Goal: Task Accomplishment & Management: Complete application form

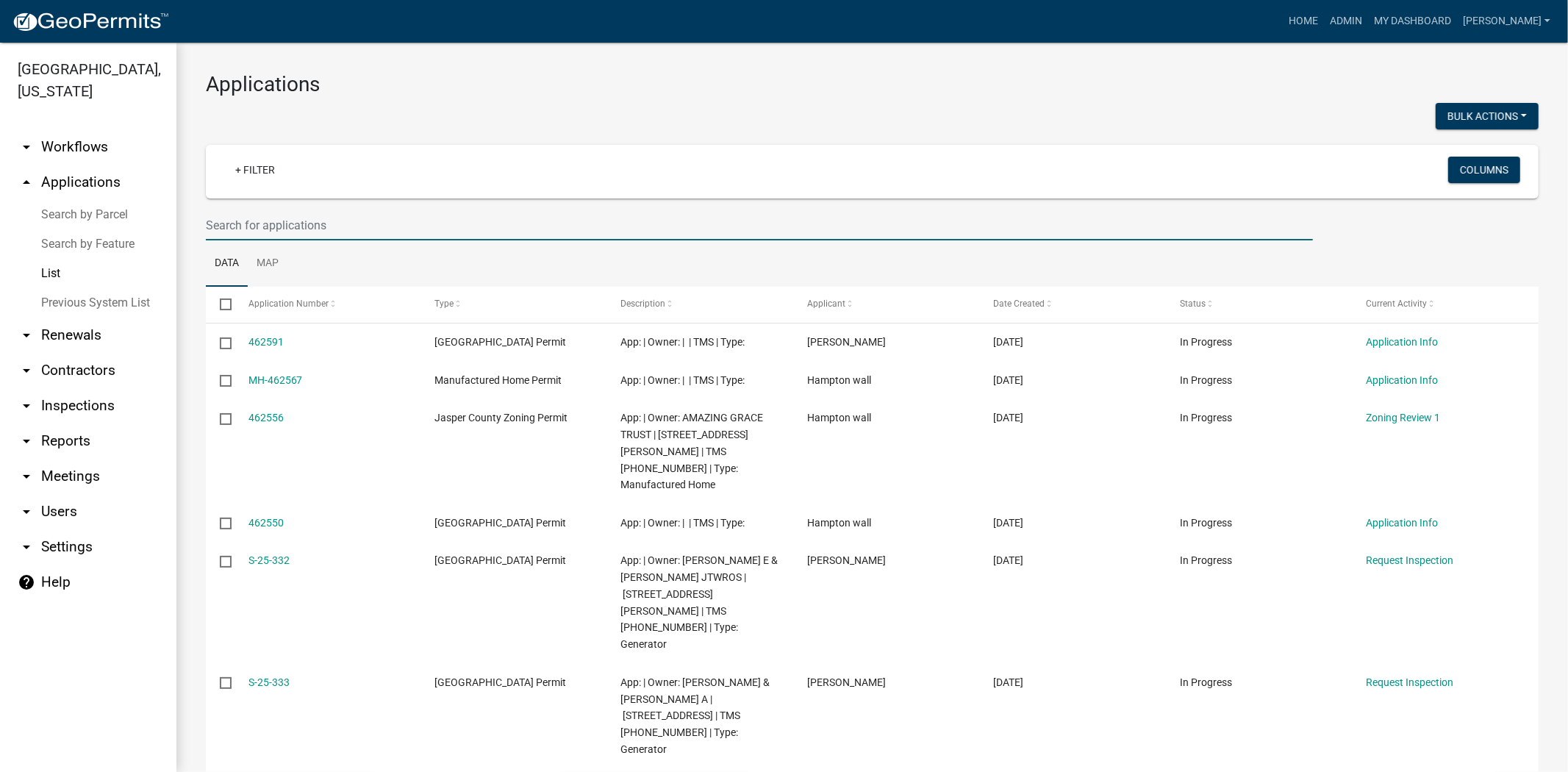
click at [260, 226] on input "text" at bounding box center [759, 225] width 1107 height 30
type input "26562"
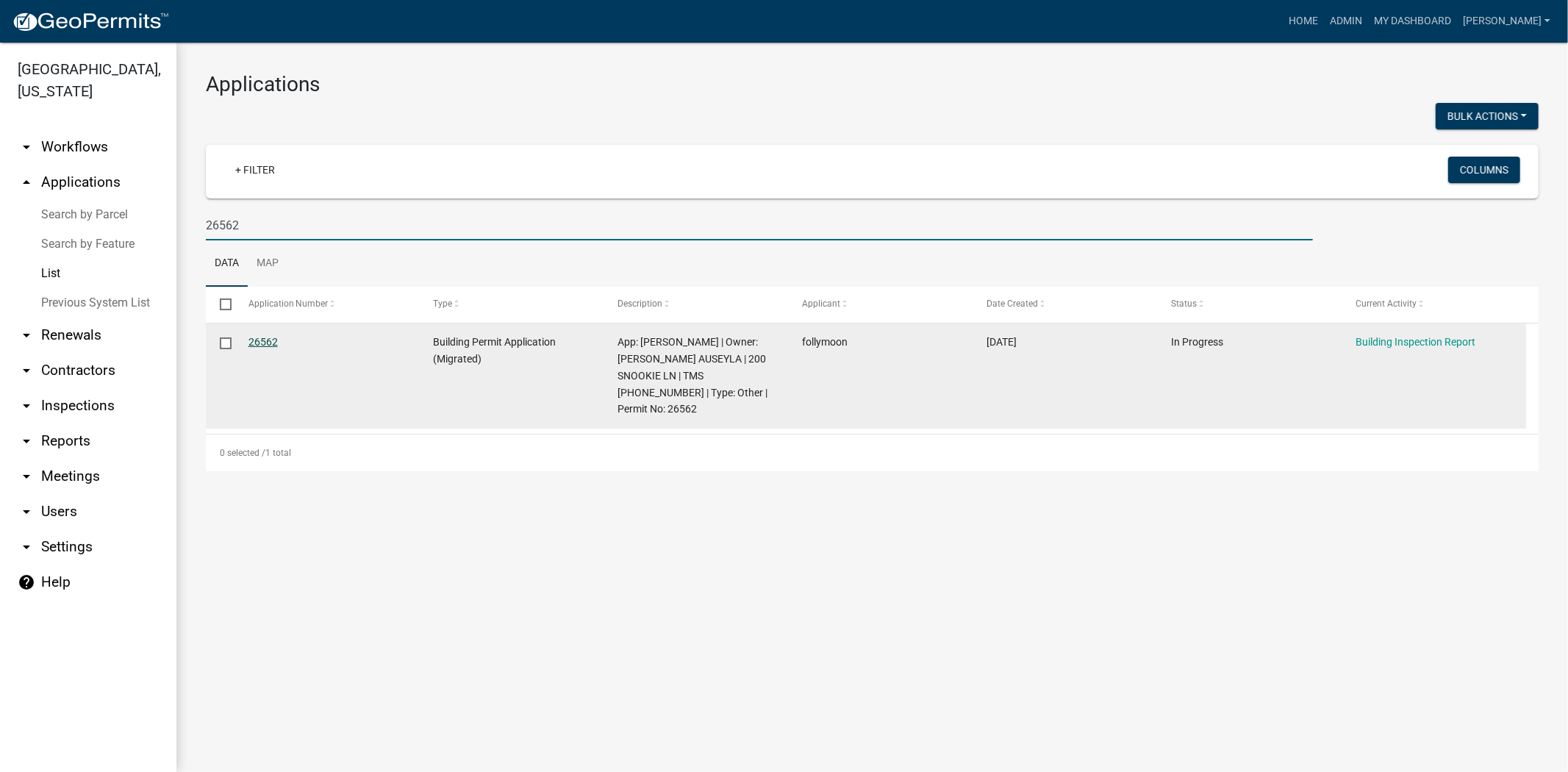
click at [267, 344] on link "26562" at bounding box center [263, 342] width 29 height 12
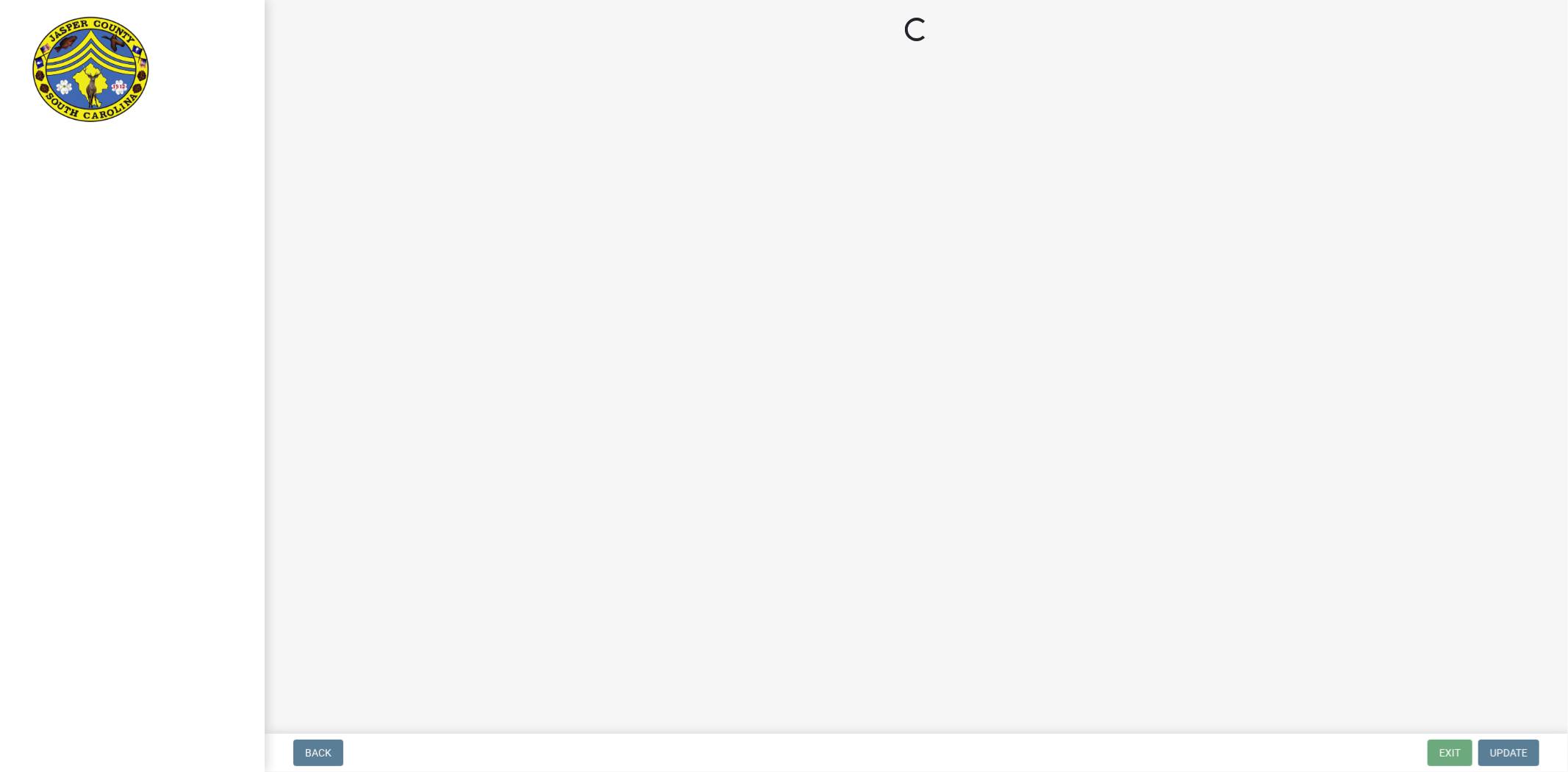
select select "95741fe3-b3dd-4eba-adad-c1fe252d4341"
select select "6fea8765-820c-488f-a31e-d6c776c1cacc"
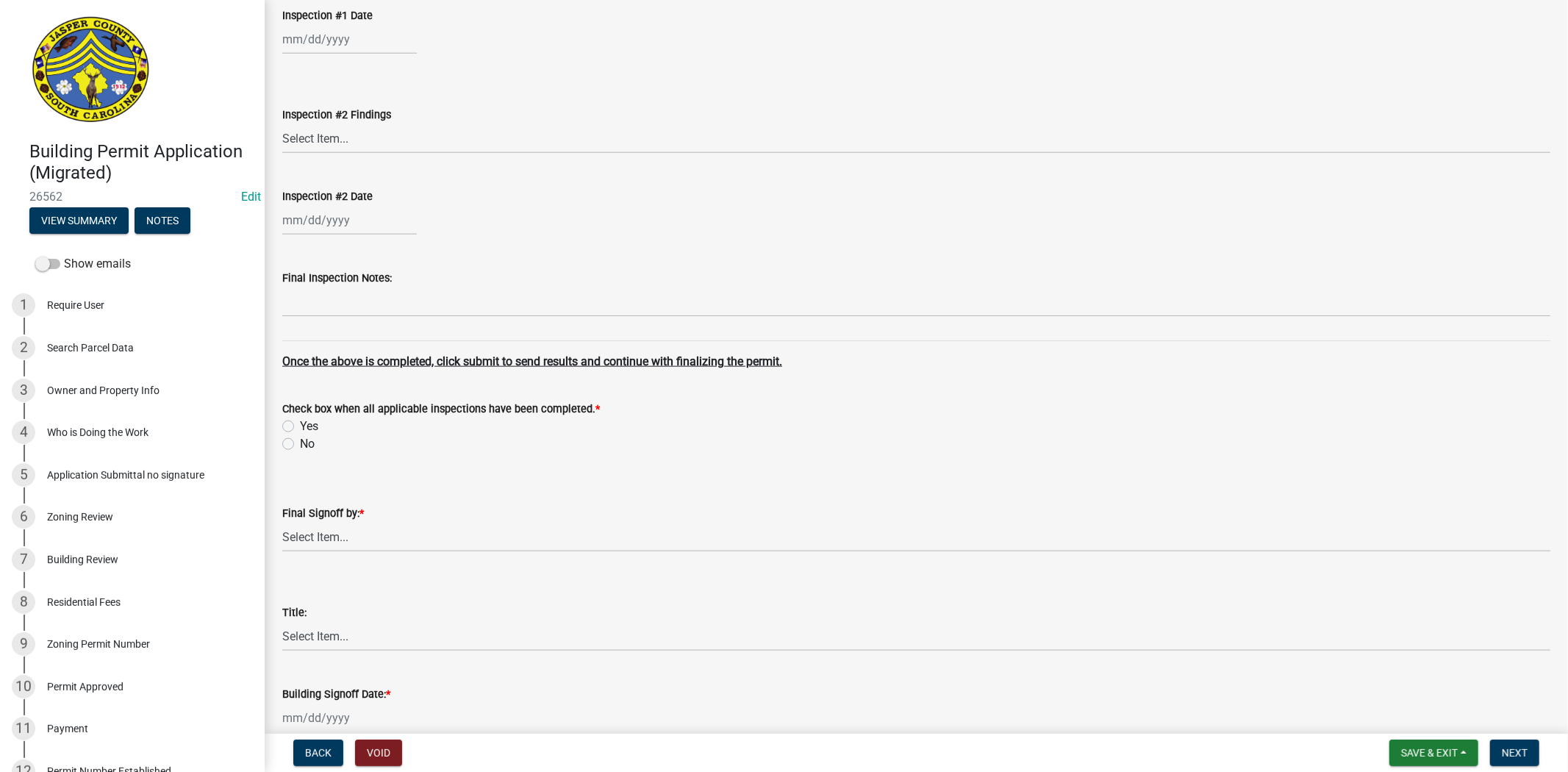
scroll to position [6119, 0]
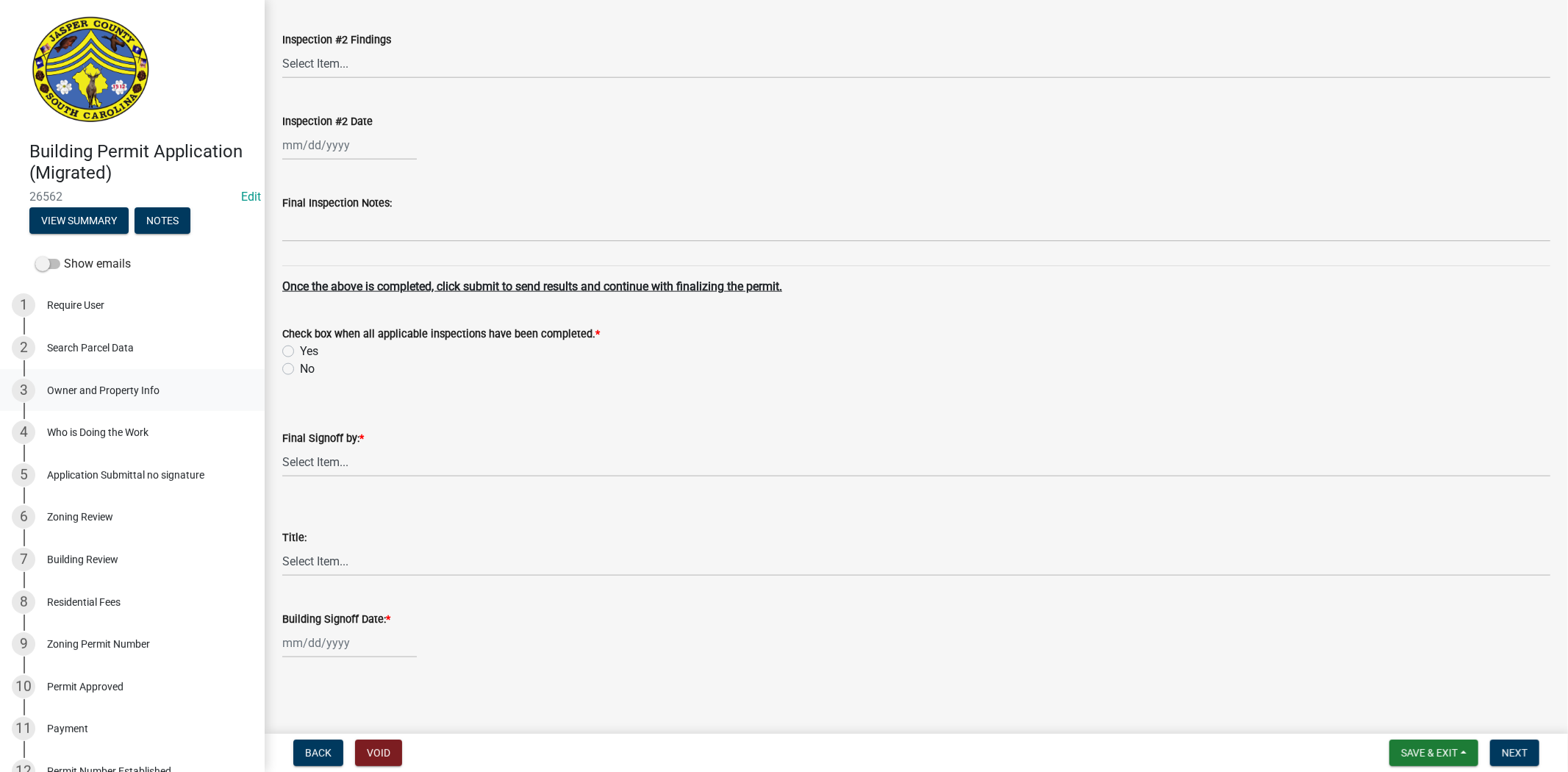
click at [79, 385] on div "Owner and Property Info" at bounding box center [103, 390] width 112 height 10
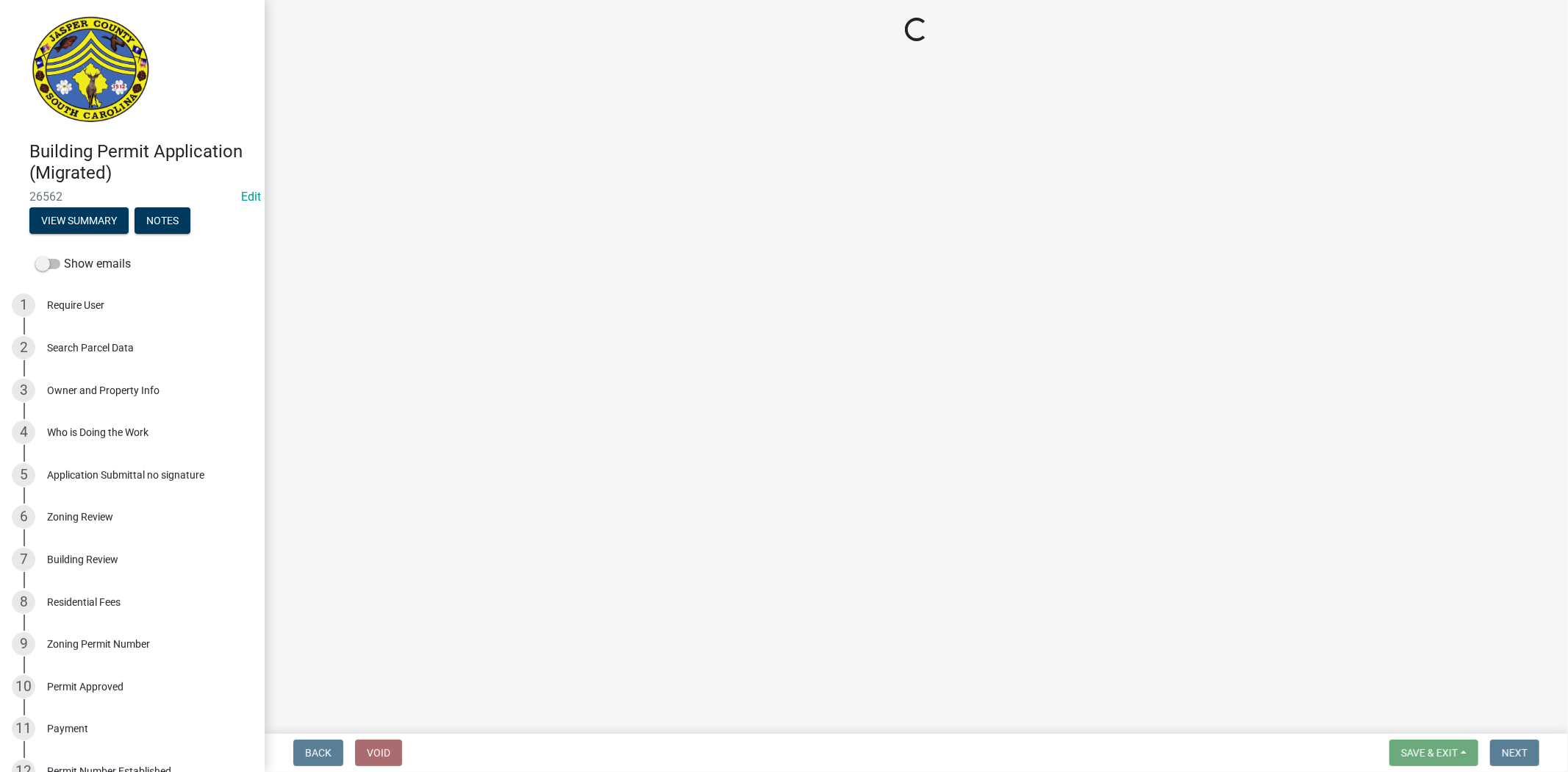
select select "08dfd6da-9e76-43c0-a0f2-9652c4f92af2"
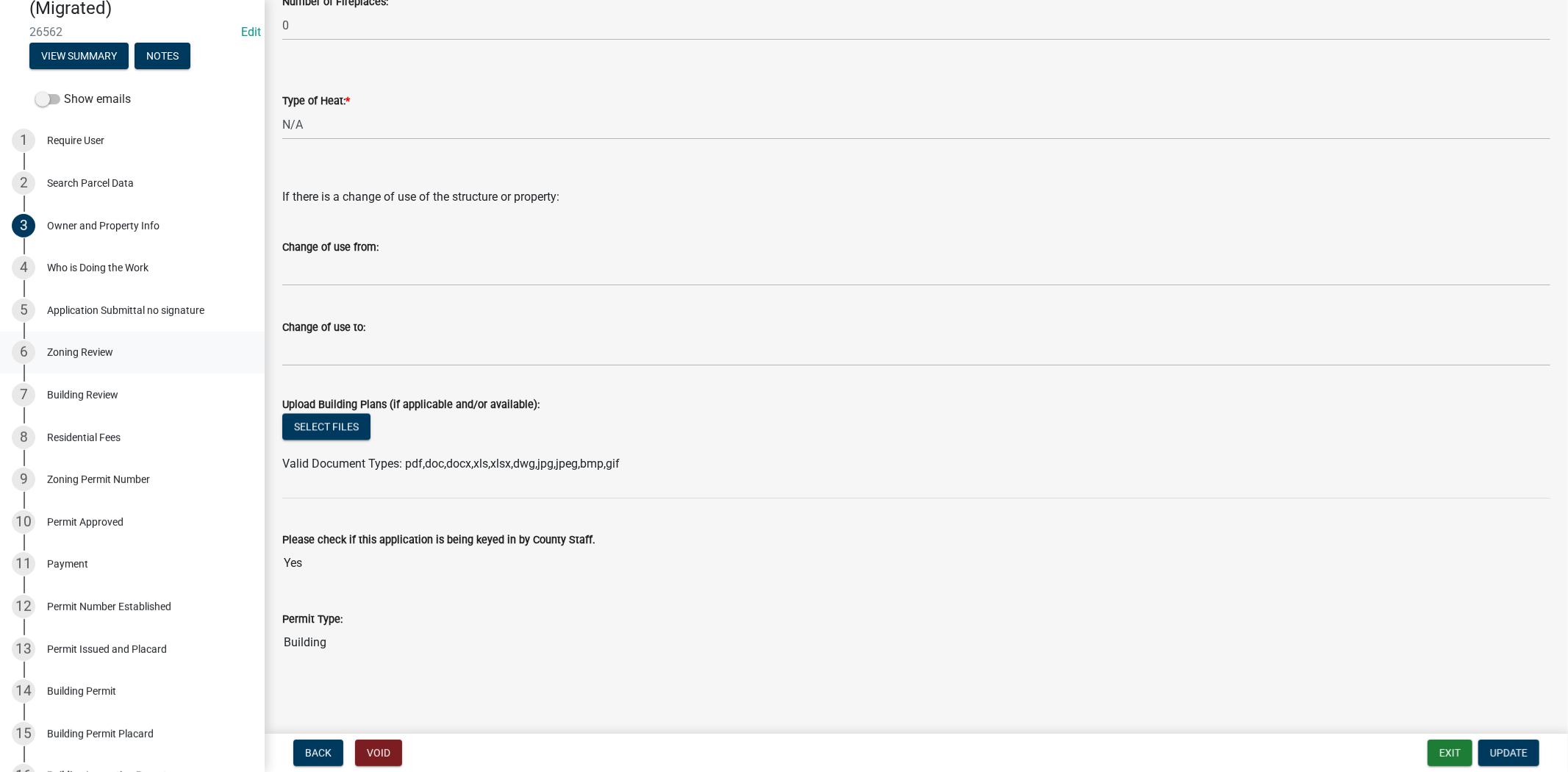
scroll to position [401, 0]
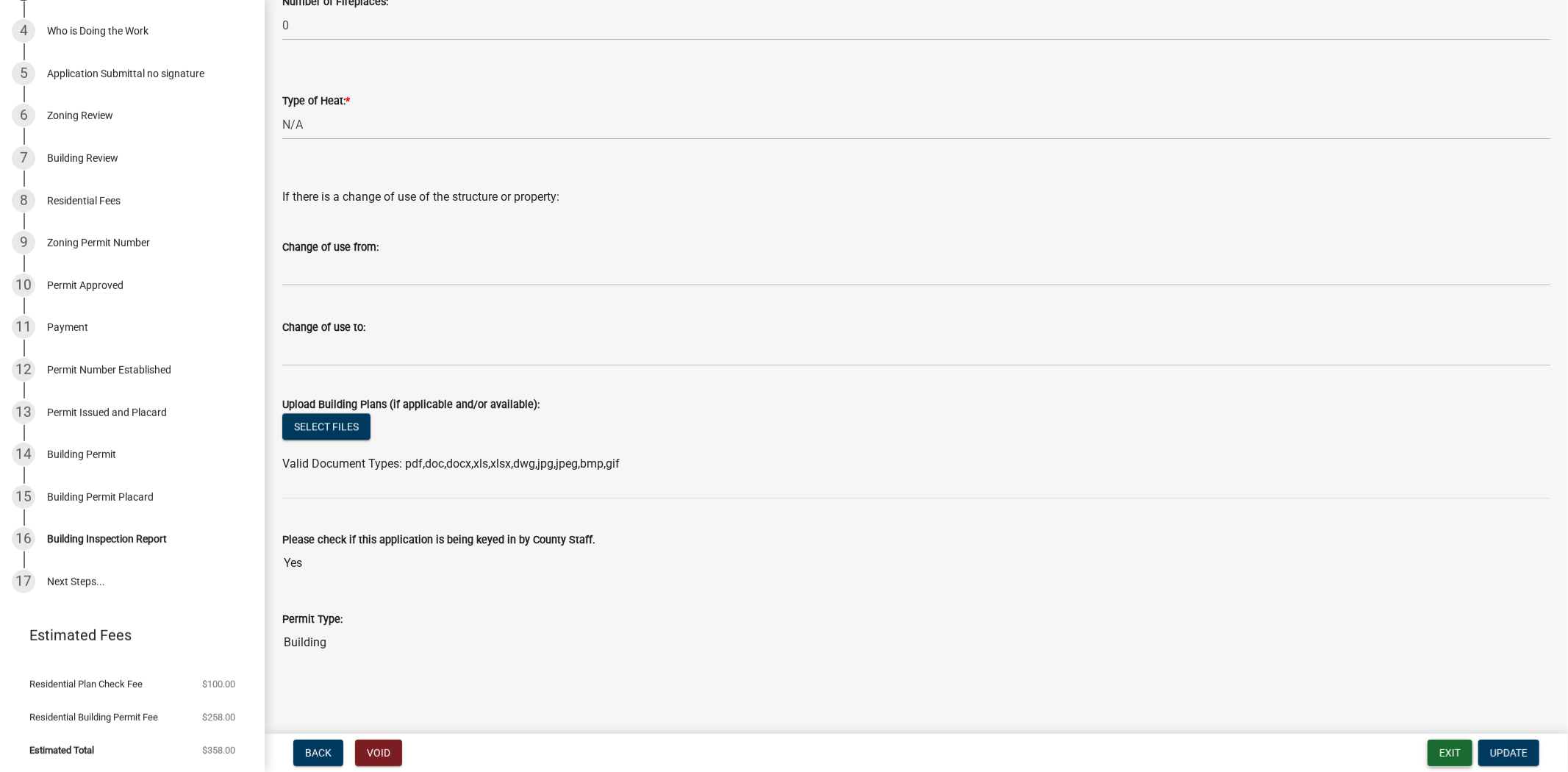
click at [1445, 760] on button "Exit" at bounding box center [1450, 753] width 45 height 26
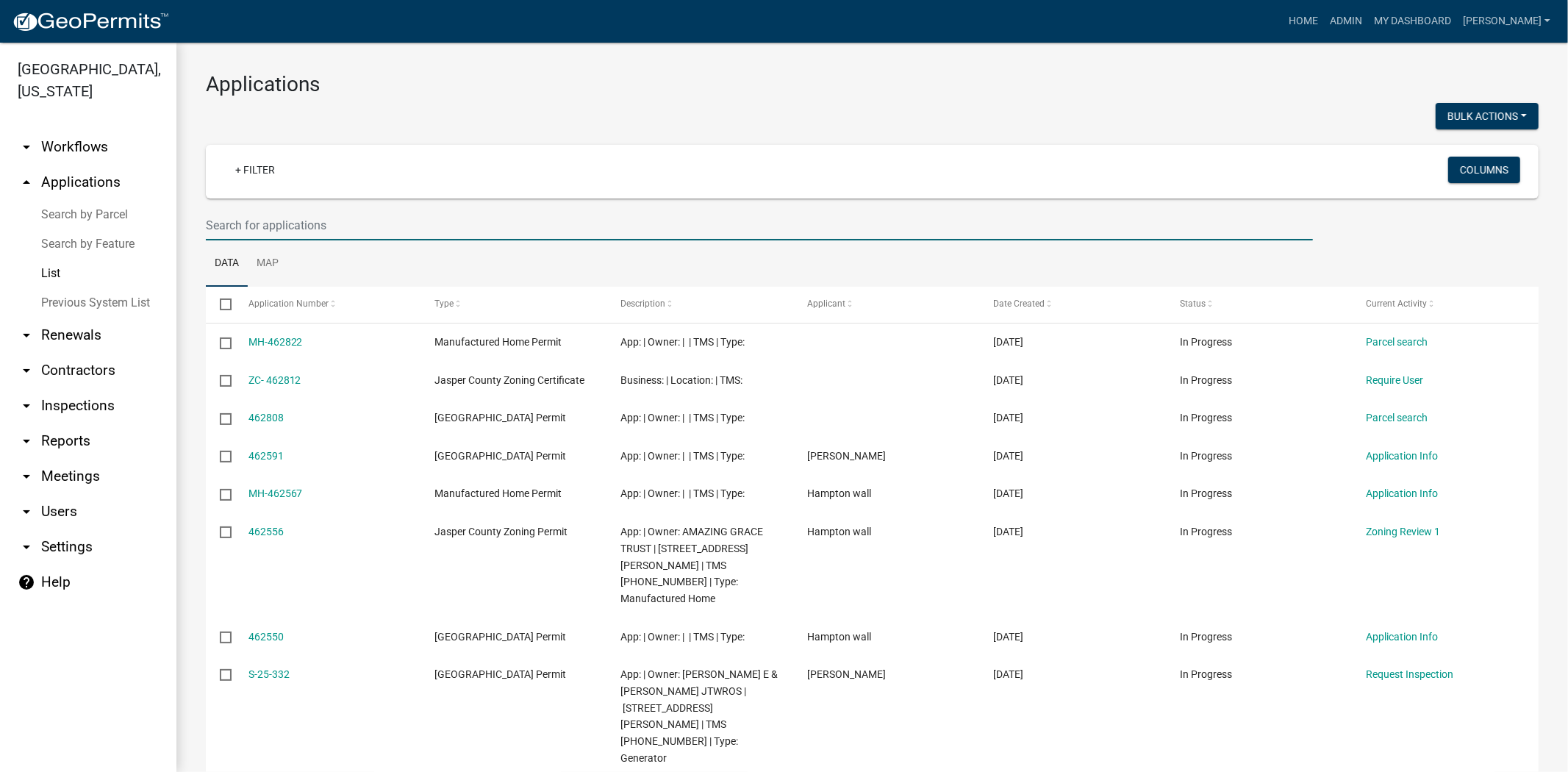
click at [291, 215] on input "text" at bounding box center [759, 225] width 1107 height 30
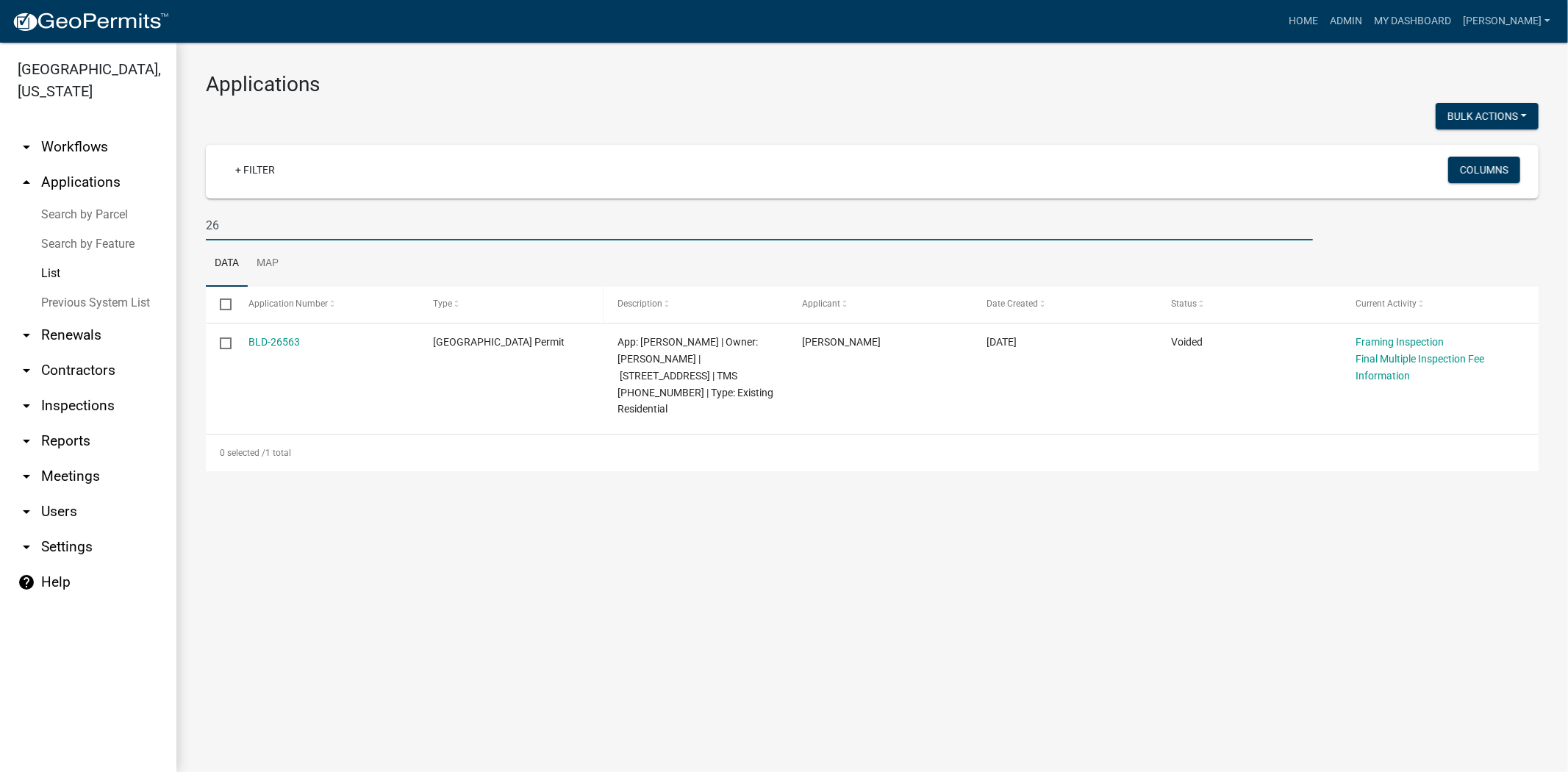
type input "2"
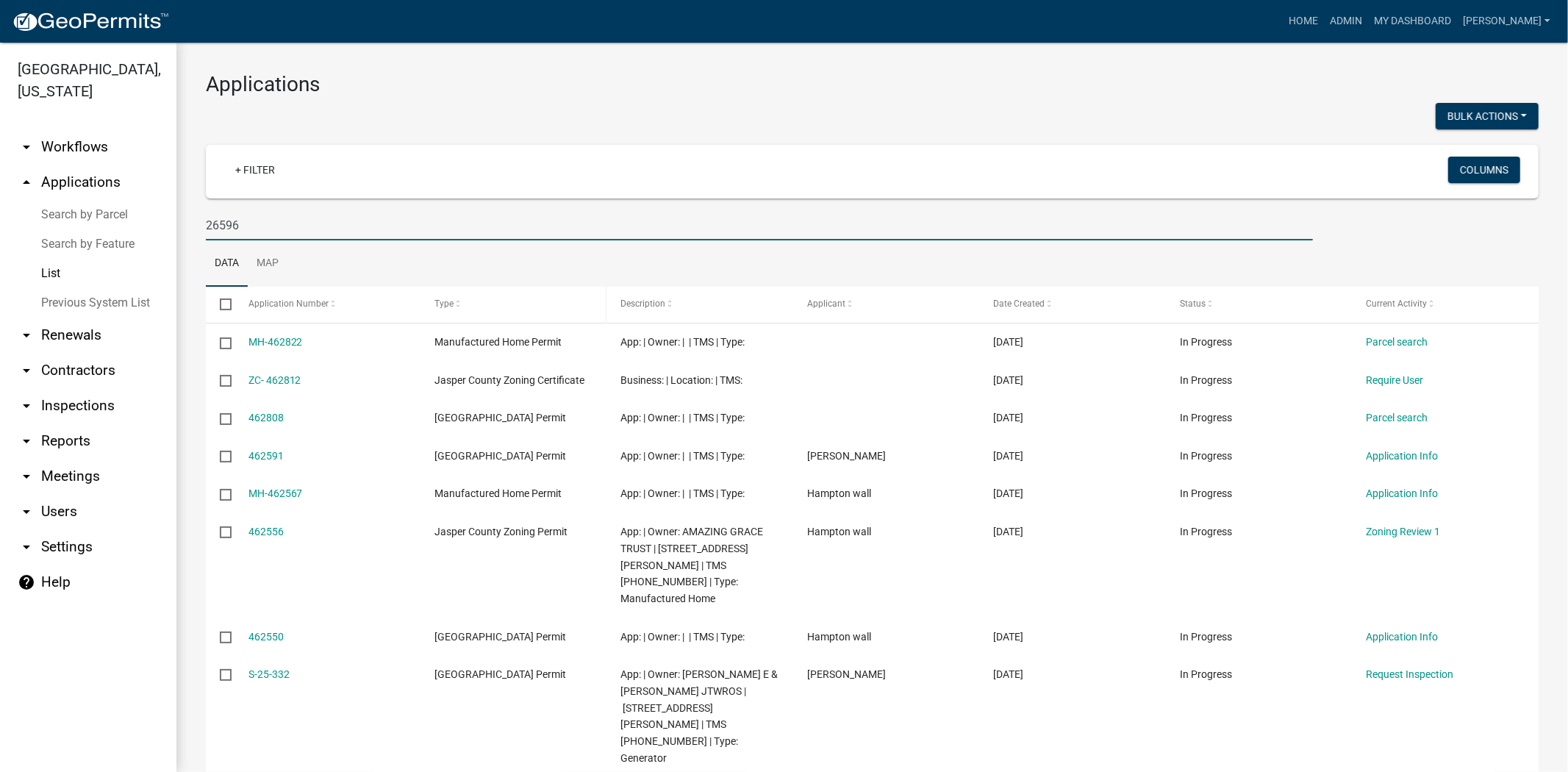
type input "26596"
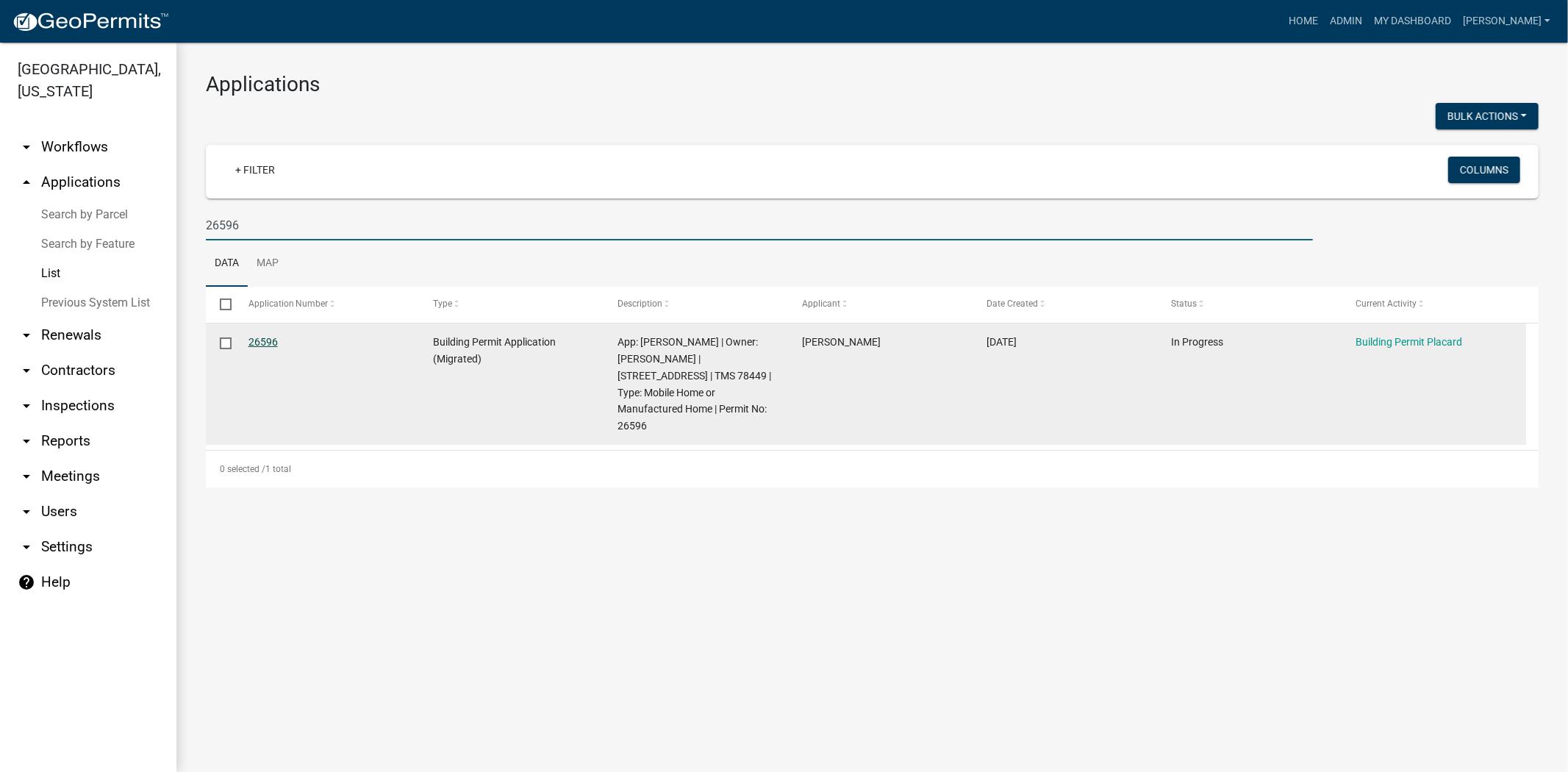
click at [268, 347] on link "26596" at bounding box center [263, 342] width 29 height 12
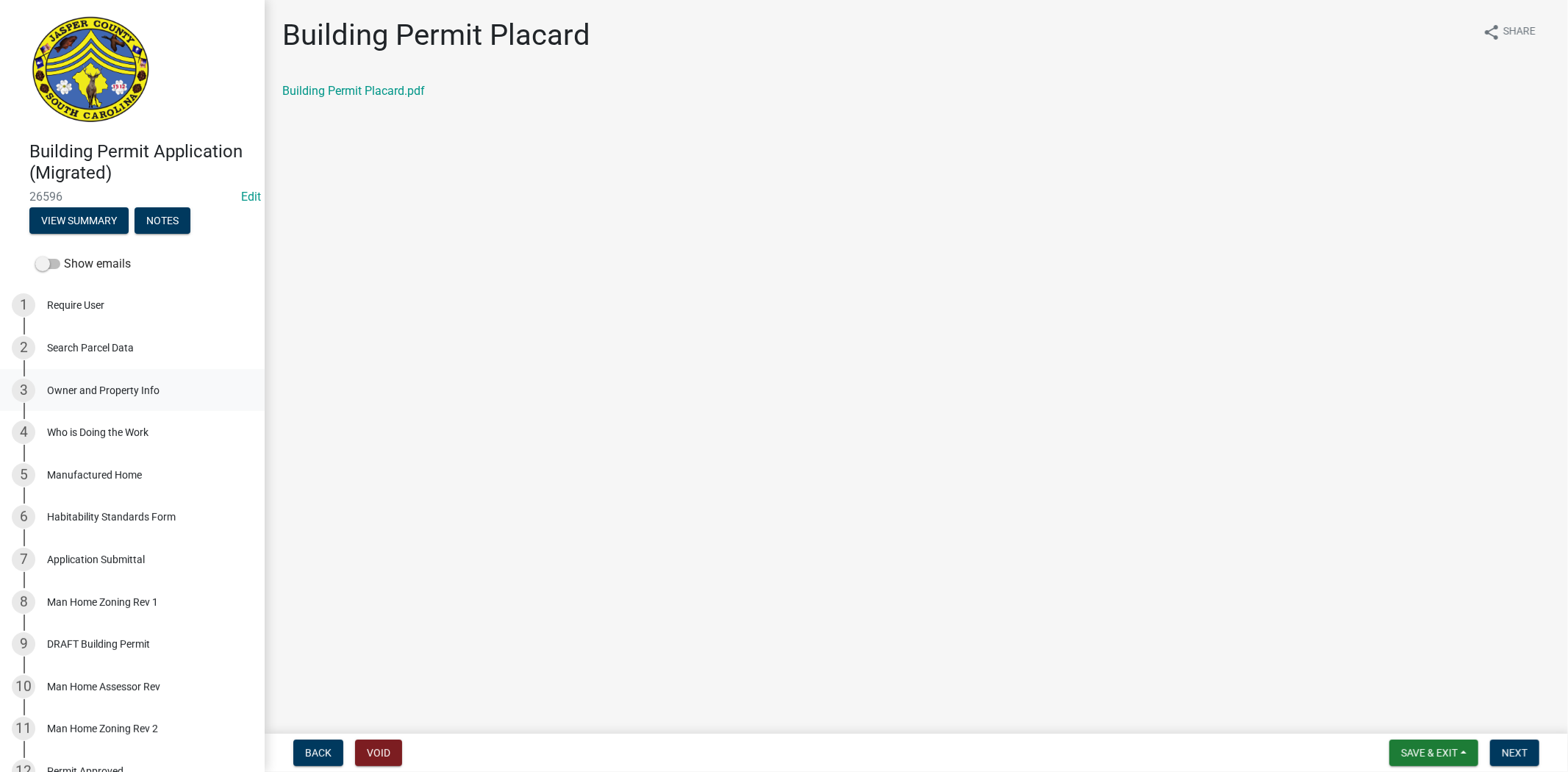
click at [169, 392] on div "3 Owner and Property Info" at bounding box center [126, 391] width 229 height 24
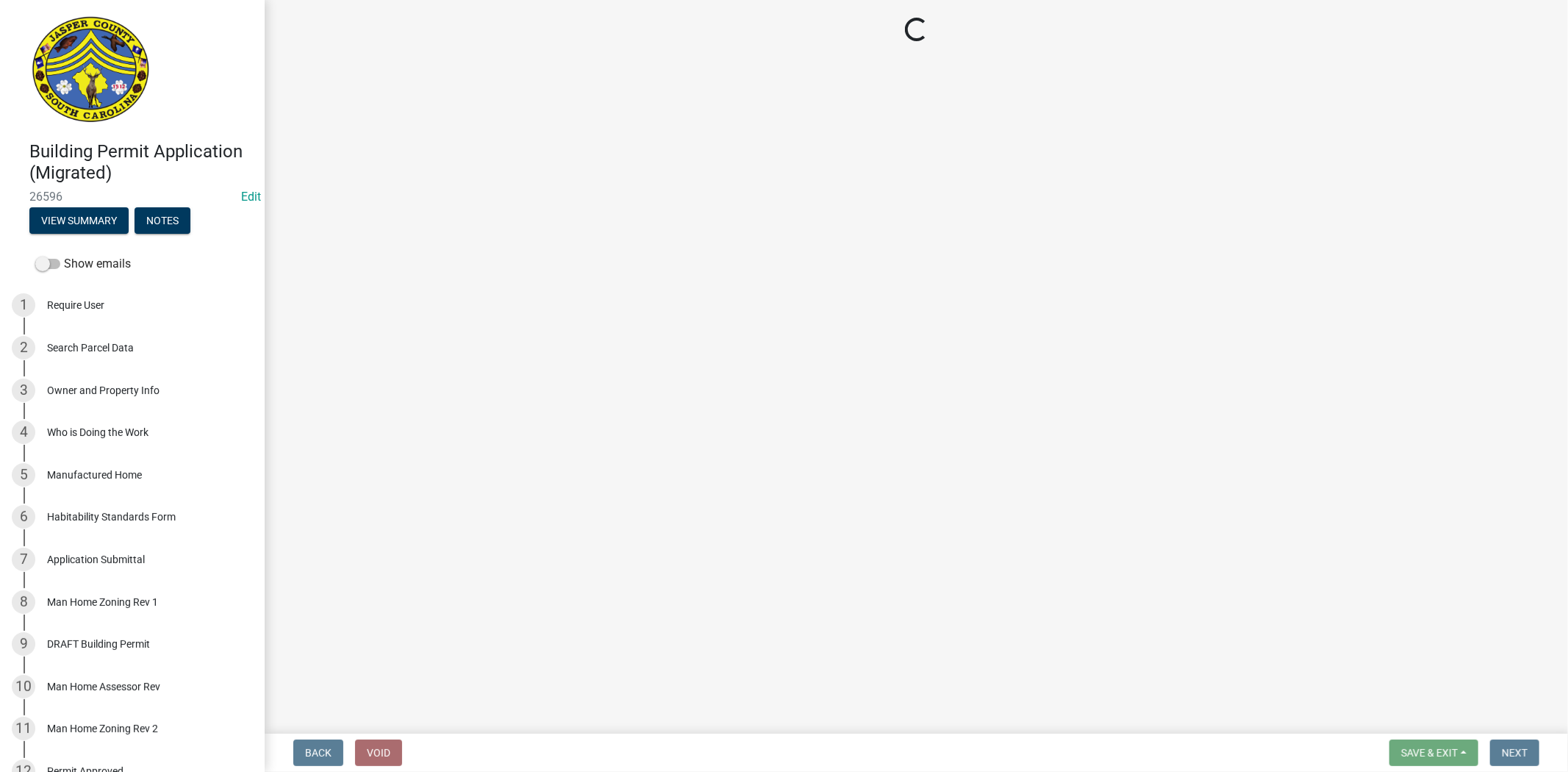
select select "642aa76a-24c7-4651-952d-6c96f245570a"
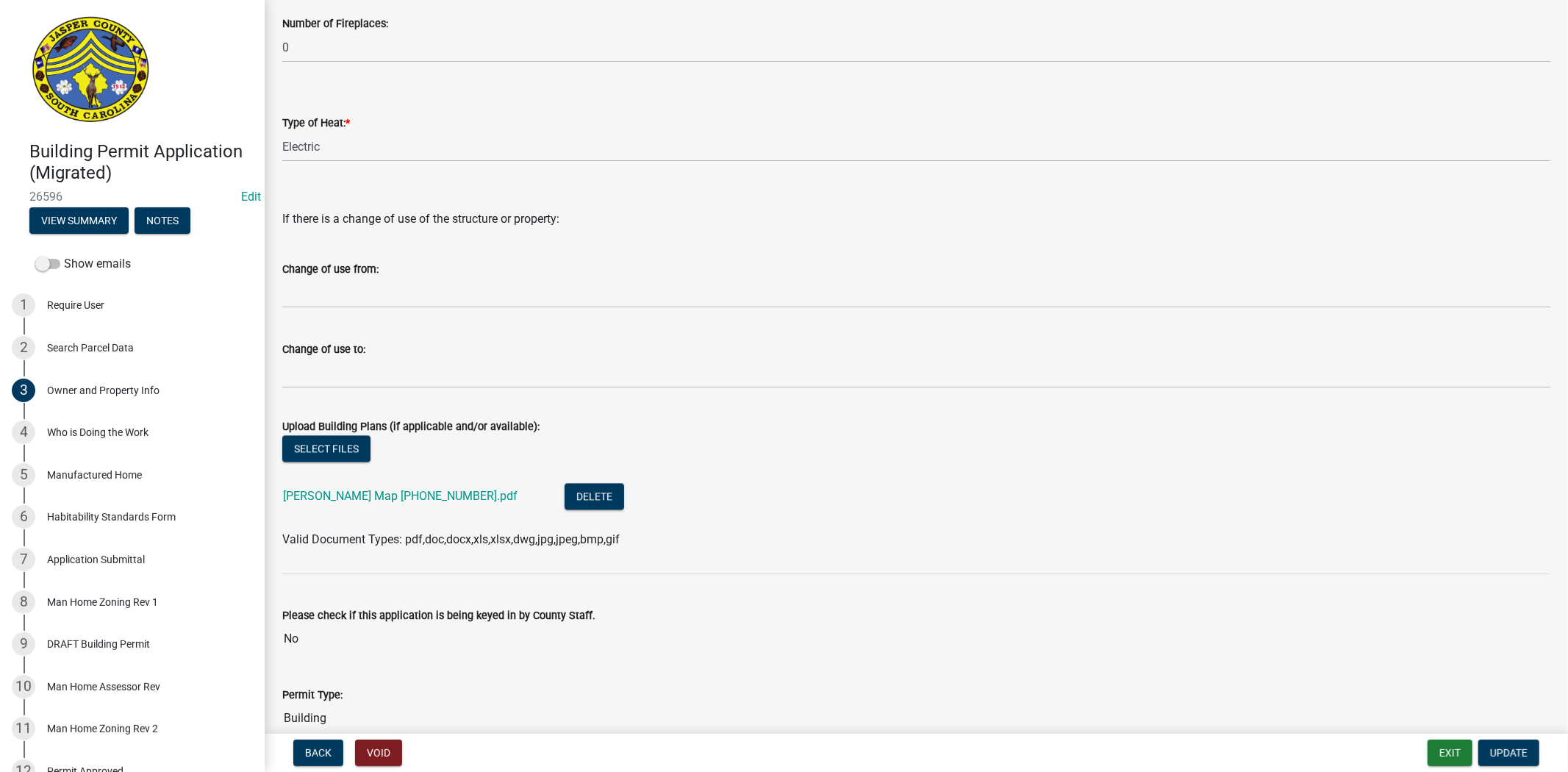
scroll to position [2621, 0]
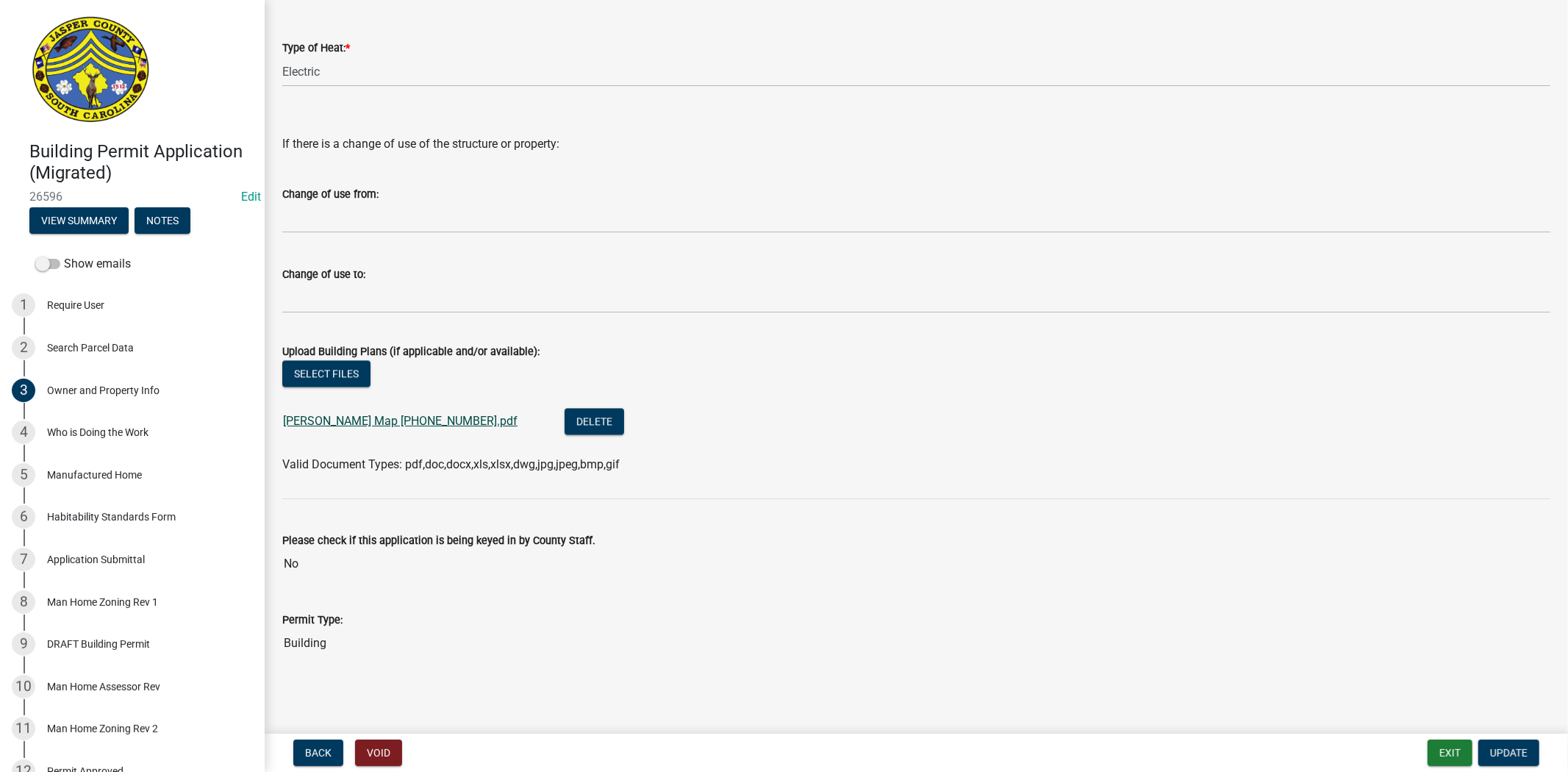
click at [379, 421] on link "Ricky Rivers Map 064-27-02-016.pdf" at bounding box center [400, 421] width 235 height 14
click at [129, 435] on div "Who is Doing the Work" at bounding box center [97, 432] width 101 height 10
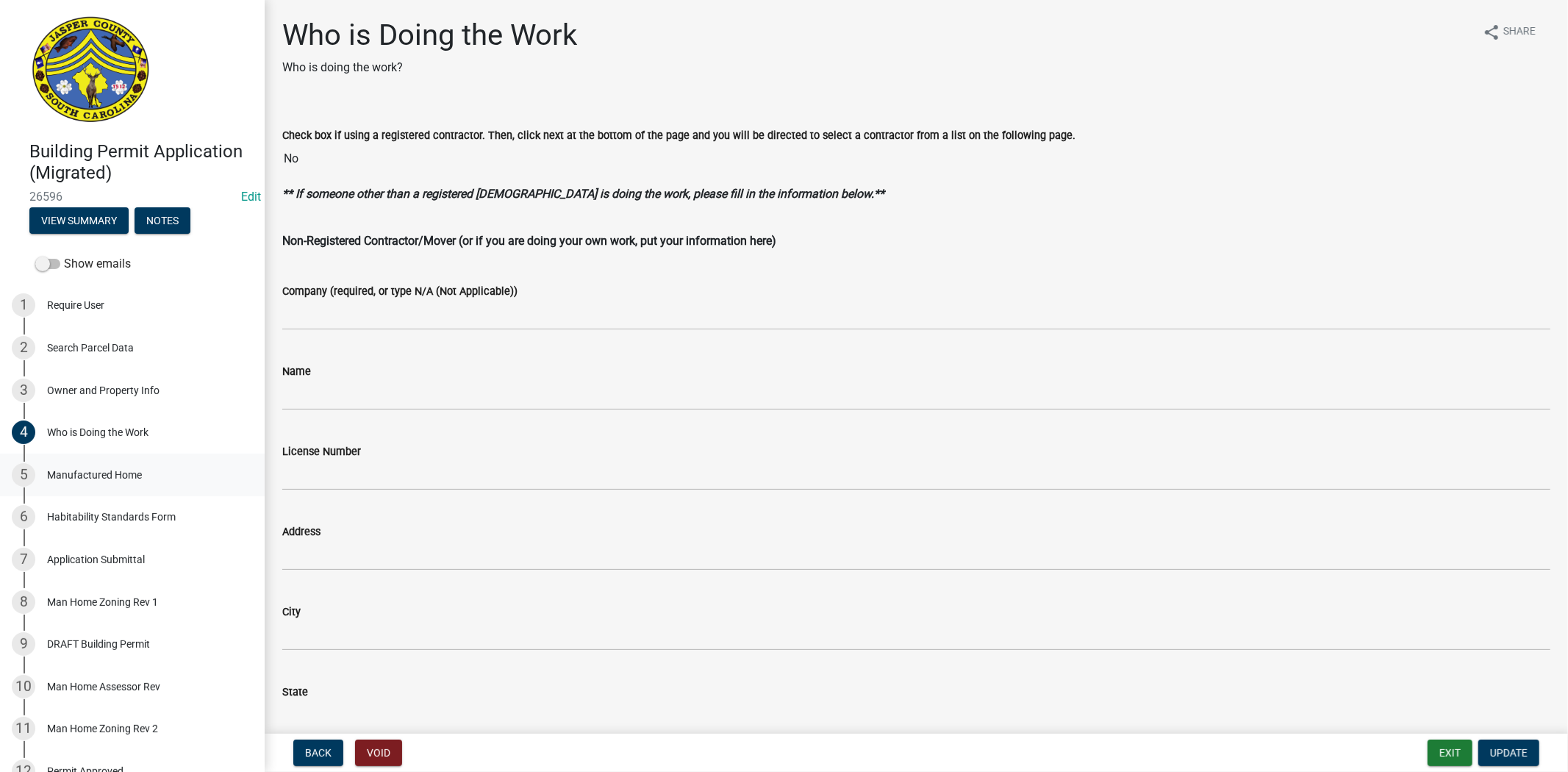
click at [127, 479] on div "Manufactured Home" at bounding box center [94, 475] width 95 height 10
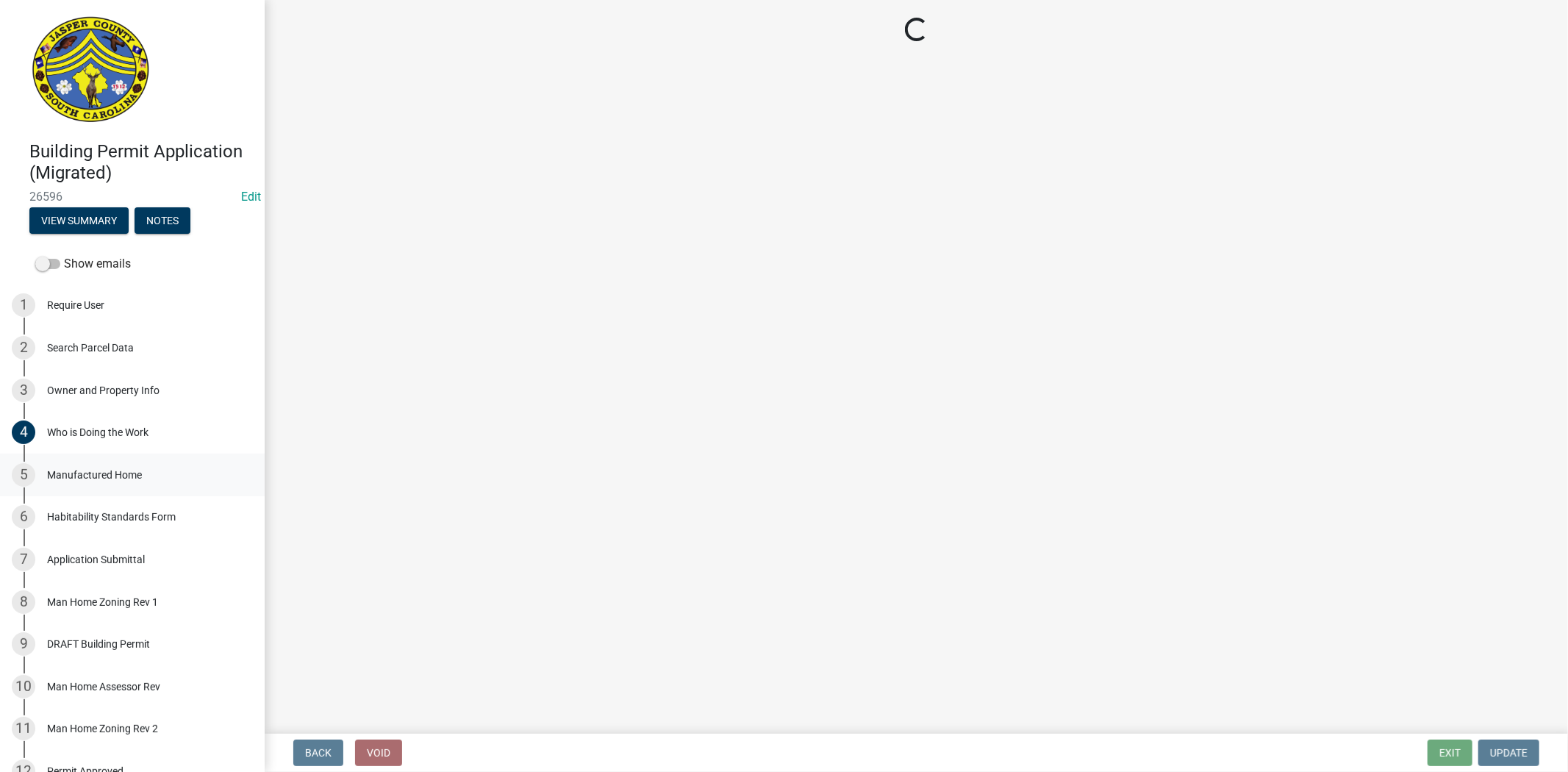
select select "b2202749-db38-4ba1-bd21-a242875085da"
select select "802953f9-79e0-4e0f-969c-5203ef033cce"
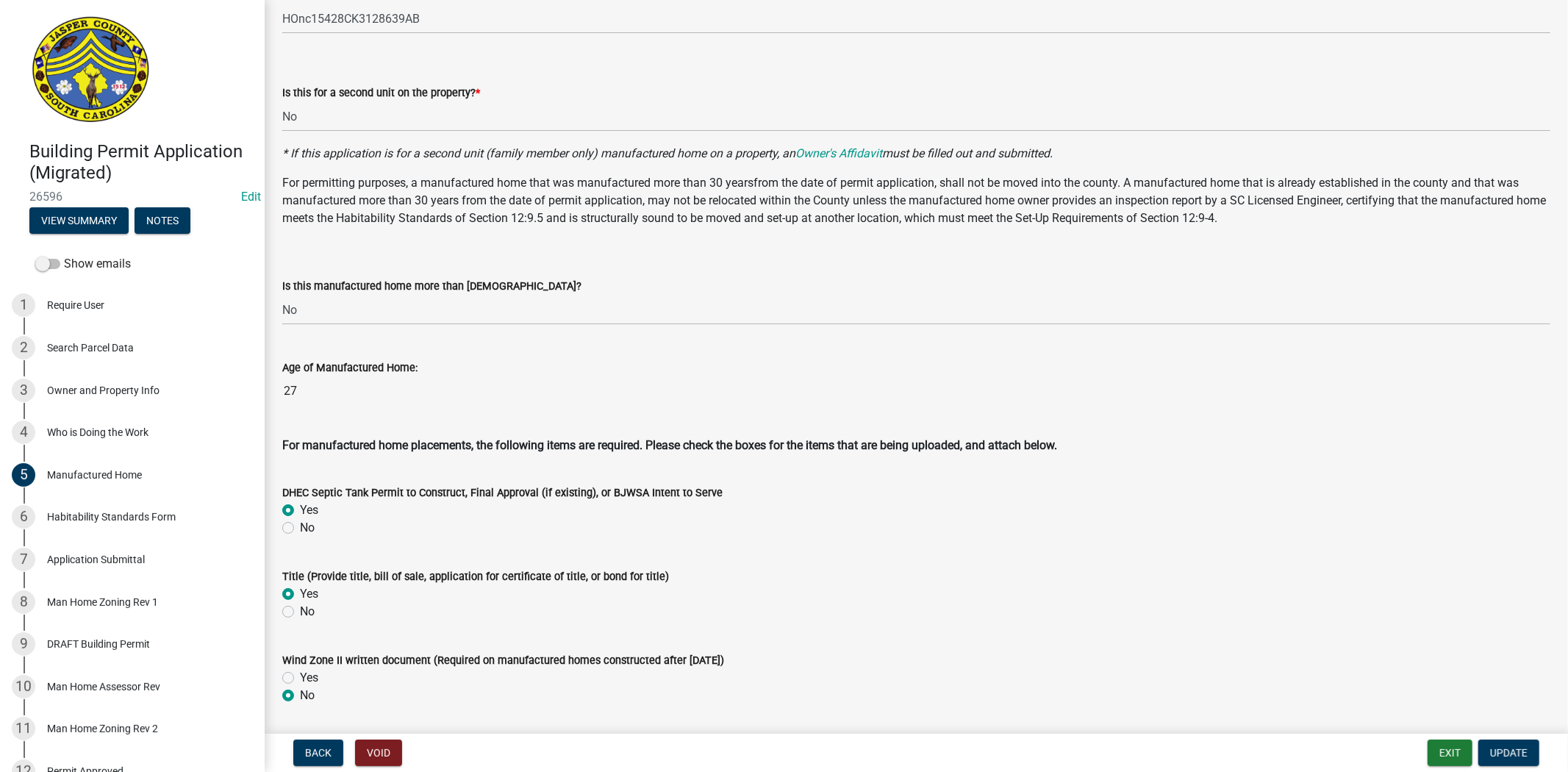
scroll to position [1165, 0]
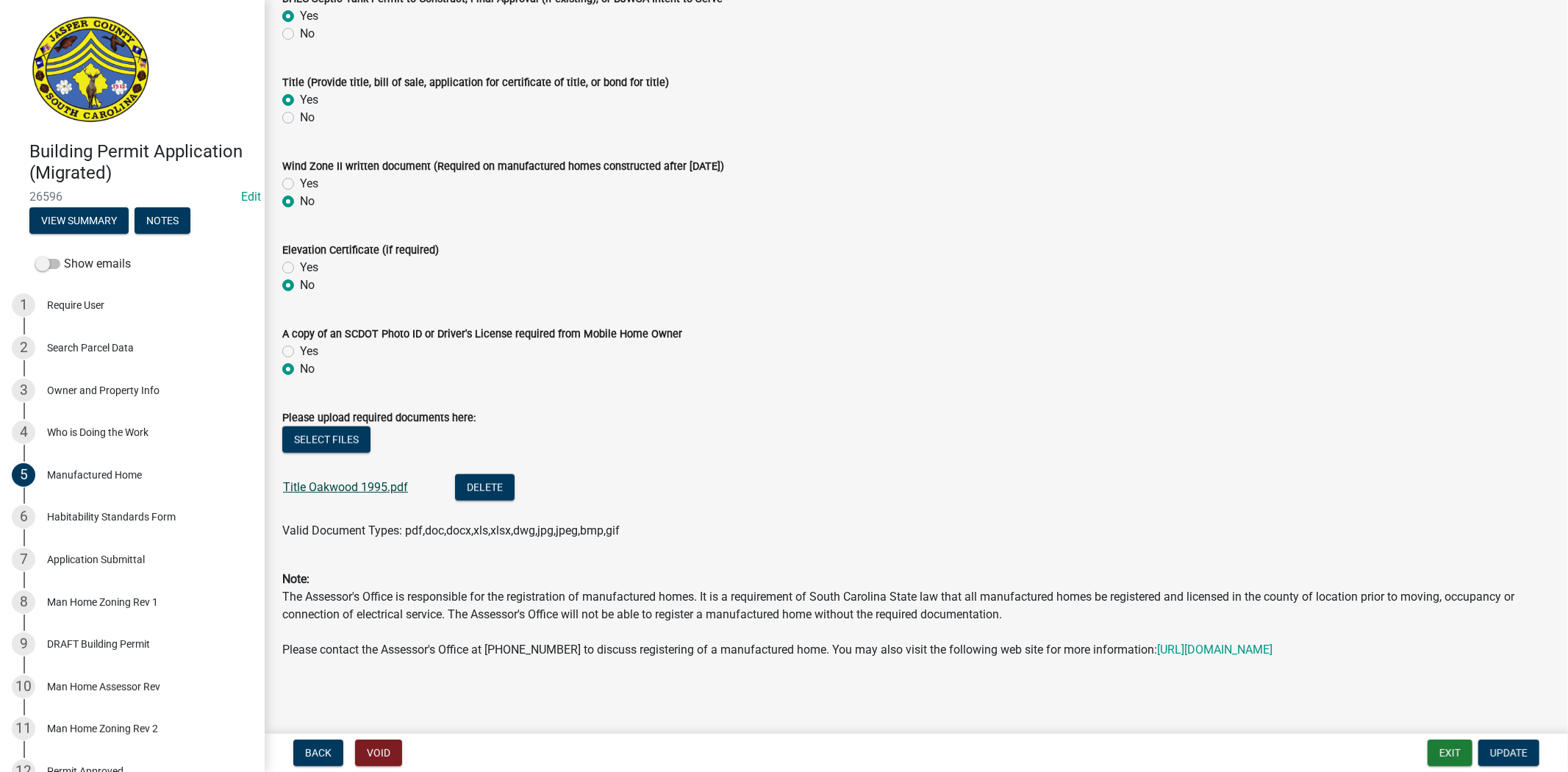
click at [307, 480] on link "Title Oakwood 1995.pdf" at bounding box center [345, 487] width 125 height 14
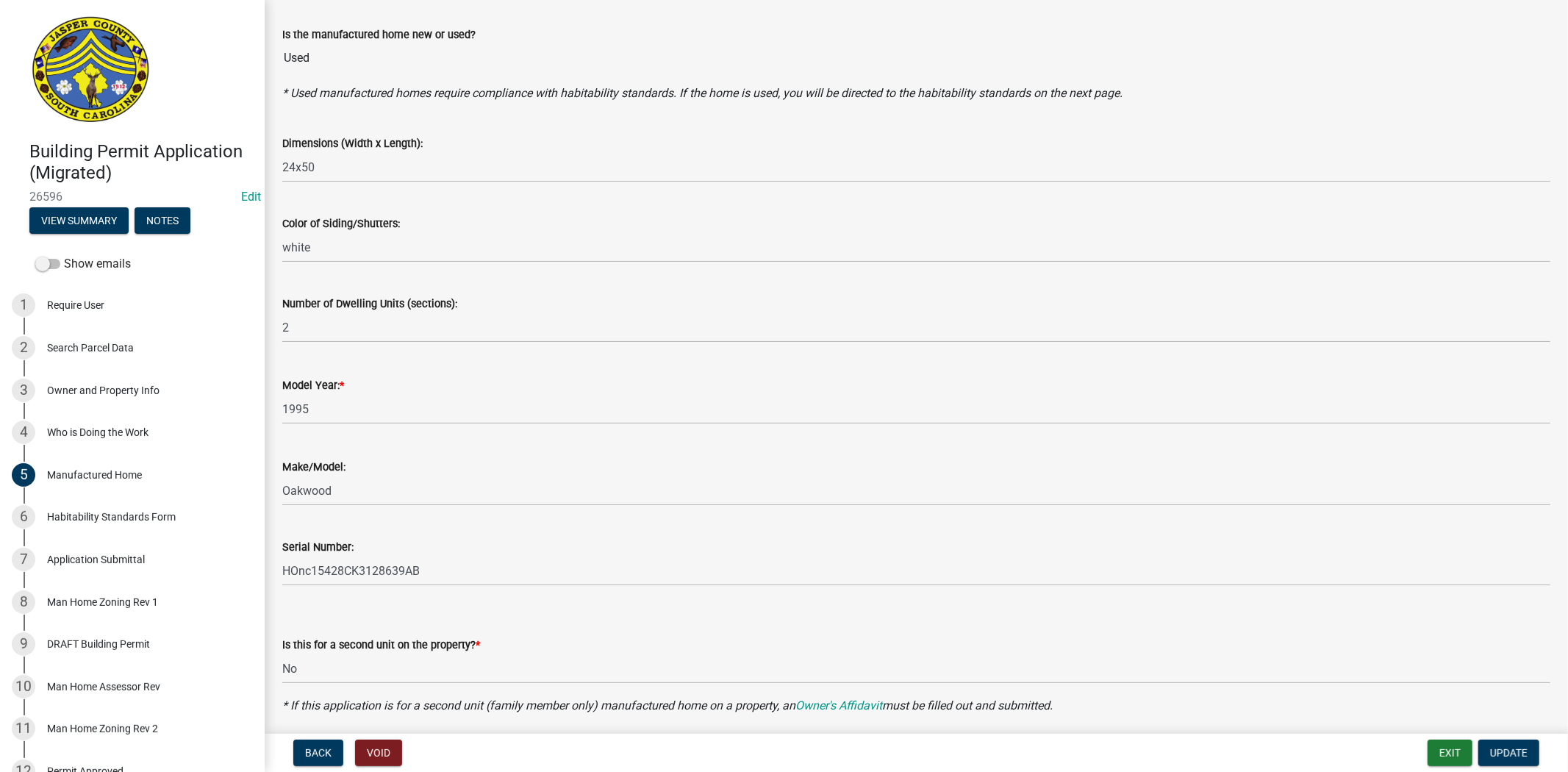
scroll to position [0, 0]
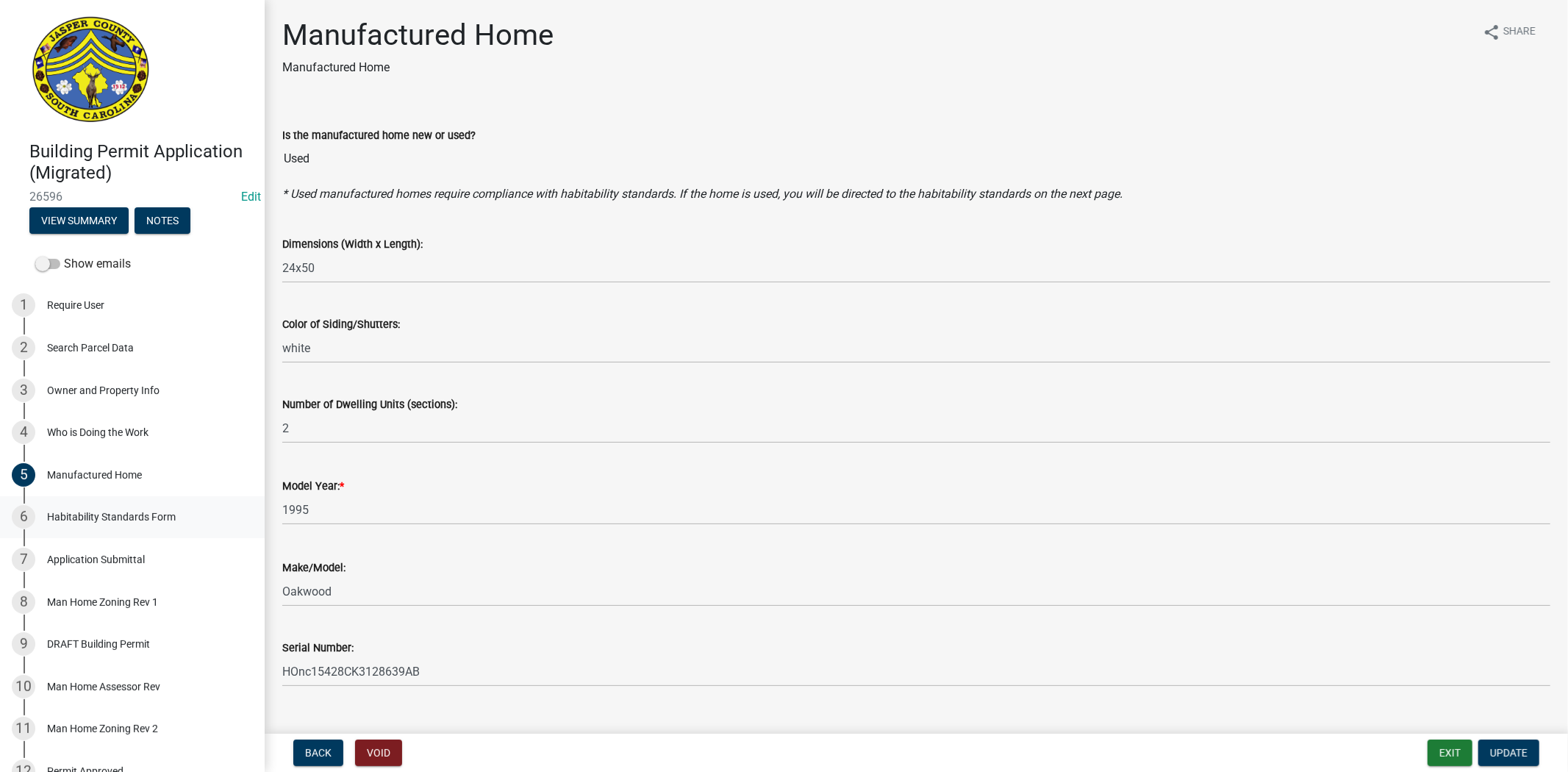
click at [112, 515] on div "Habitability Standards Form" at bounding box center [111, 517] width 129 height 10
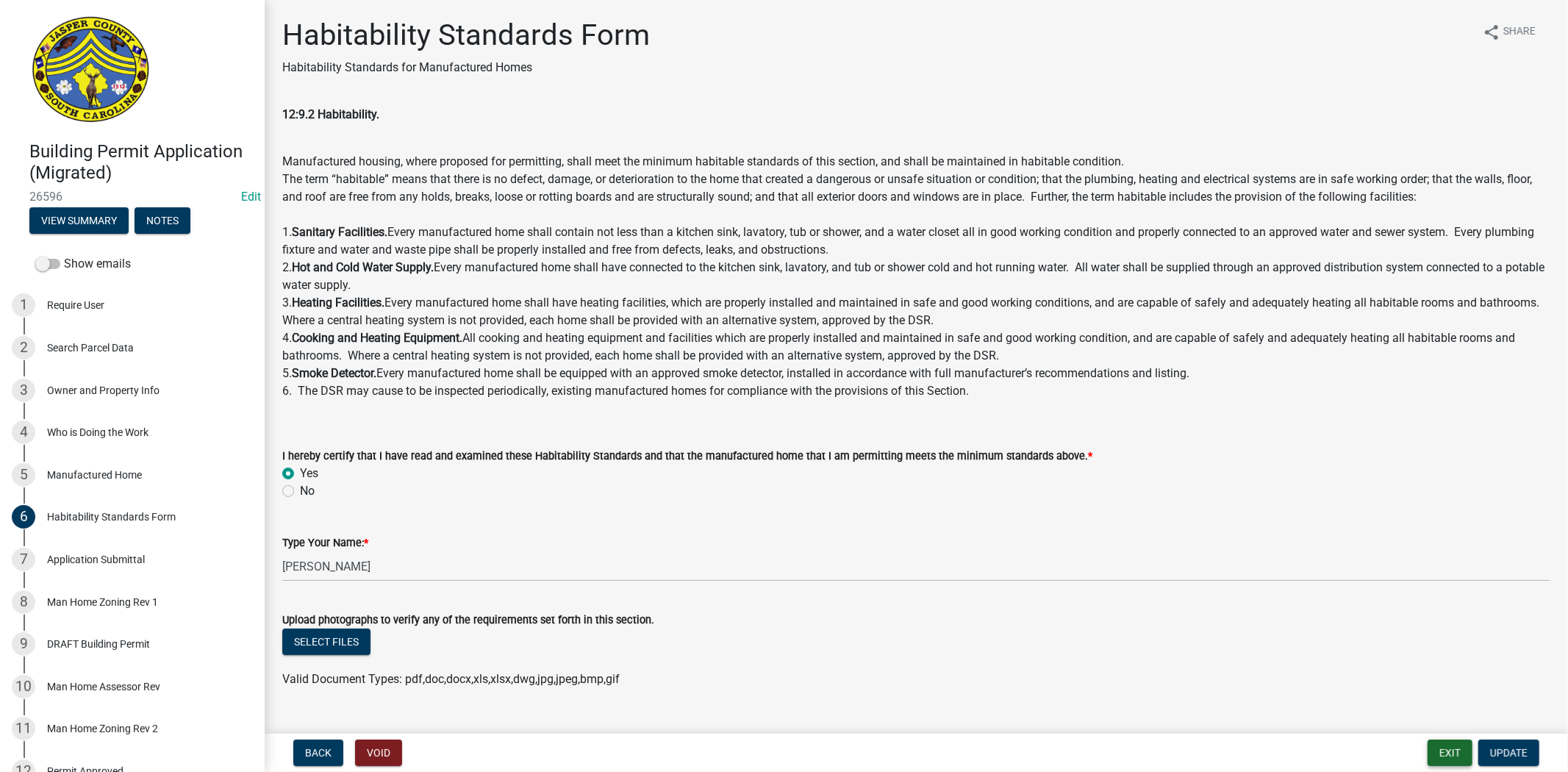
click at [1472, 758] on button "Exit" at bounding box center [1450, 753] width 45 height 26
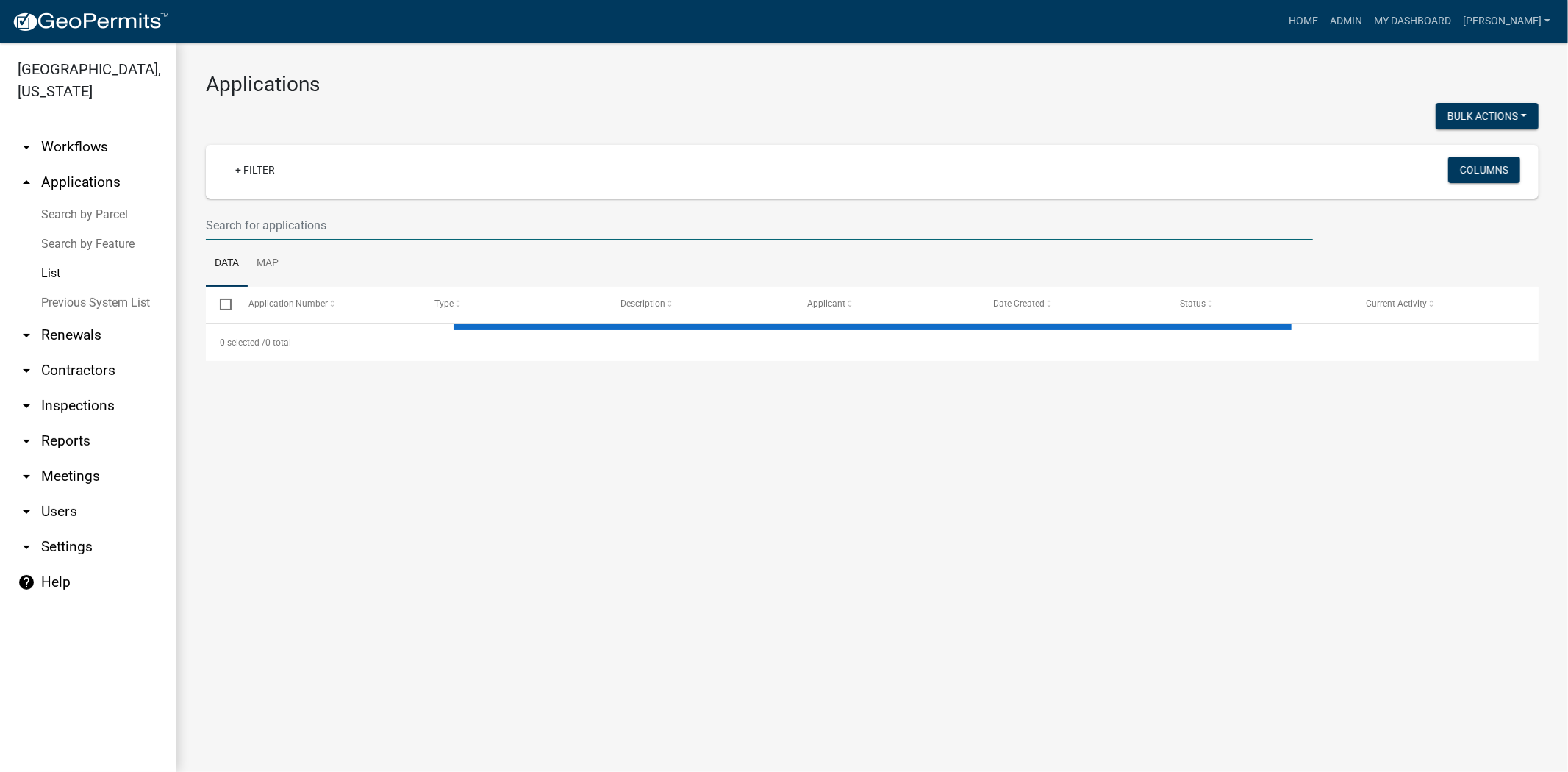
click at [457, 215] on input "text" at bounding box center [759, 225] width 1107 height 30
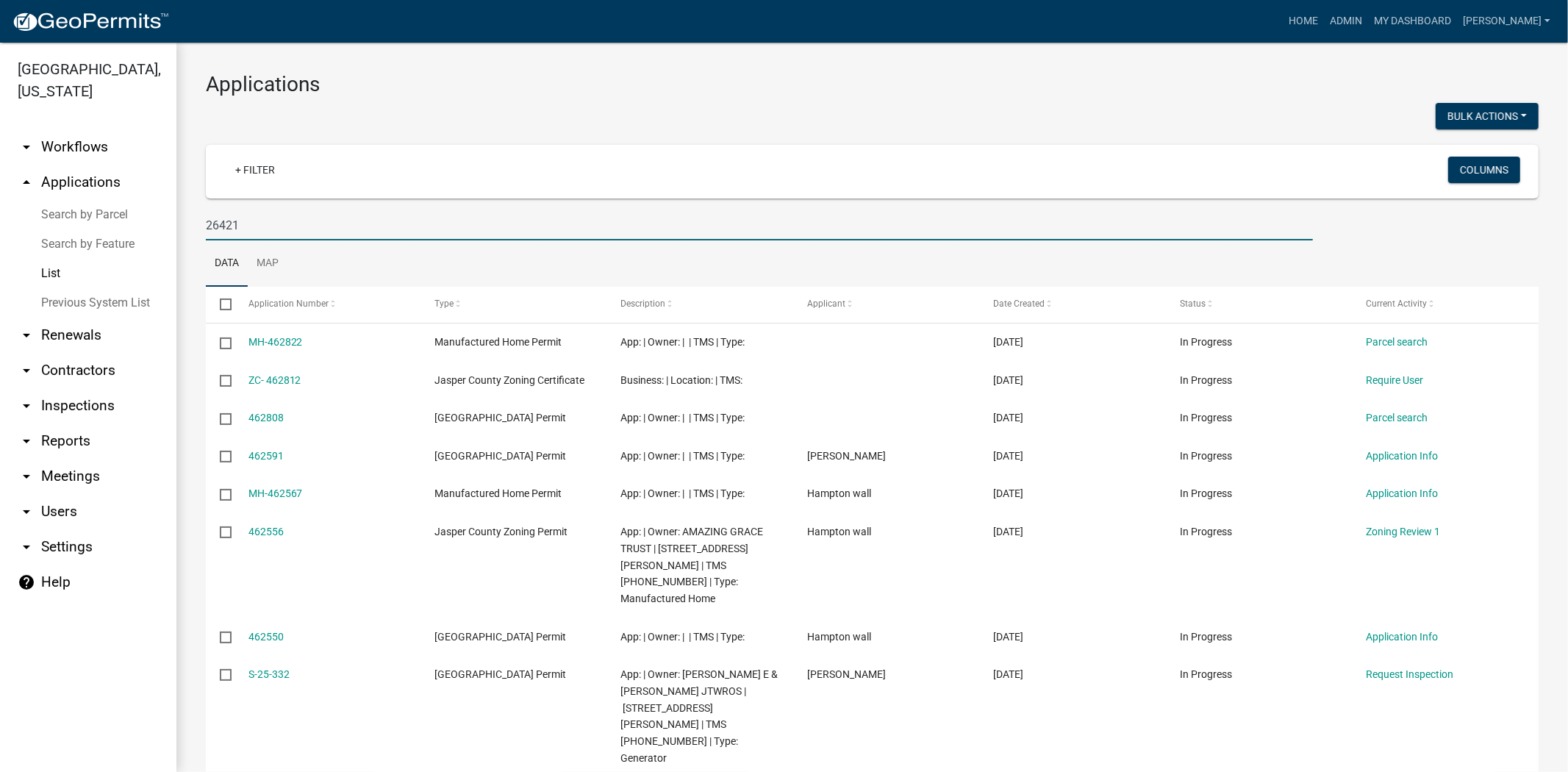
type input "26421"
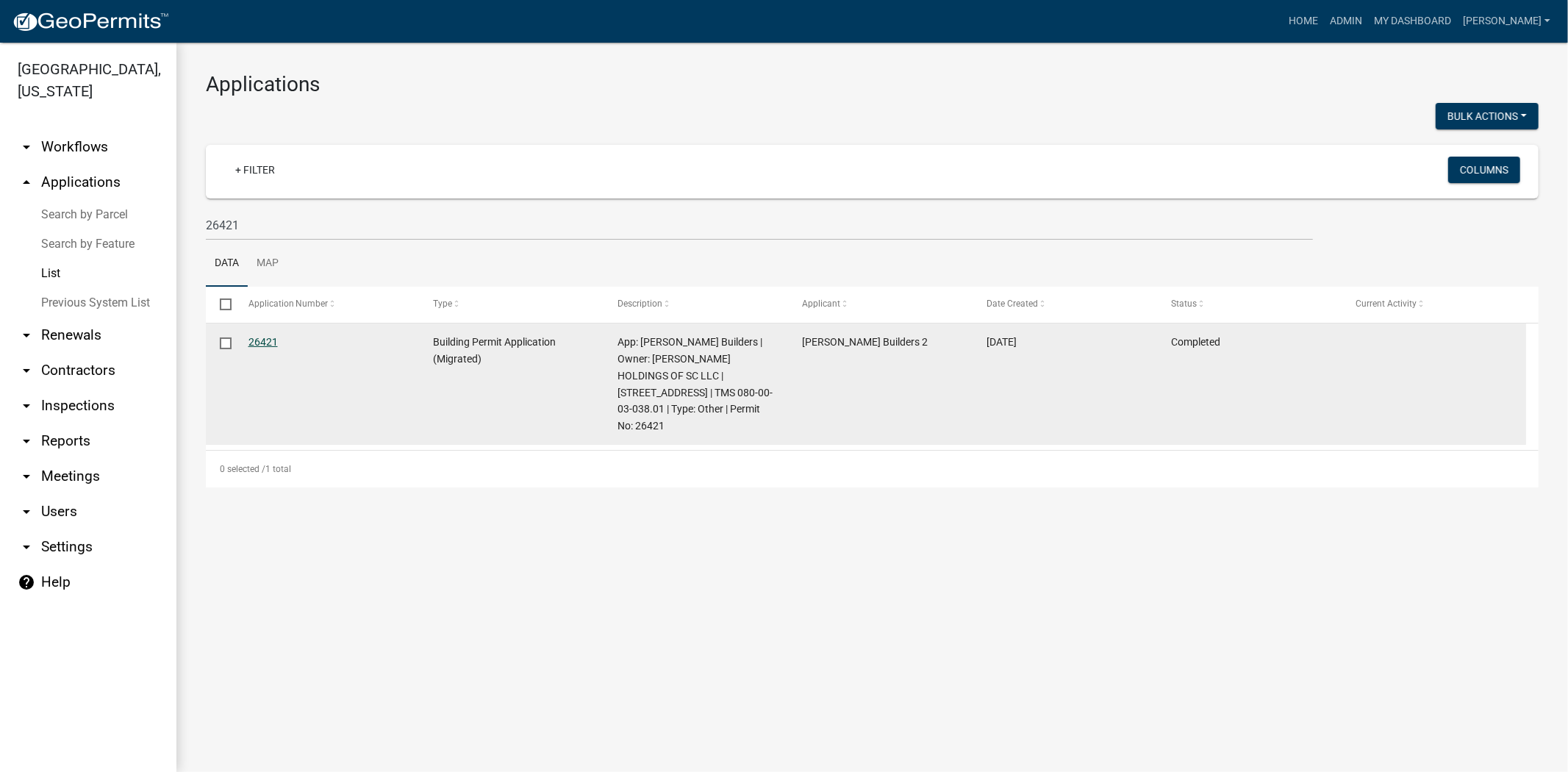
click at [268, 346] on link "26421" at bounding box center [263, 342] width 29 height 12
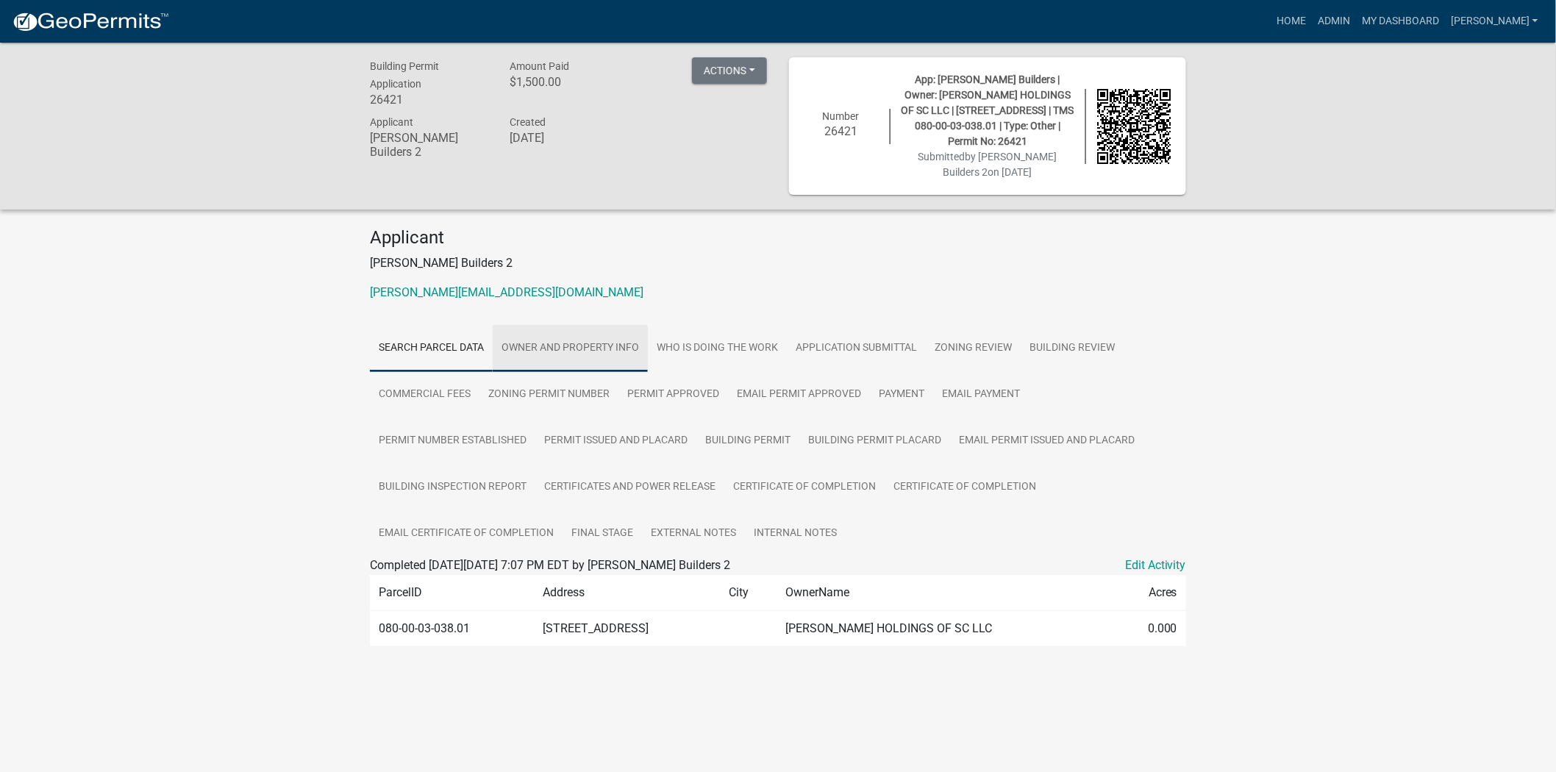
click at [590, 338] on link "Owner and Property Info" at bounding box center [570, 348] width 155 height 47
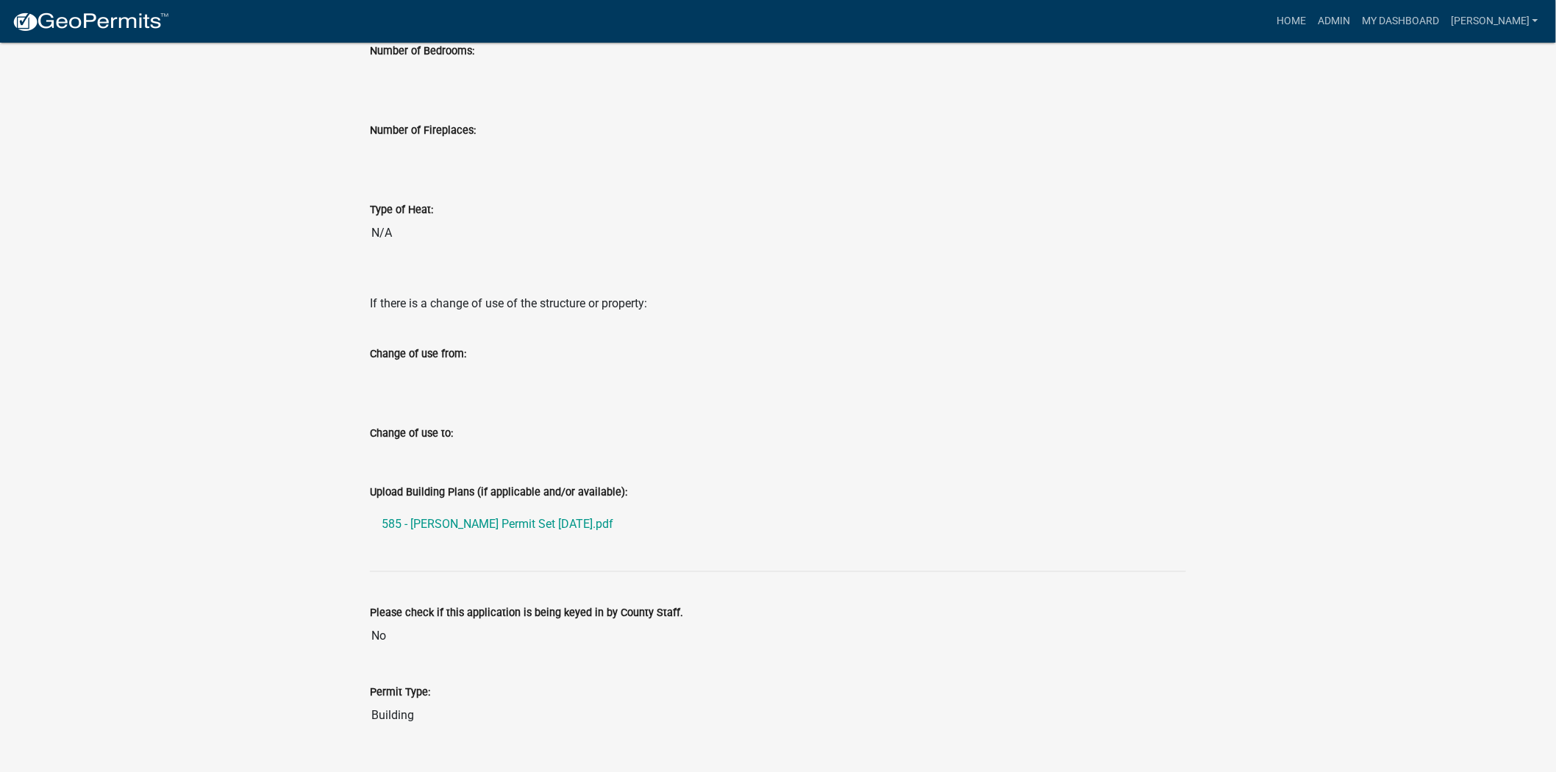
scroll to position [2981, 0]
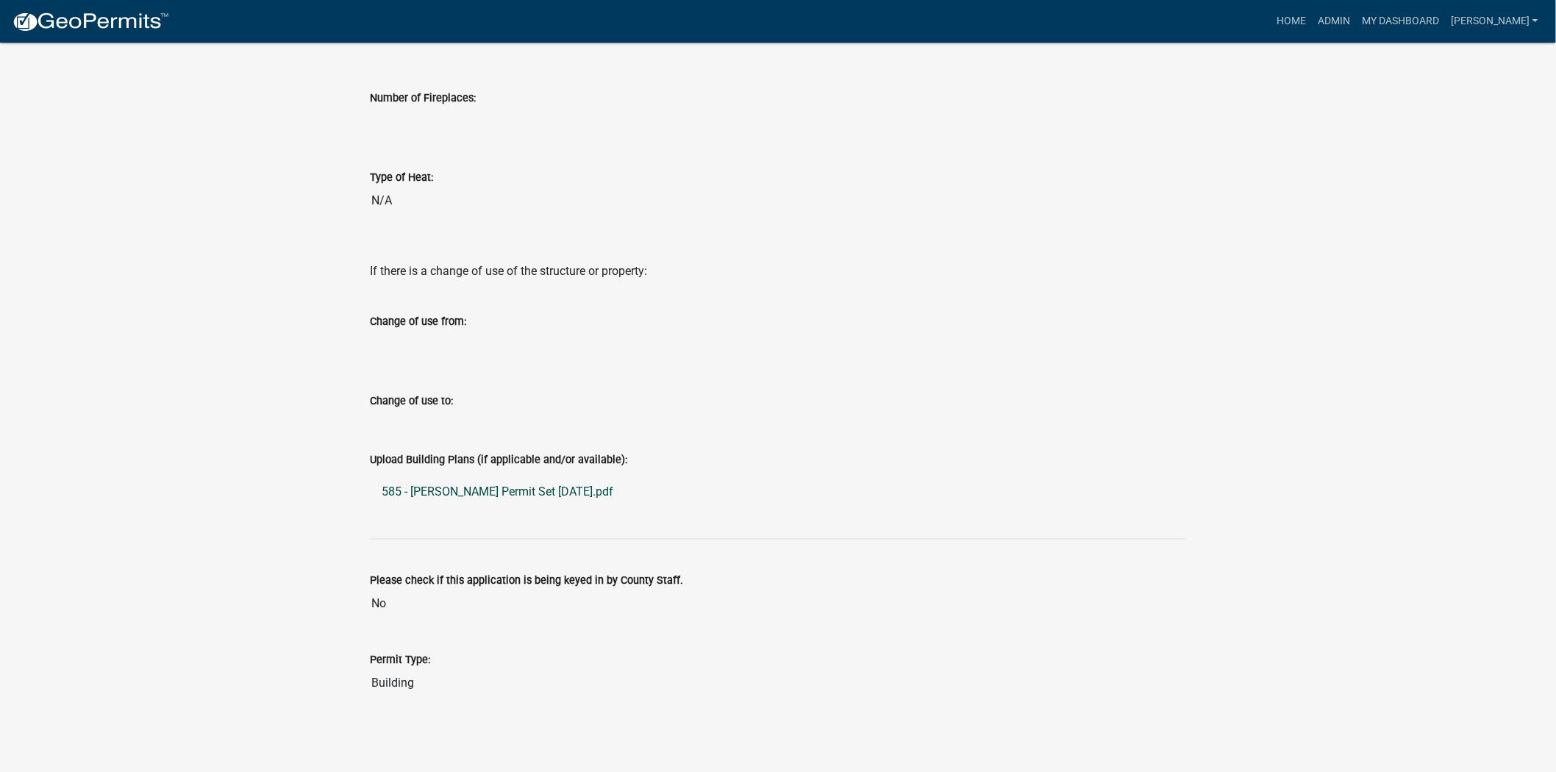
click at [489, 494] on link "585 - Livingood's Permit Set 9.2.22.pdf" at bounding box center [778, 491] width 816 height 35
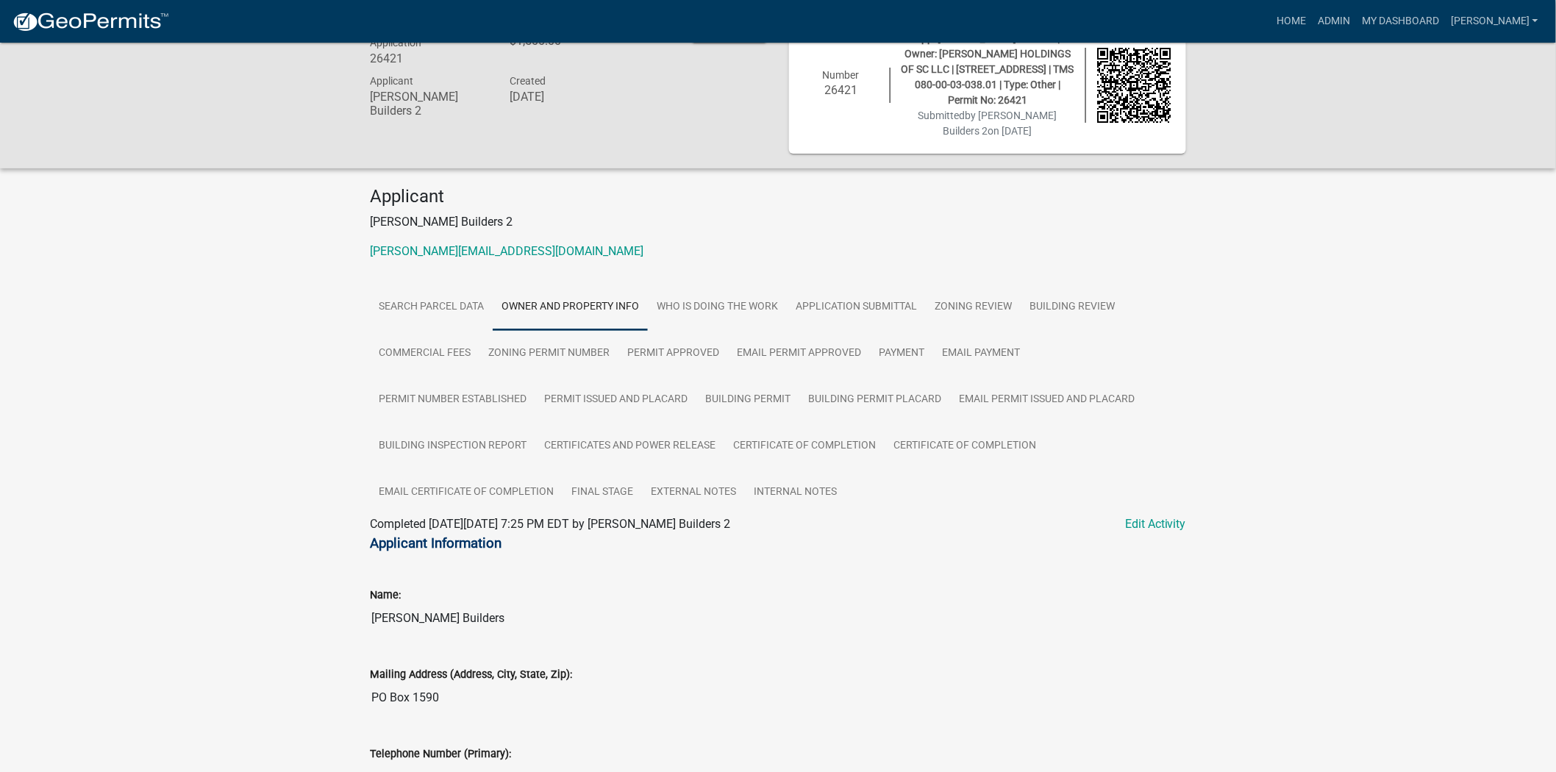
scroll to position [0, 0]
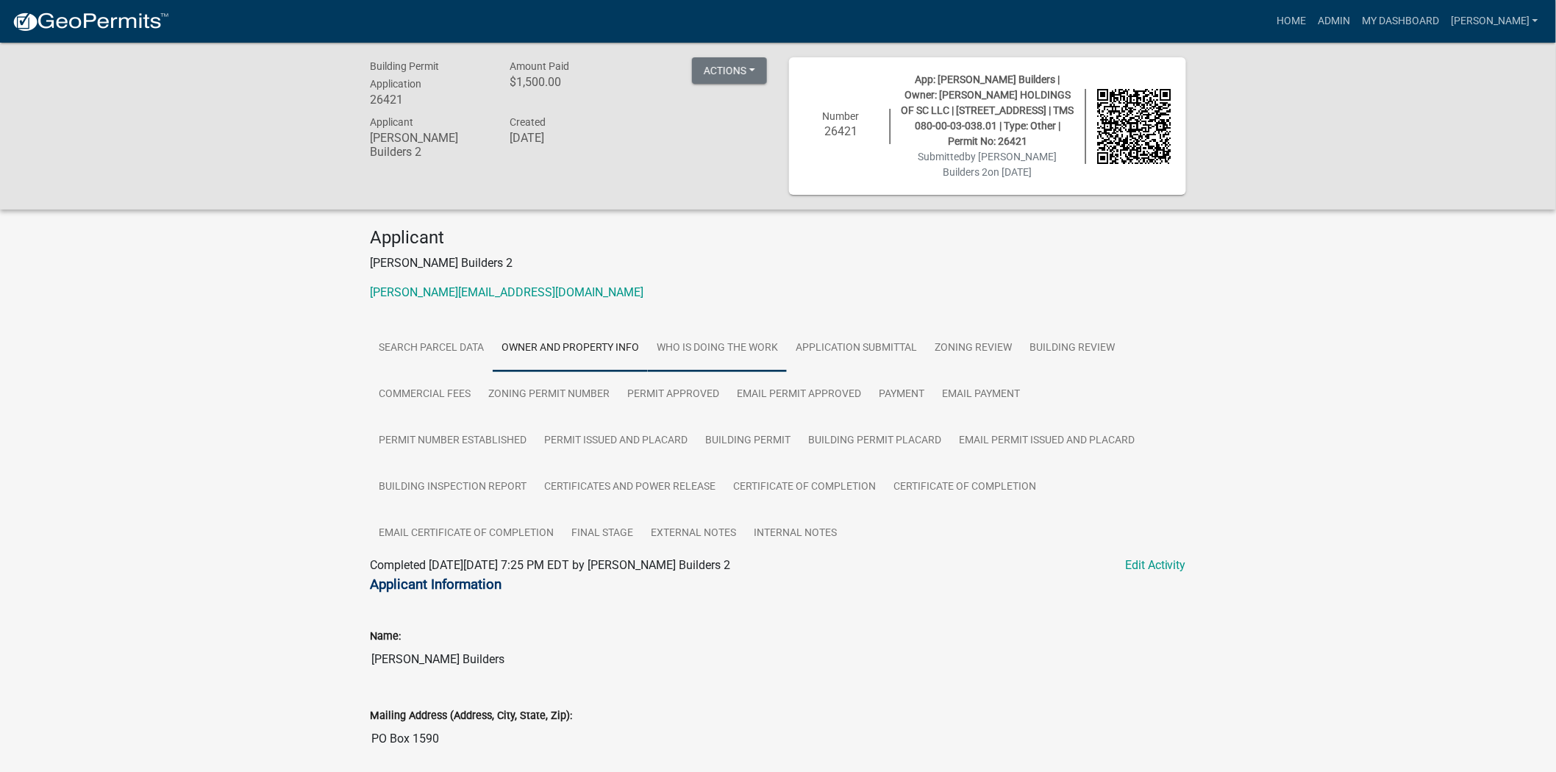
click at [682, 354] on link "Who is Doing the Work" at bounding box center [717, 348] width 139 height 47
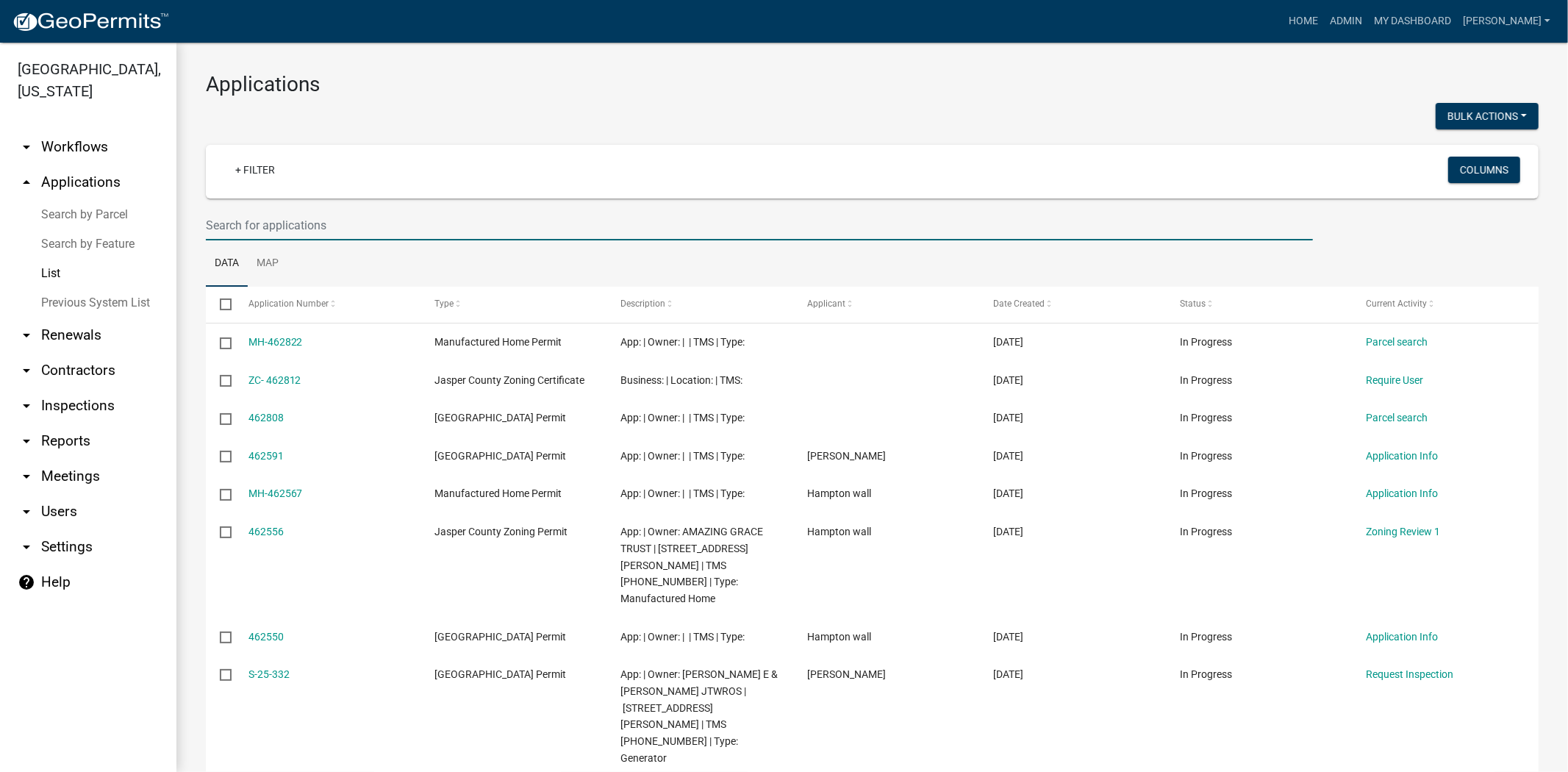
click at [346, 226] on input "text" at bounding box center [759, 225] width 1107 height 30
type input "26422"
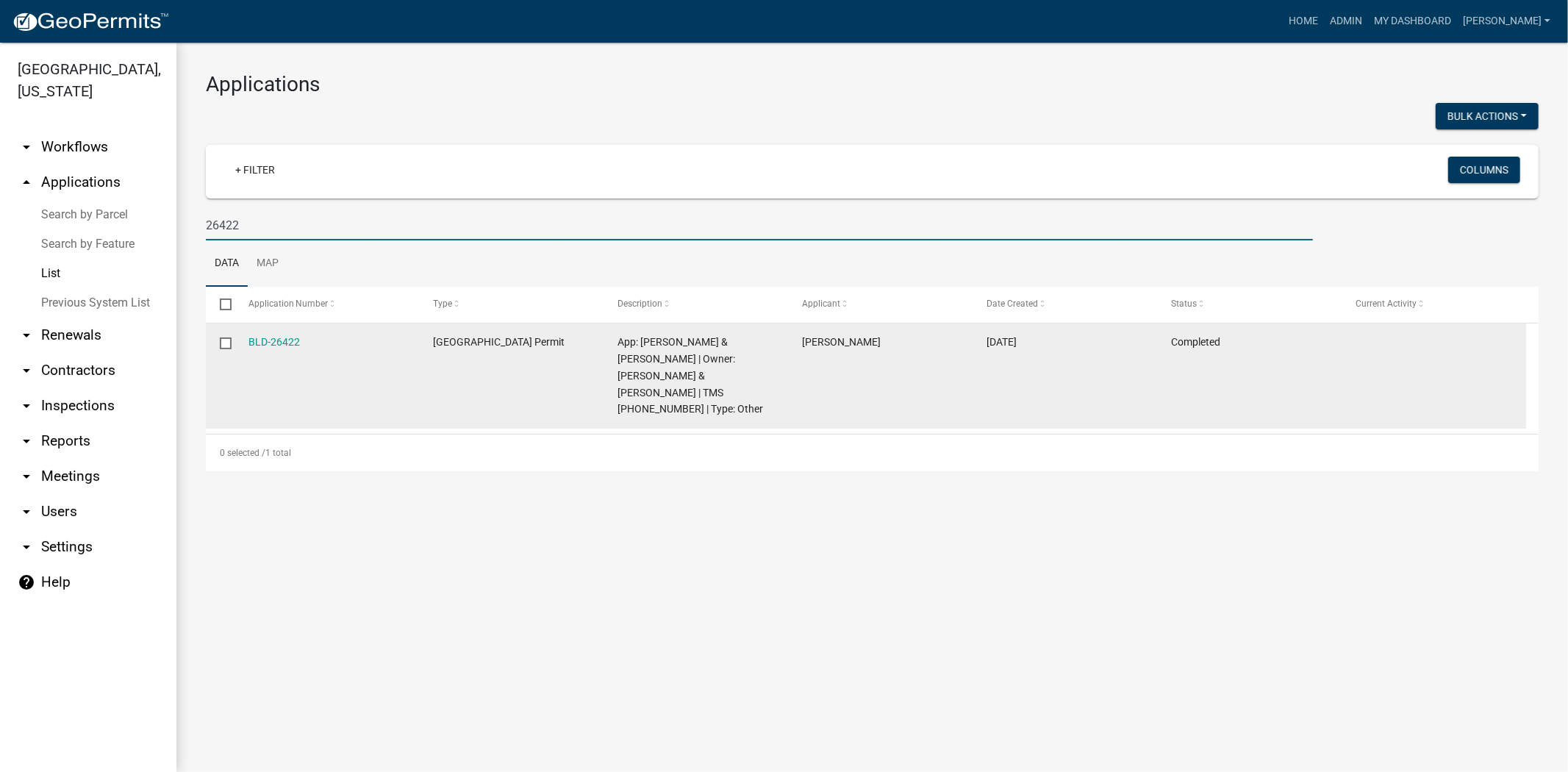
click at [238, 343] on datatable-body-cell "BLD-26422" at bounding box center [326, 376] width 185 height 105
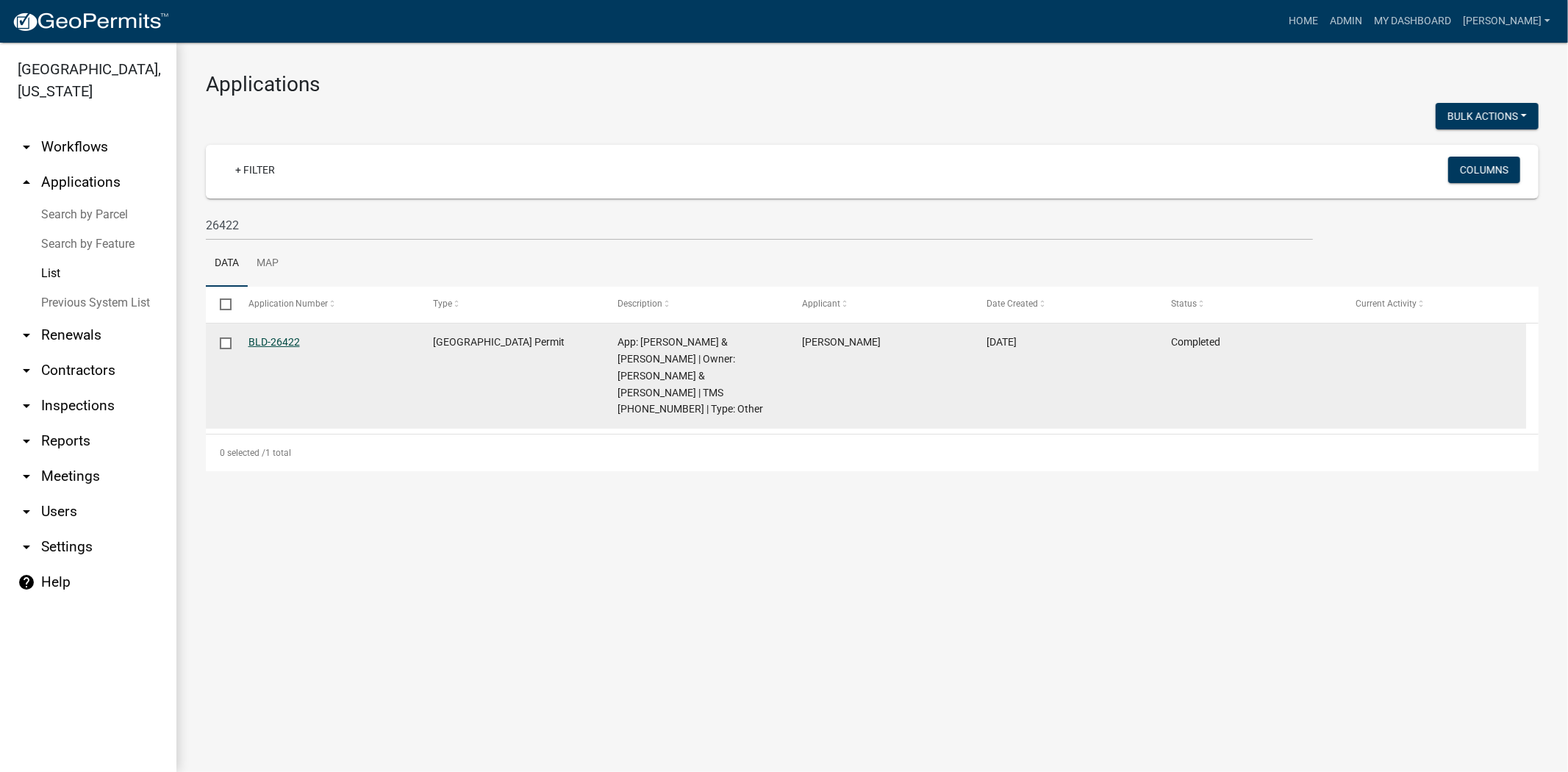
click at [255, 340] on link "BLD-26422" at bounding box center [274, 342] width 51 height 12
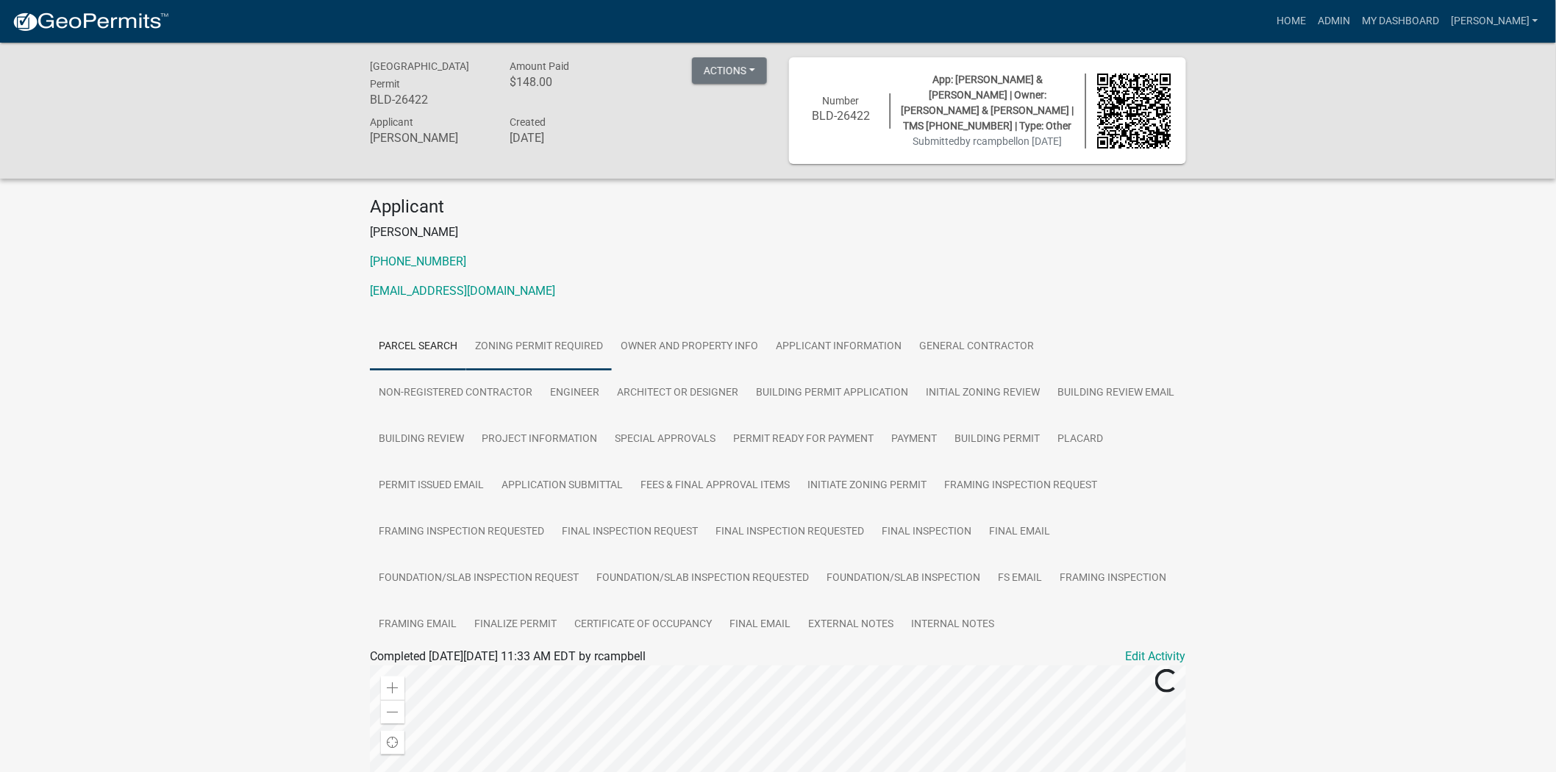
click at [565, 371] on link "Zoning Permit Required" at bounding box center [539, 347] width 146 height 47
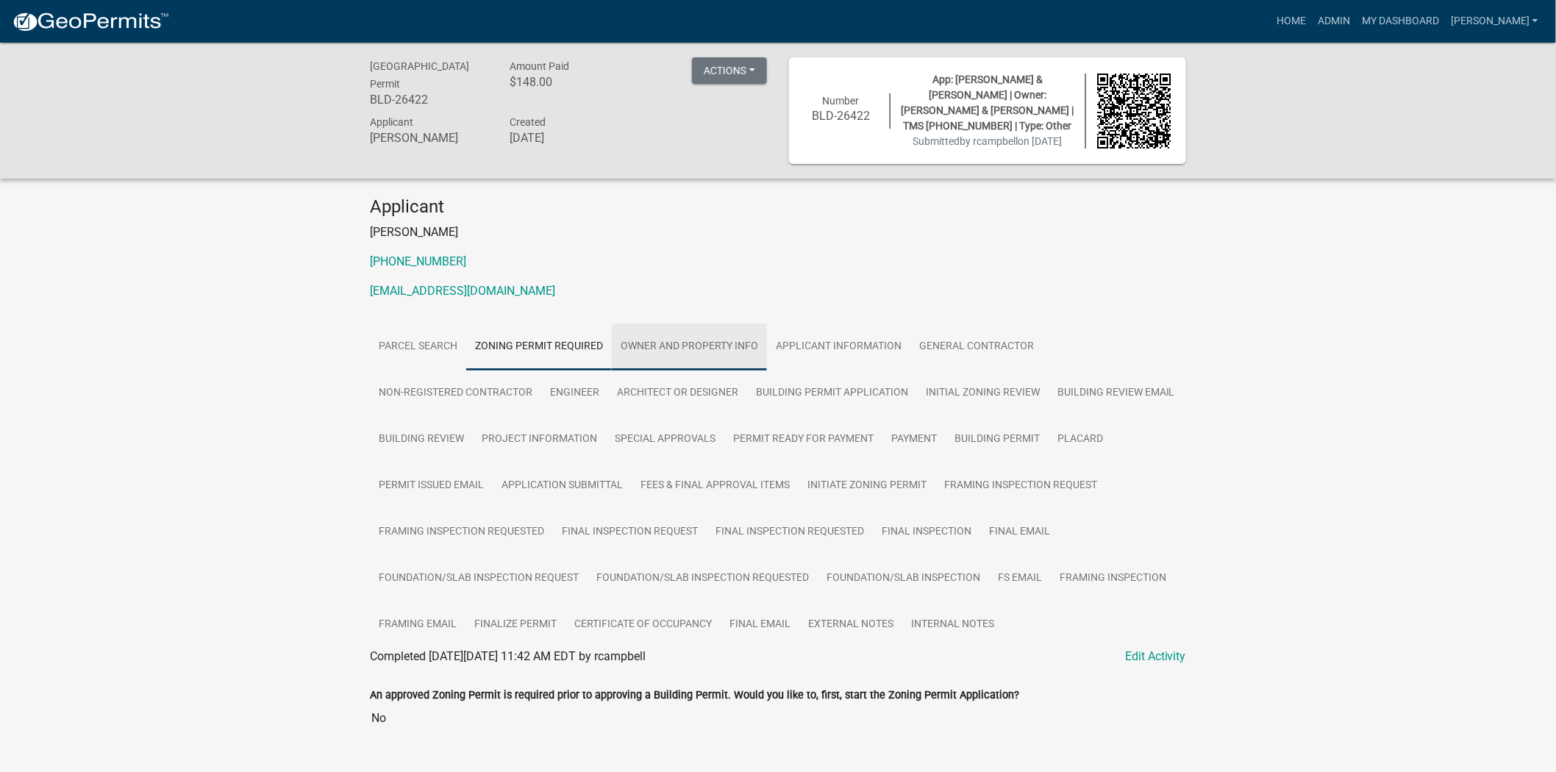
click at [707, 362] on link "Owner and Property Info" at bounding box center [689, 347] width 155 height 47
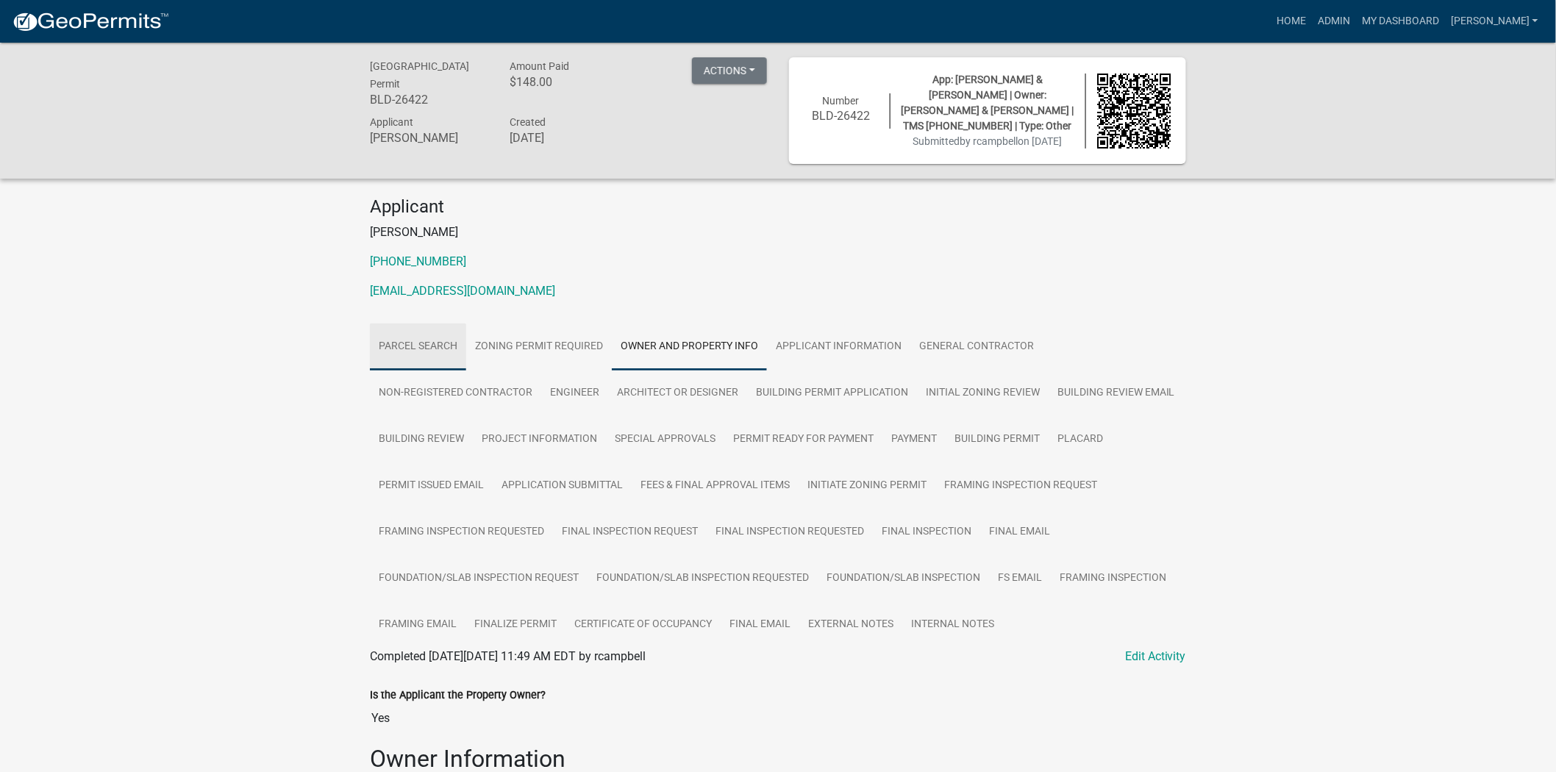
click at [439, 368] on link "Parcel search" at bounding box center [418, 347] width 96 height 47
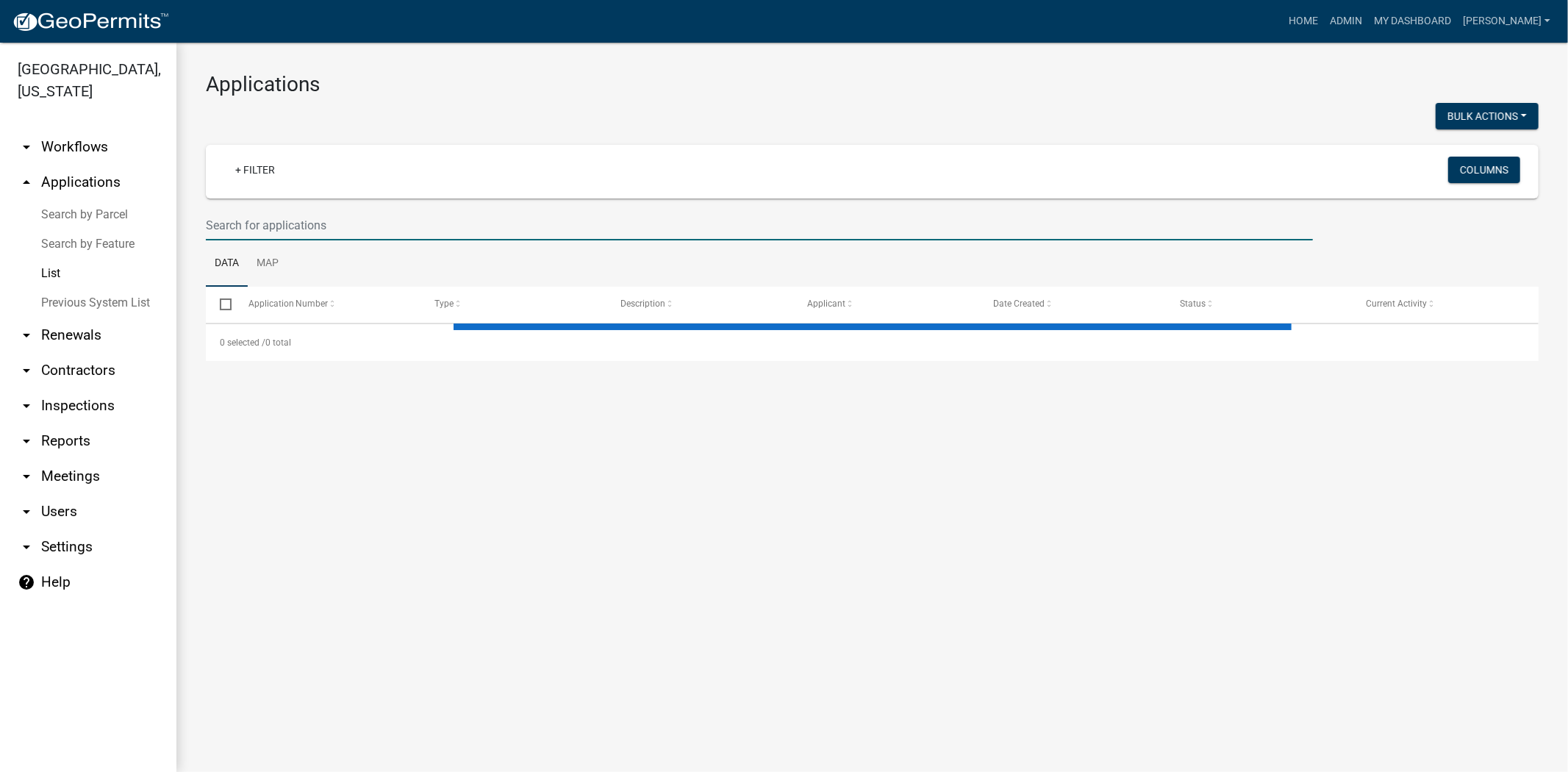
click at [281, 218] on input "text" at bounding box center [759, 225] width 1107 height 30
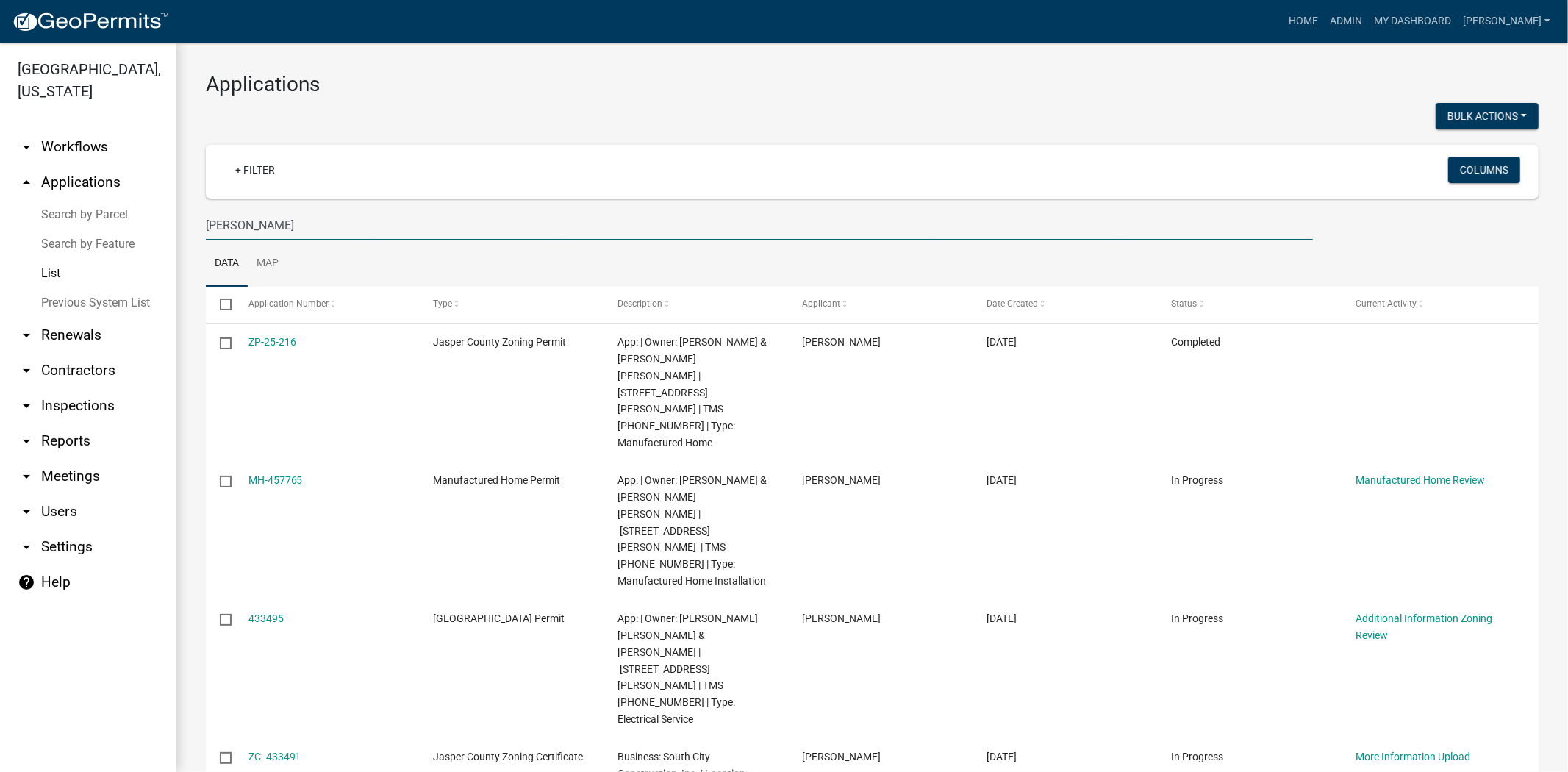
type input "BOYD"
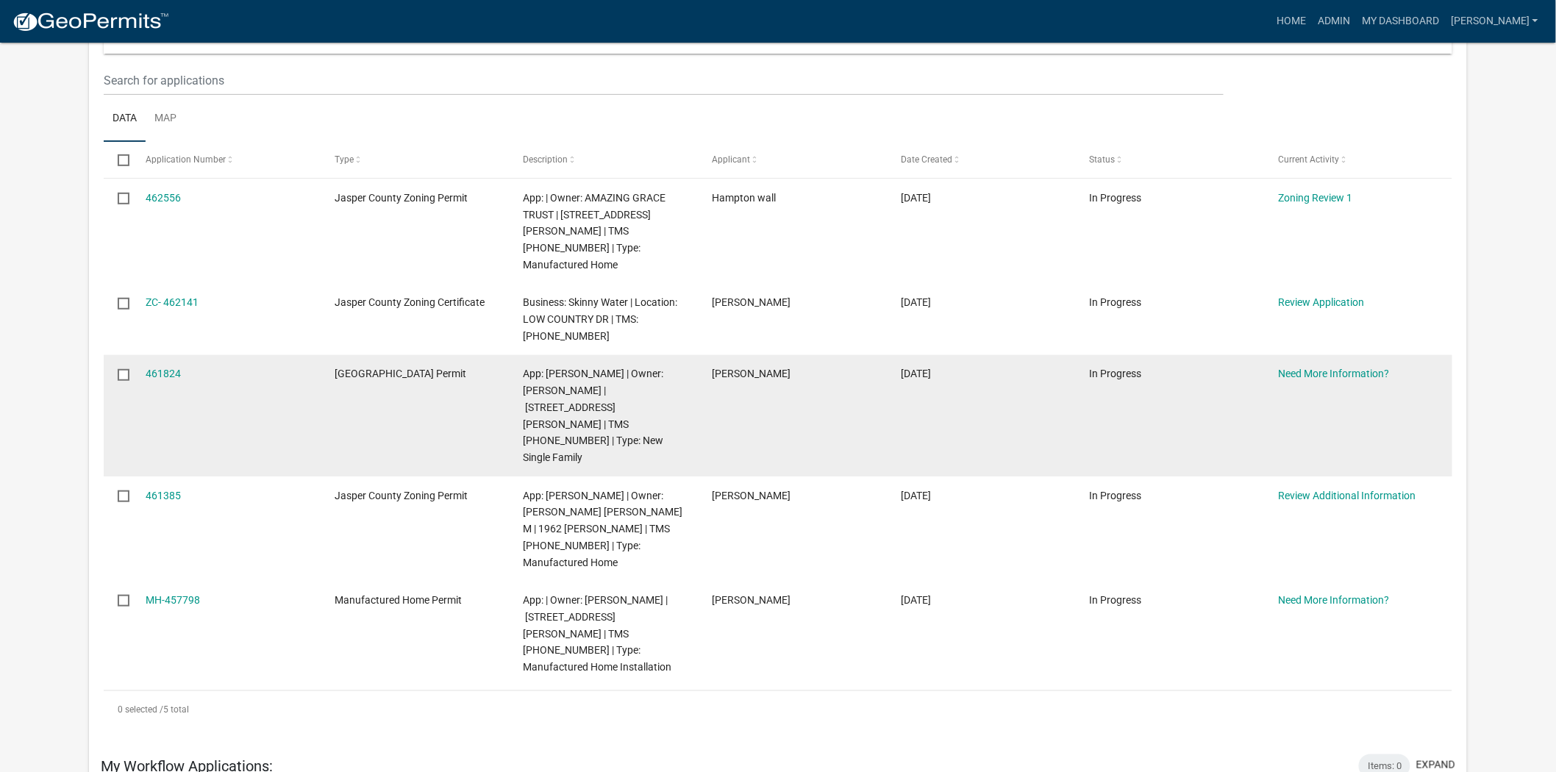
scroll to position [245, 0]
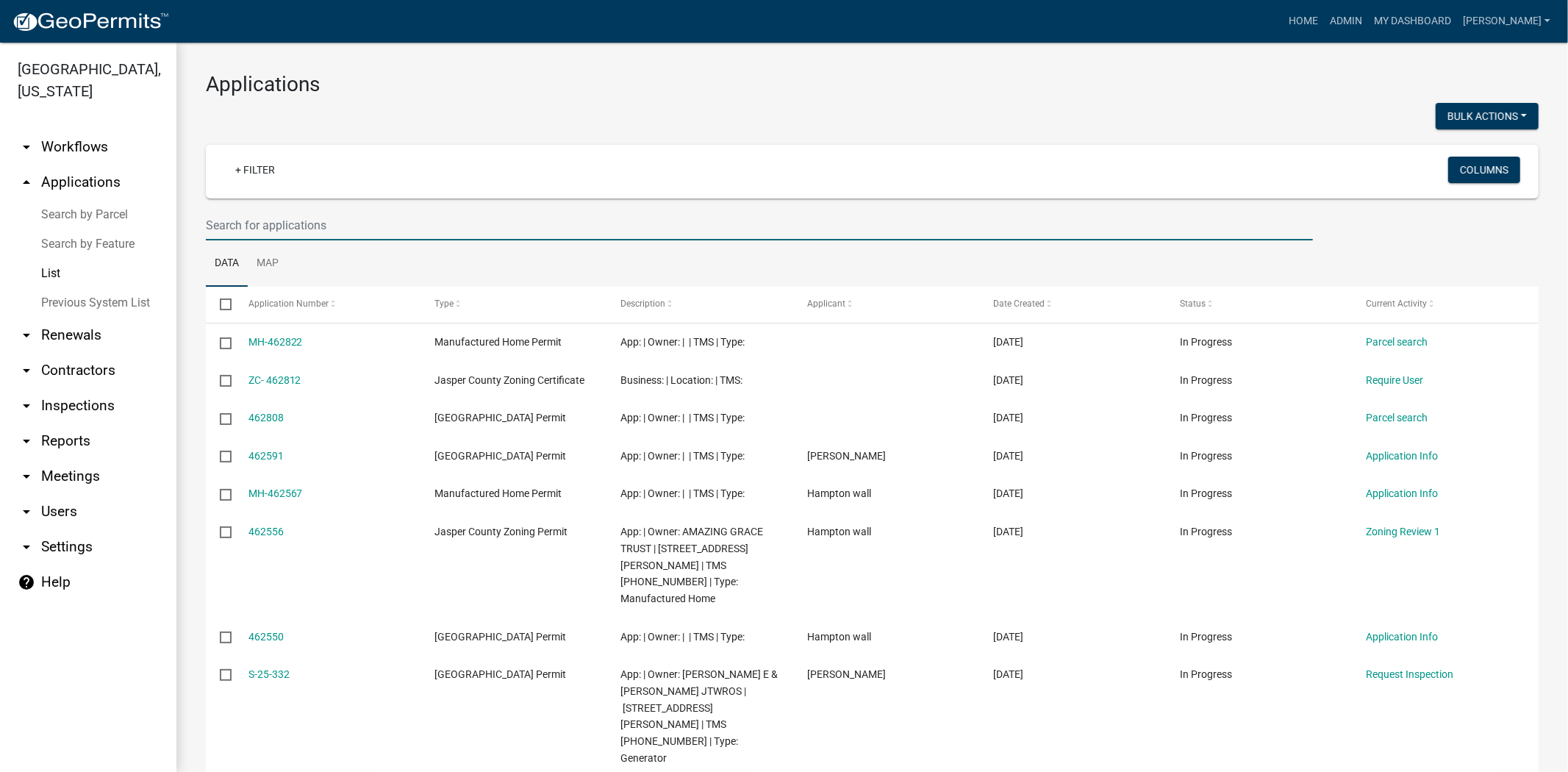
click at [424, 230] on input "text" at bounding box center [759, 225] width 1107 height 30
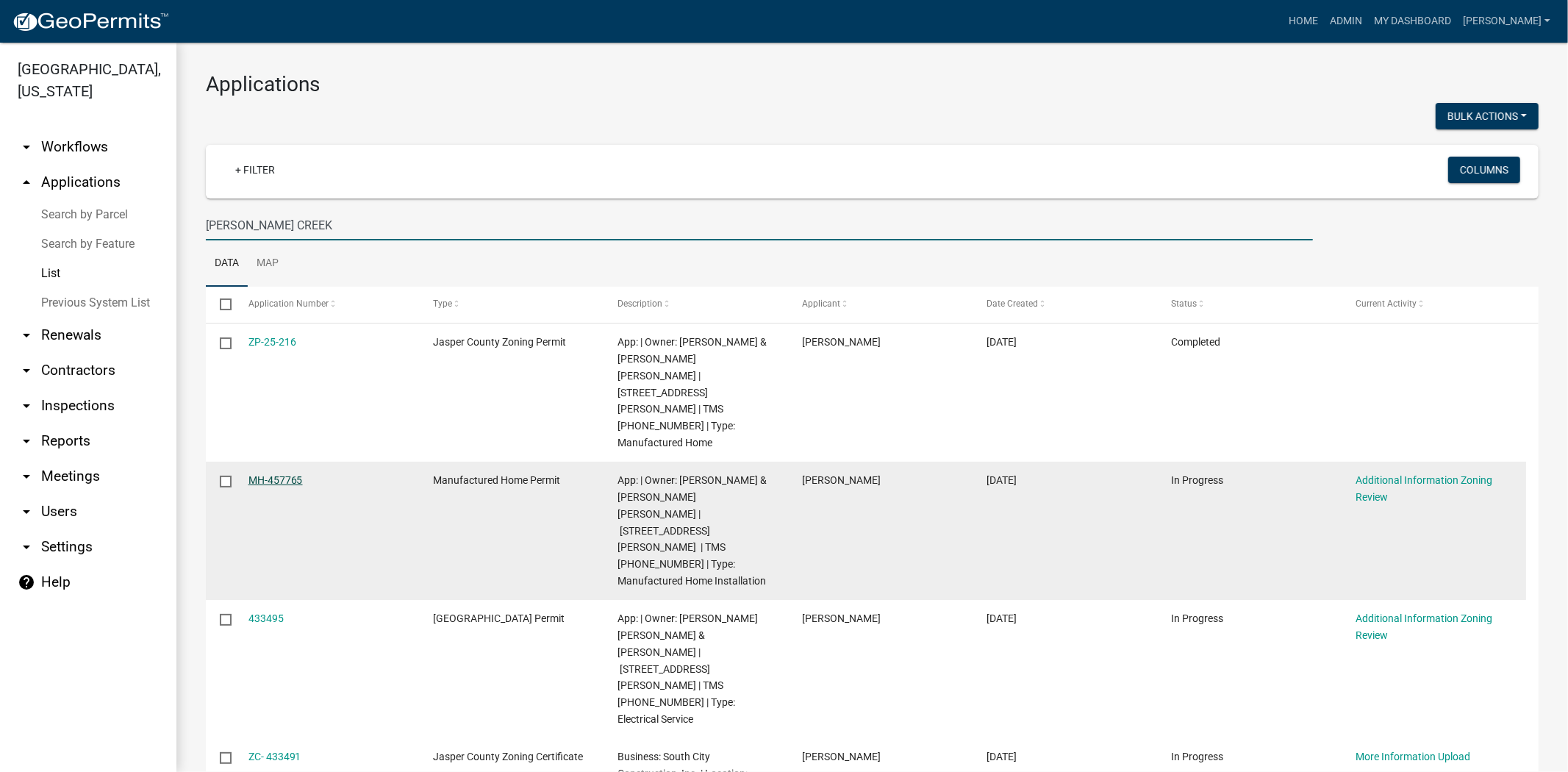
type input "BOYD CREEK"
click at [267, 474] on link "MH-457765" at bounding box center [276, 480] width 54 height 12
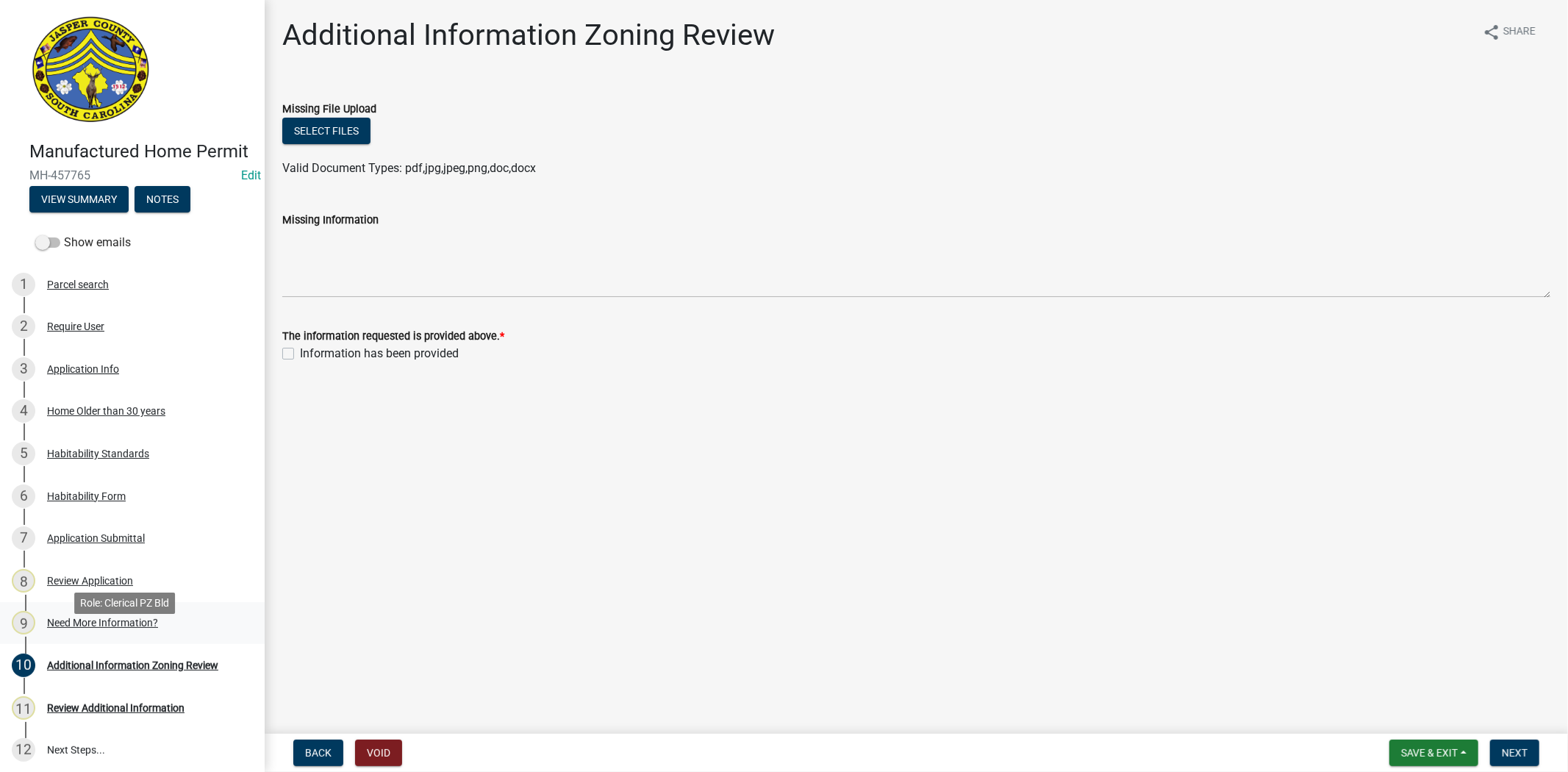
click at [104, 628] on div "Need More Information?" at bounding box center [102, 623] width 111 height 10
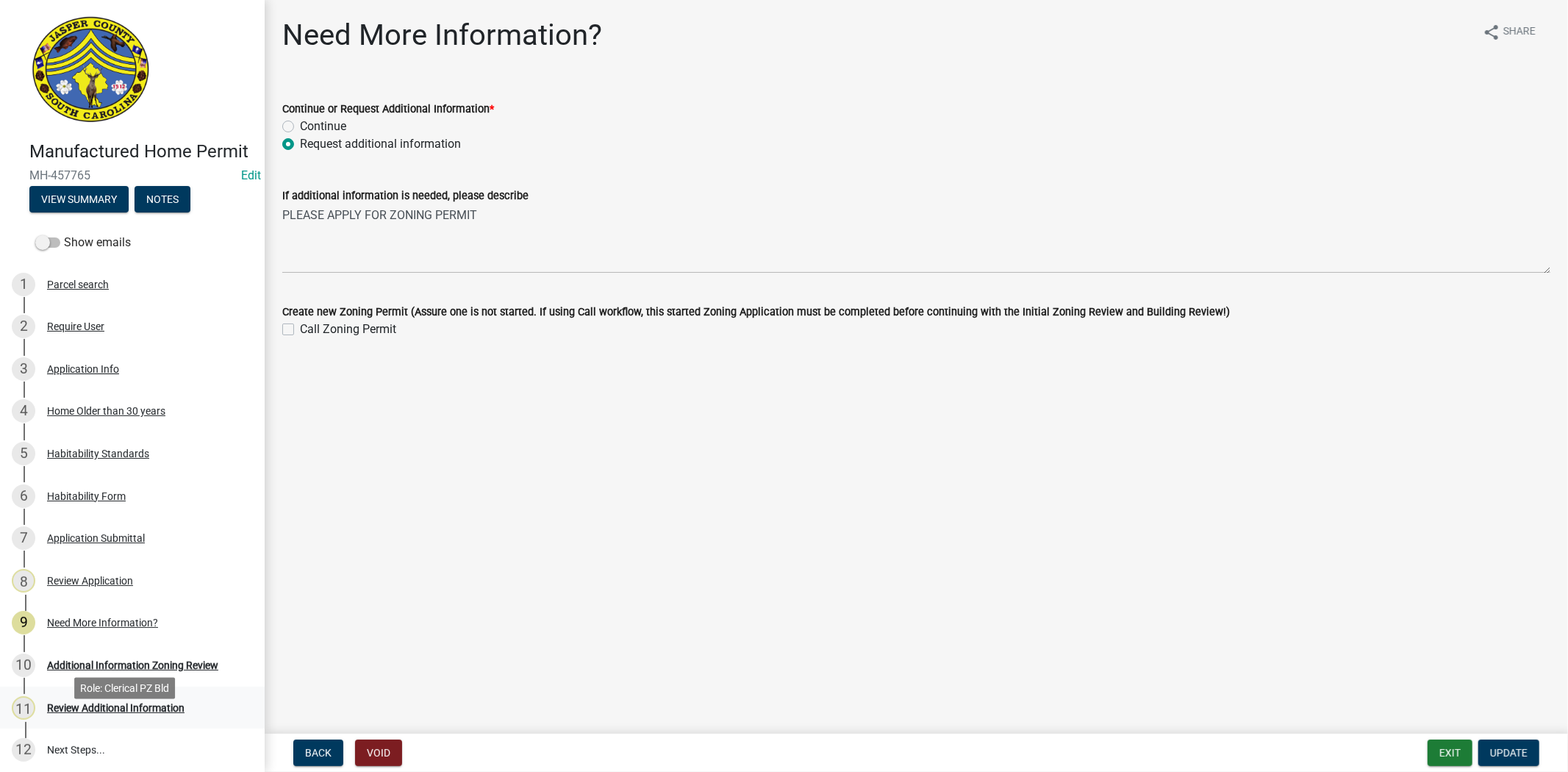
click at [96, 714] on link "11 Review Additional Information" at bounding box center [132, 708] width 265 height 43
click at [96, 677] on div "10 Additional Information Zoning Review" at bounding box center [126, 666] width 229 height 24
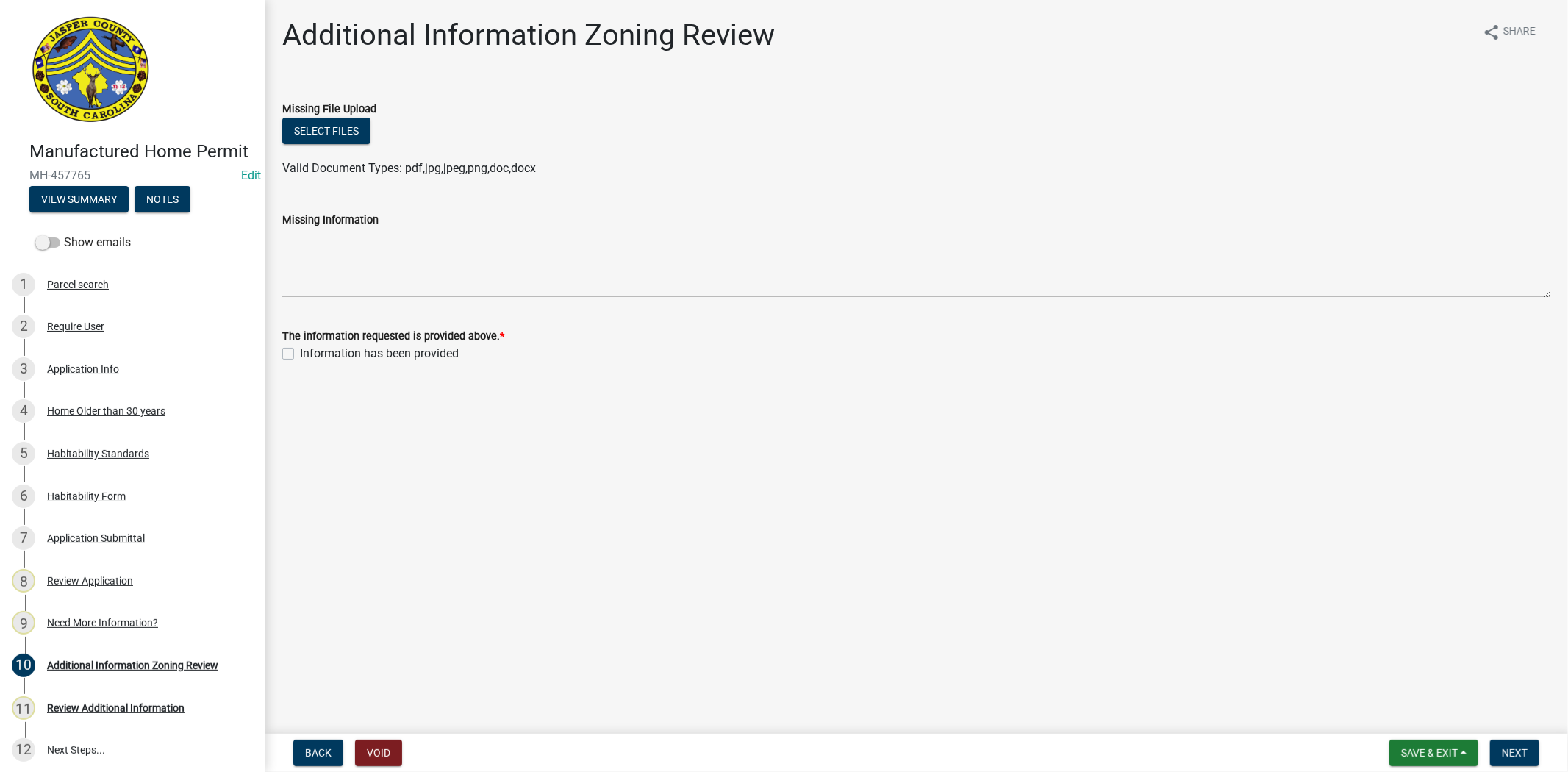
click at [300, 350] on label "Information has been provided" at bounding box center [379, 354] width 159 height 18
click at [300, 350] on input "Information has been provided" at bounding box center [305, 350] width 10 height 10
checkbox input "true"
click at [1529, 752] on button "Next" at bounding box center [1514, 753] width 49 height 26
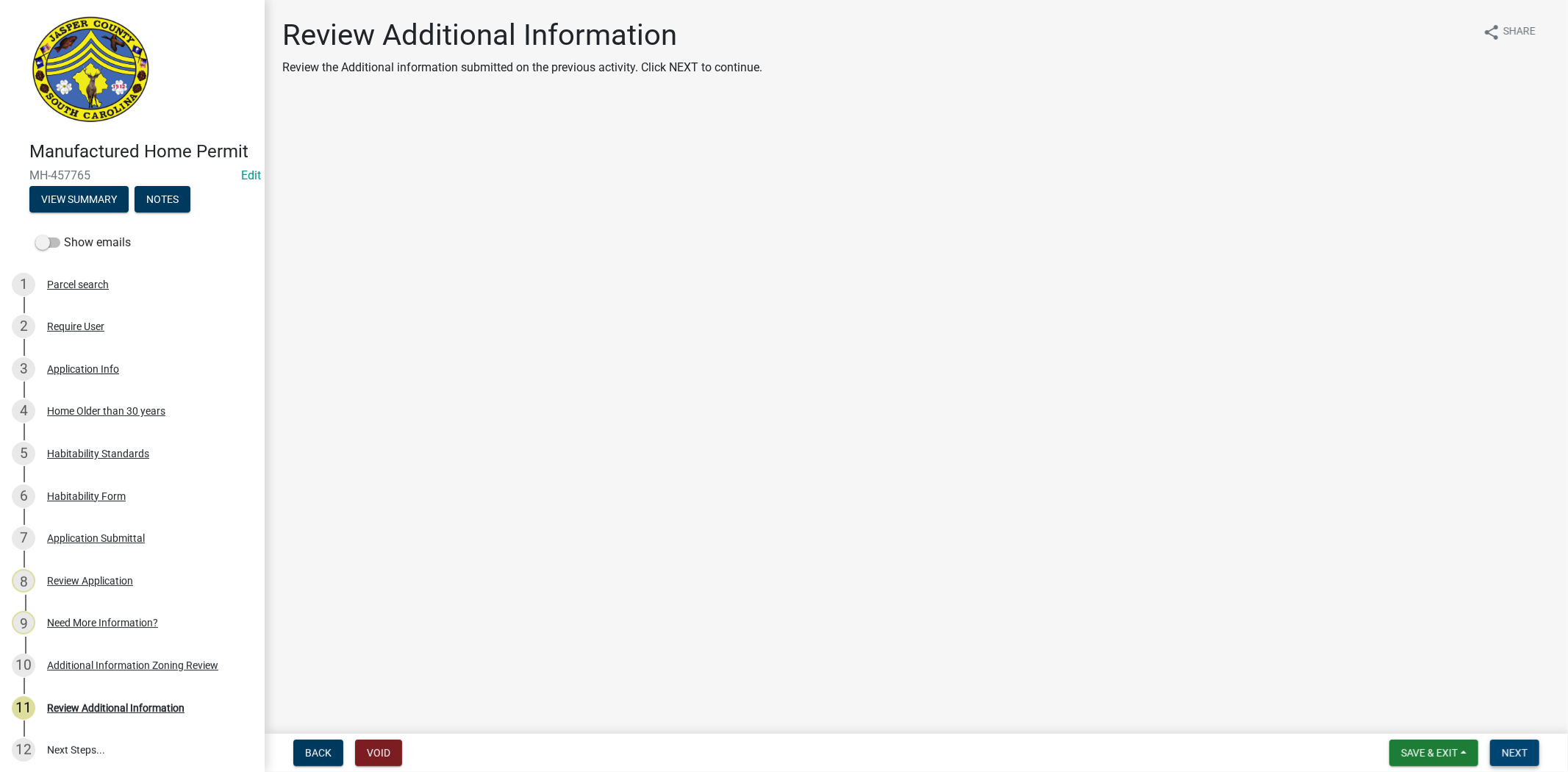
click at [1530, 748] on button "Next" at bounding box center [1514, 753] width 49 height 26
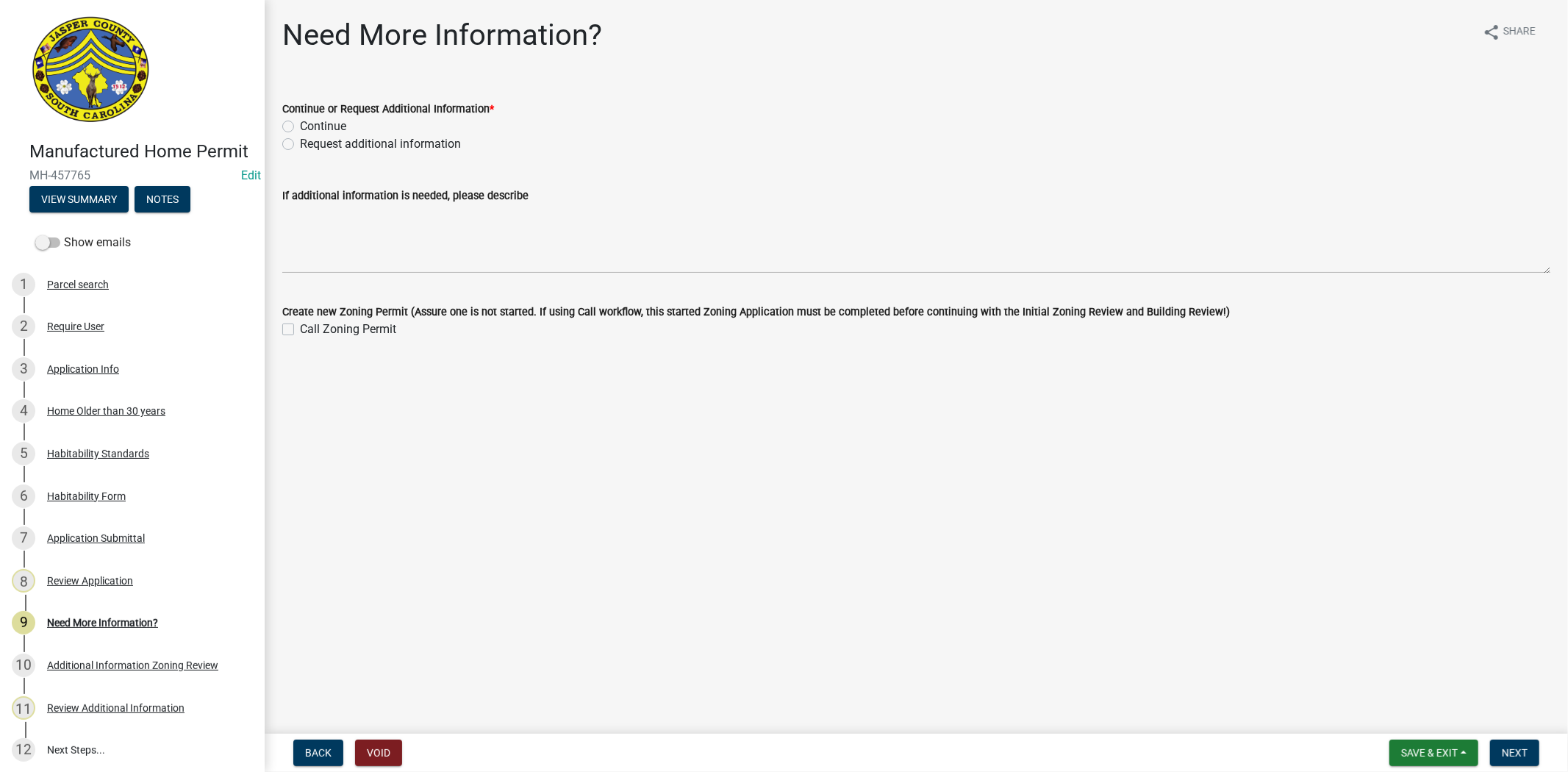
click at [300, 125] on label "Continue" at bounding box center [323, 127] width 46 height 18
click at [300, 125] on input "Continue" at bounding box center [305, 123] width 10 height 10
radio input "true"
click at [1504, 753] on span "Next" at bounding box center [1515, 753] width 26 height 12
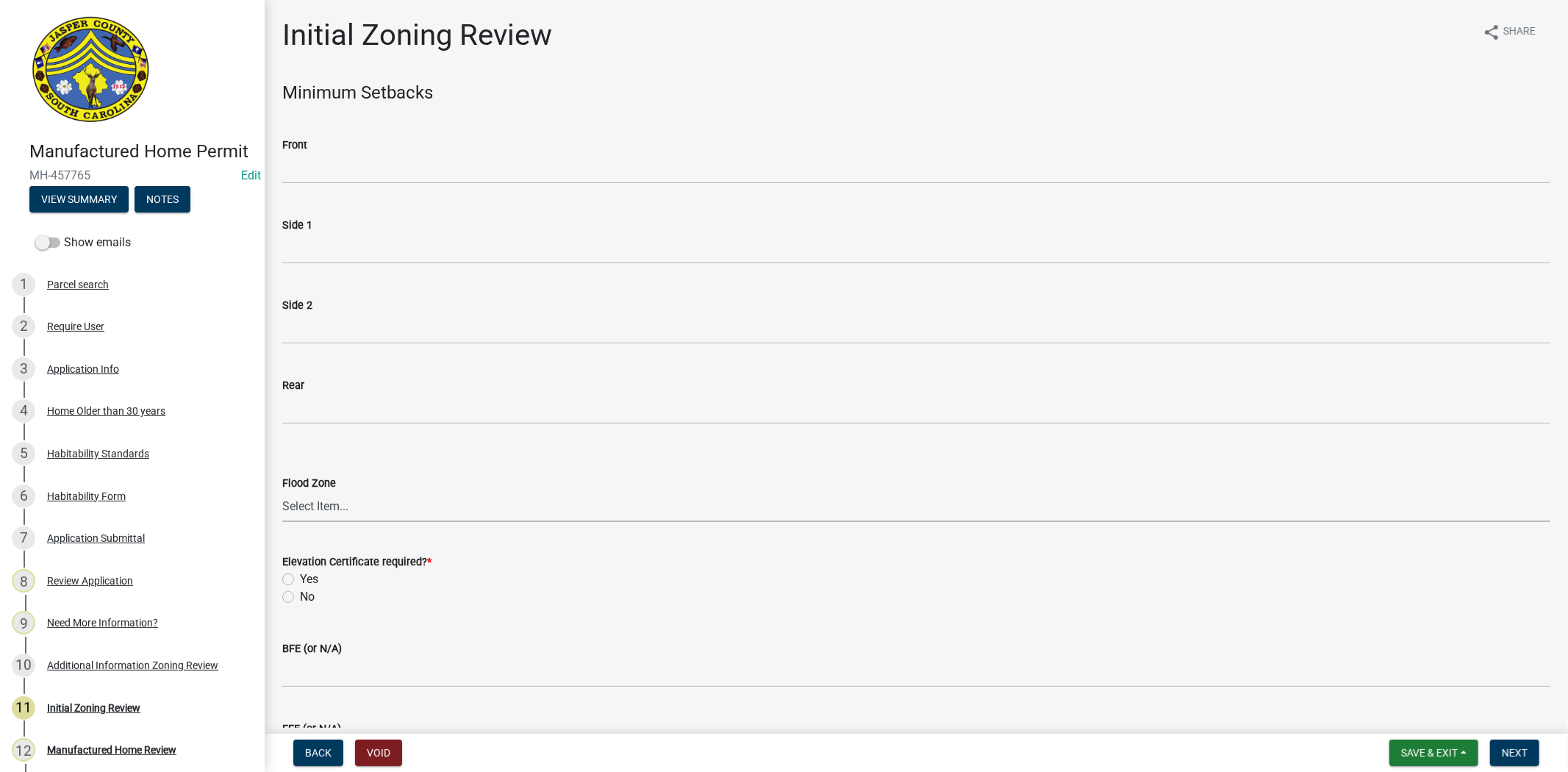
click at [297, 507] on select "Select Item... A AE X Shaded X N/A" at bounding box center [916, 507] width 1268 height 30
click at [282, 492] on select "Select Item... A AE X Shaded X N/A" at bounding box center [916, 507] width 1268 height 30
select select "28e8055b-422e-4c2e-9206-ce7b96ebb91b"
click at [300, 597] on label "No" at bounding box center [307, 597] width 15 height 18
click at [300, 597] on input "No" at bounding box center [305, 593] width 10 height 10
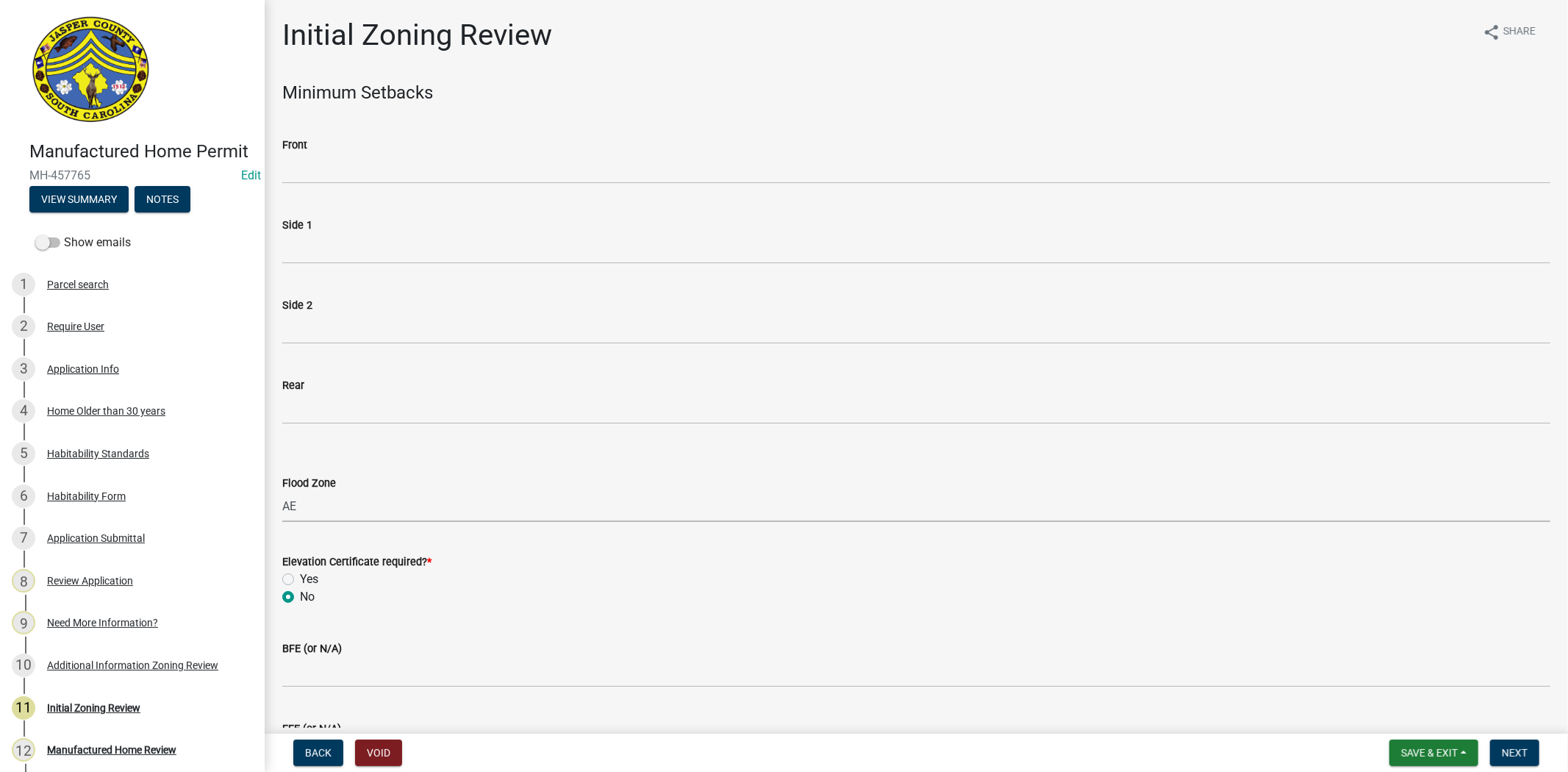
radio input "true"
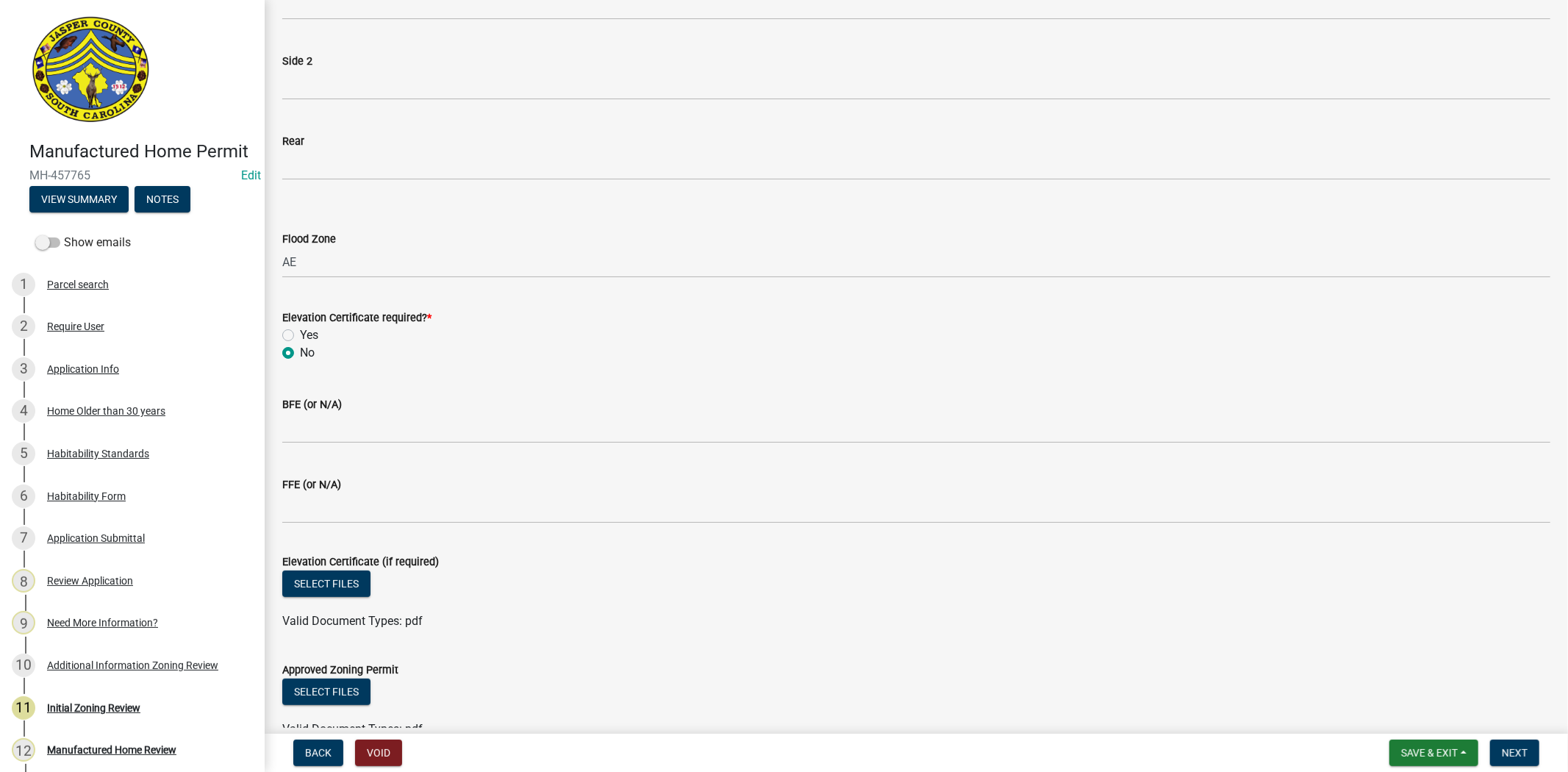
scroll to position [245, 0]
click at [300, 333] on label "Yes" at bounding box center [309, 335] width 18 height 18
click at [300, 333] on input "Yes" at bounding box center [305, 331] width 10 height 10
radio input "true"
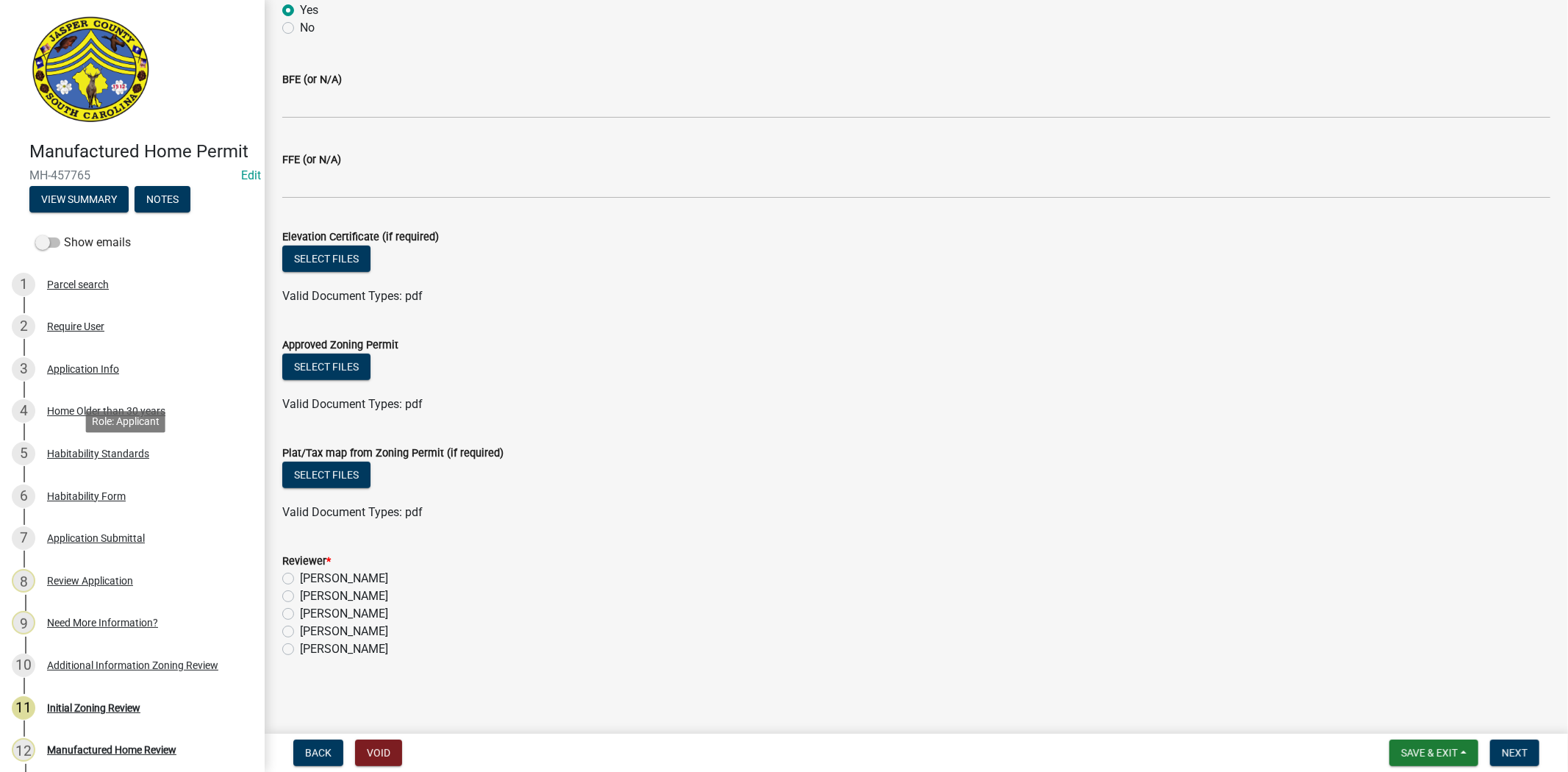
scroll to position [326, 0]
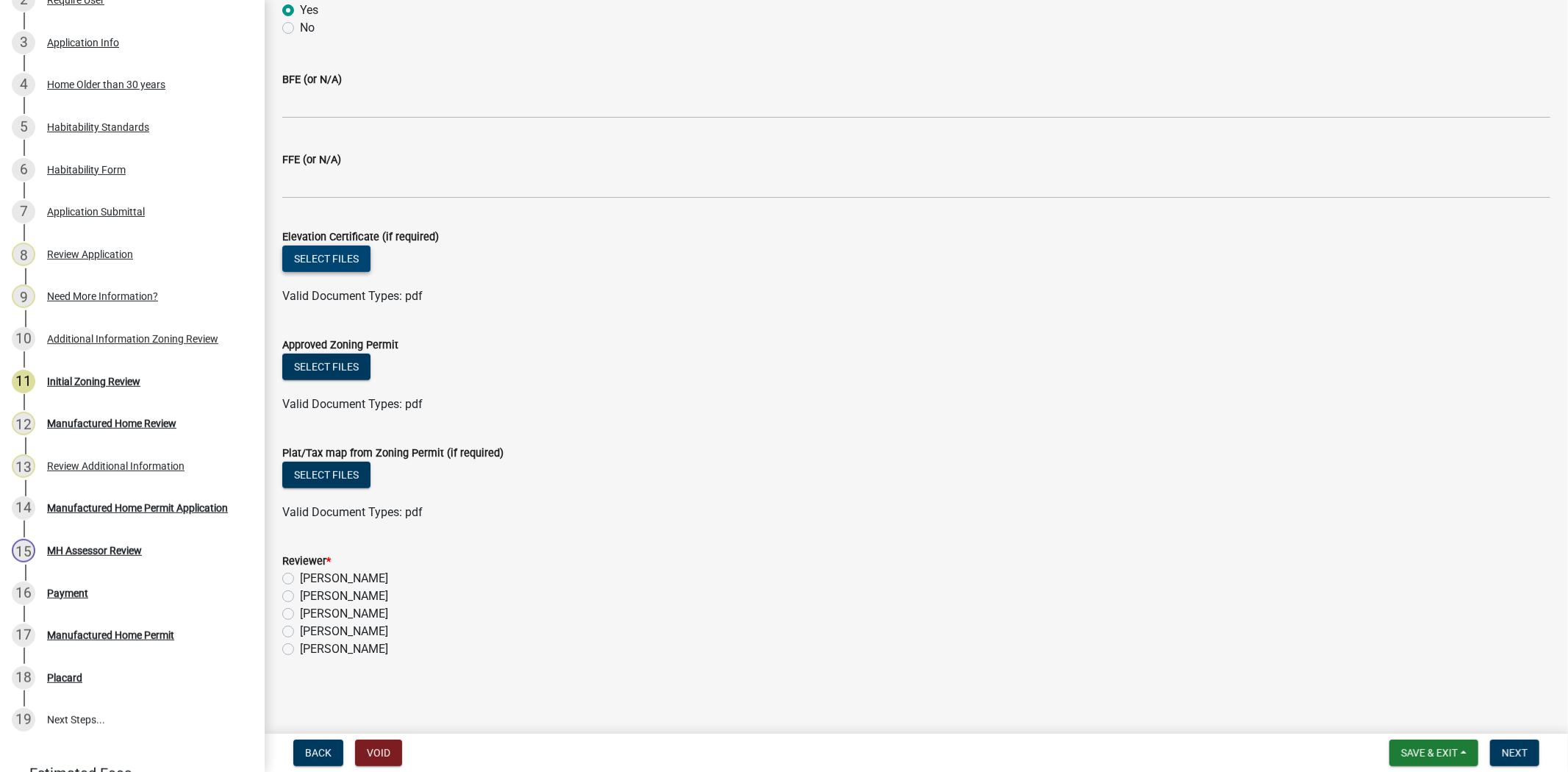
click at [324, 254] on button "Select files" at bounding box center [326, 259] width 88 height 26
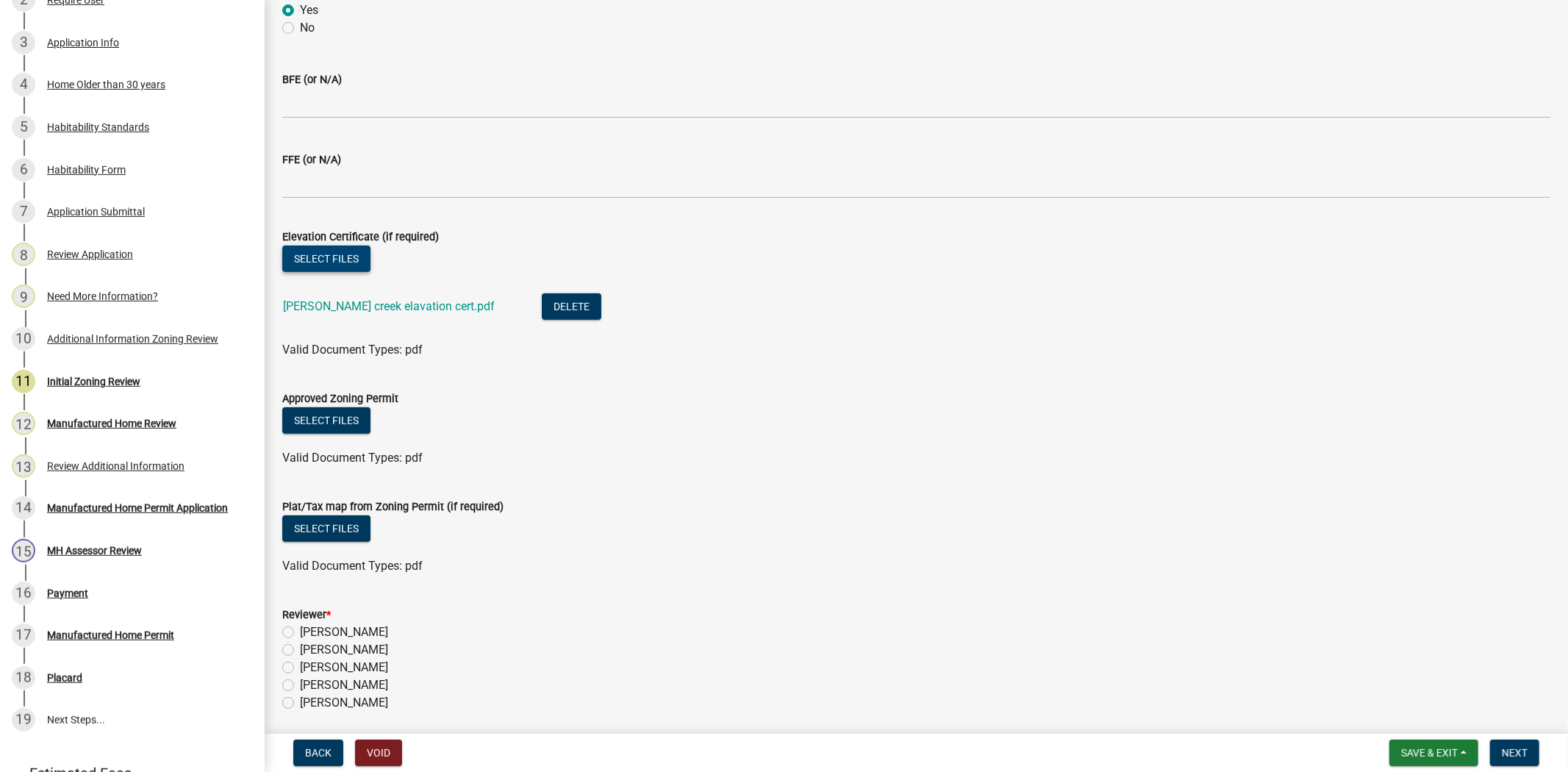
scroll to position [623, 0]
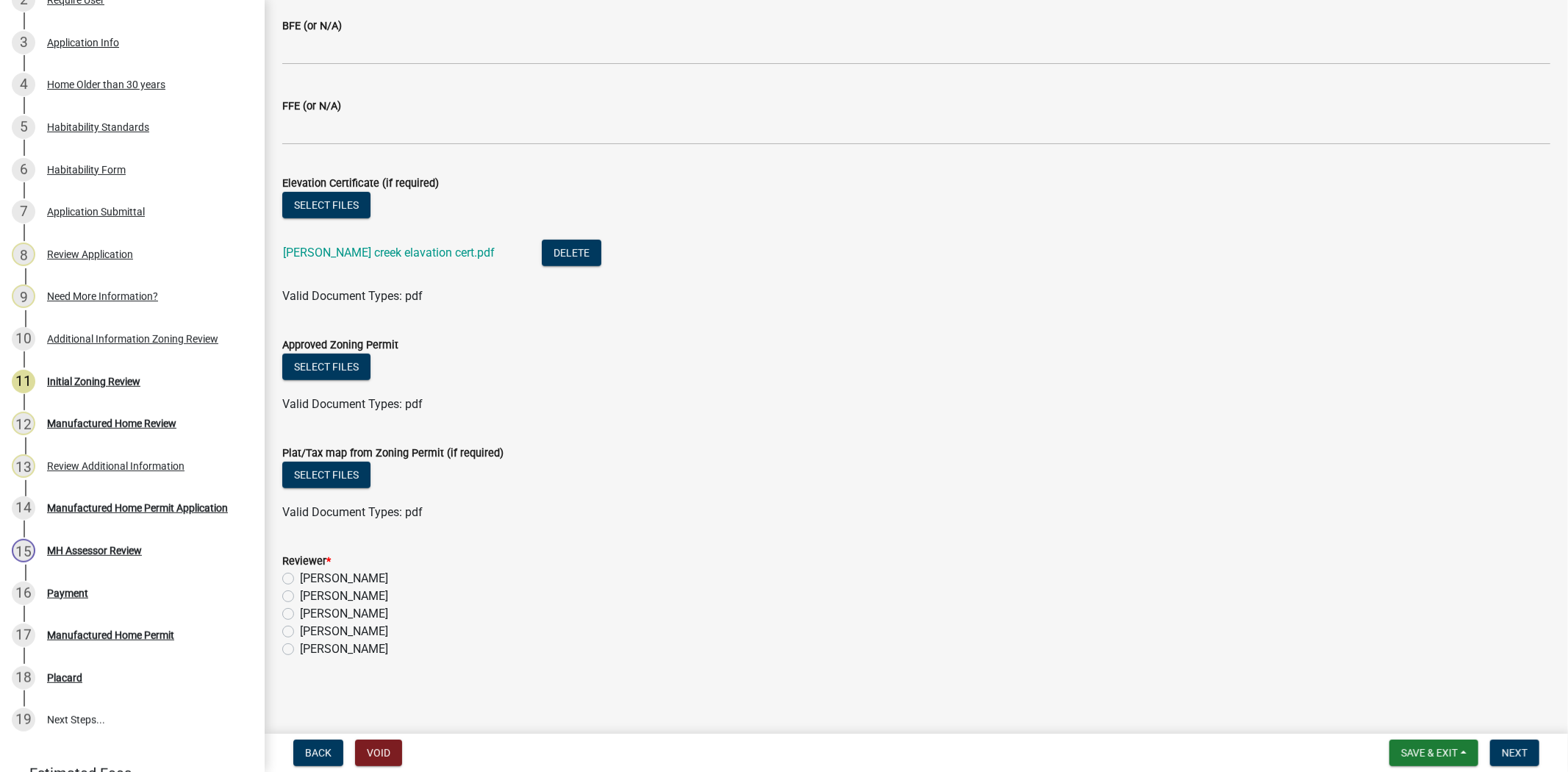
click at [300, 575] on label "Ciara Chapman" at bounding box center [344, 579] width 88 height 18
click at [300, 575] on input "Ciara Chapman" at bounding box center [305, 575] width 10 height 10
radio input "true"
click at [1505, 748] on span "Next" at bounding box center [1515, 753] width 26 height 12
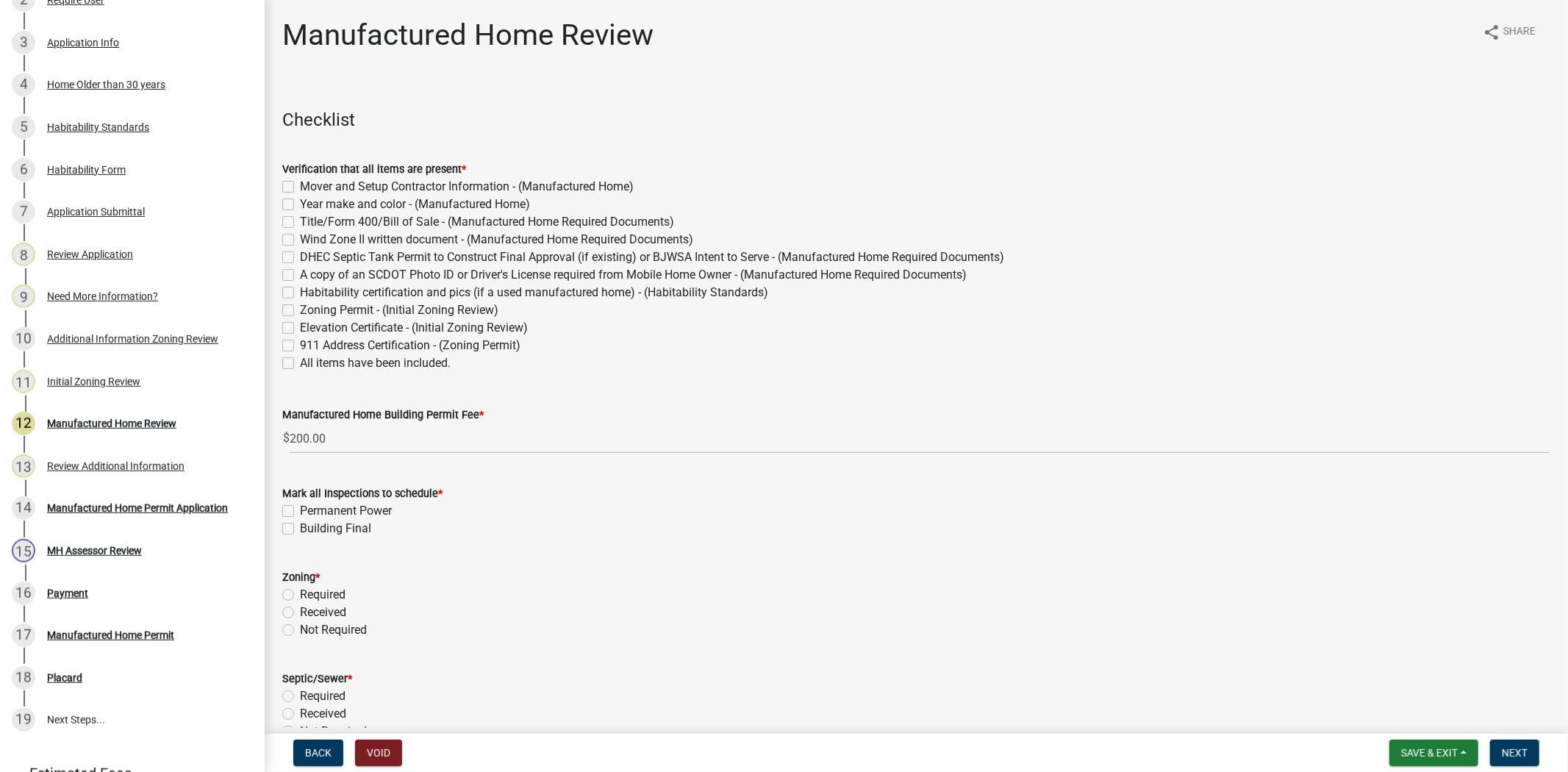
click at [300, 357] on label "All items have been included." at bounding box center [375, 363] width 151 height 18
click at [300, 357] on input "All items have been included." at bounding box center [305, 359] width 10 height 10
checkbox input "true"
checkbox input "false"
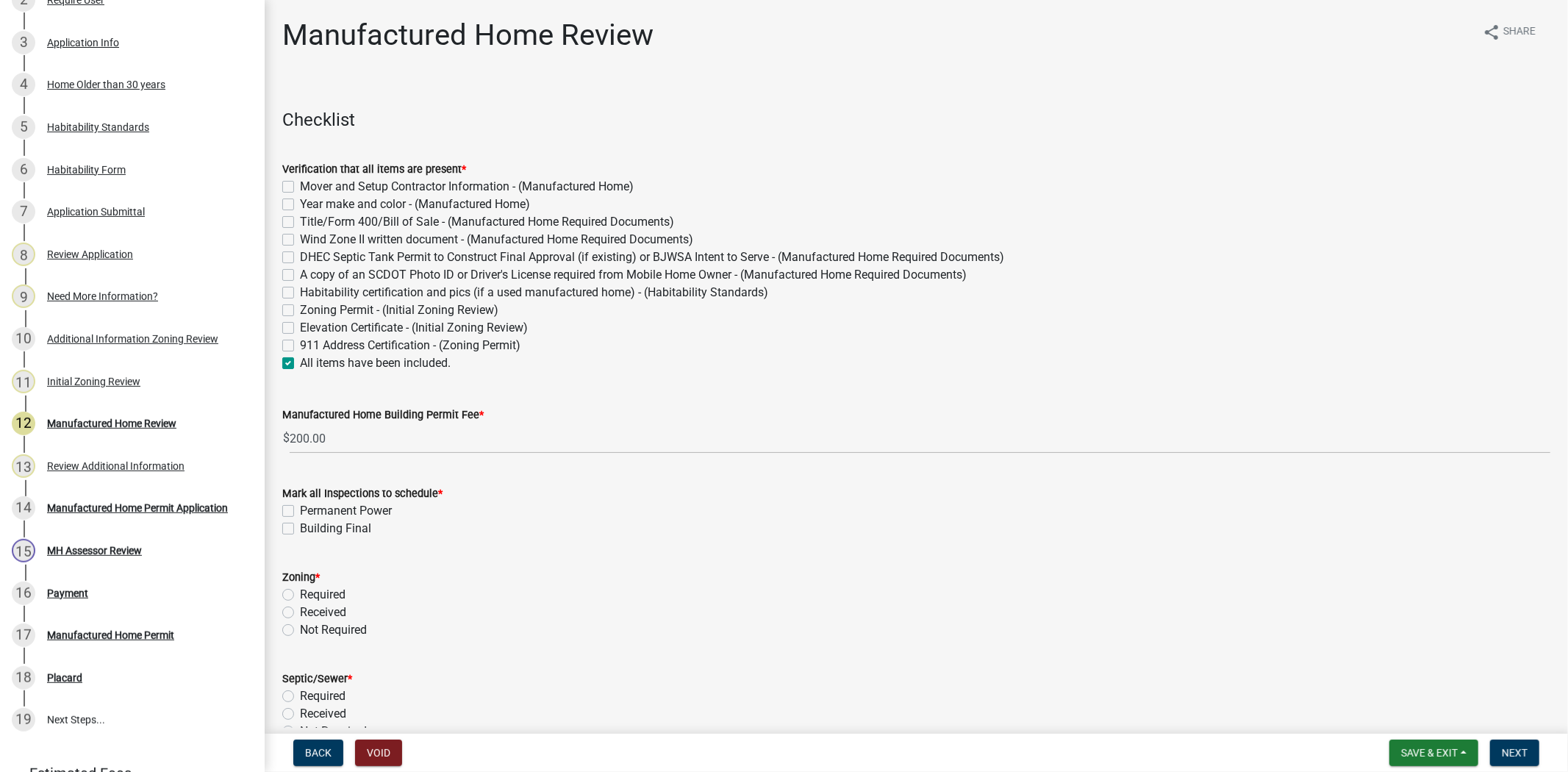
checkbox input "false"
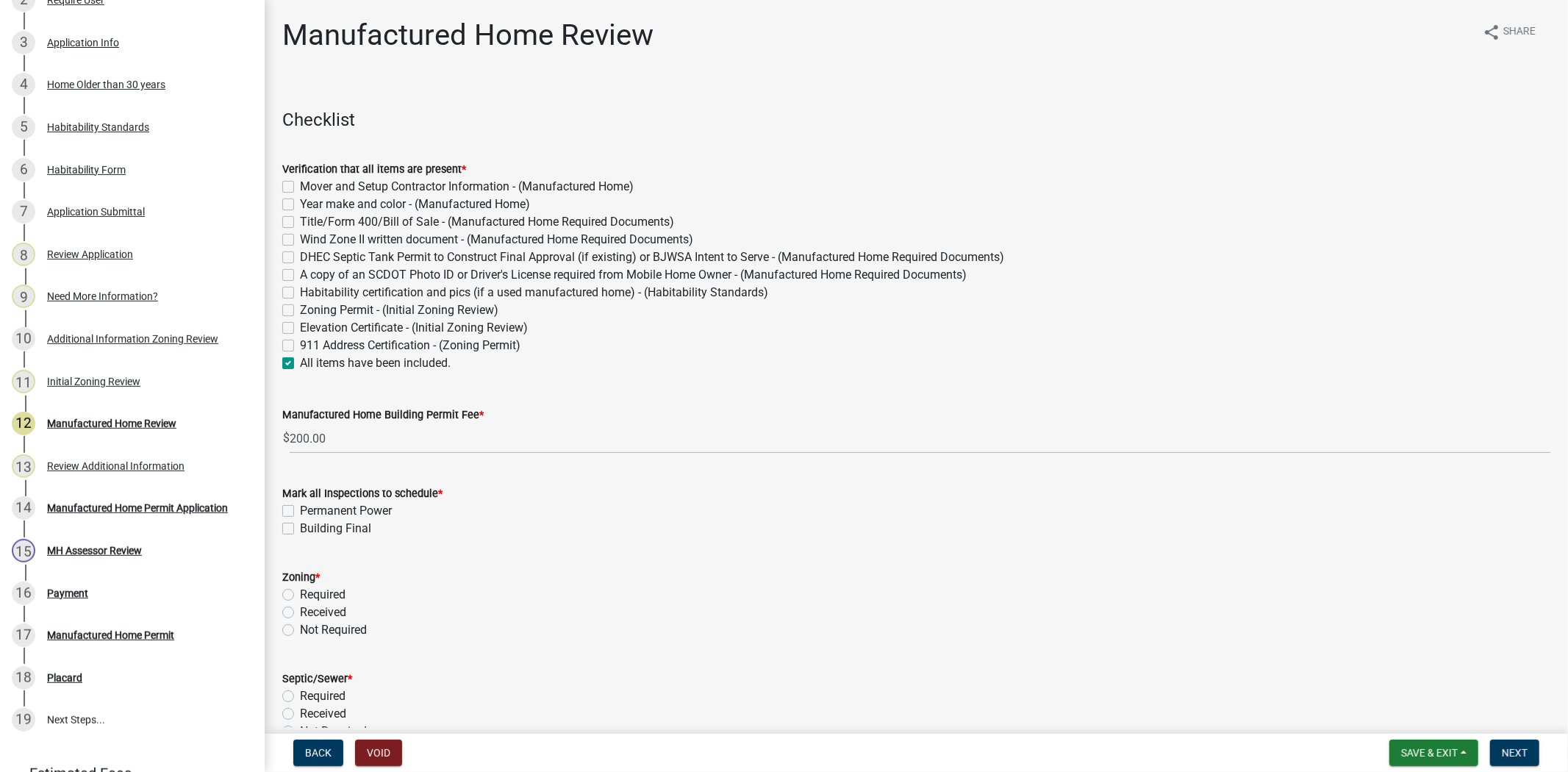
checkbox input "false"
checkbox input "true"
click at [300, 506] on label "Permanent Power" at bounding box center [346, 511] width 92 height 18
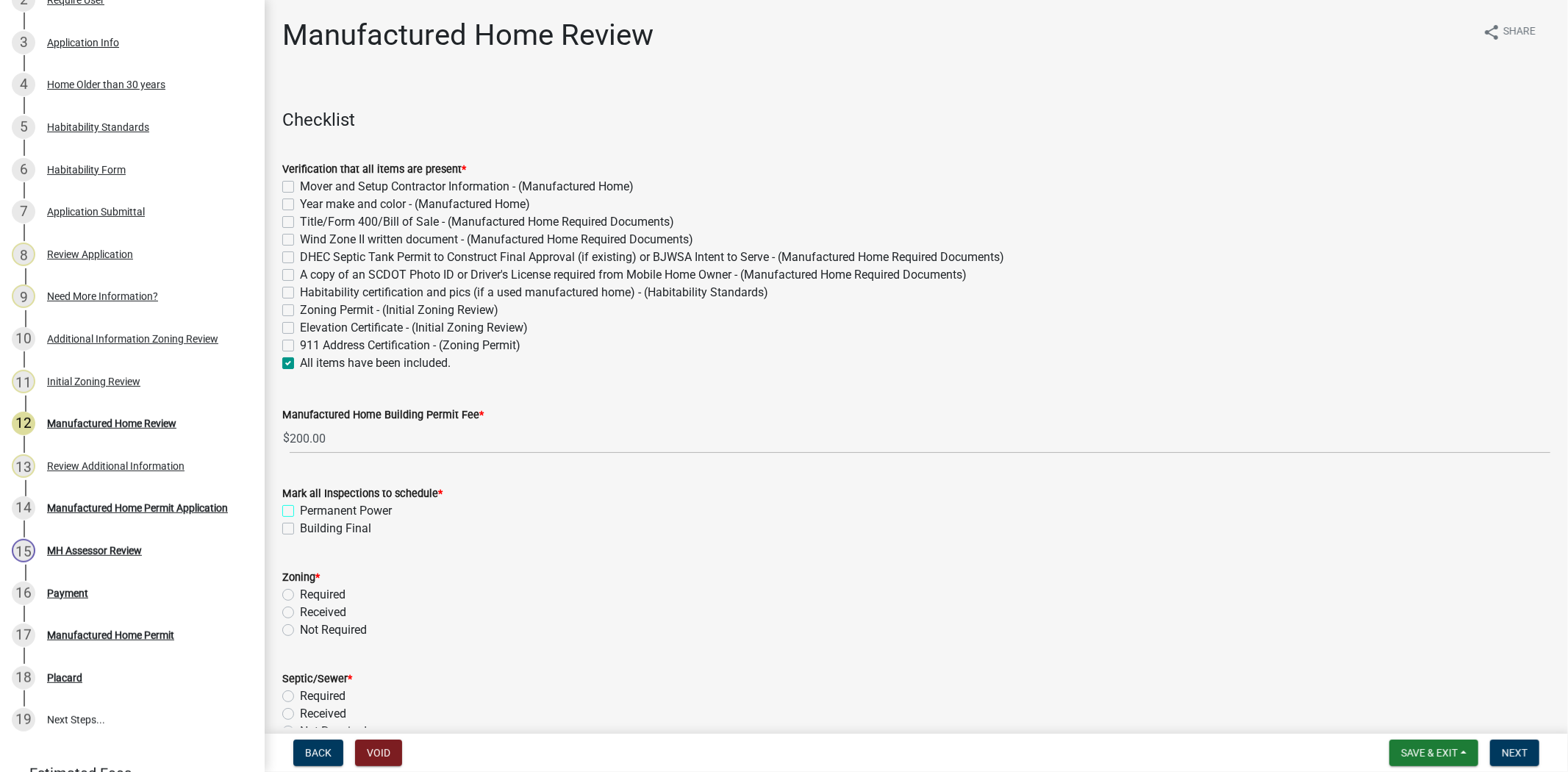
click at [300, 506] on input "Permanent Power" at bounding box center [305, 507] width 10 height 10
checkbox input "true"
click at [287, 521] on div "Building Final" at bounding box center [916, 529] width 1268 height 18
click at [285, 520] on div "Building Final" at bounding box center [916, 529] width 1268 height 18
click at [300, 528] on label "Building Final" at bounding box center [335, 529] width 71 height 18
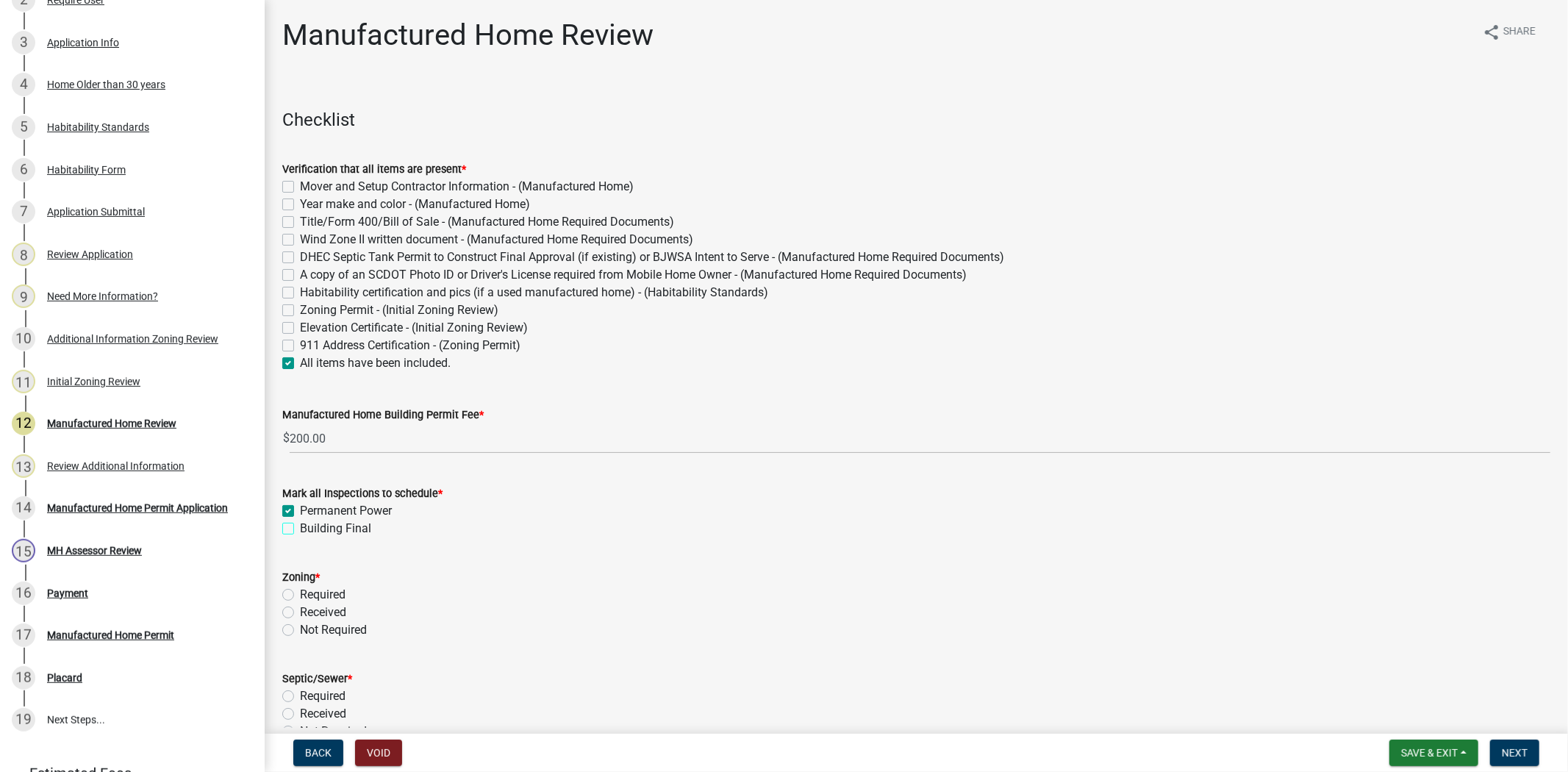
click at [300, 528] on input "Building Final" at bounding box center [305, 525] width 10 height 10
checkbox input "true"
click at [300, 607] on label "Received" at bounding box center [323, 613] width 46 height 18
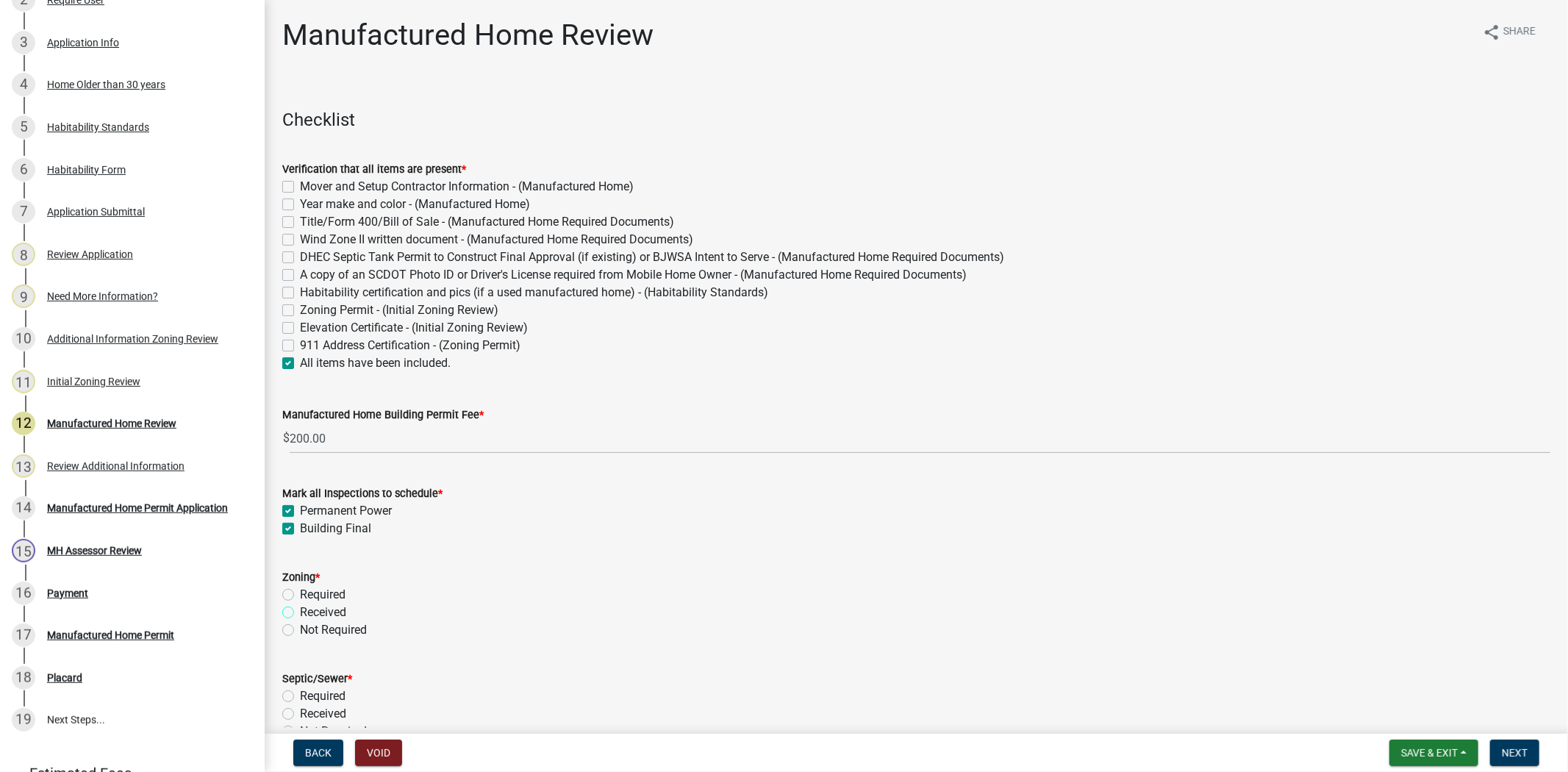
click at [300, 607] on input "Received" at bounding box center [305, 609] width 10 height 10
radio input "true"
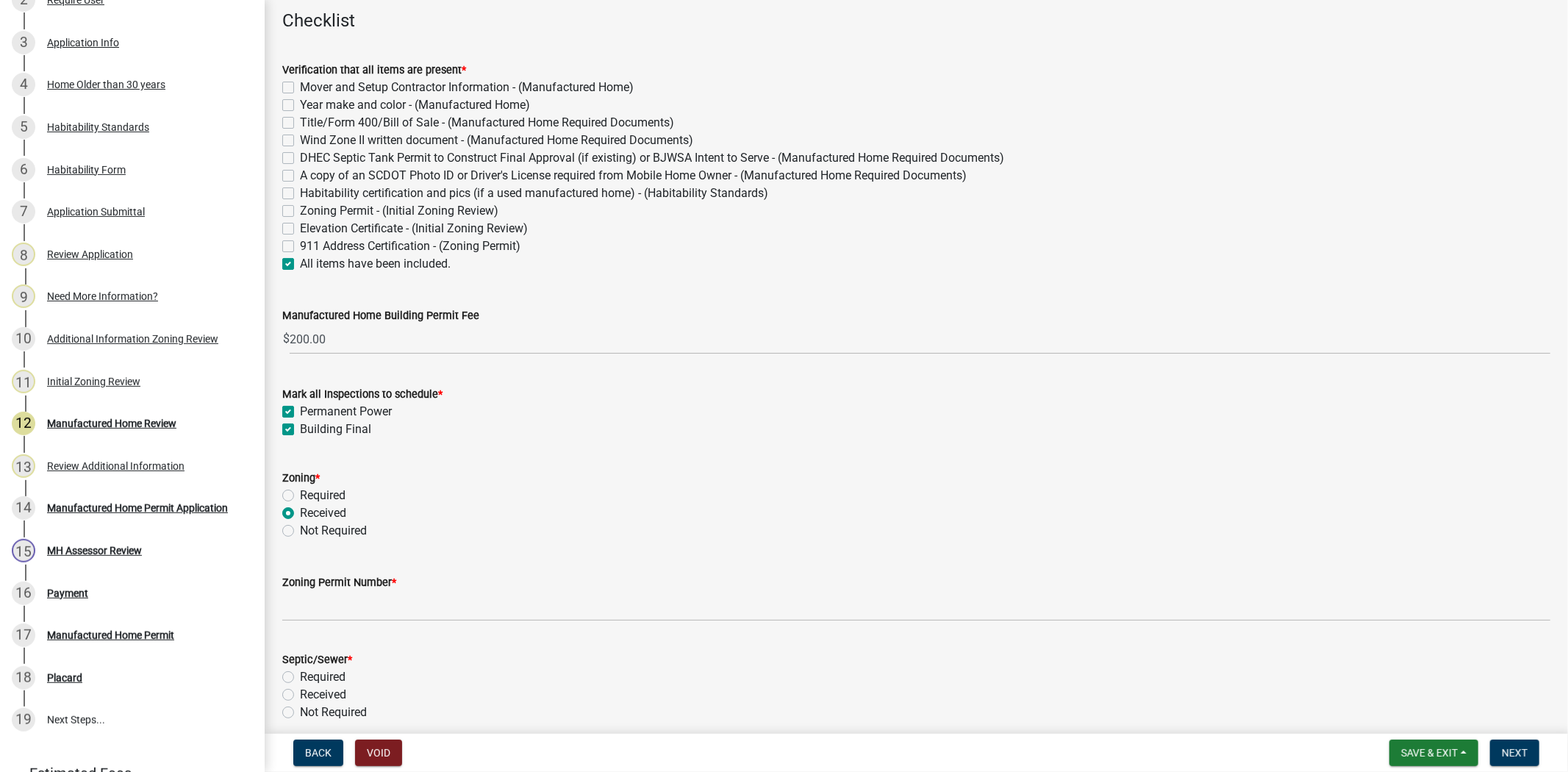
scroll to position [326, 0]
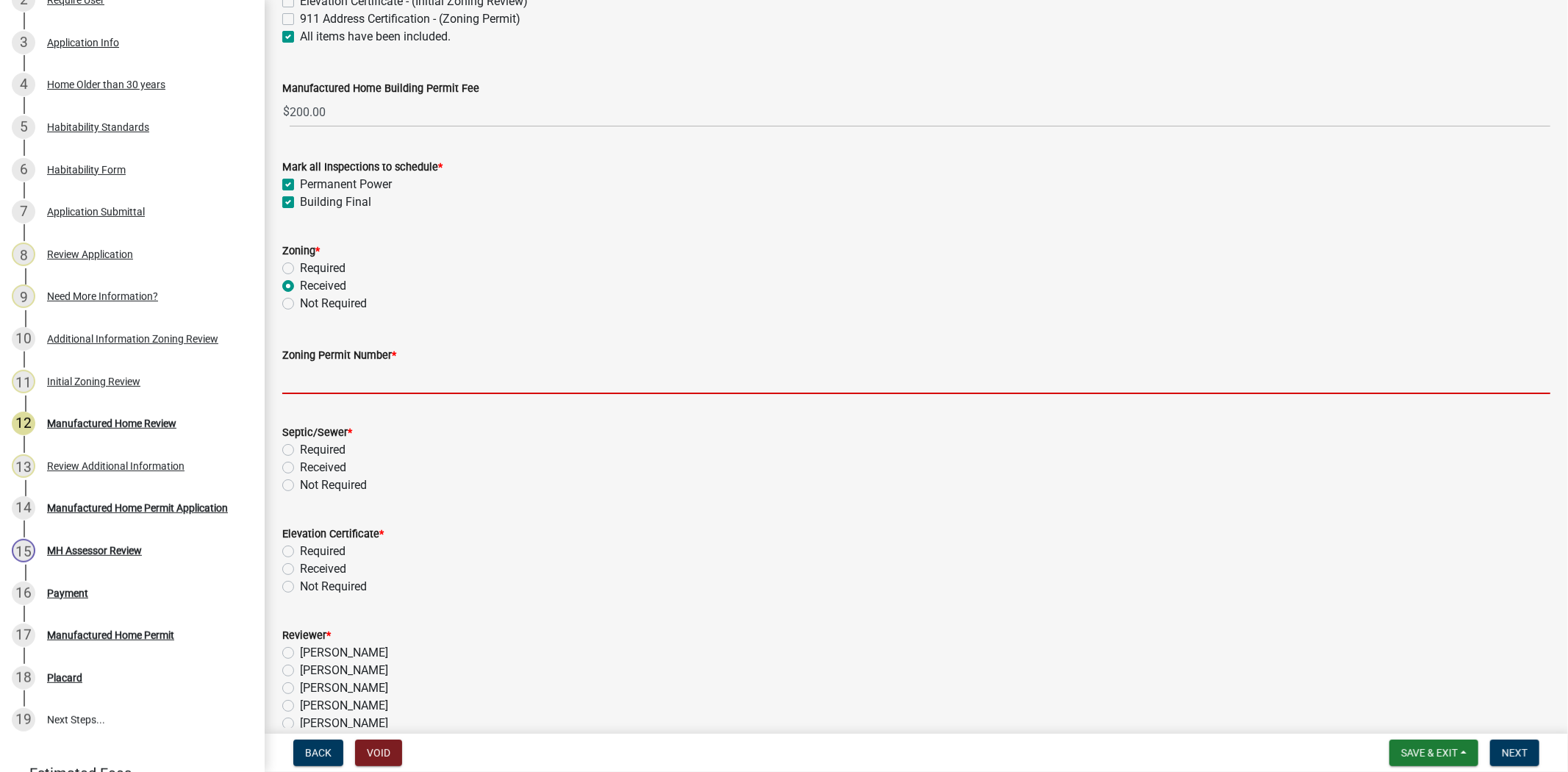
click at [354, 382] on input "Zoning Permit Number *" at bounding box center [916, 379] width 1268 height 30
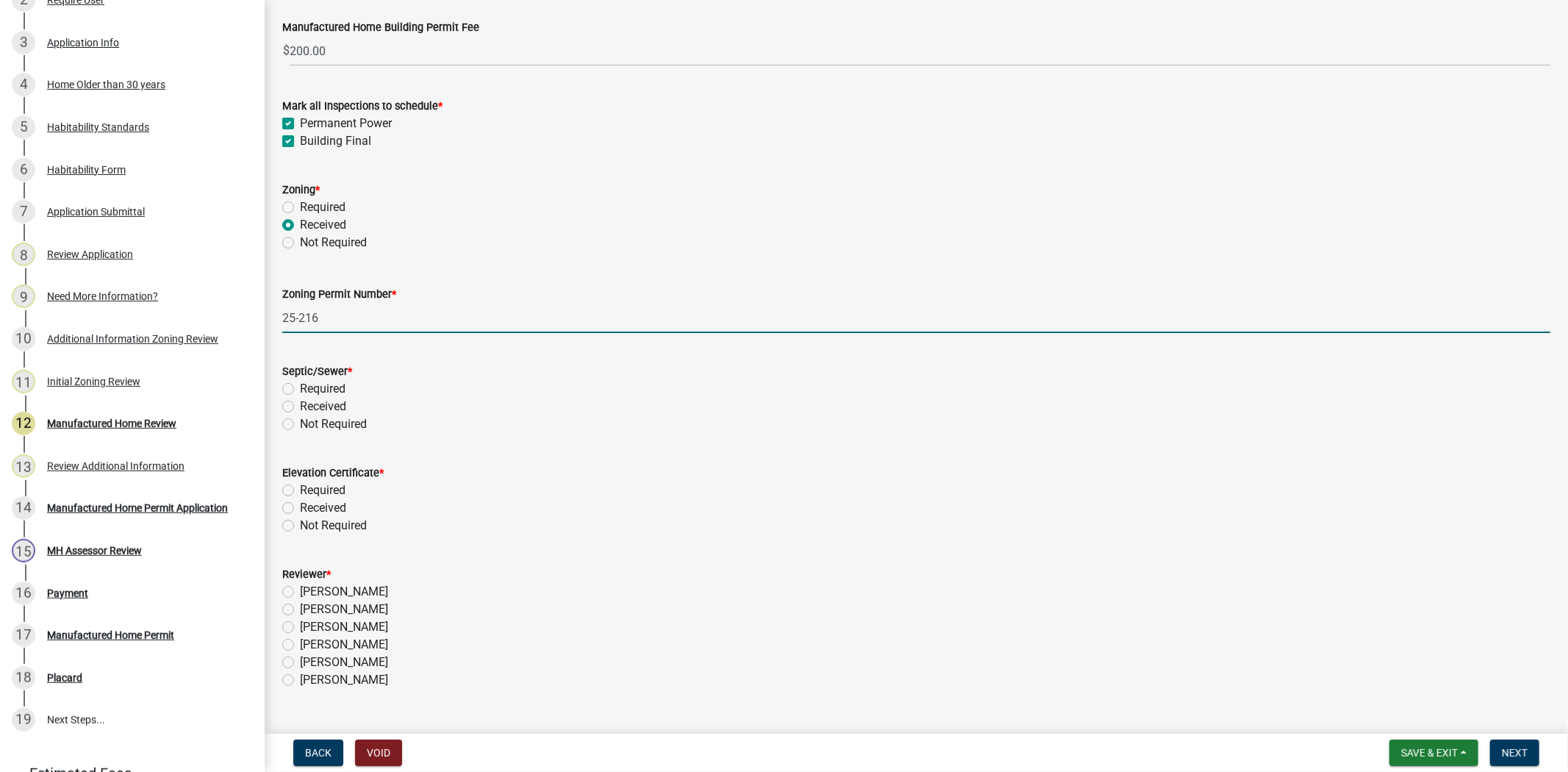
scroll to position [478, 0]
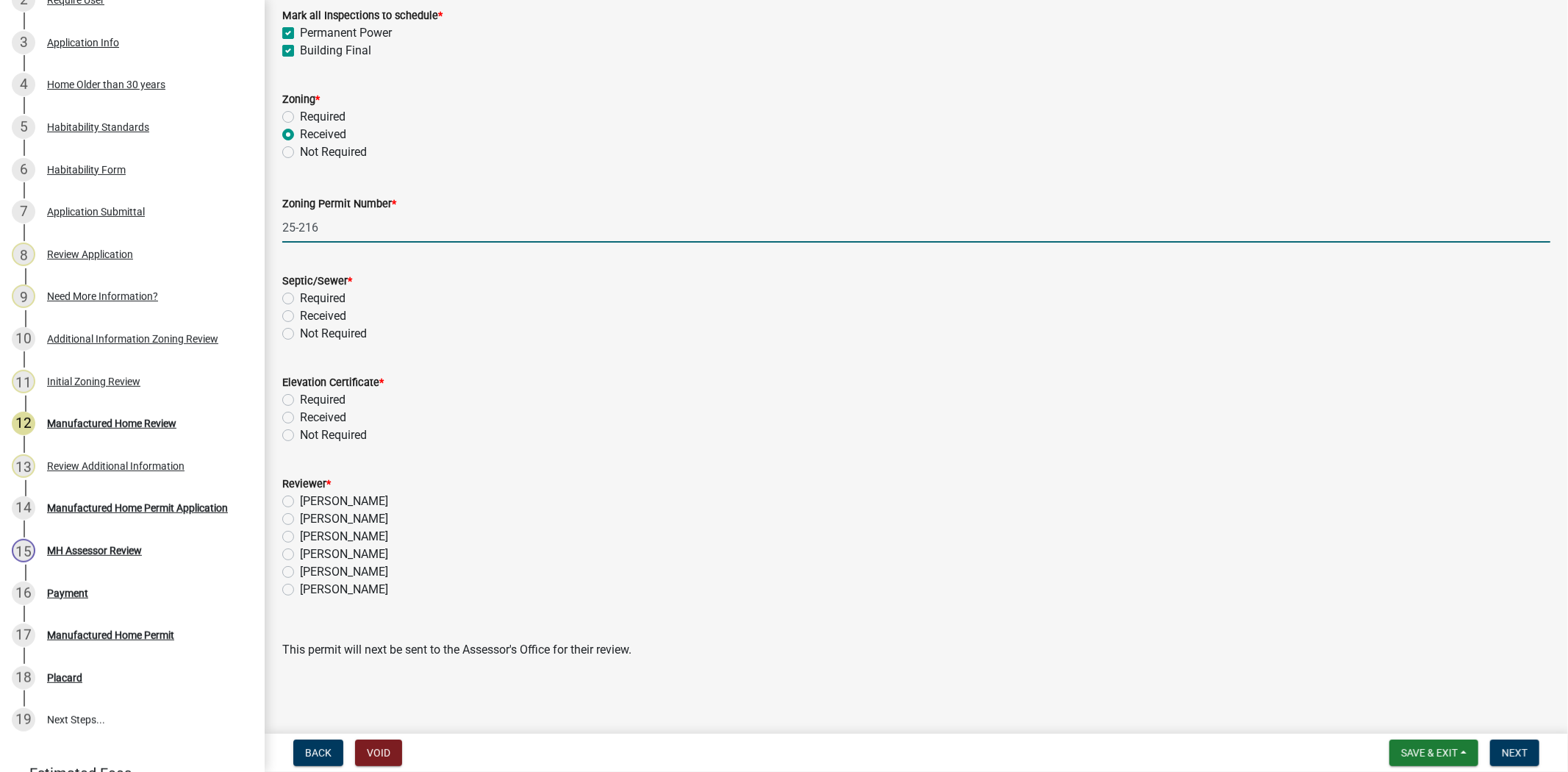
type input "25-216"
click at [300, 318] on label "Received" at bounding box center [323, 316] width 46 height 18
click at [300, 317] on input "Received" at bounding box center [305, 312] width 10 height 10
radio input "true"
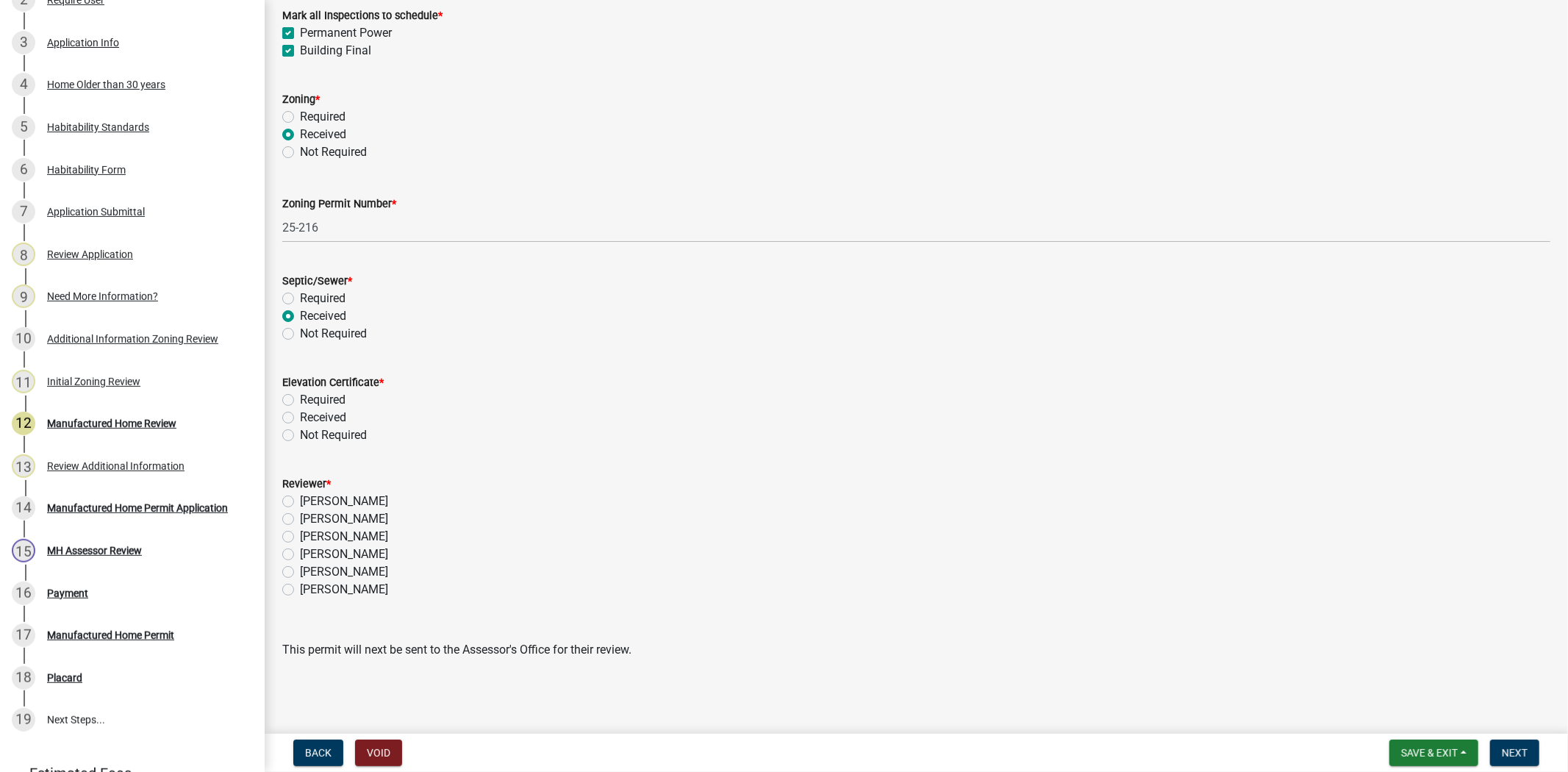
click at [300, 418] on label "Received" at bounding box center [323, 418] width 46 height 18
click at [300, 418] on input "Received" at bounding box center [305, 414] width 10 height 10
radio input "true"
click at [300, 557] on label "Ciara Chapman" at bounding box center [344, 555] width 88 height 18
click at [300, 555] on input "Ciara Chapman" at bounding box center [305, 551] width 10 height 10
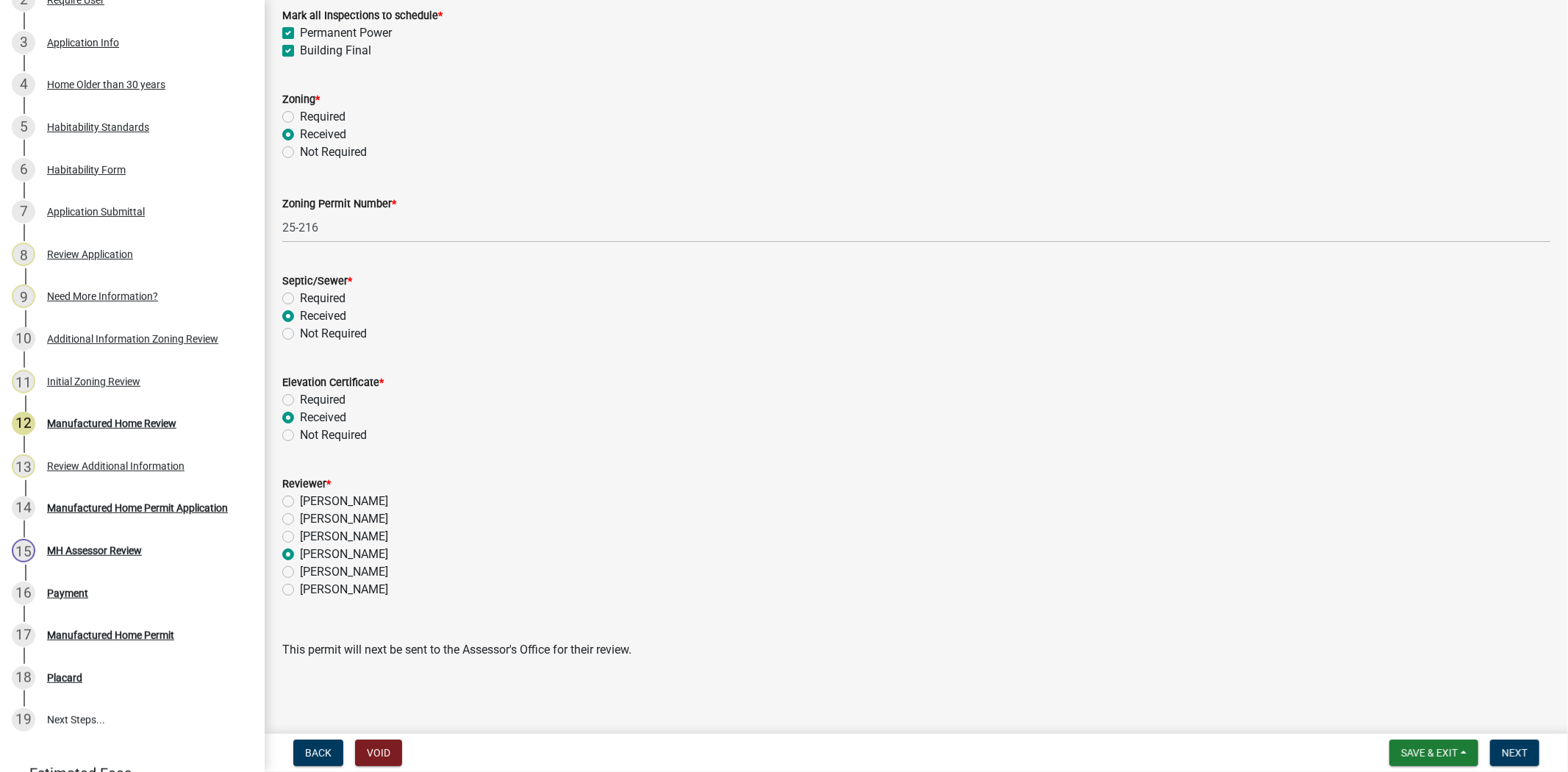
radio input "true"
click at [1513, 759] on button "Next" at bounding box center [1514, 753] width 49 height 26
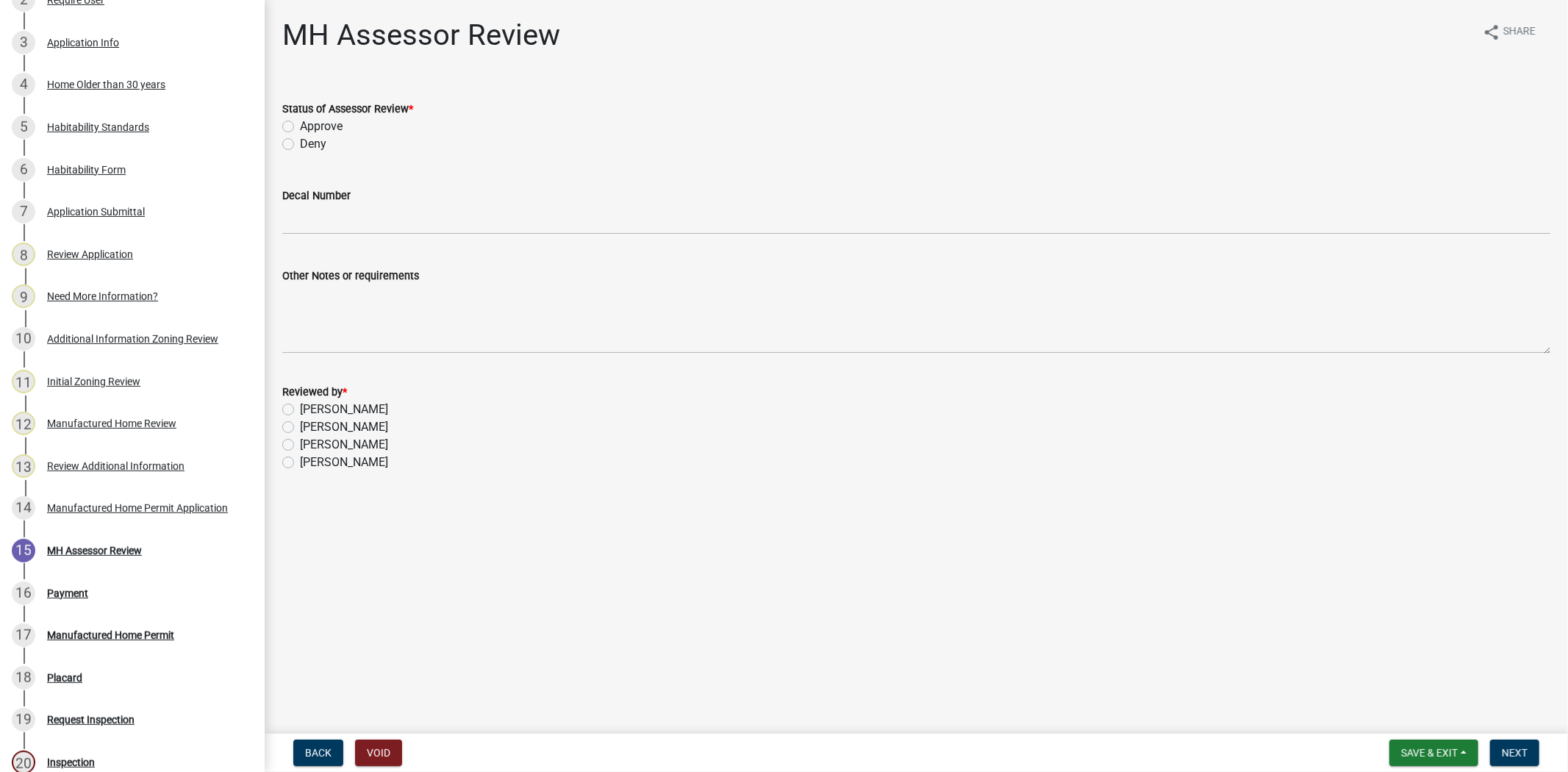
scroll to position [410, 0]
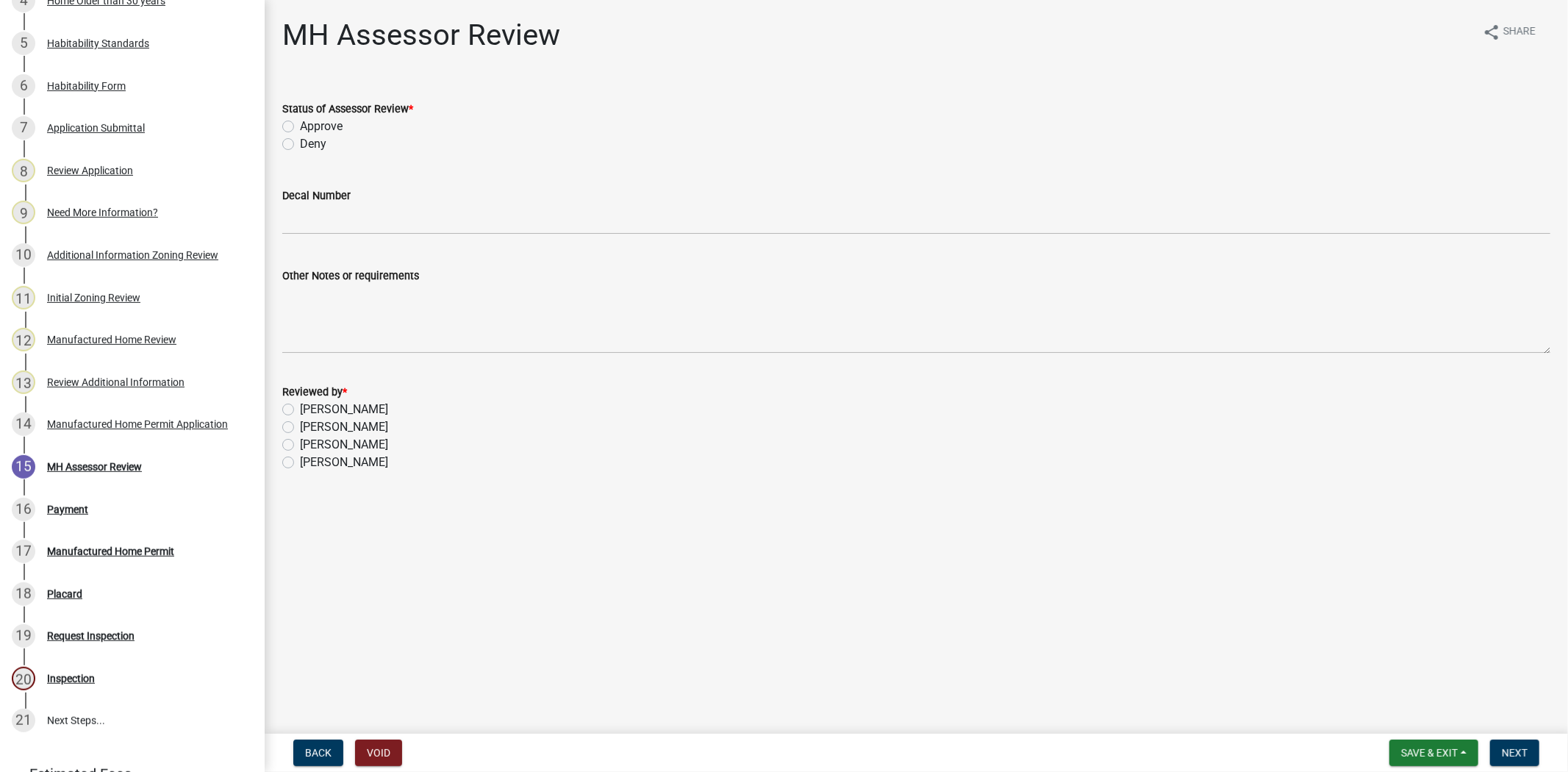
click at [1428, 766] on nav "Back Void Save & Exit Save Save & Exit Next" at bounding box center [917, 753] width 1304 height 38
click at [1423, 748] on span "Save & Exit" at bounding box center [1429, 753] width 57 height 12
click at [1410, 714] on button "Save & Exit" at bounding box center [1420, 714] width 118 height 35
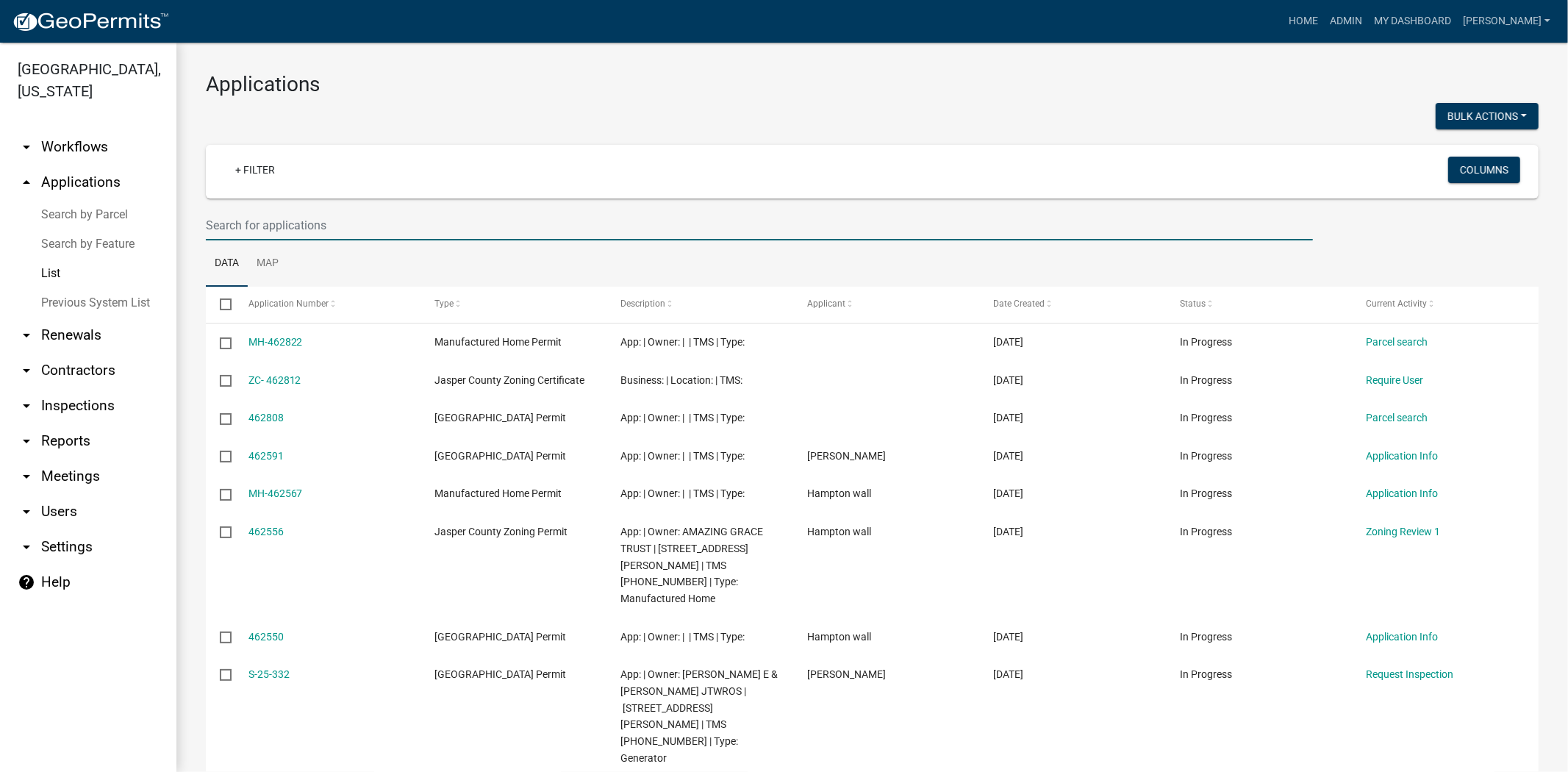
click at [498, 218] on input "text" at bounding box center [759, 225] width 1107 height 30
type input "26429"
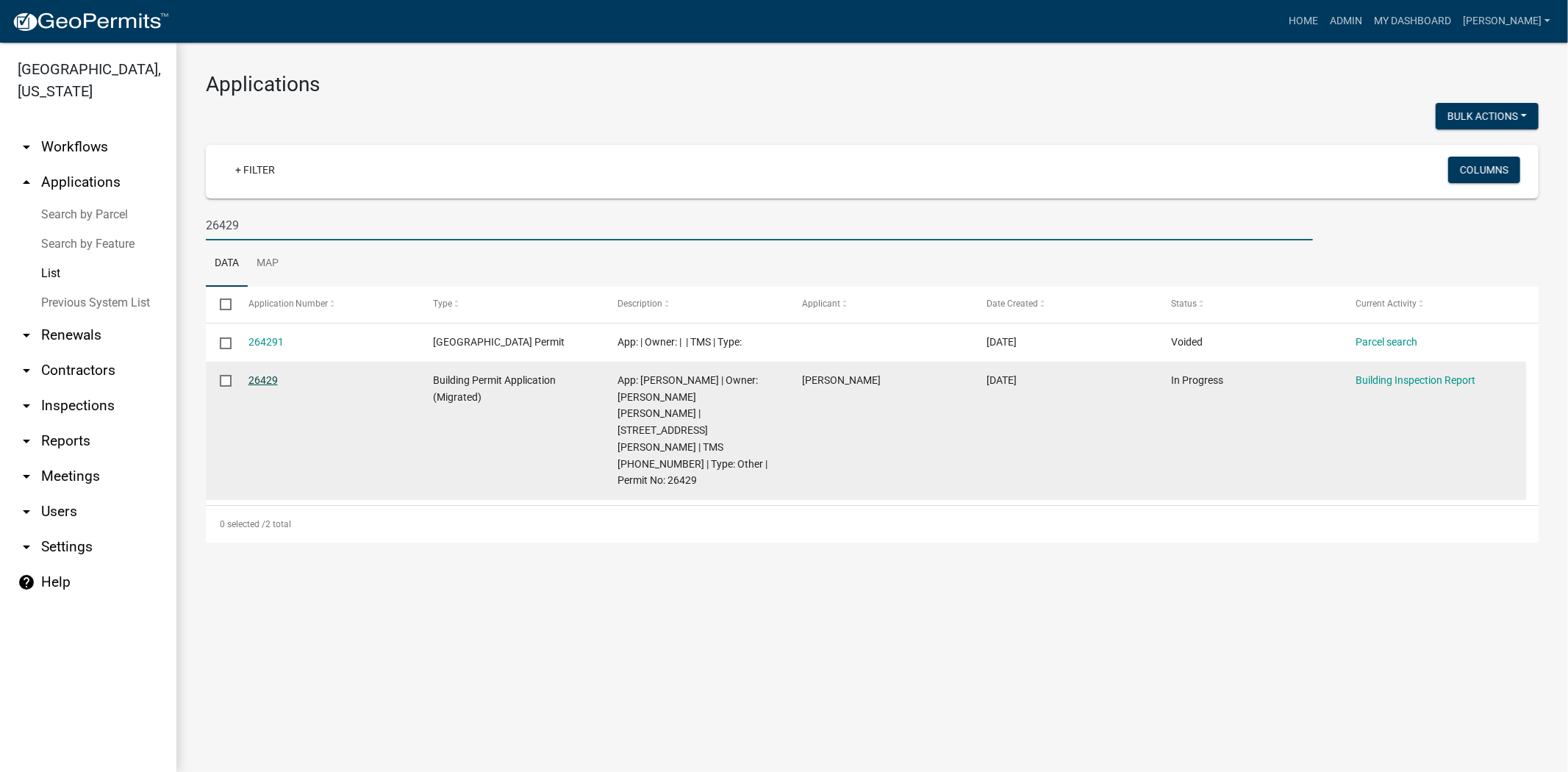
click at [255, 378] on link "26429" at bounding box center [263, 380] width 29 height 12
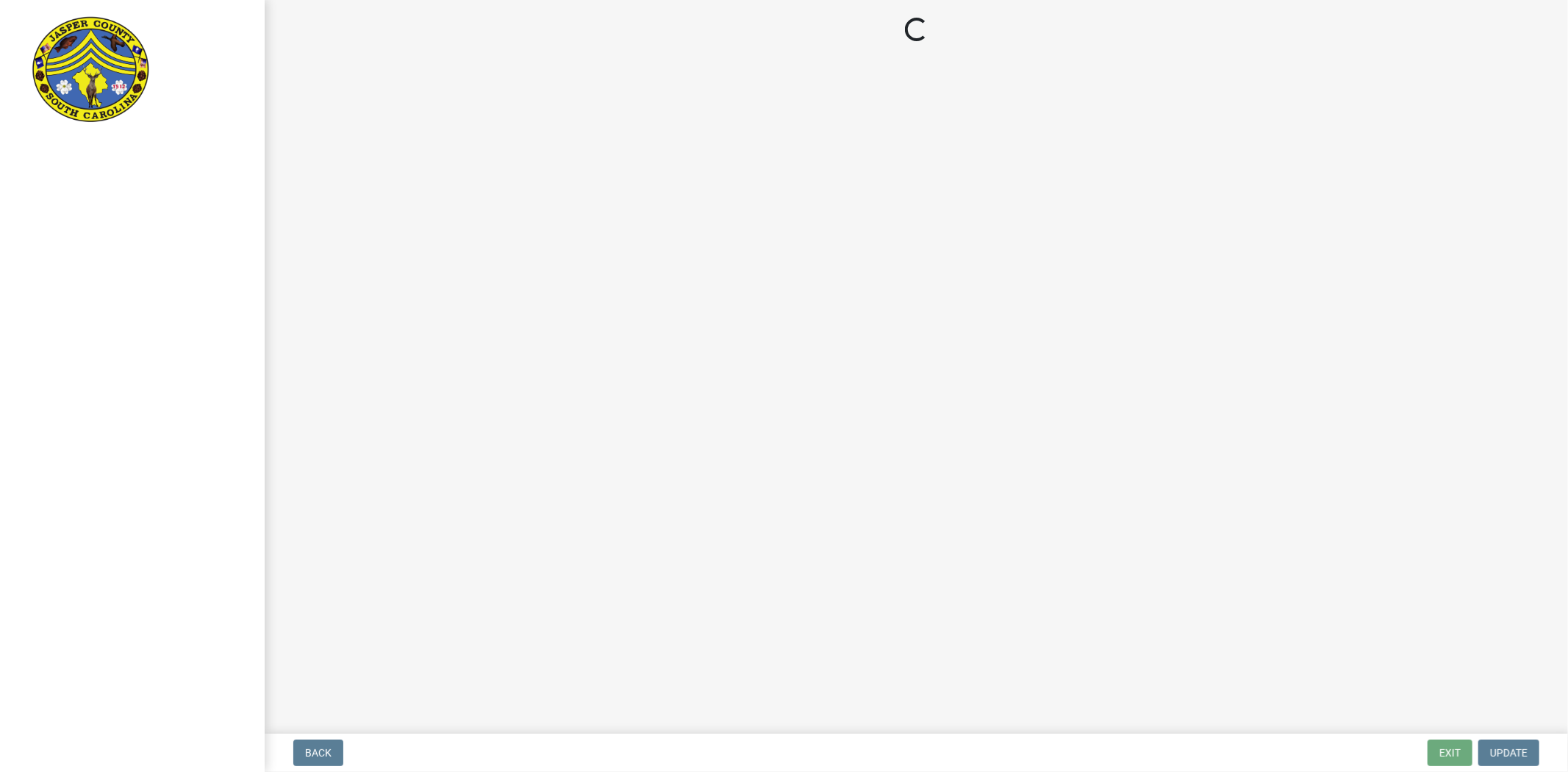
select select "da2e77ee-1b13-4212-b3f3-35a1347bbf2f"
select select "0956e4cd-b562-4a6e-a1e9-a40848f3d73e"
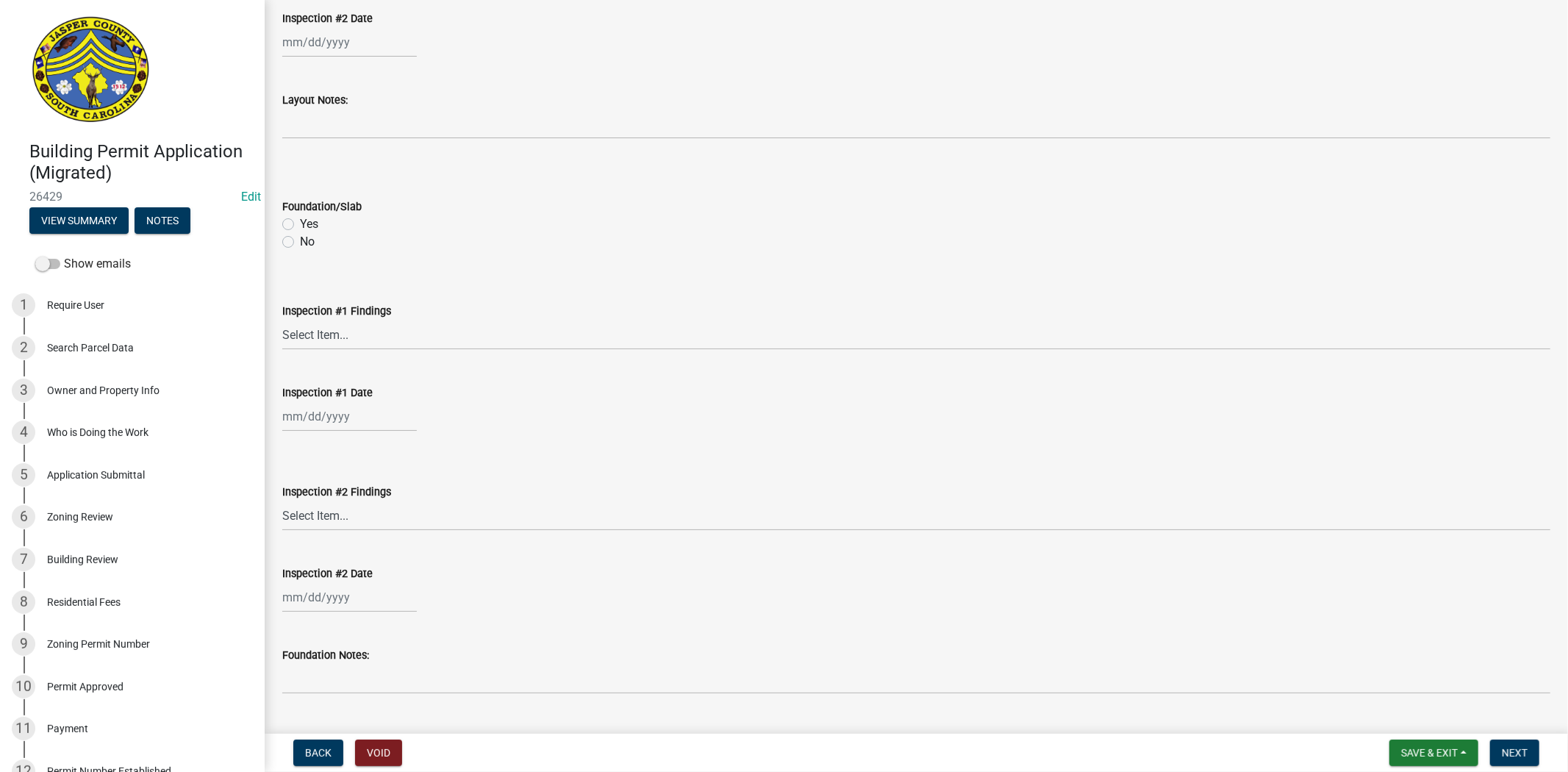
scroll to position [817, 0]
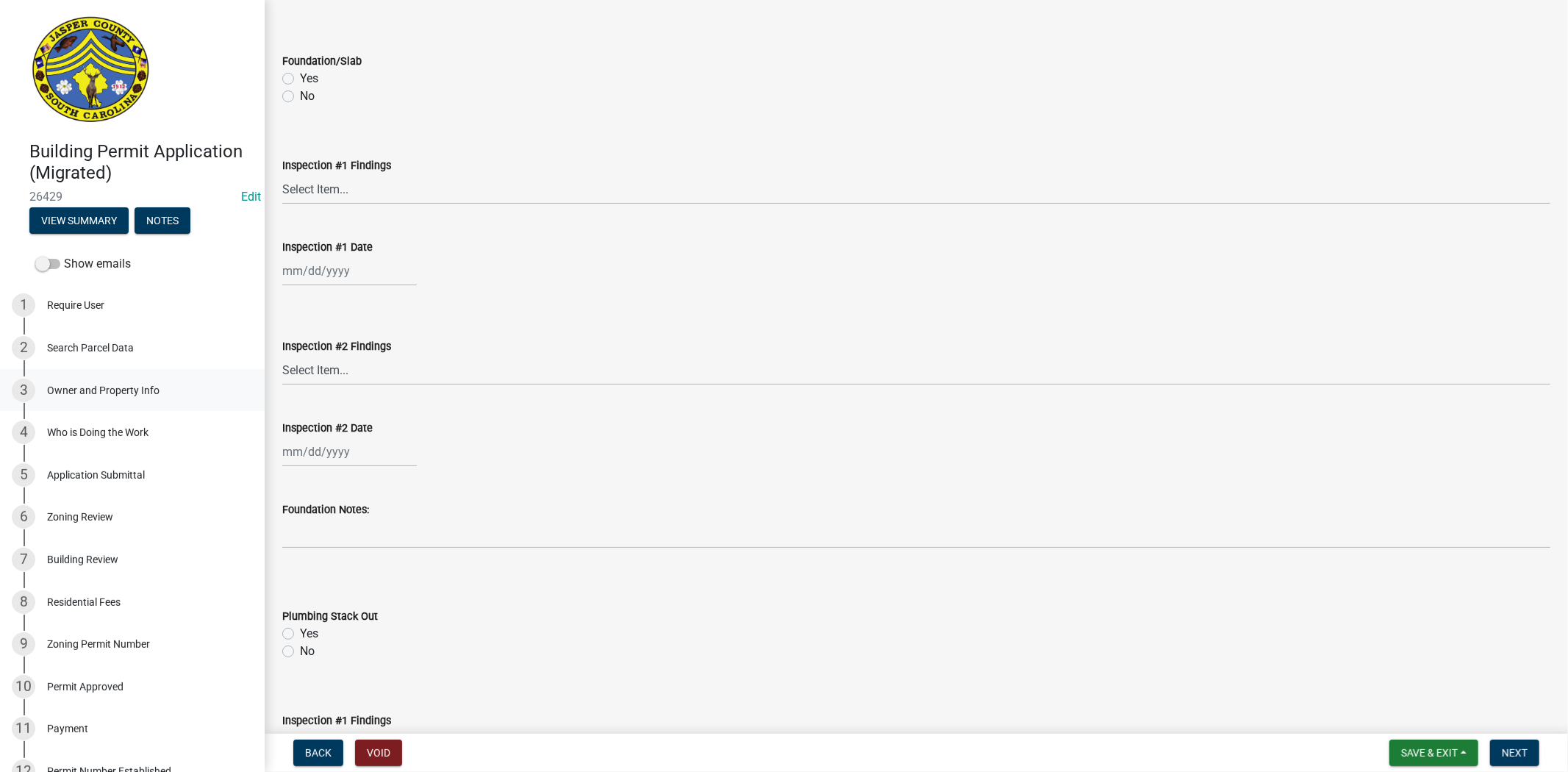
click at [107, 385] on div "Owner and Property Info" at bounding box center [103, 390] width 112 height 10
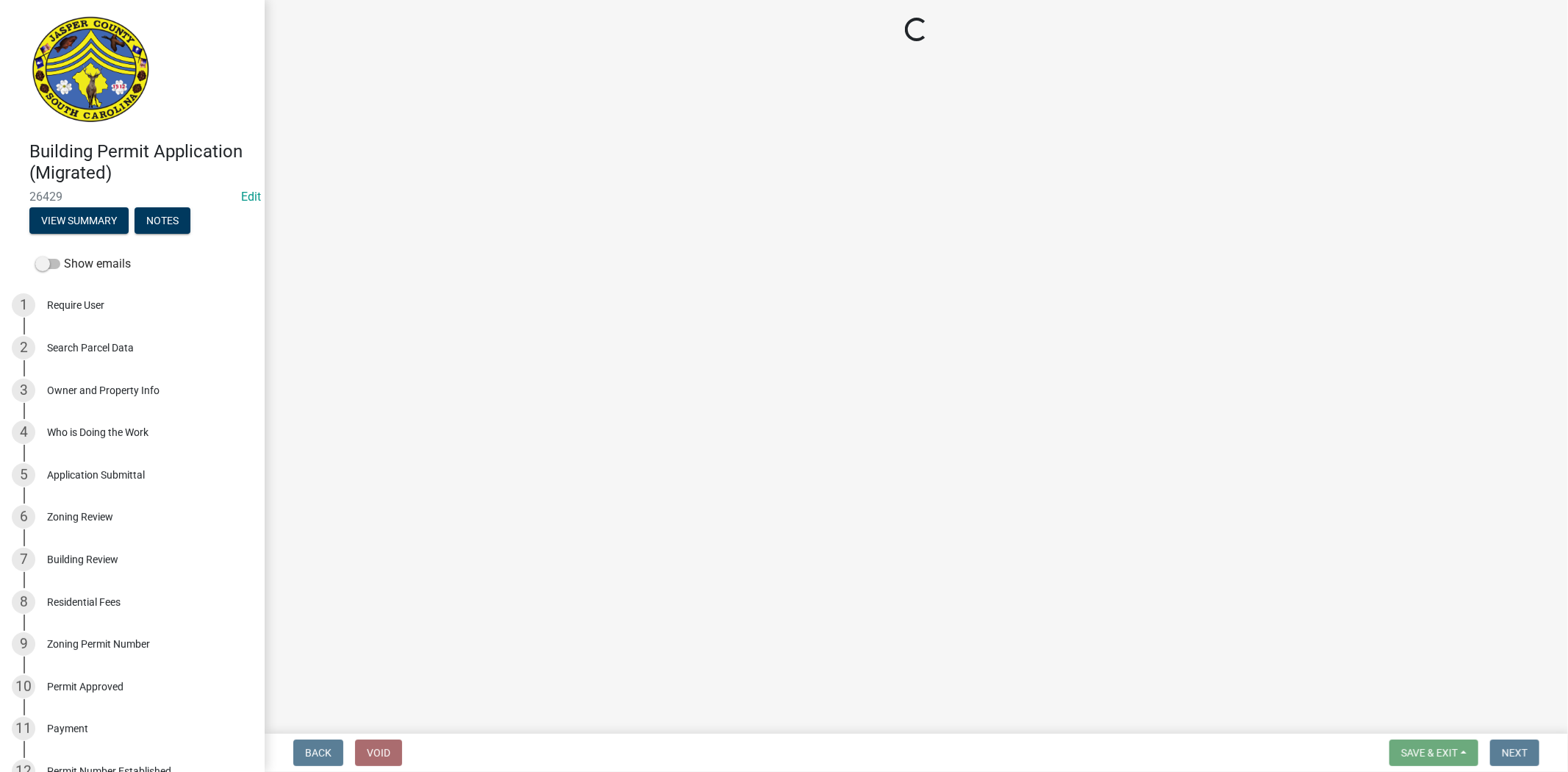
select select "8ad8d82f-f344-40e9-abeb-950821ea4172"
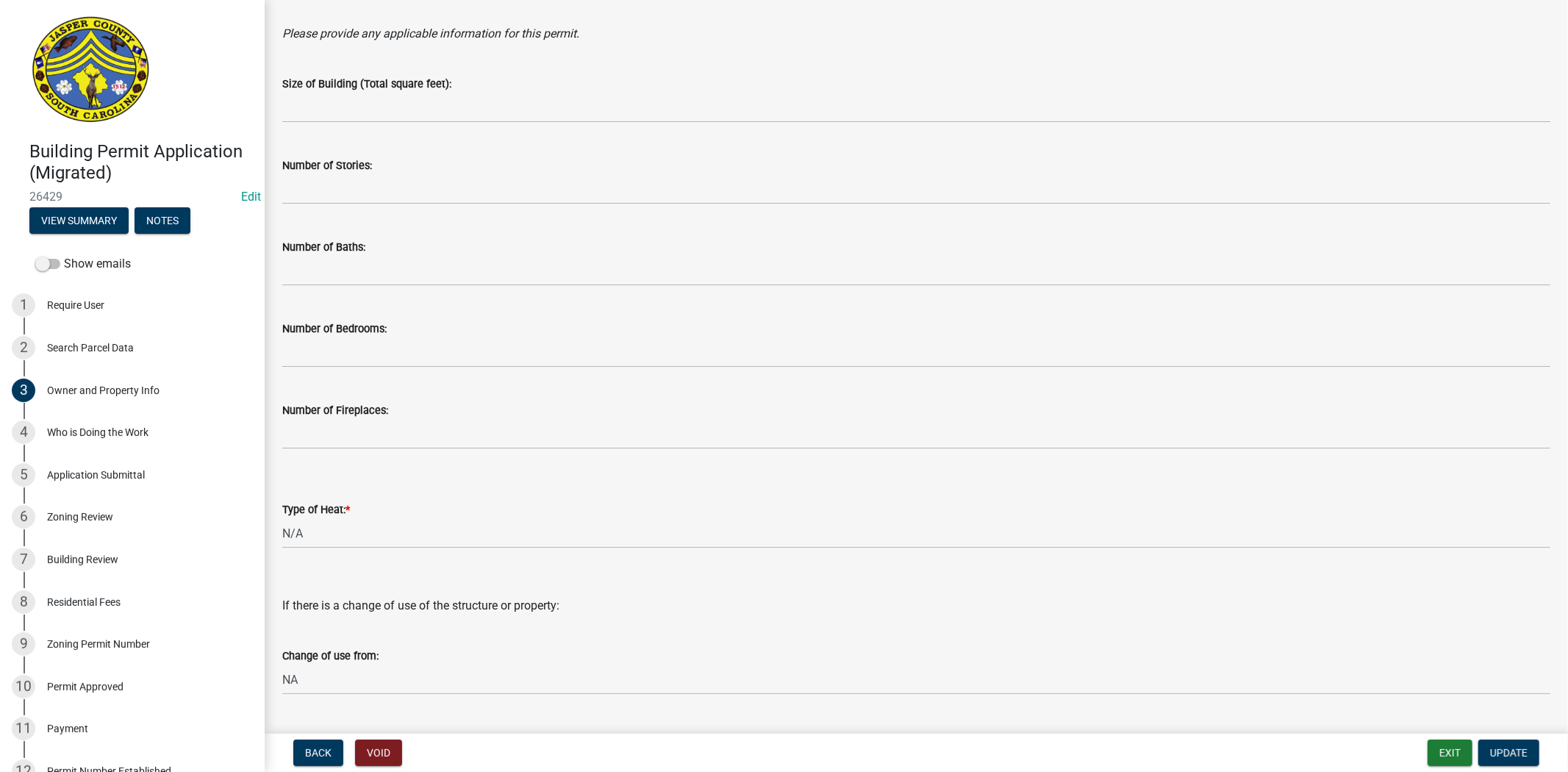
scroll to position [1915, 0]
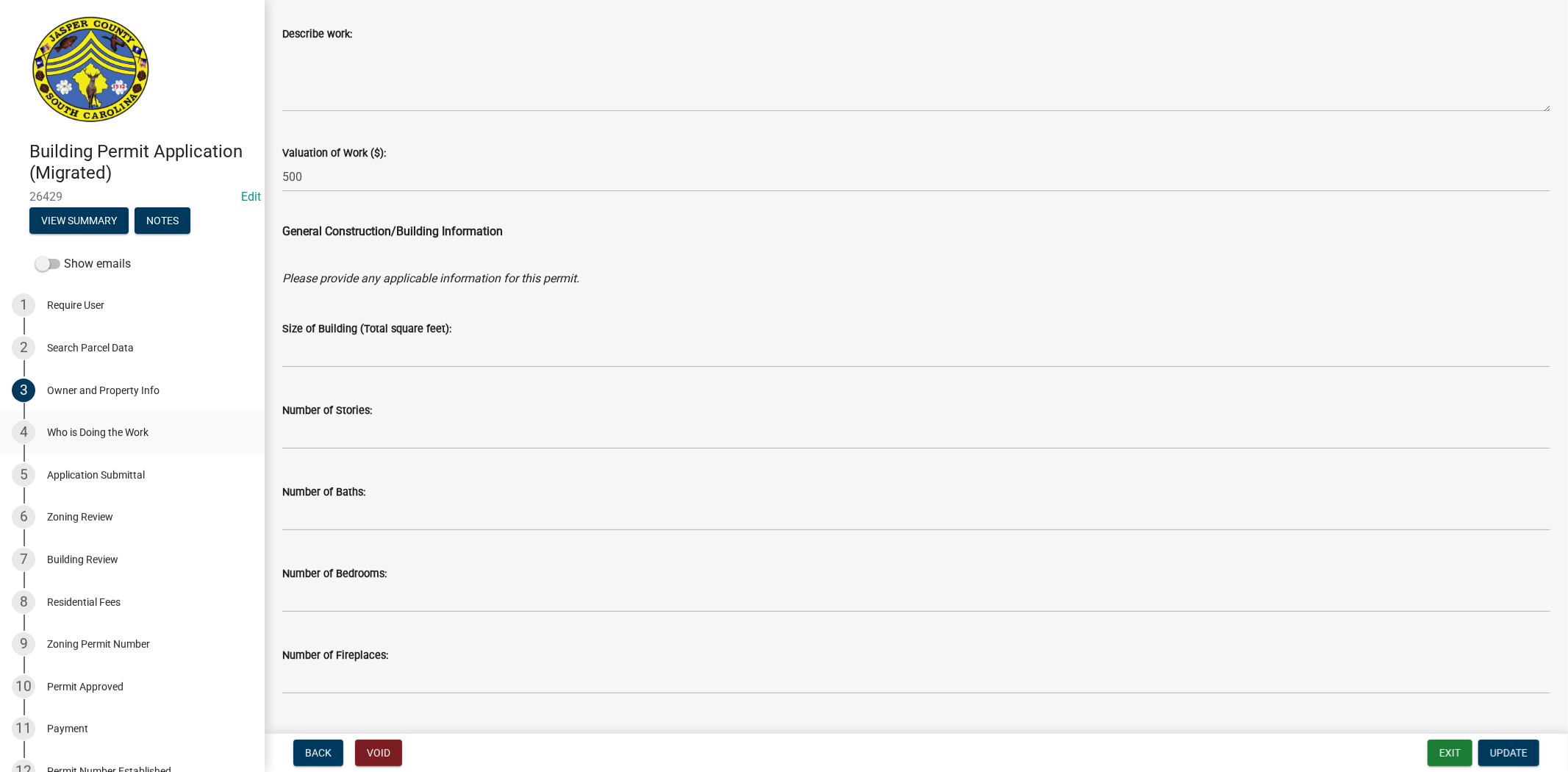
click at [136, 423] on div "4 Who is Doing the Work" at bounding box center [126, 433] width 229 height 24
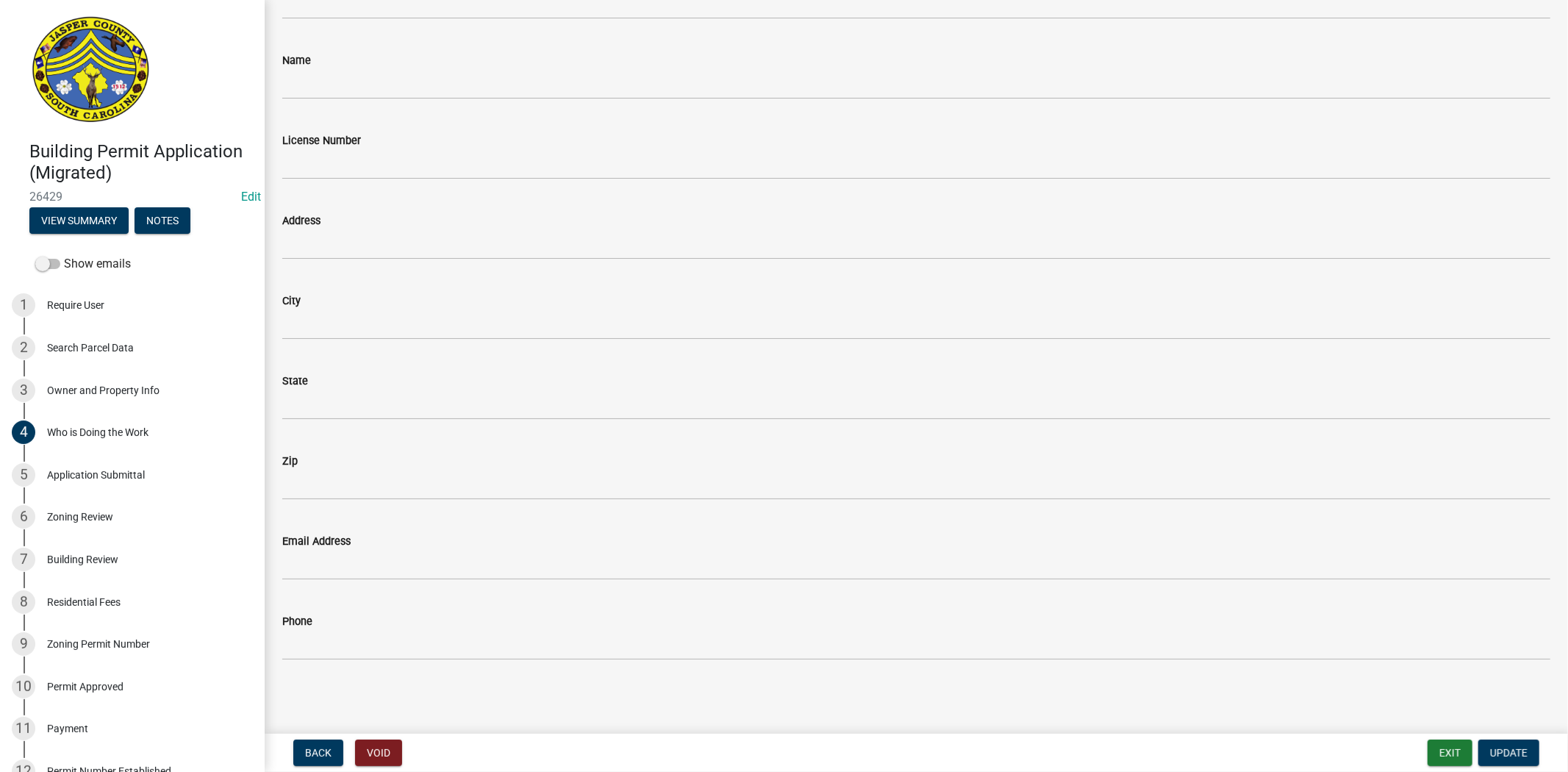
scroll to position [1884, 0]
click at [69, 487] on link "5 Application Submittal" at bounding box center [132, 475] width 265 height 43
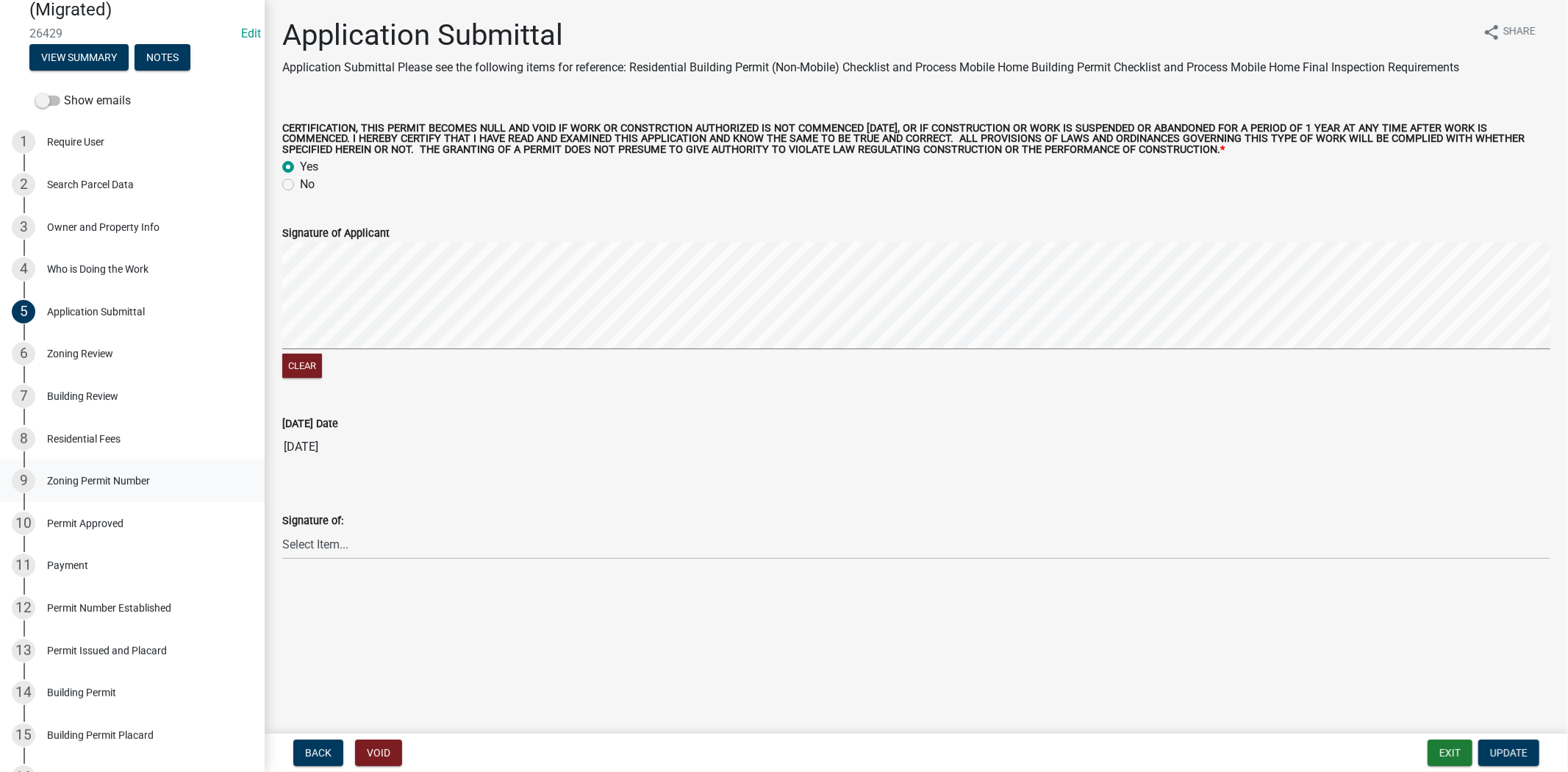
scroll to position [82, 0]
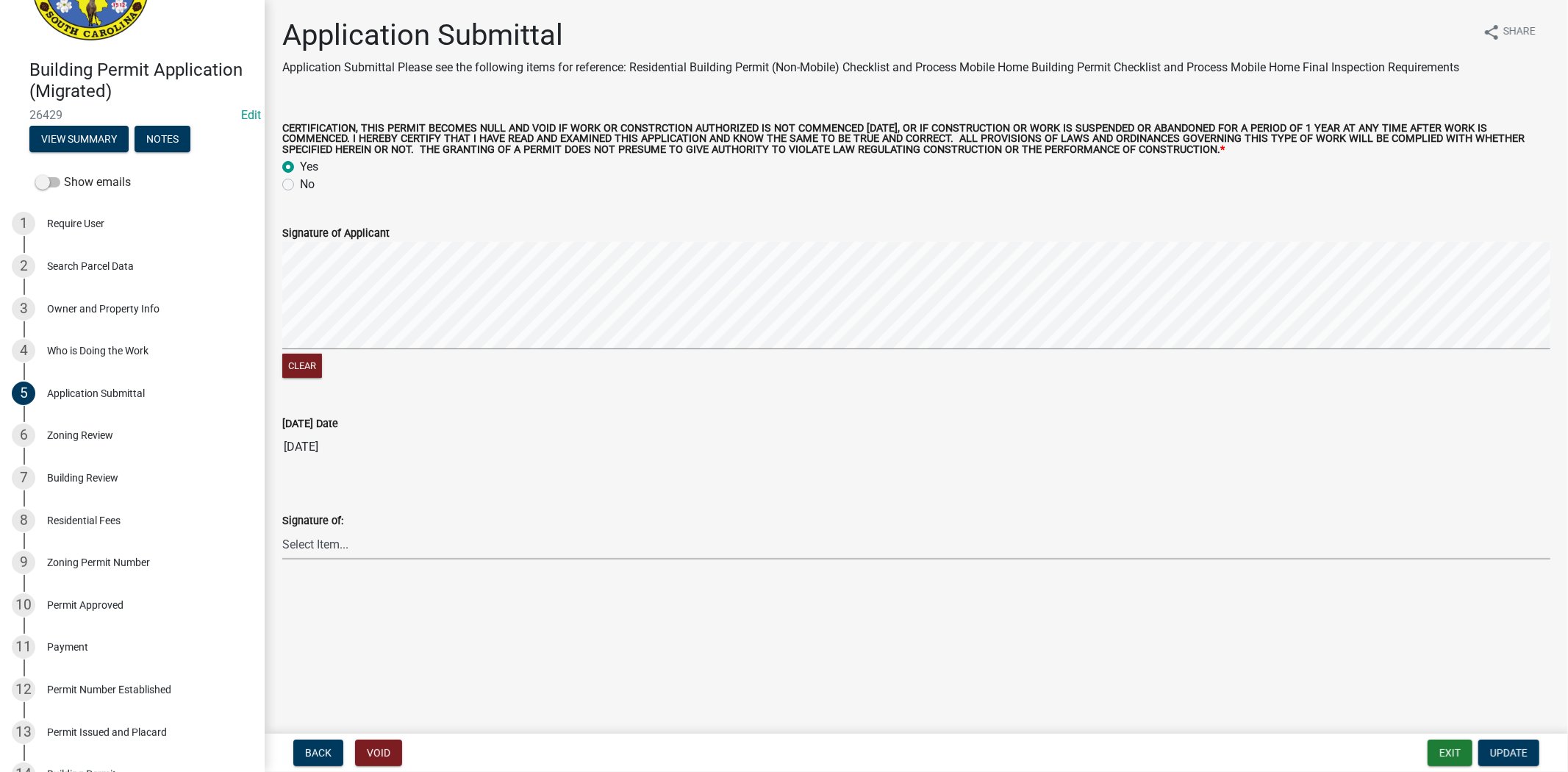
drag, startPoint x: 287, startPoint y: 566, endPoint x: 300, endPoint y: 565, distance: 12.6
click at [300, 560] on select "Select Item... Land Owner Manufactured Home Owner Contractor Authorized Agent" at bounding box center [916, 544] width 1268 height 30
click at [151, 462] on link "7 Building Review" at bounding box center [132, 478] width 265 height 43
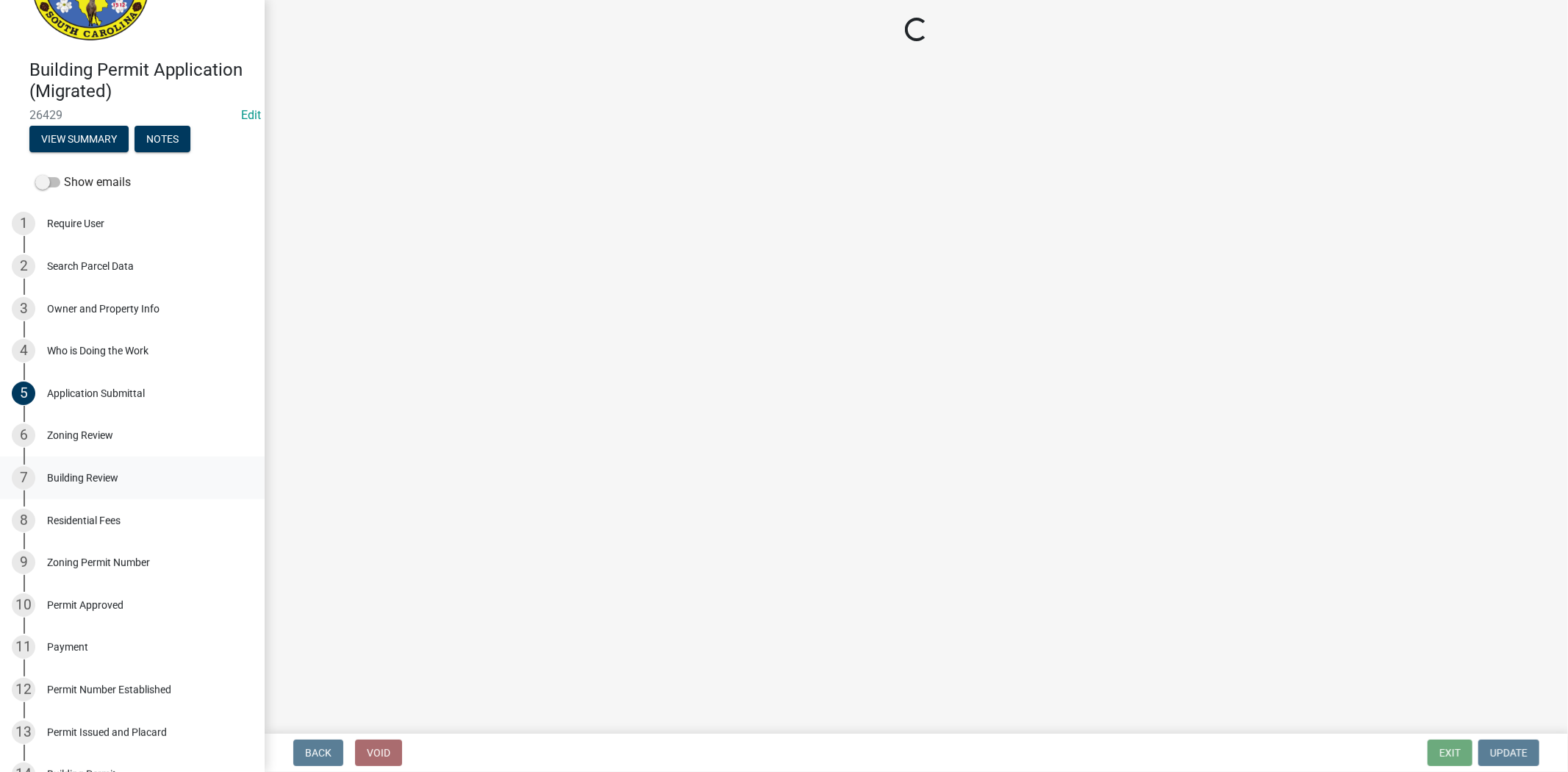
select select "b438b393-472e-44aa-9edb-9a5750915484"
select select "1c928861-a51e-4f48-b445-a42cbba56c53"
select select "5a9fe41e-da1d-4f6f-9b93-a205f4589bea"
select select "36e3a3fb-308b-4c4c-98fe-4aeea5974f0e"
select select "9ae54581-4665-4a54-a4d7-c811cc321e61"
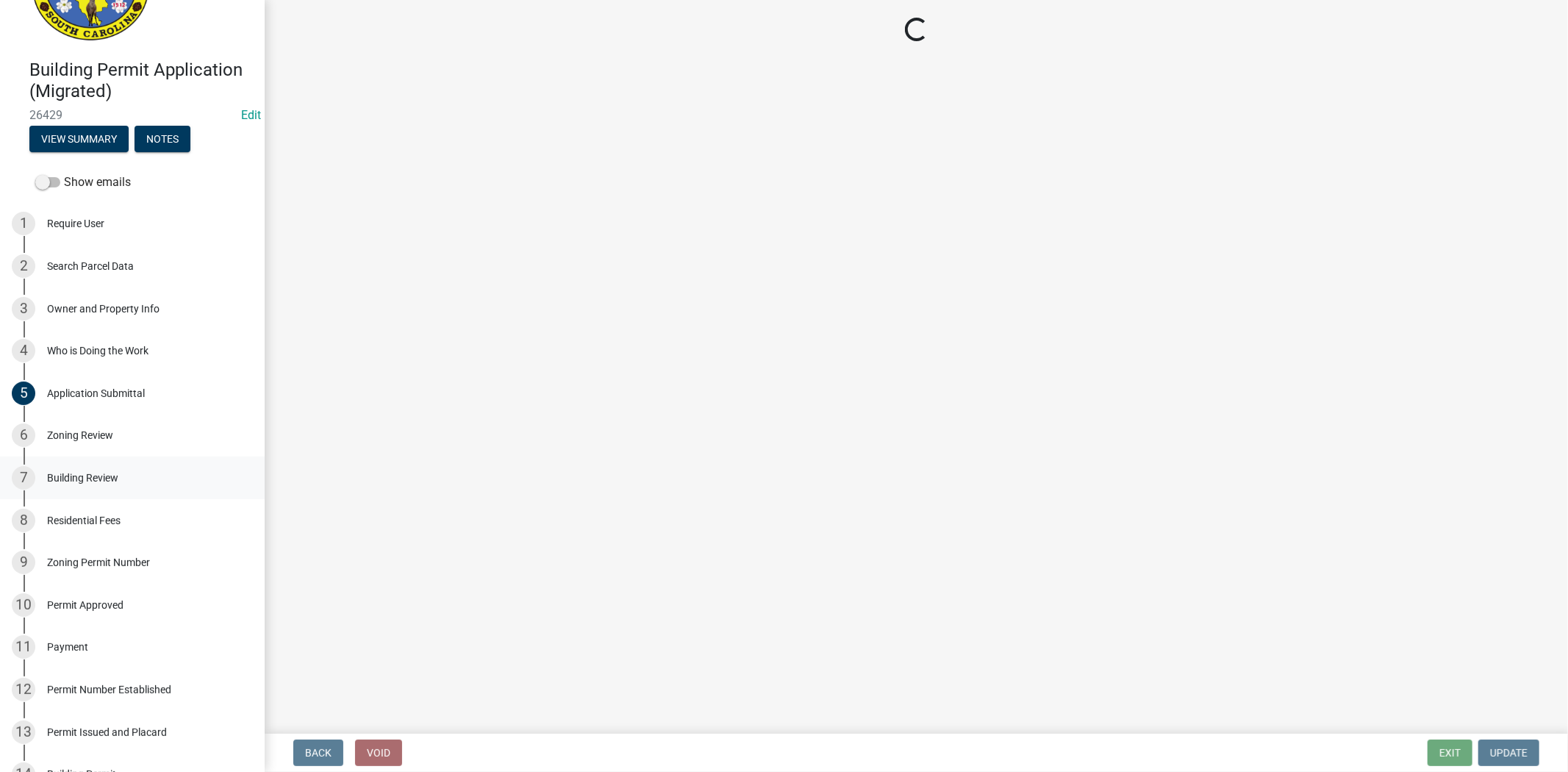
select select "0282af4b-0ba5-4c15-ba7f-43979c09d41e"
select select "0be13837-73d6-43eb-b4de-2b1f8d22e4d9"
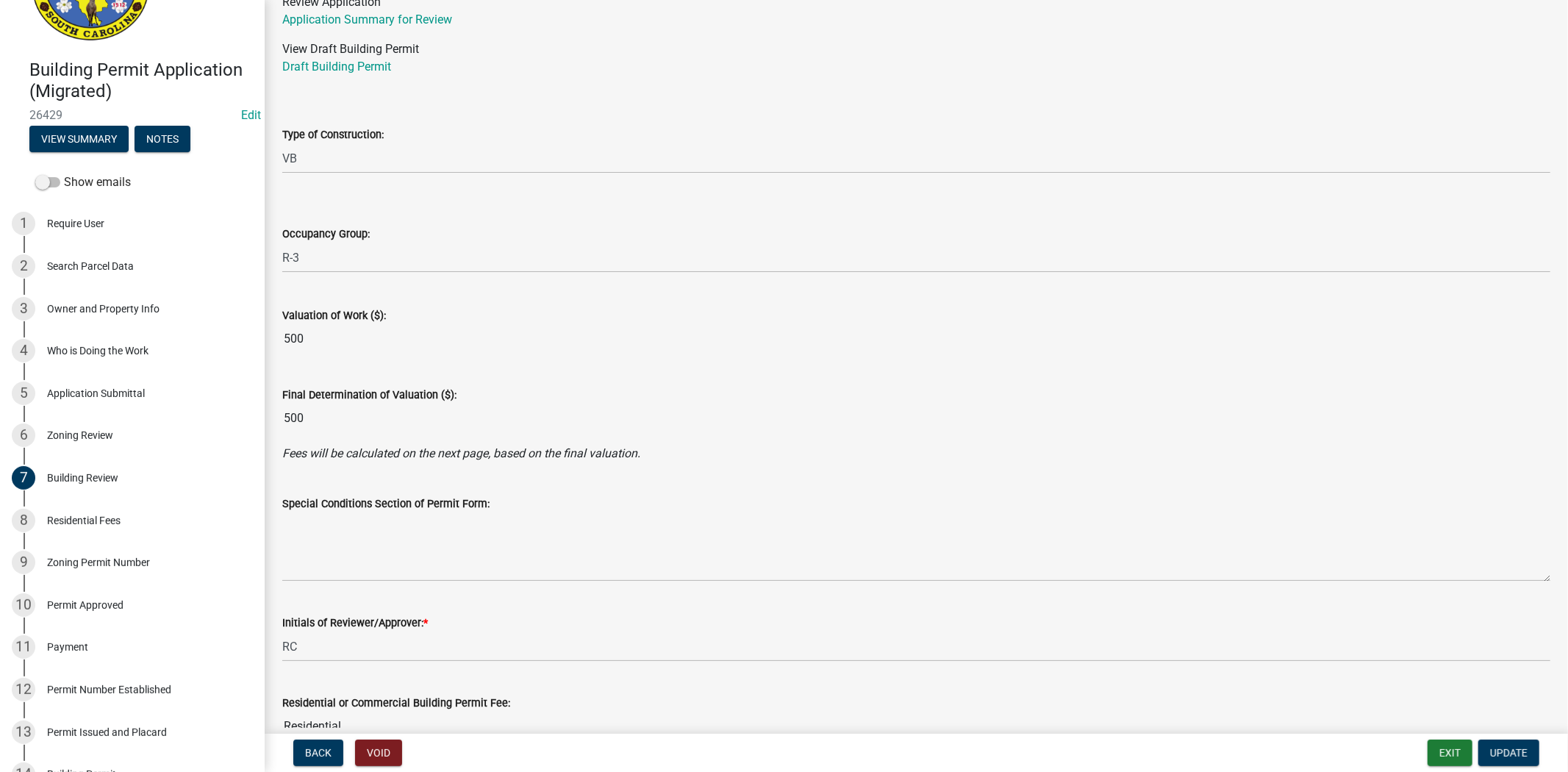
scroll to position [0, 0]
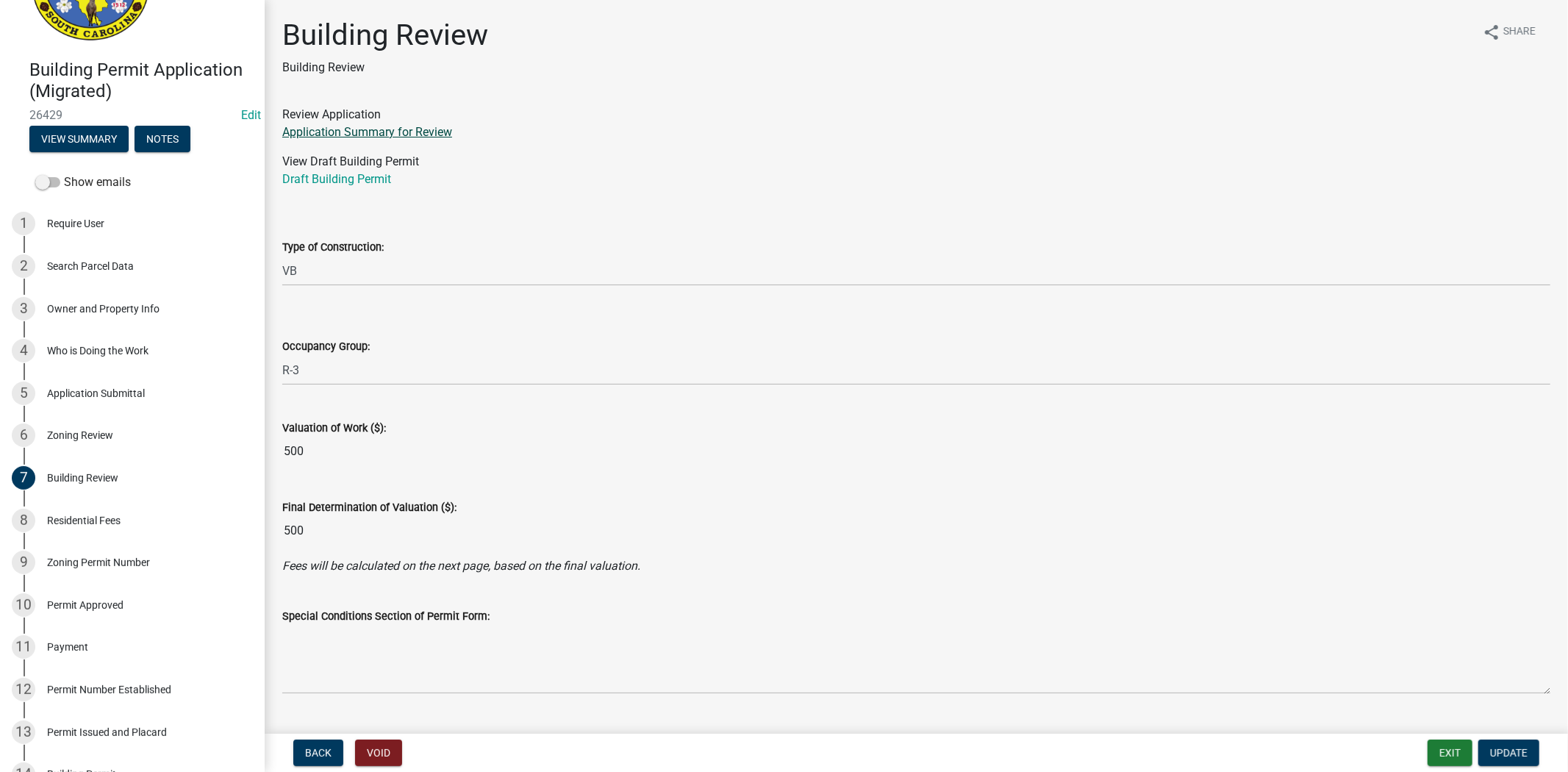
click at [339, 125] on link "Application Summary for Review" at bounding box center [367, 132] width 170 height 14
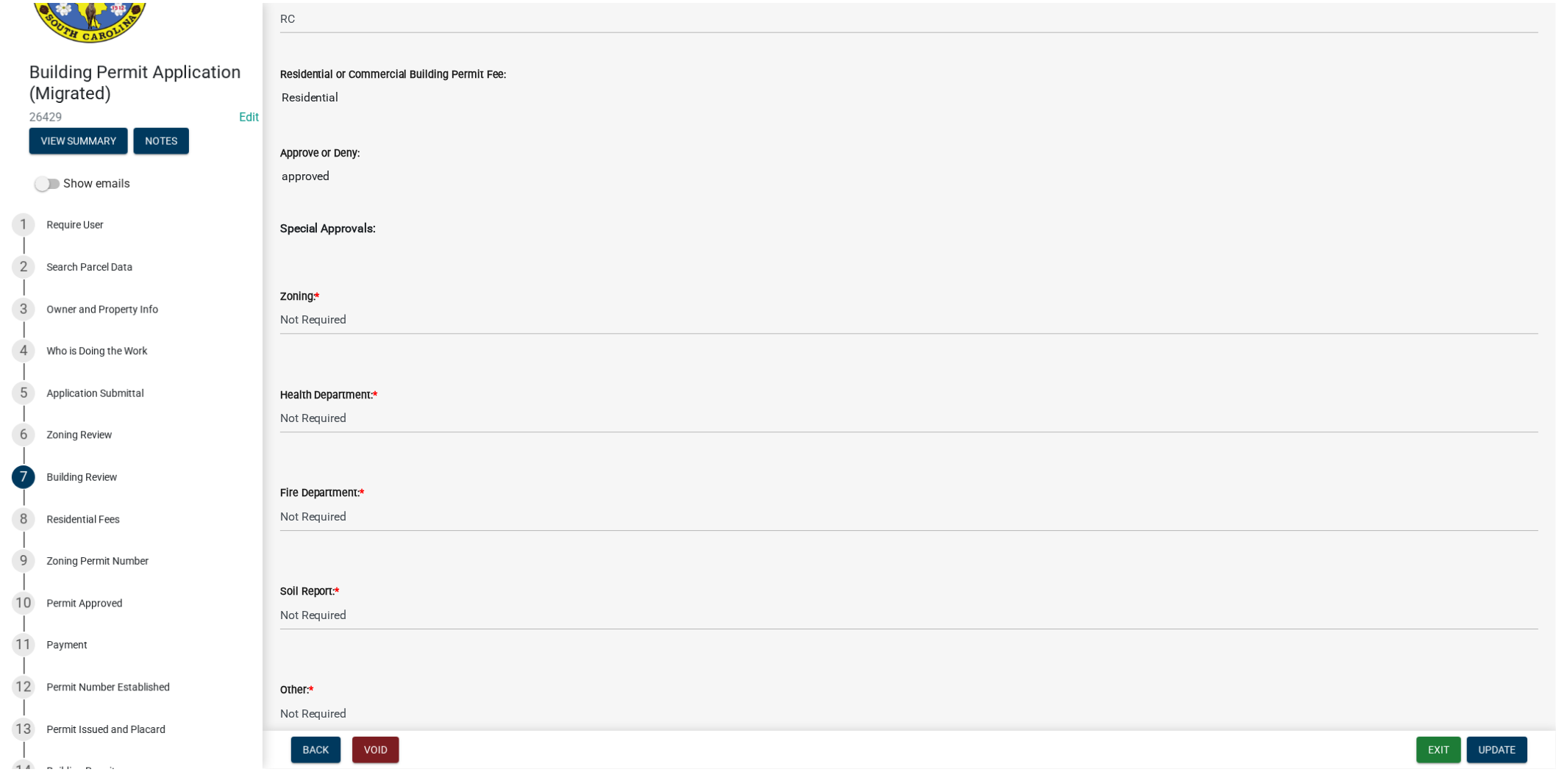
scroll to position [761, 0]
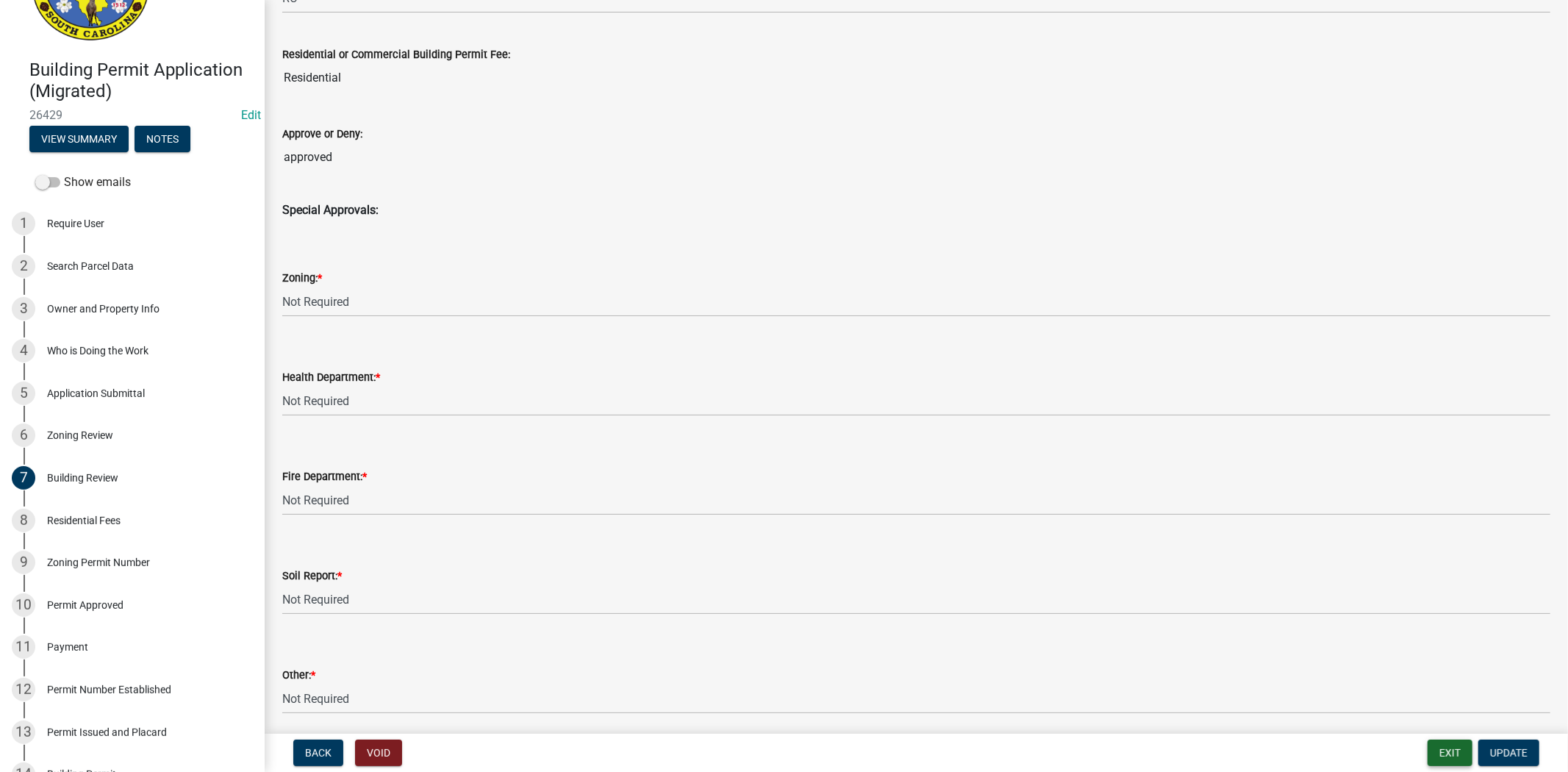
click at [1443, 740] on button "Exit" at bounding box center [1450, 753] width 45 height 26
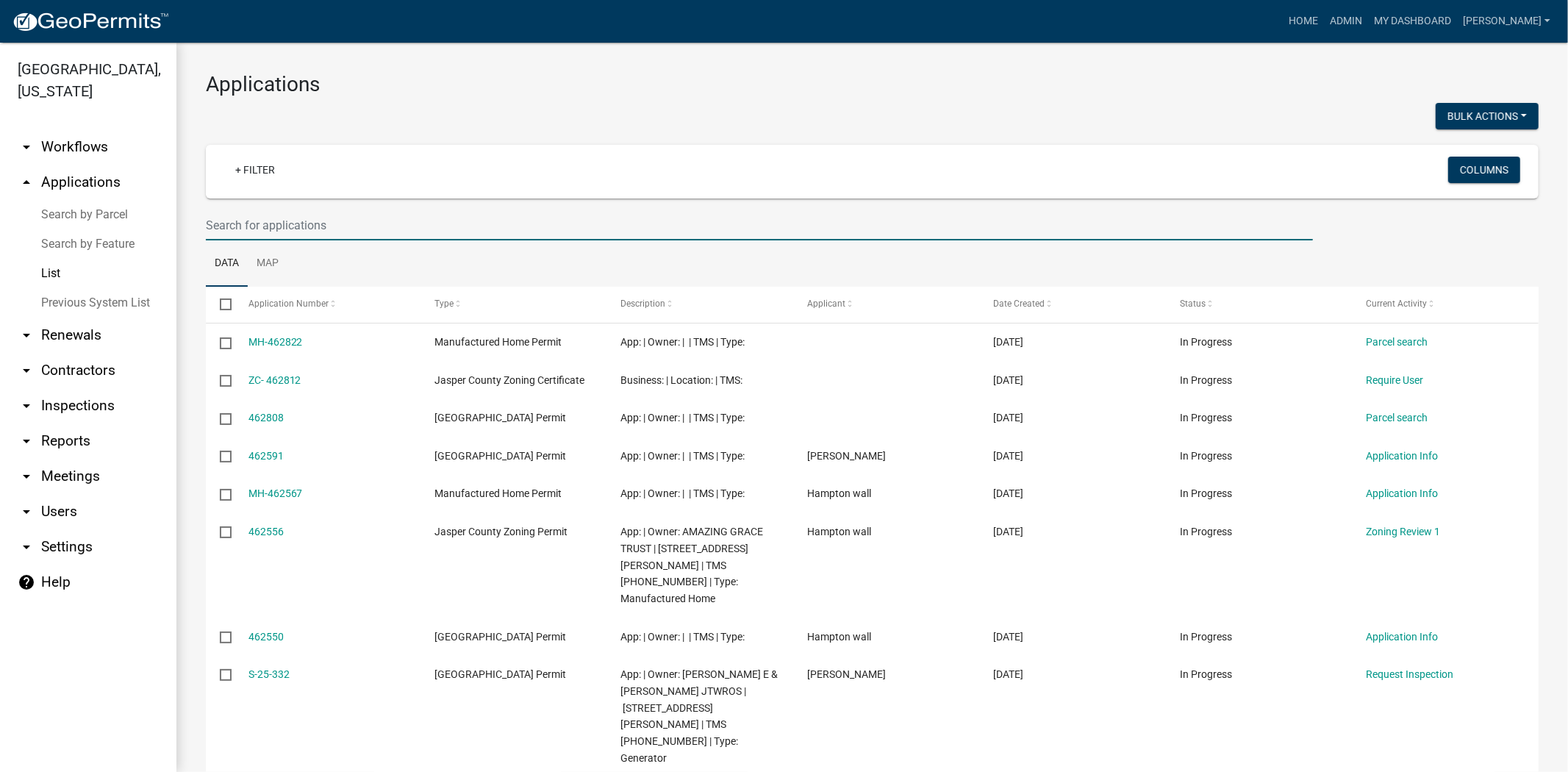
click at [306, 229] on input "text" at bounding box center [759, 225] width 1107 height 30
type input "26432"
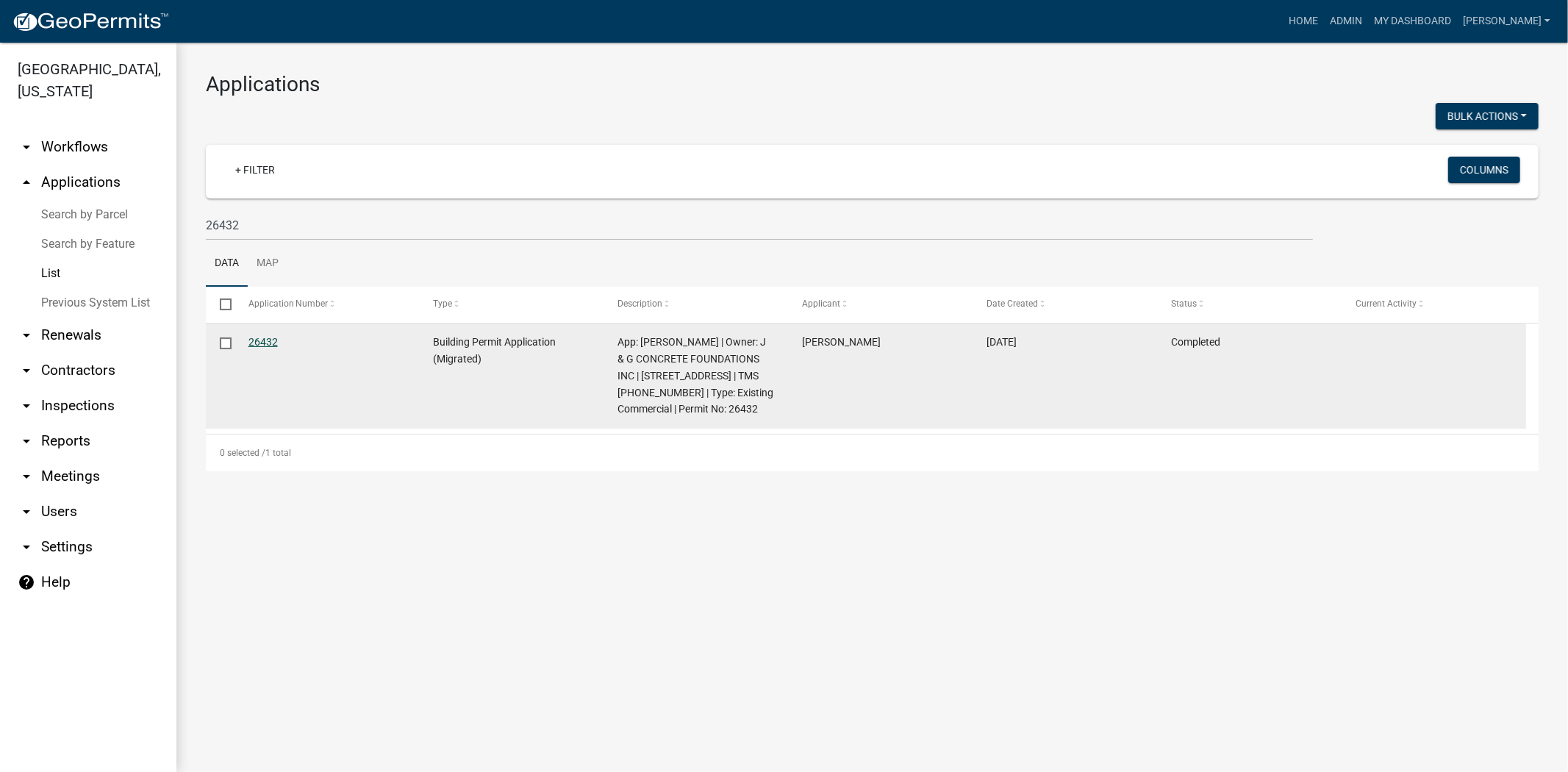
click at [259, 347] on link "26432" at bounding box center [263, 342] width 29 height 12
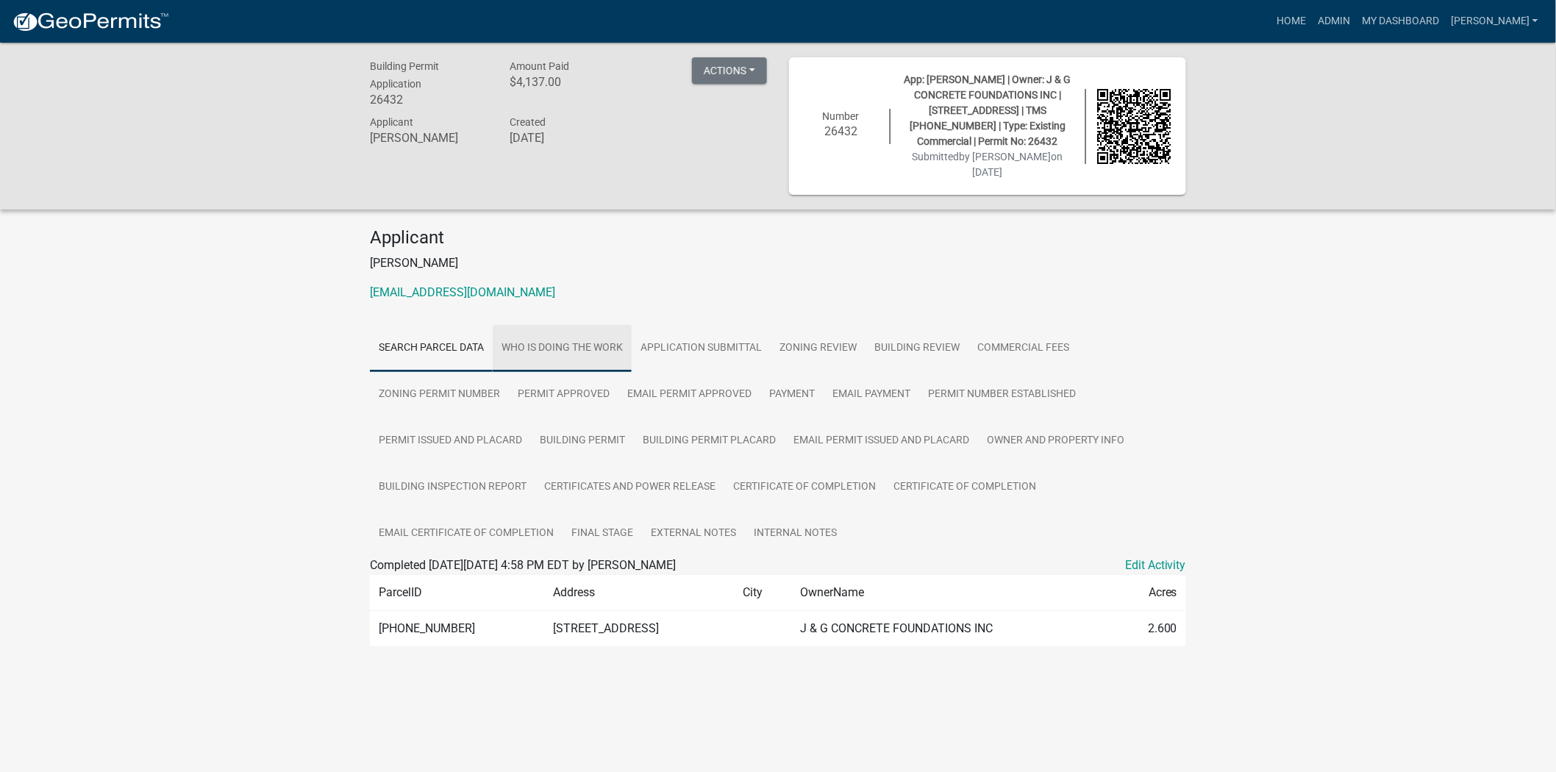
click at [554, 343] on link "Who is Doing the Work" at bounding box center [562, 348] width 139 height 47
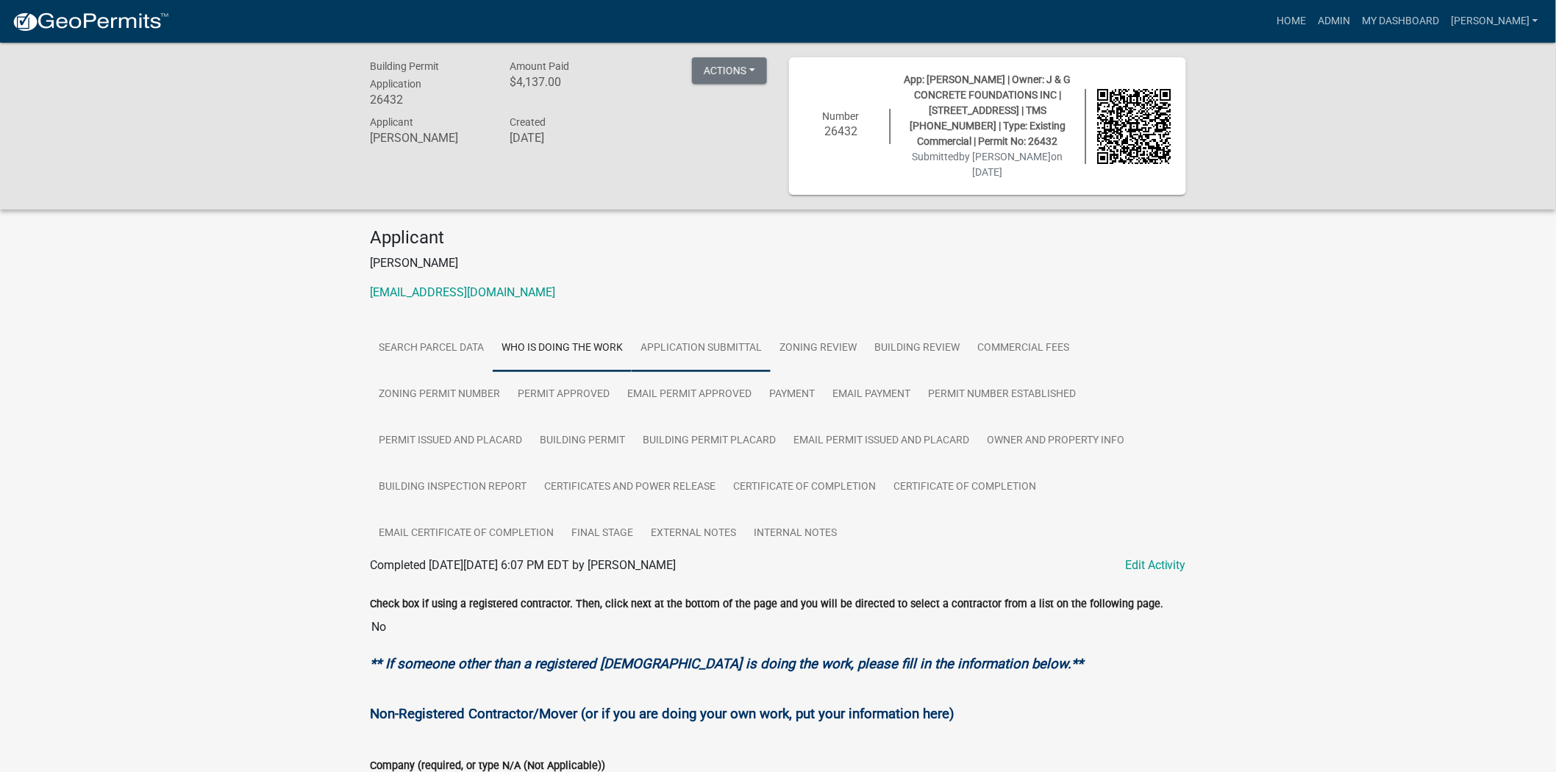
click at [724, 355] on link "Application Submittal" at bounding box center [701, 348] width 139 height 47
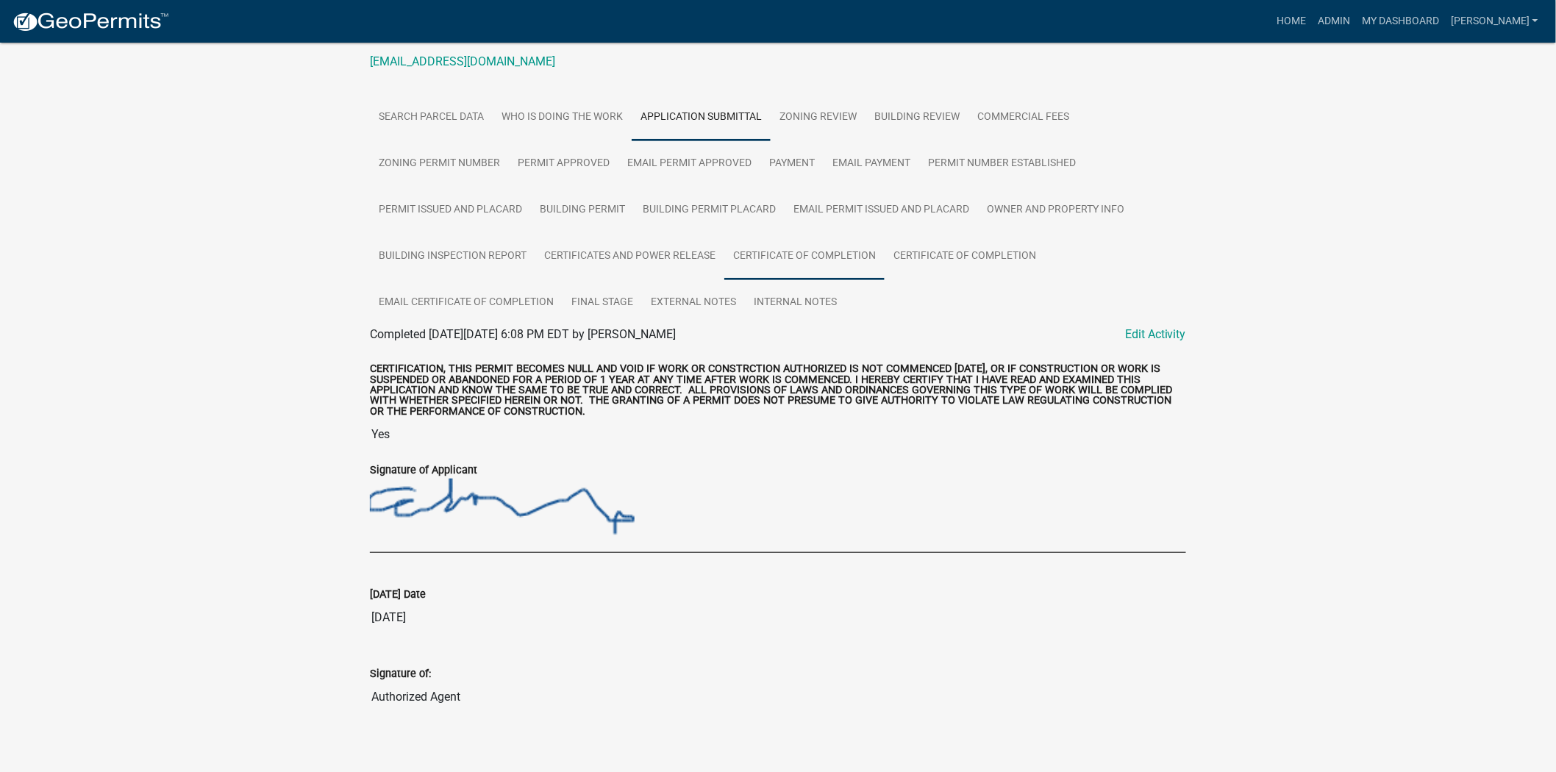
scroll to position [246, 0]
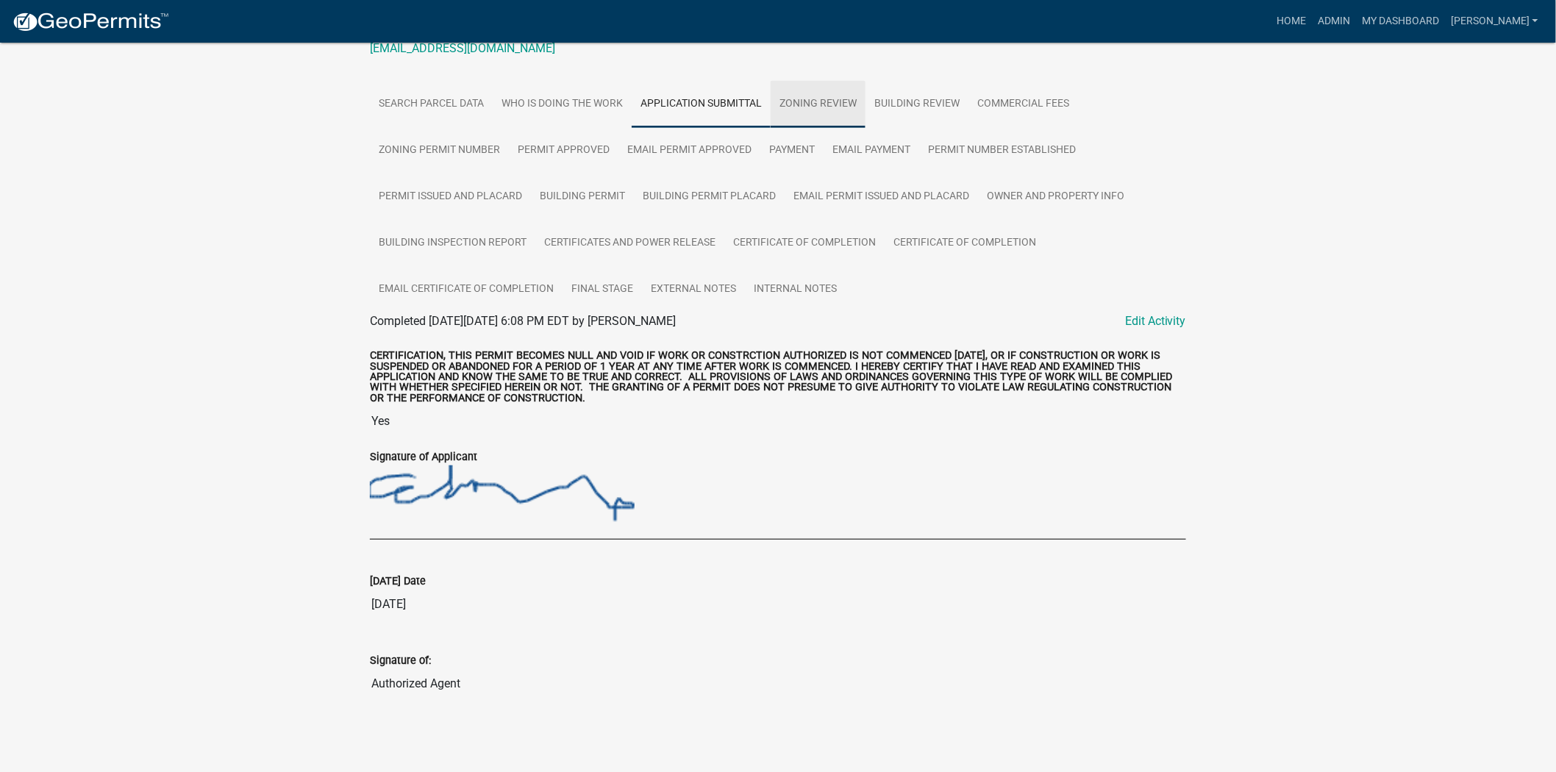
click at [838, 96] on link "Zoning Review" at bounding box center [818, 104] width 95 height 47
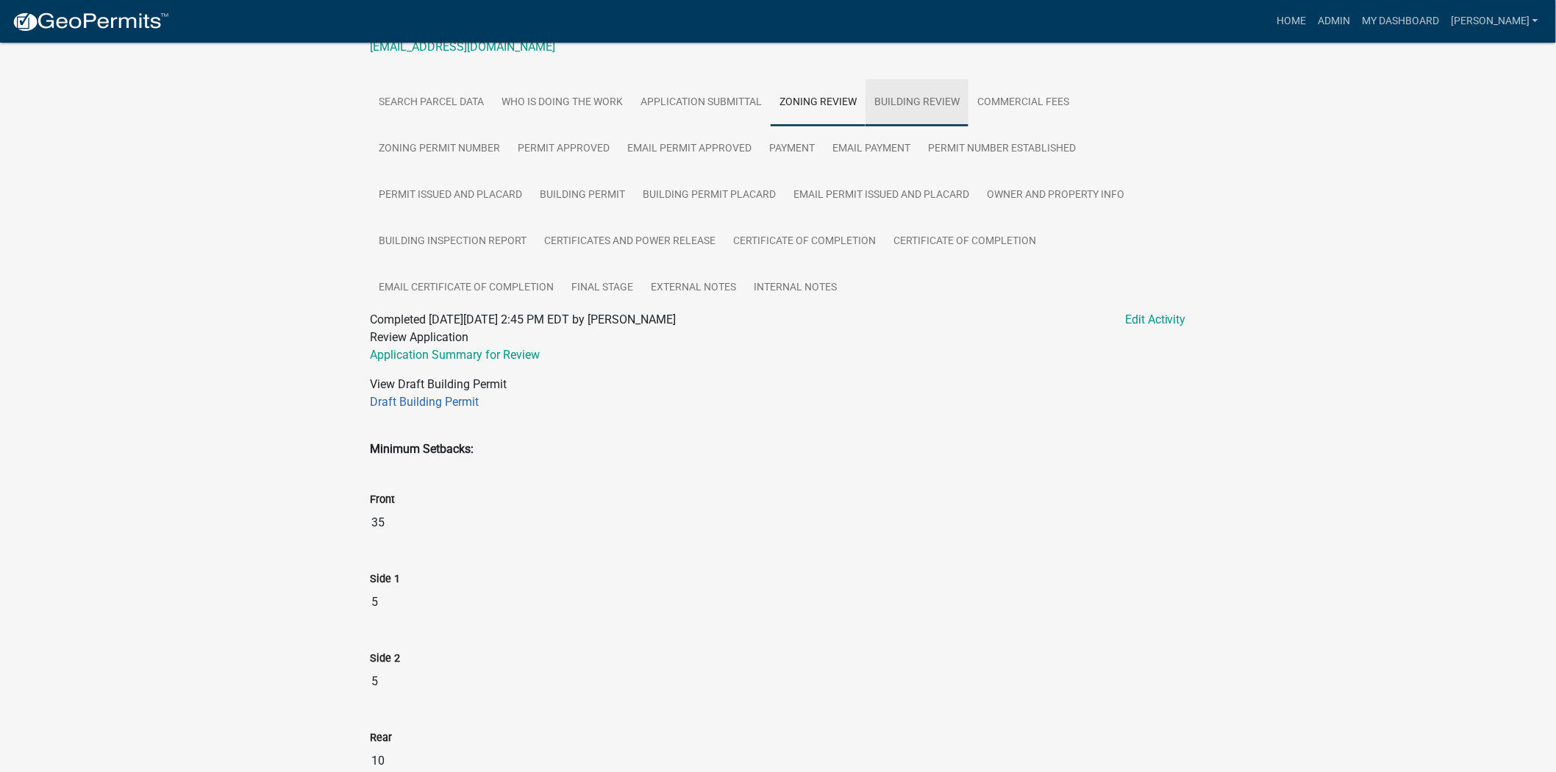
click at [896, 110] on link "Building Review" at bounding box center [916, 102] width 103 height 47
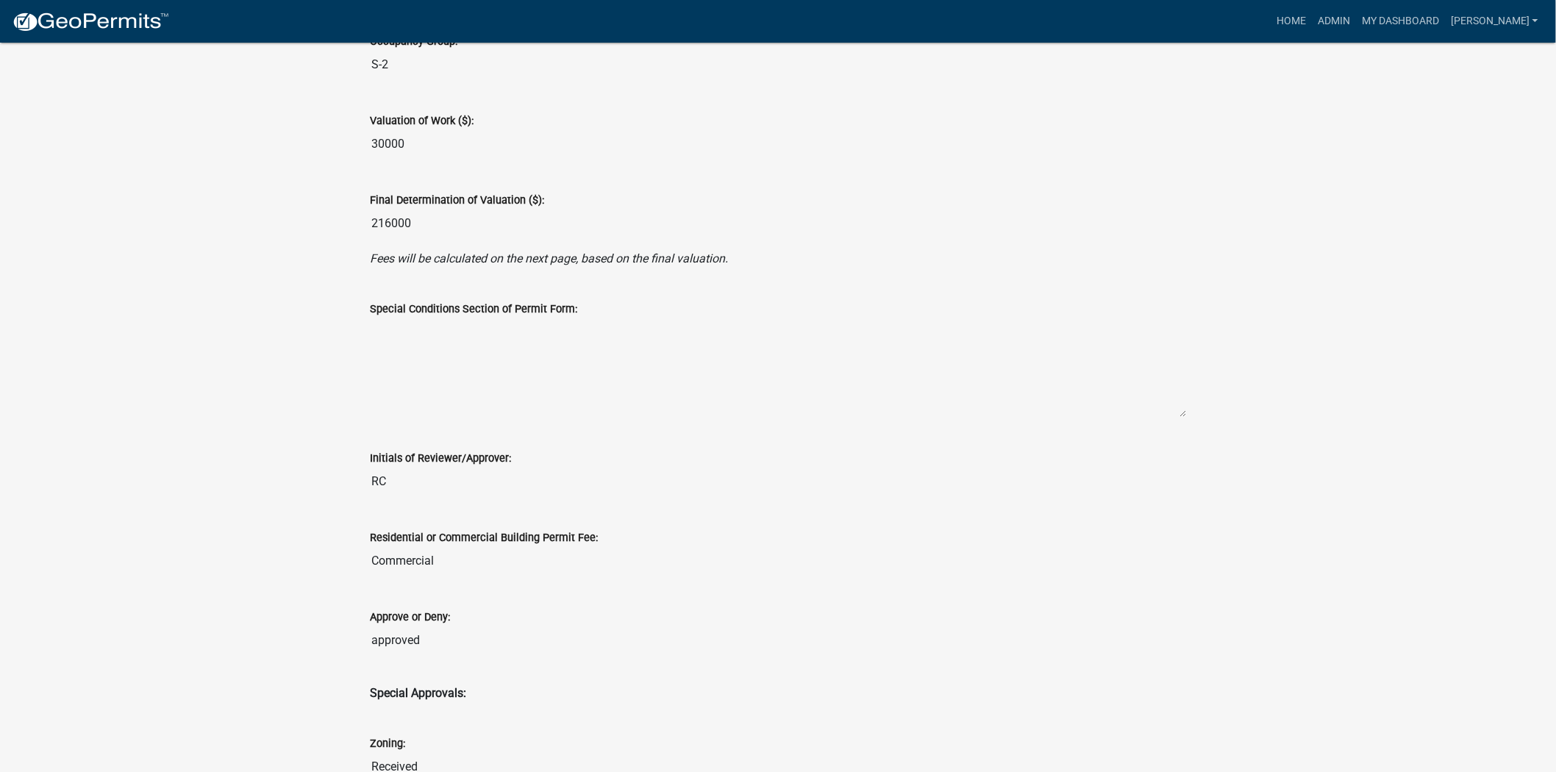
scroll to position [1296, 0]
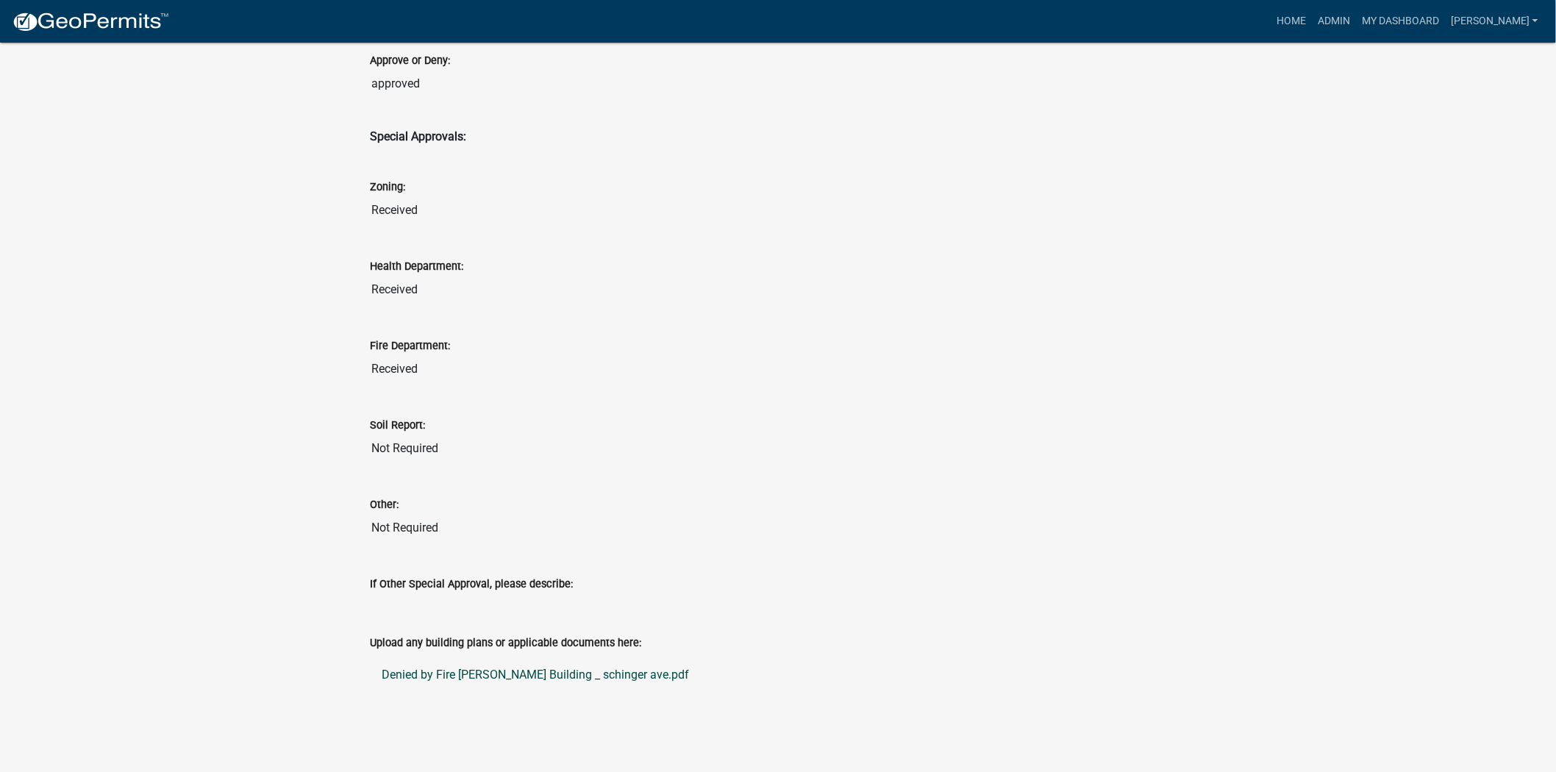
click at [446, 681] on link "Denied by Fire Marshall Hurtado Building _ schinger ave.pdf" at bounding box center [778, 674] width 816 height 35
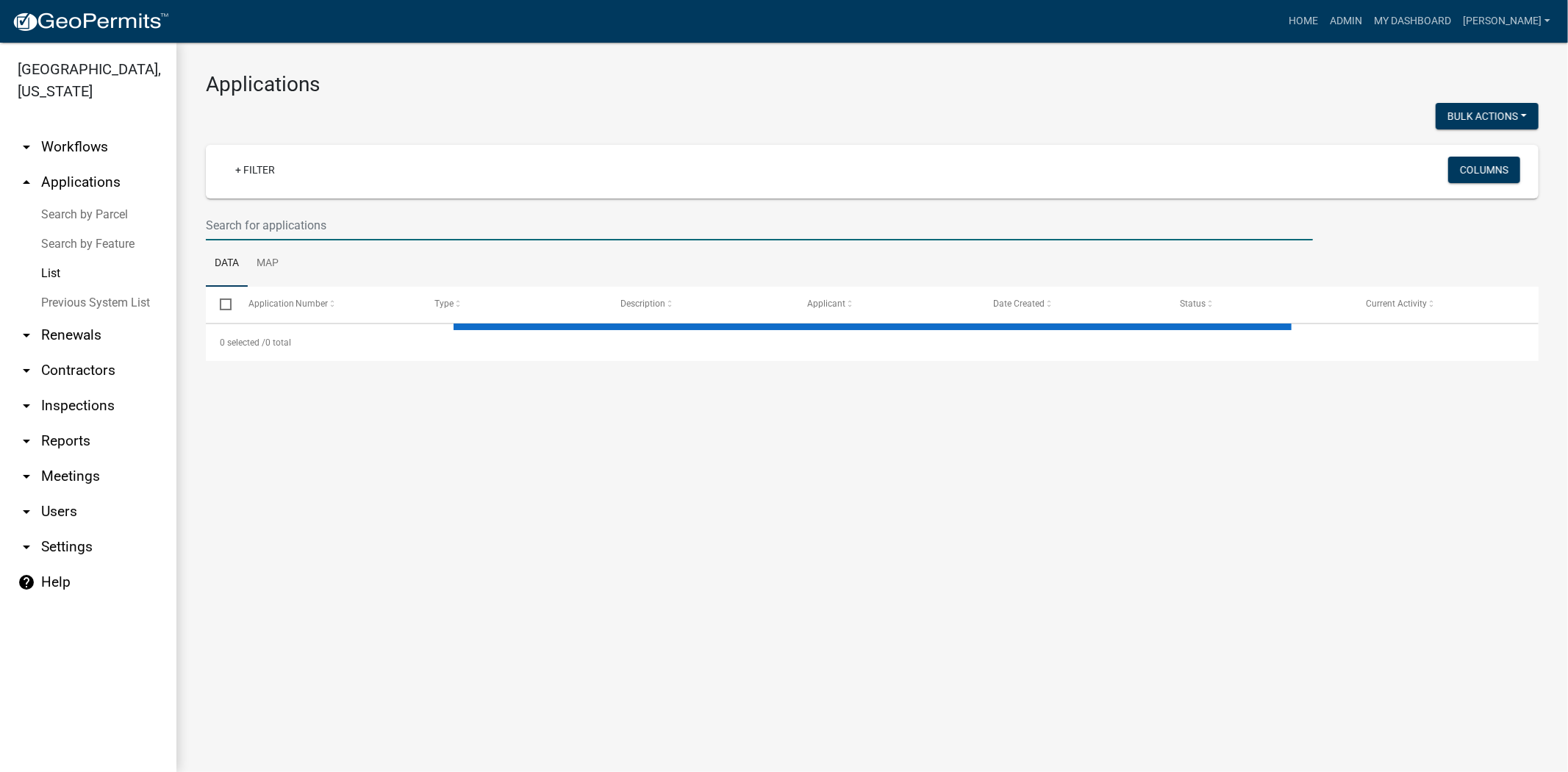
click at [256, 219] on input "text" at bounding box center [759, 225] width 1107 height 30
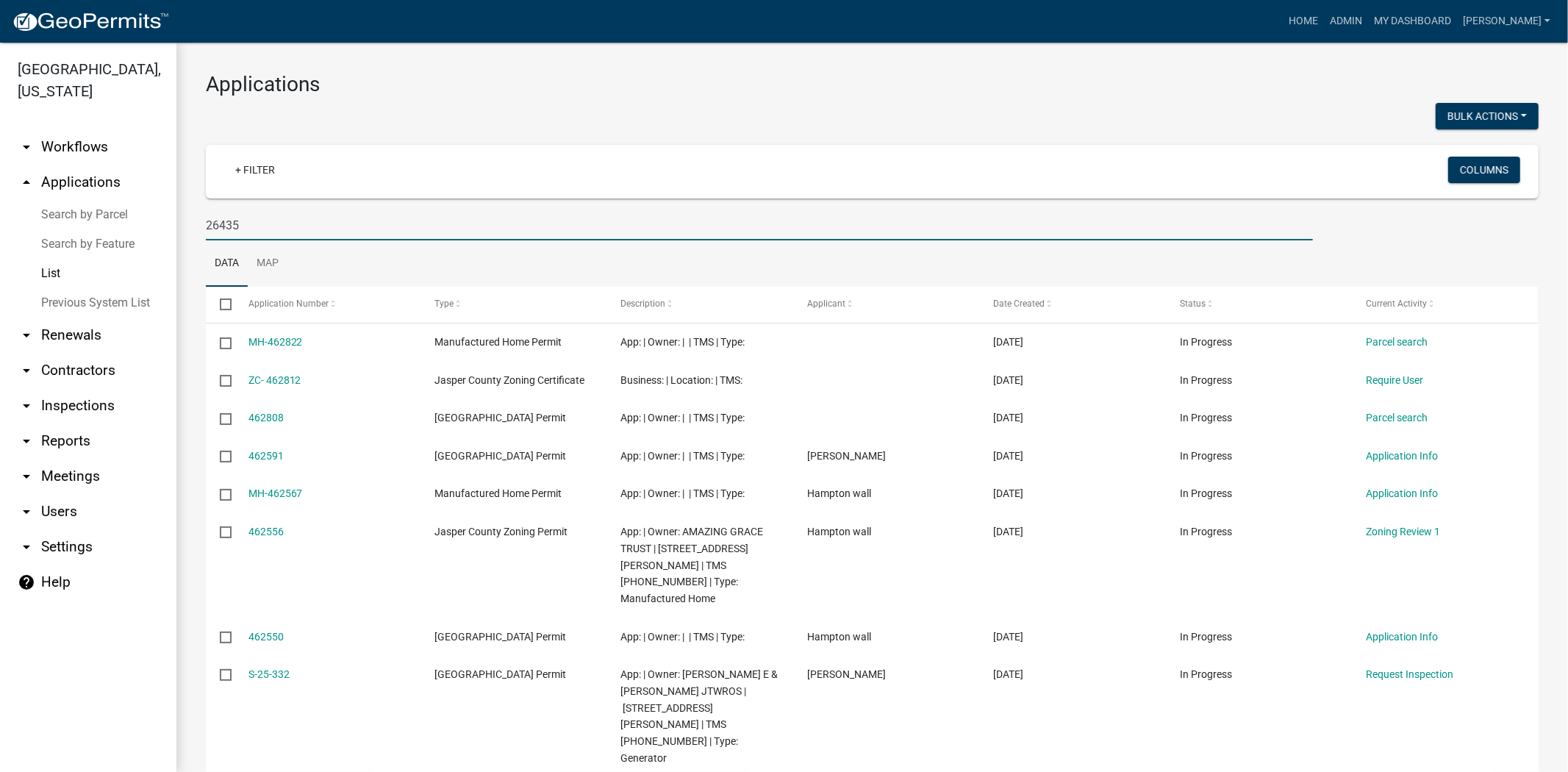
type input "26435"
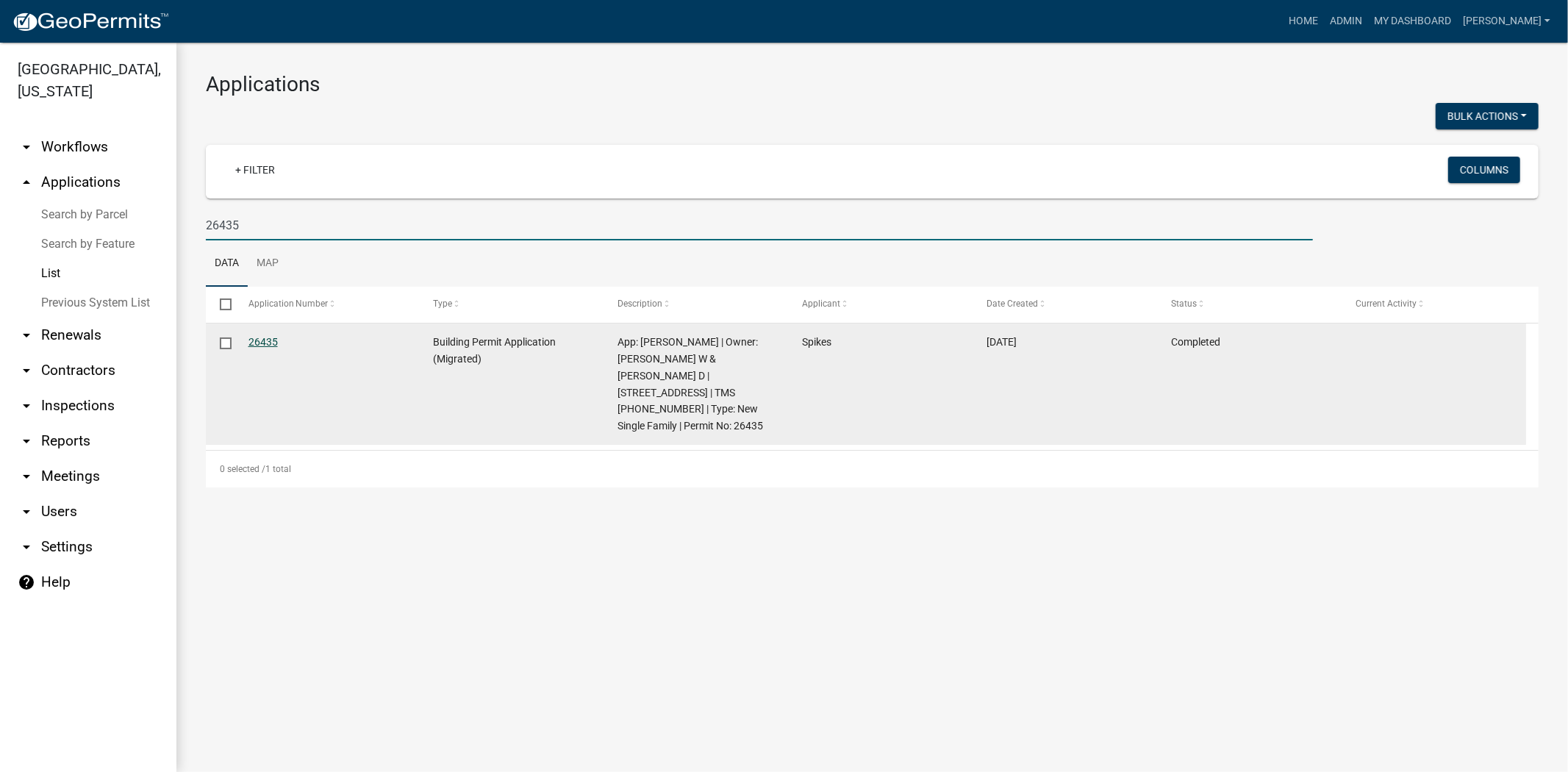
click at [254, 344] on link "26435" at bounding box center [263, 342] width 29 height 12
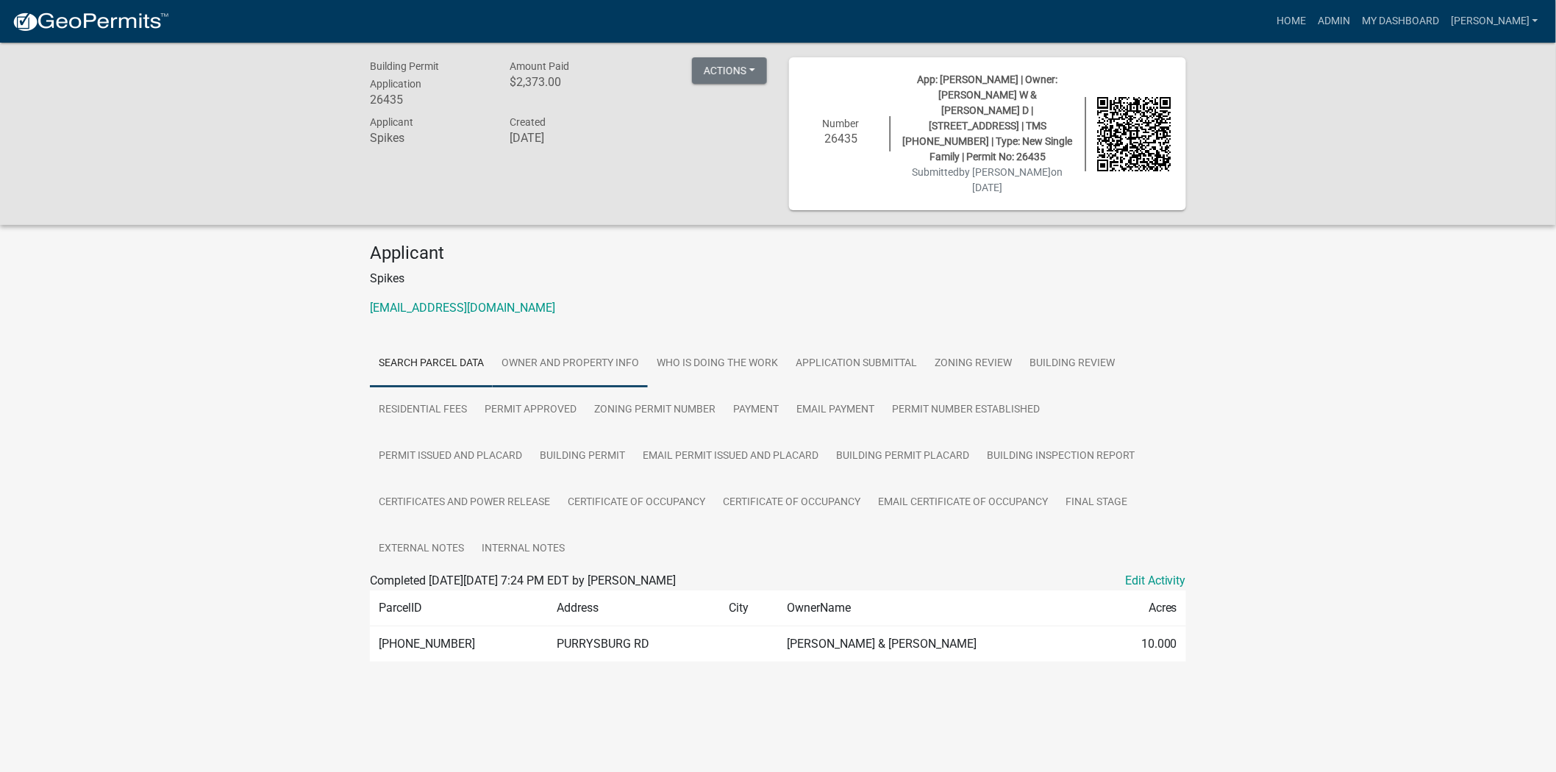
click at [619, 340] on link "Owner and Property Info" at bounding box center [570, 363] width 155 height 47
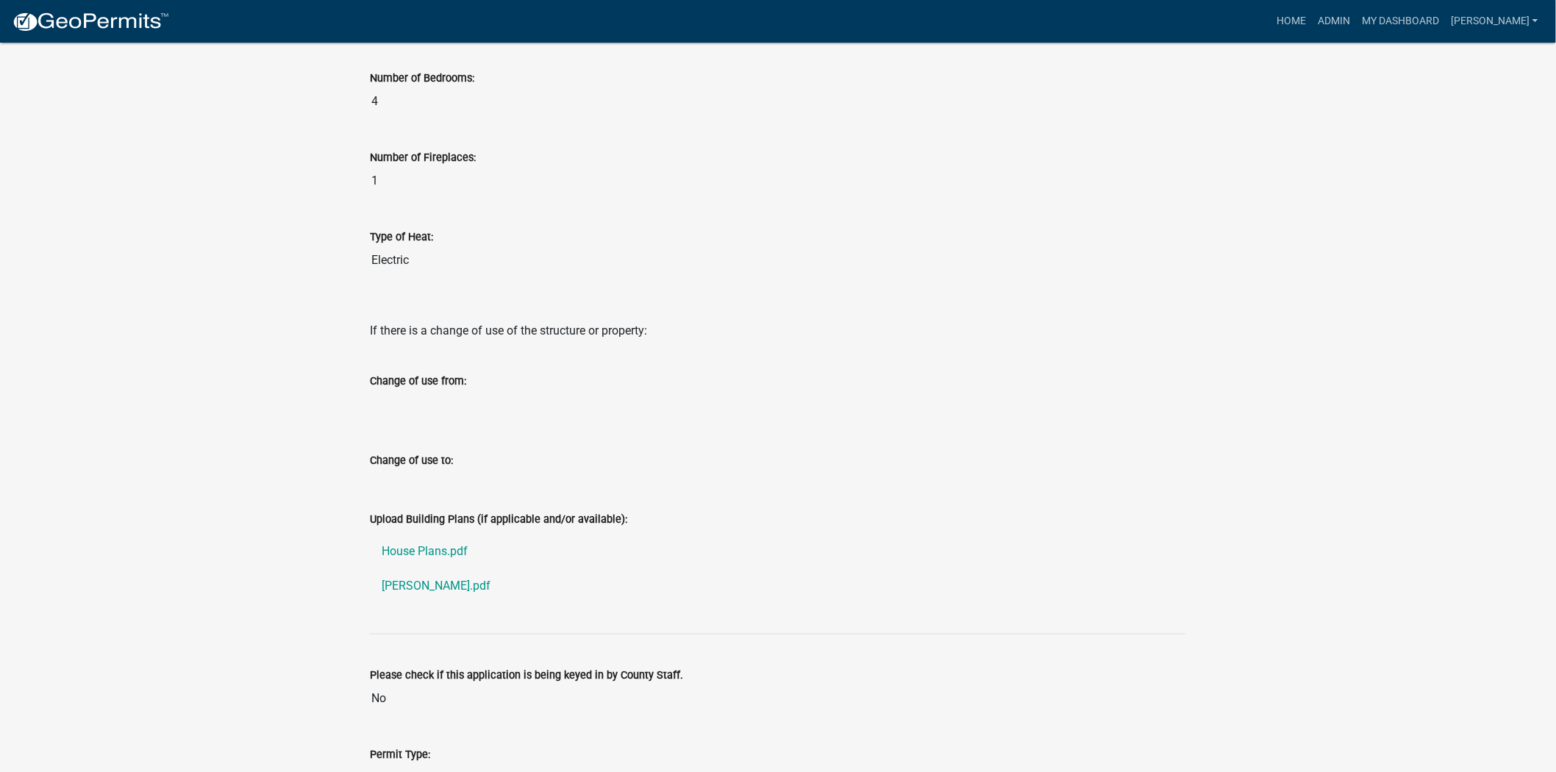
scroll to position [3001, 0]
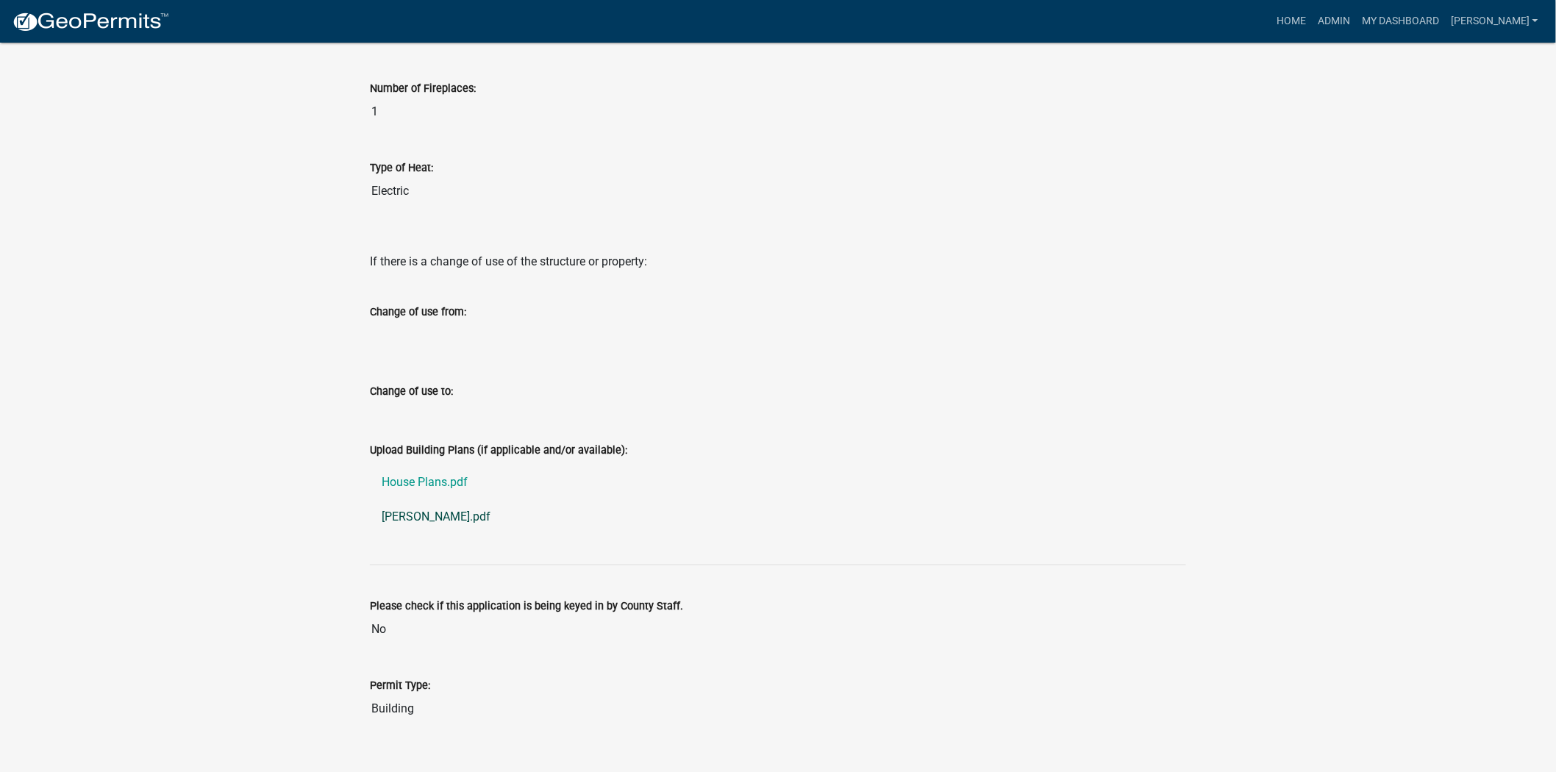
click at [418, 500] on link "Brittany Spikes.pdf" at bounding box center [778, 517] width 816 height 35
click at [413, 465] on link "House Plans.pdf" at bounding box center [778, 482] width 816 height 35
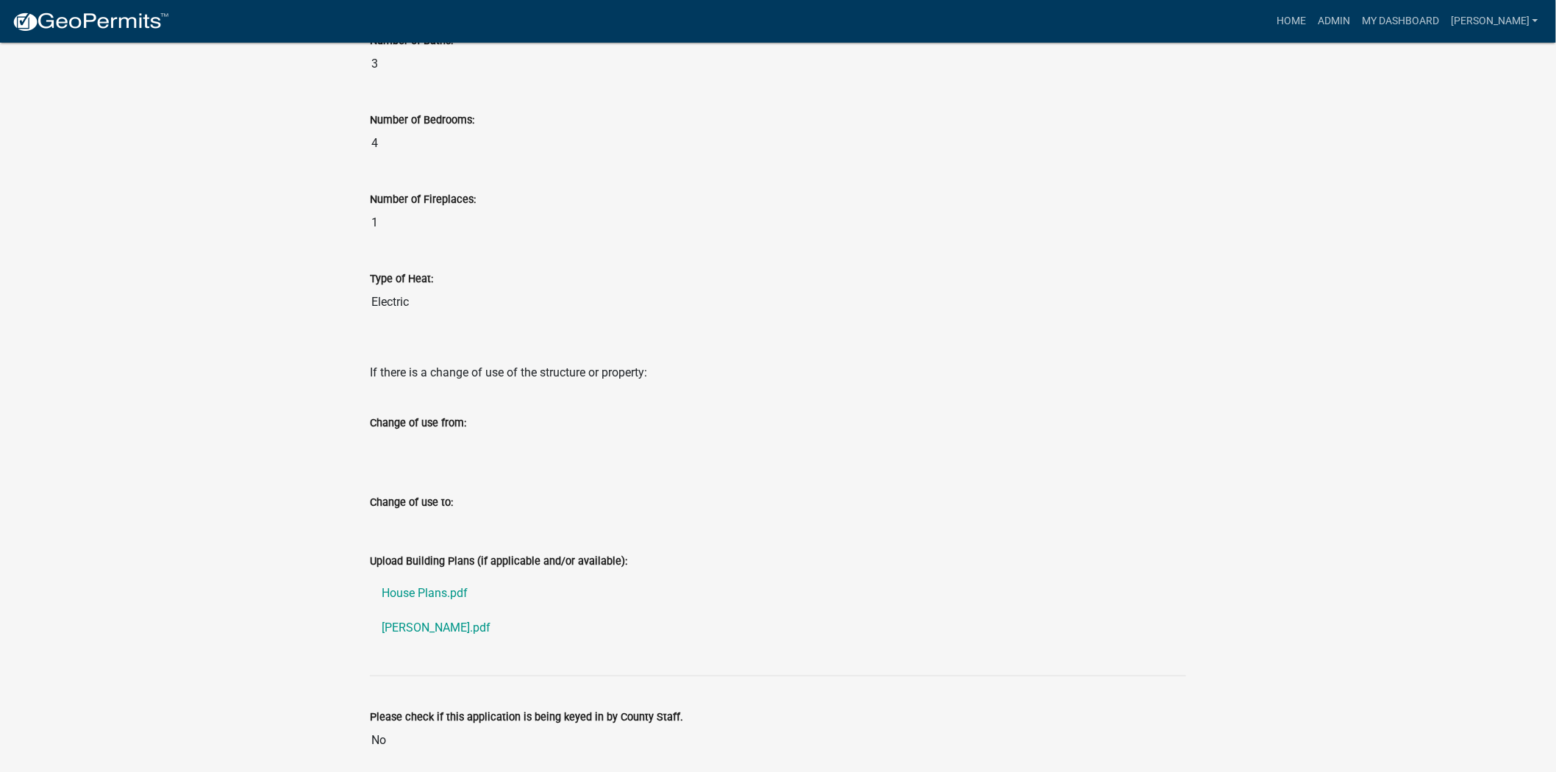
scroll to position [2838, 0]
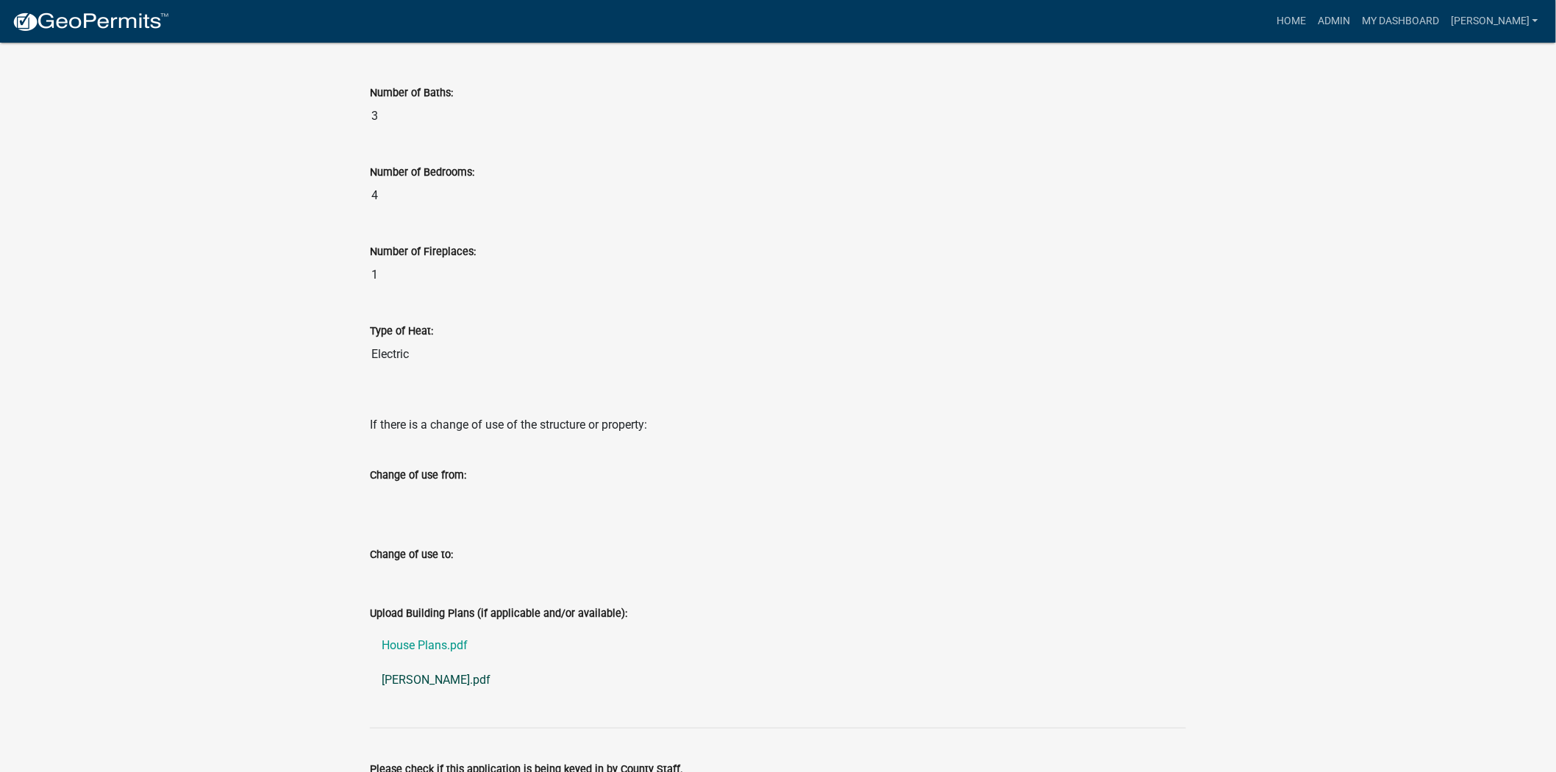
click at [468, 663] on link "Brittany Spikes.pdf" at bounding box center [778, 680] width 816 height 35
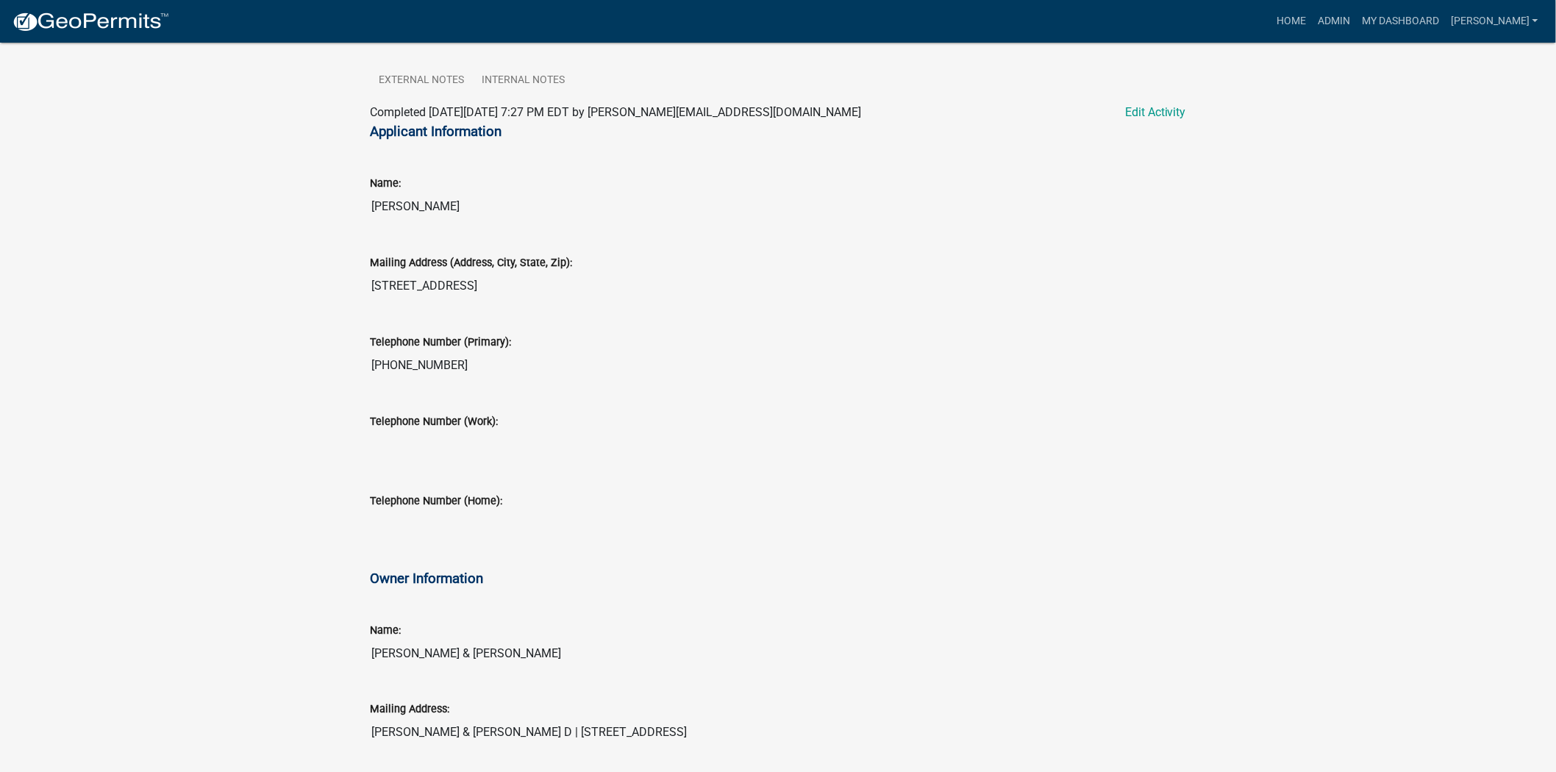
scroll to position [0, 0]
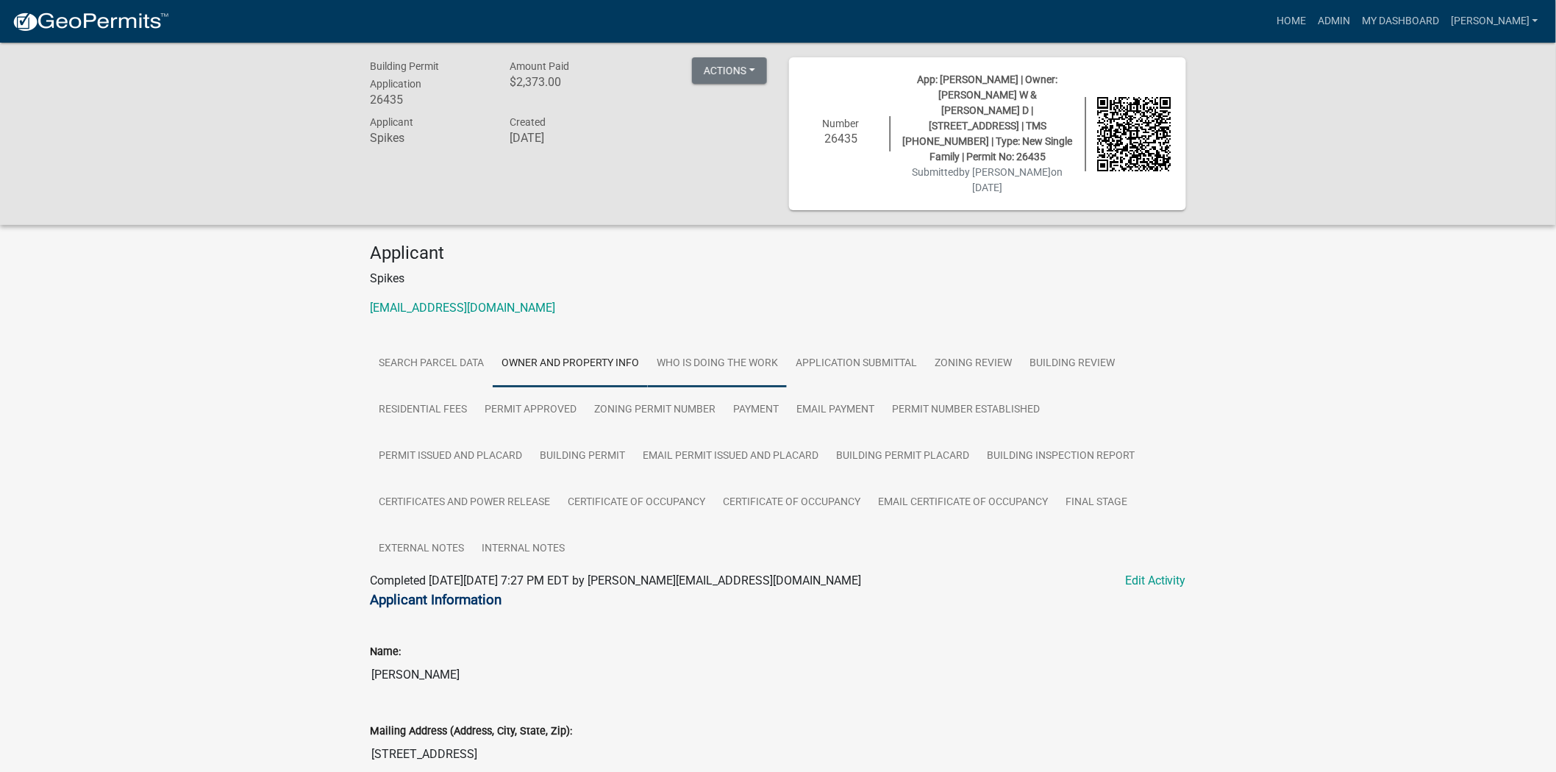
click at [748, 340] on link "Who is Doing the Work" at bounding box center [717, 363] width 139 height 47
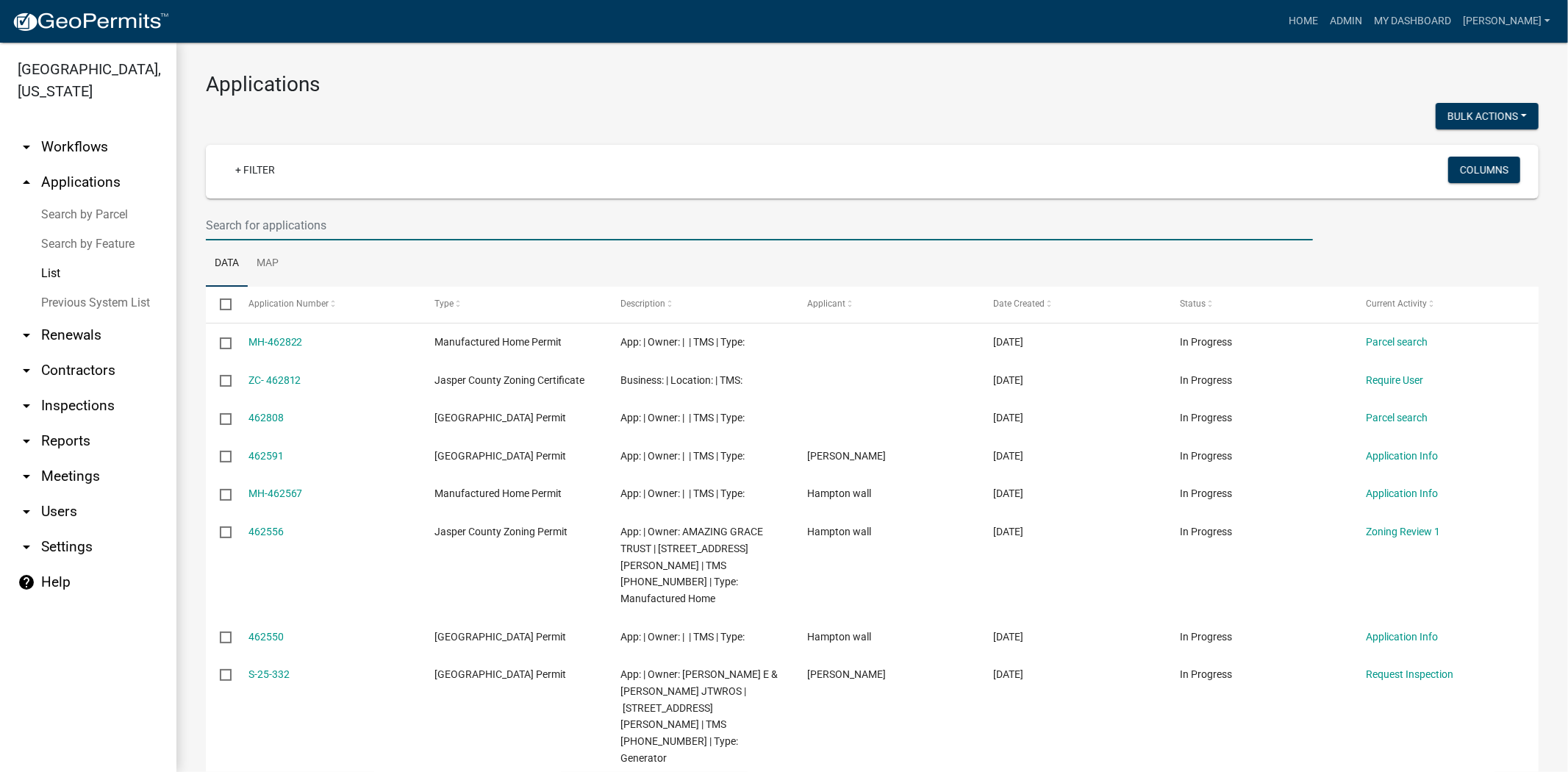
click at [527, 221] on input "text" at bounding box center [759, 225] width 1107 height 30
type input "26439"
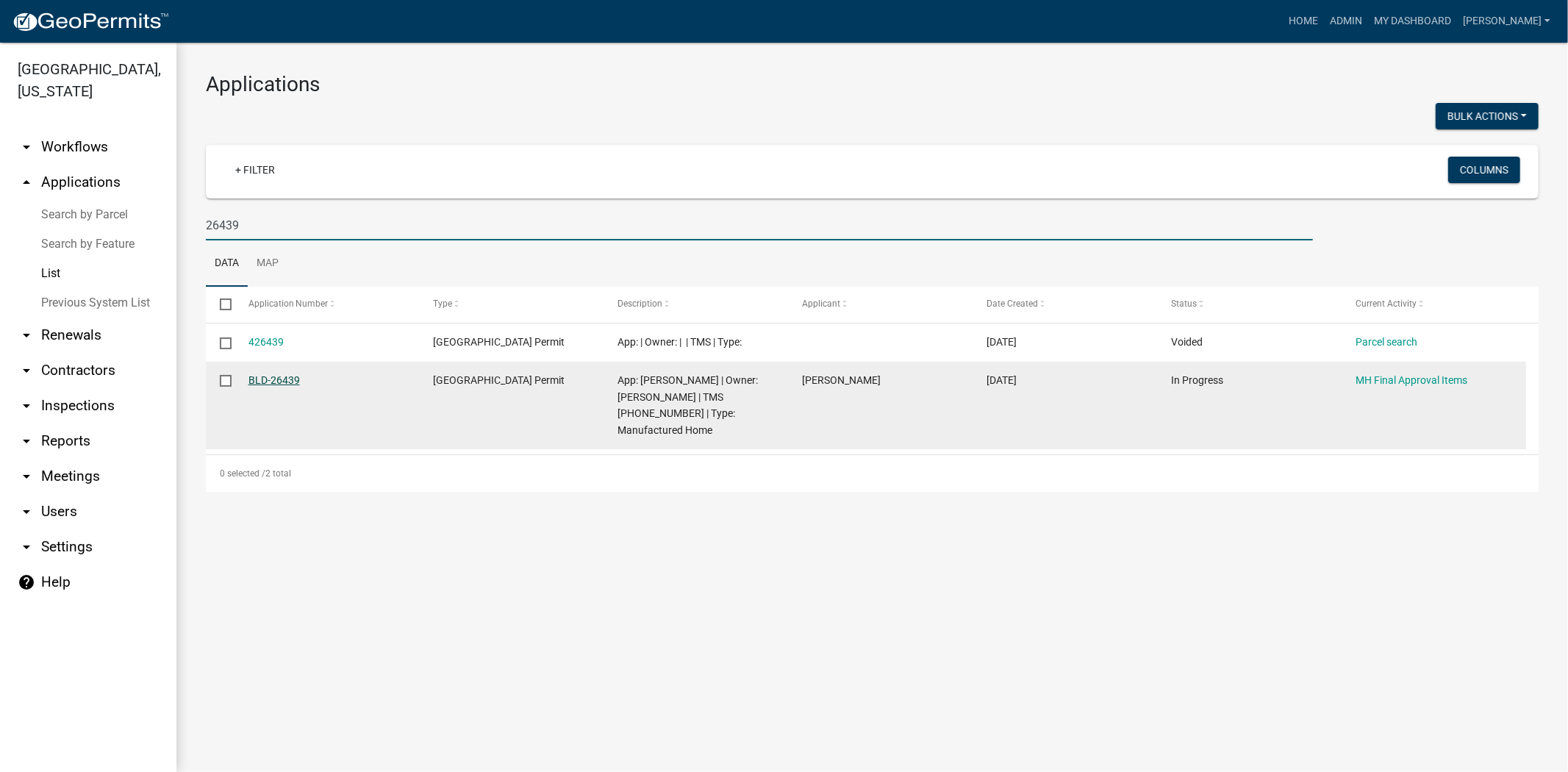
click at [277, 376] on link "BLD-26439" at bounding box center [274, 380] width 51 height 12
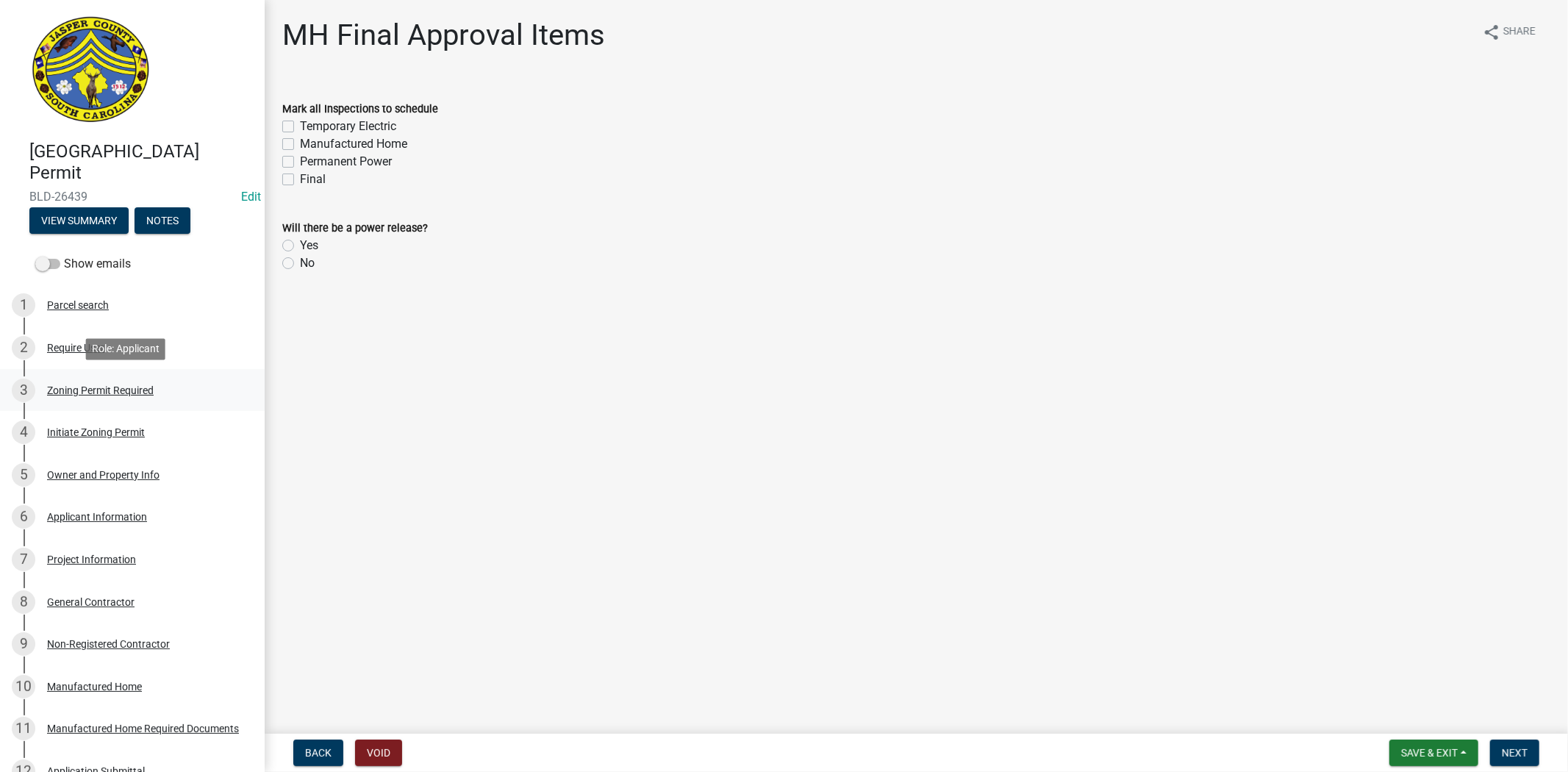
click at [90, 393] on div "Zoning Permit Required" at bounding box center [100, 390] width 107 height 10
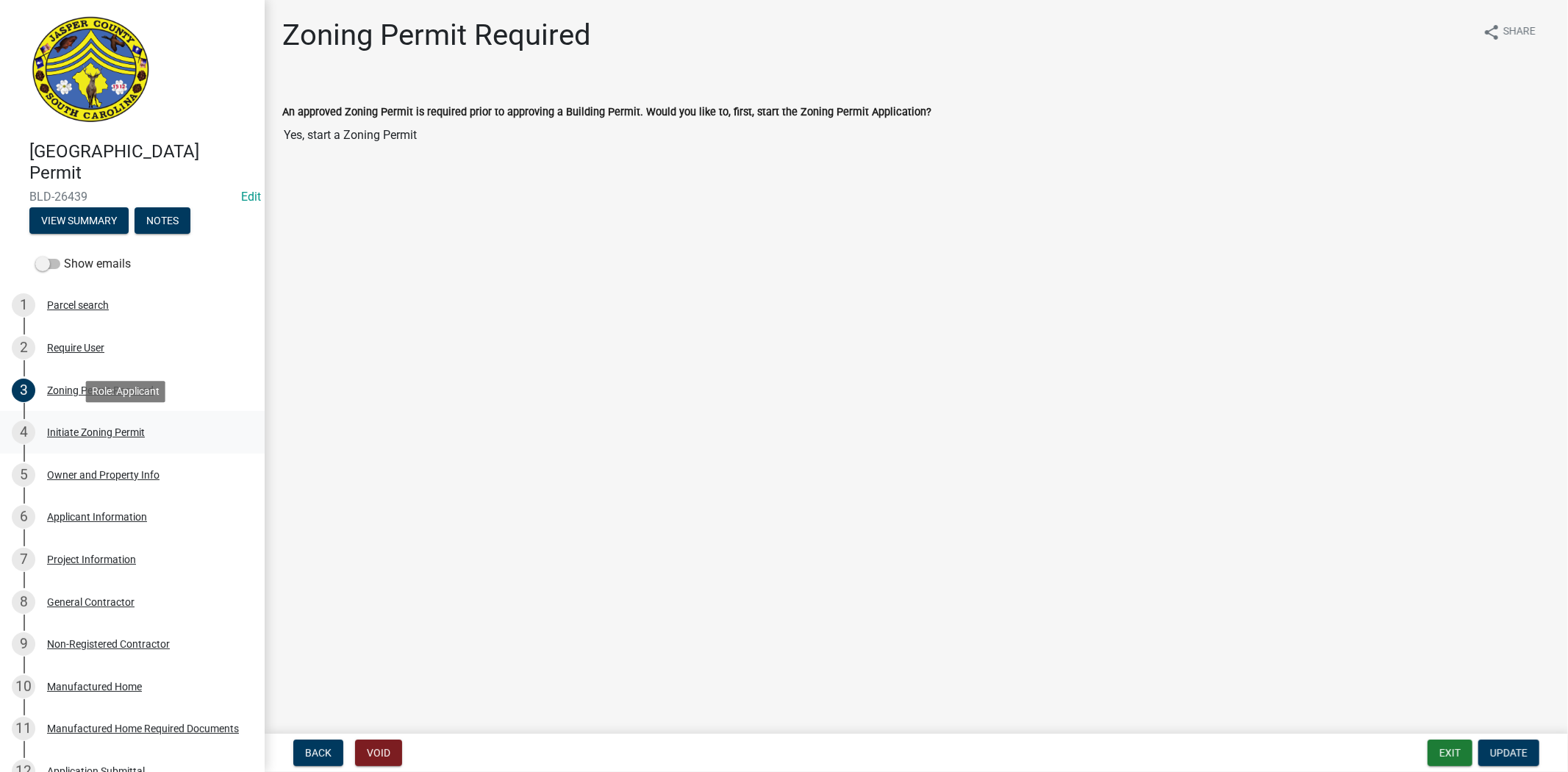
click at [107, 437] on div "Initiate Zoning Permit" at bounding box center [96, 432] width 98 height 10
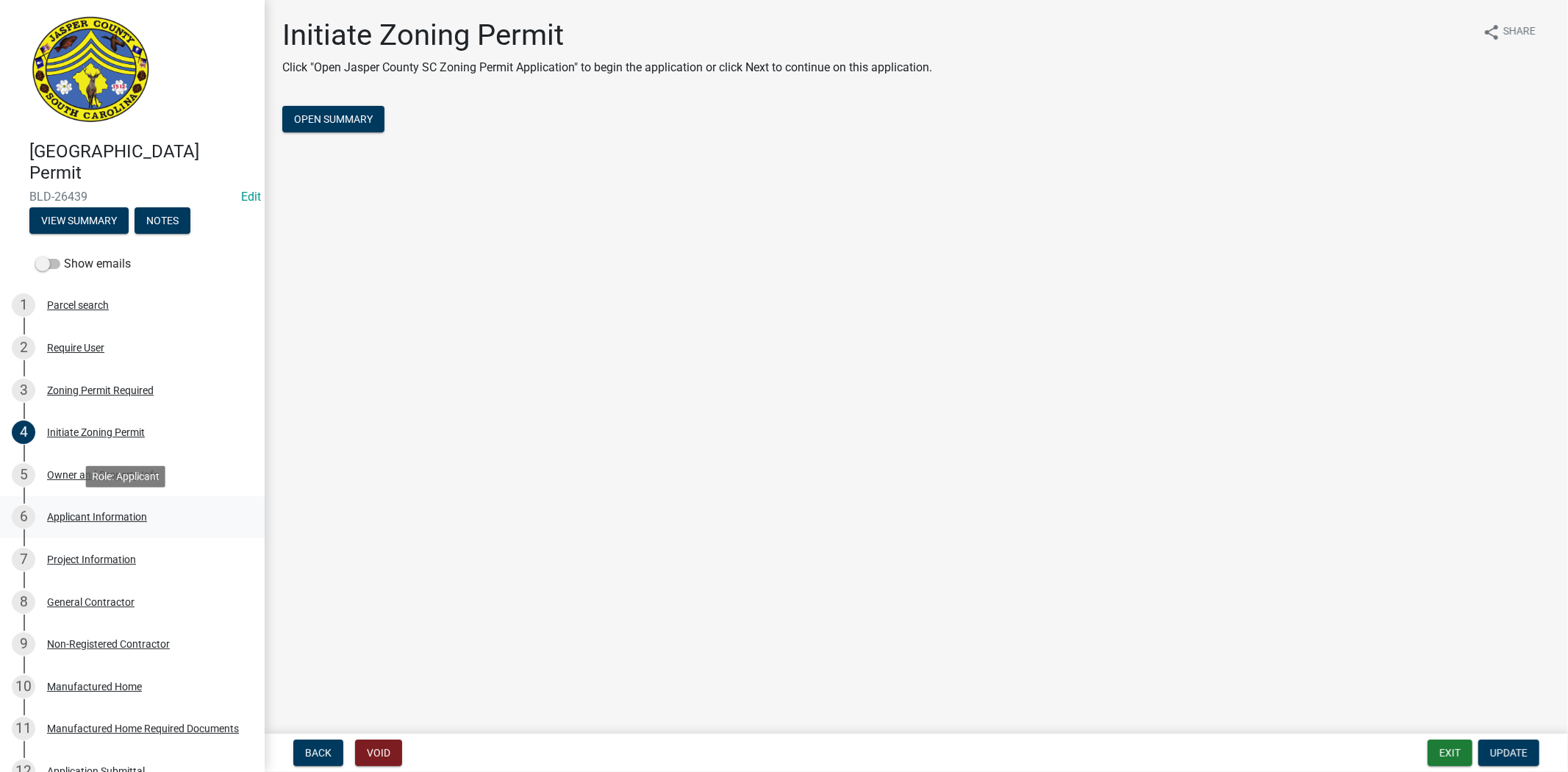
click at [129, 501] on link "6 Applicant Information" at bounding box center [132, 517] width 265 height 43
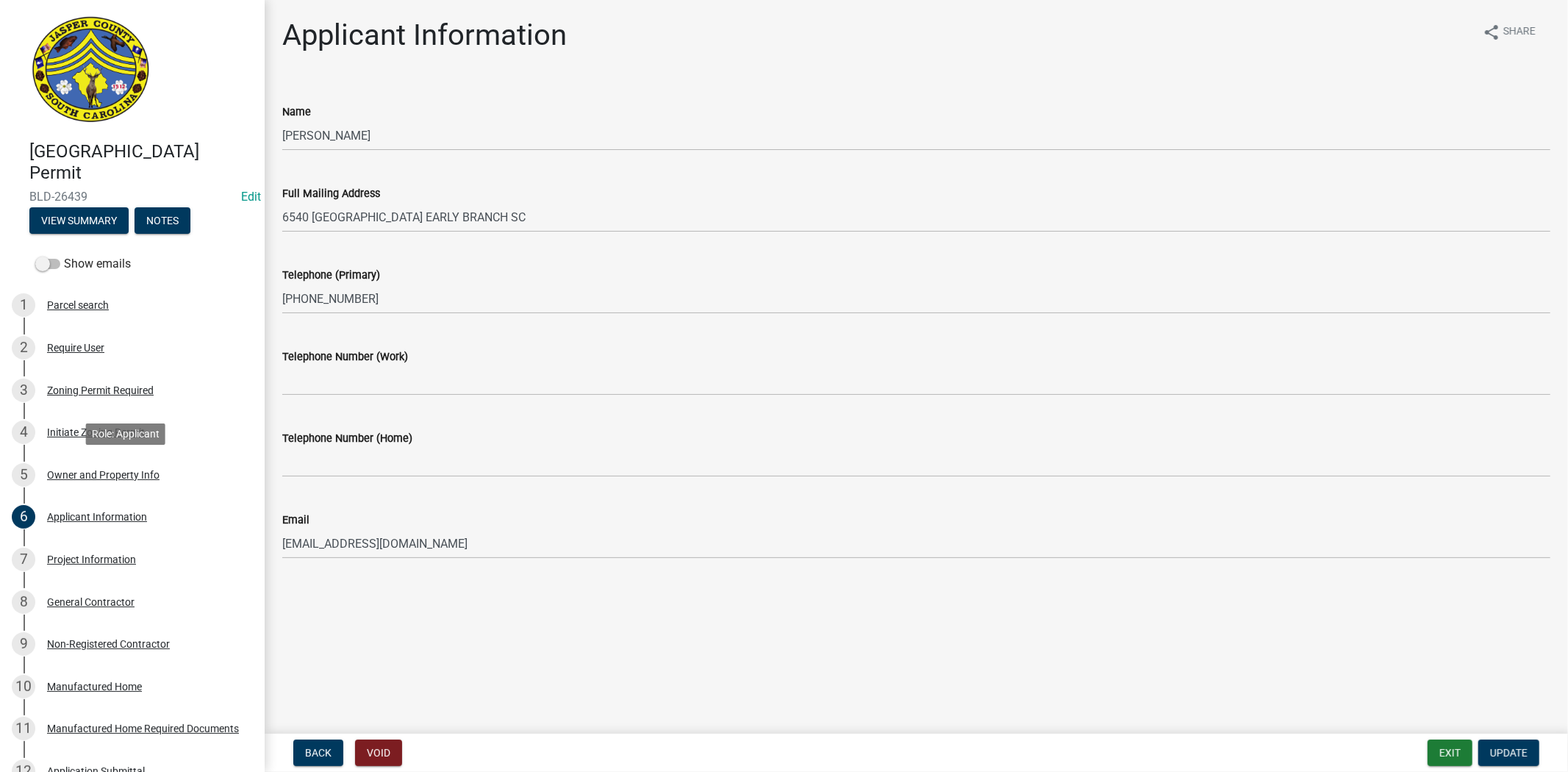
click at [108, 470] on div "Owner and Property Info" at bounding box center [103, 475] width 112 height 10
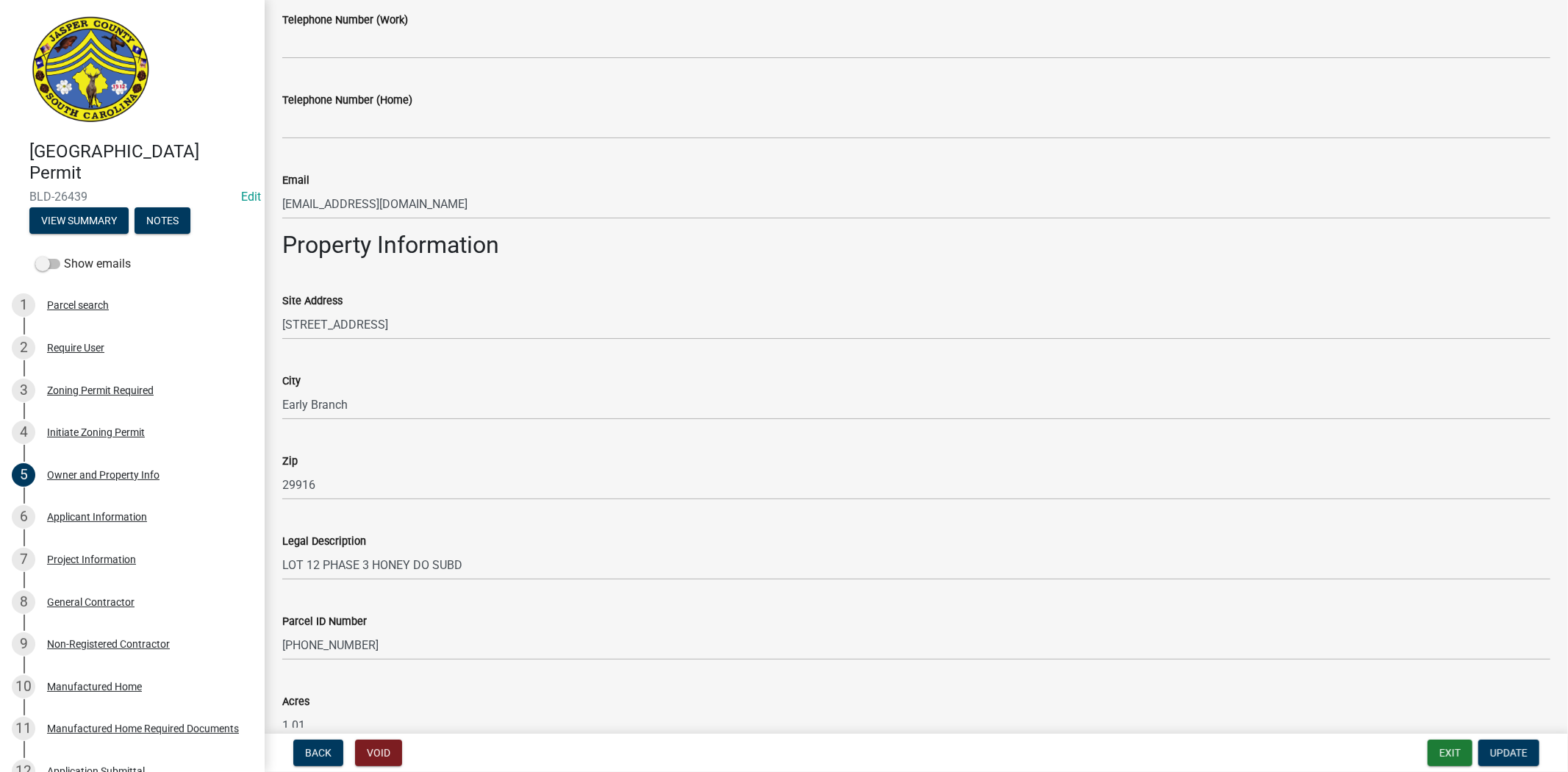
scroll to position [857, 0]
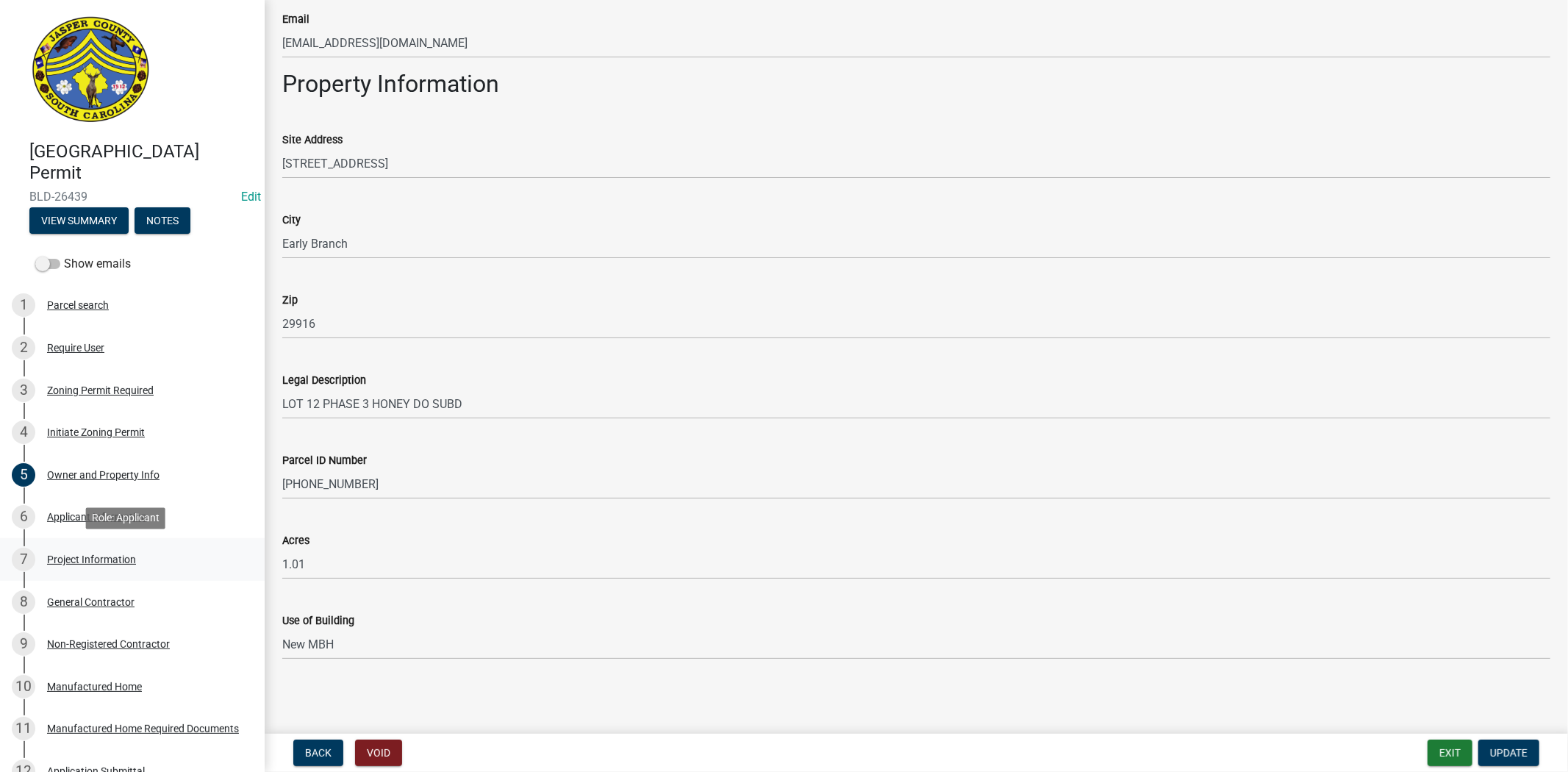
click at [135, 560] on div "7 Project Information" at bounding box center [126, 560] width 229 height 24
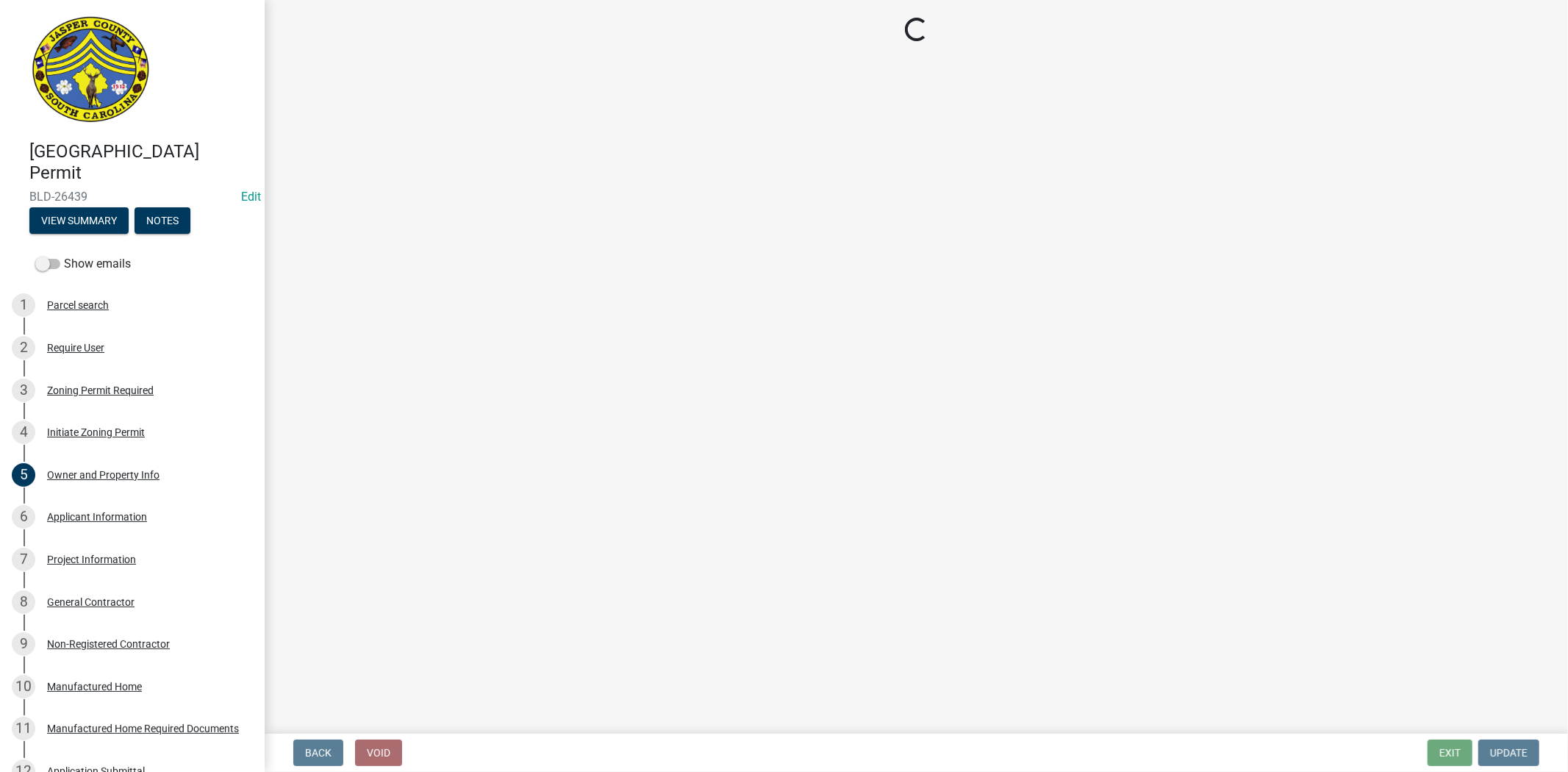
select select "ae8abcab-65b5-4c1a-8f7a-22aab3c4270e"
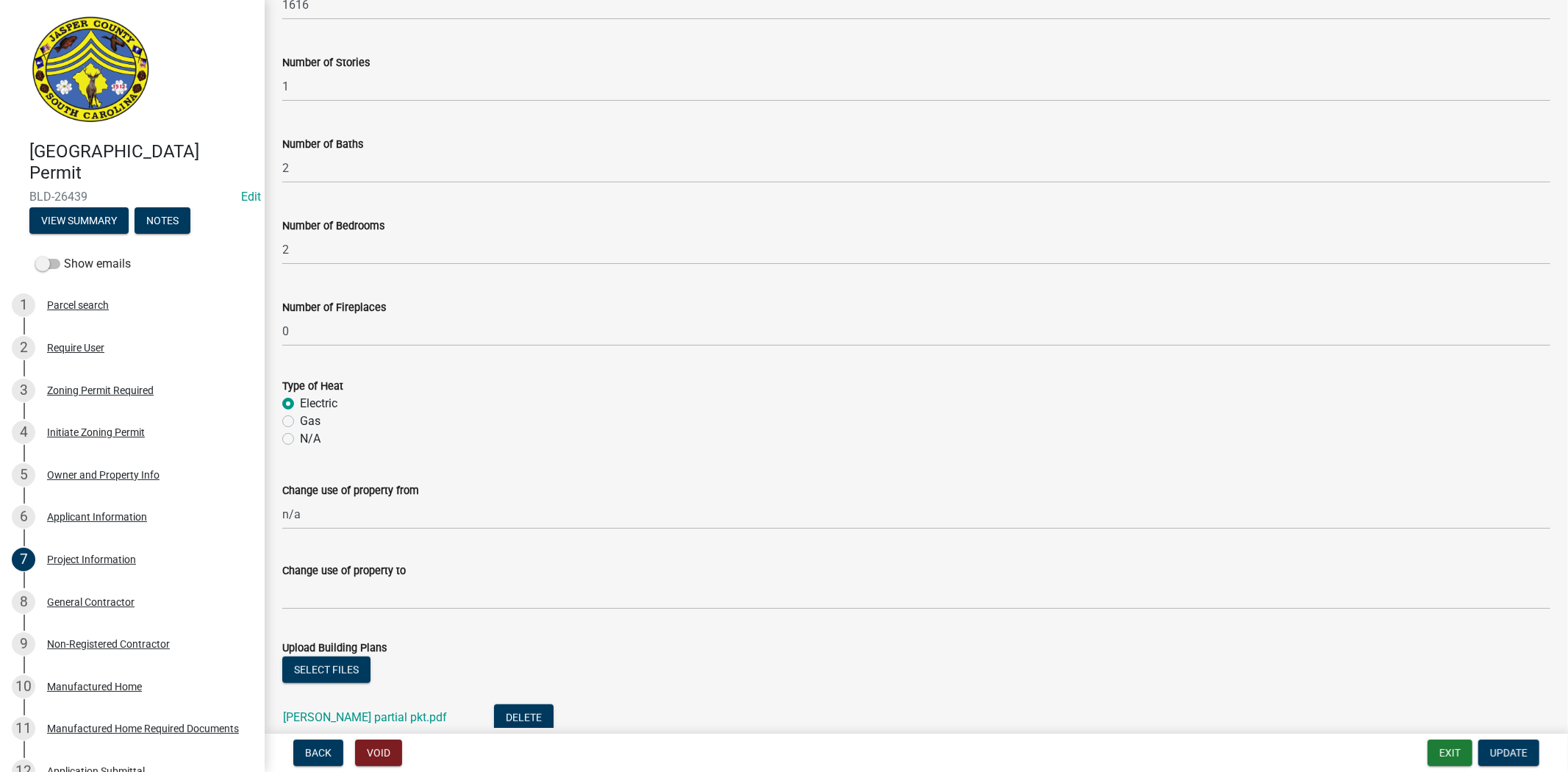
scroll to position [702, 0]
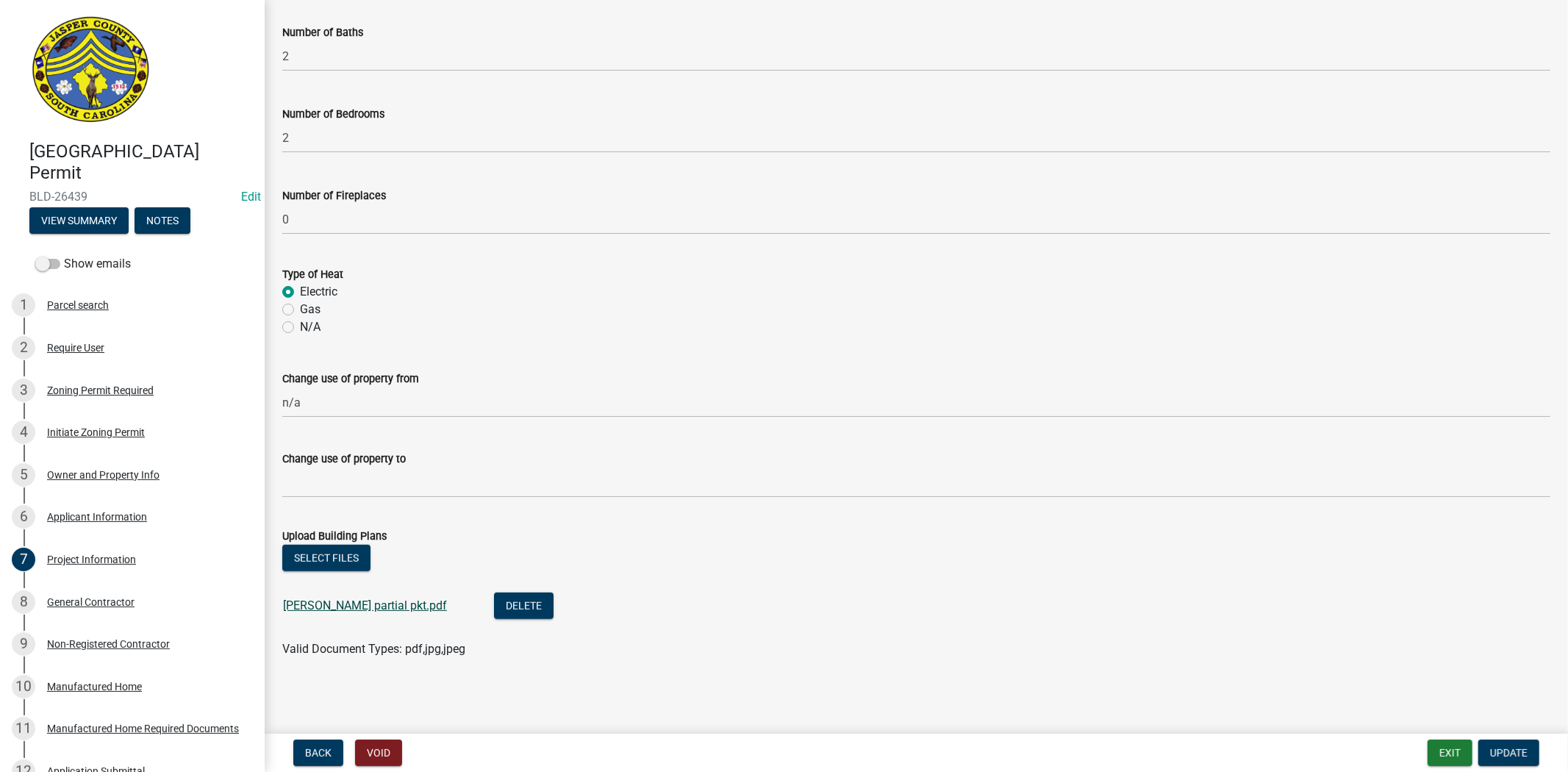
click at [325, 601] on link "Hoffman partial pkt.pdf" at bounding box center [365, 605] width 164 height 14
click at [1434, 751] on button "Exit" at bounding box center [1450, 753] width 45 height 26
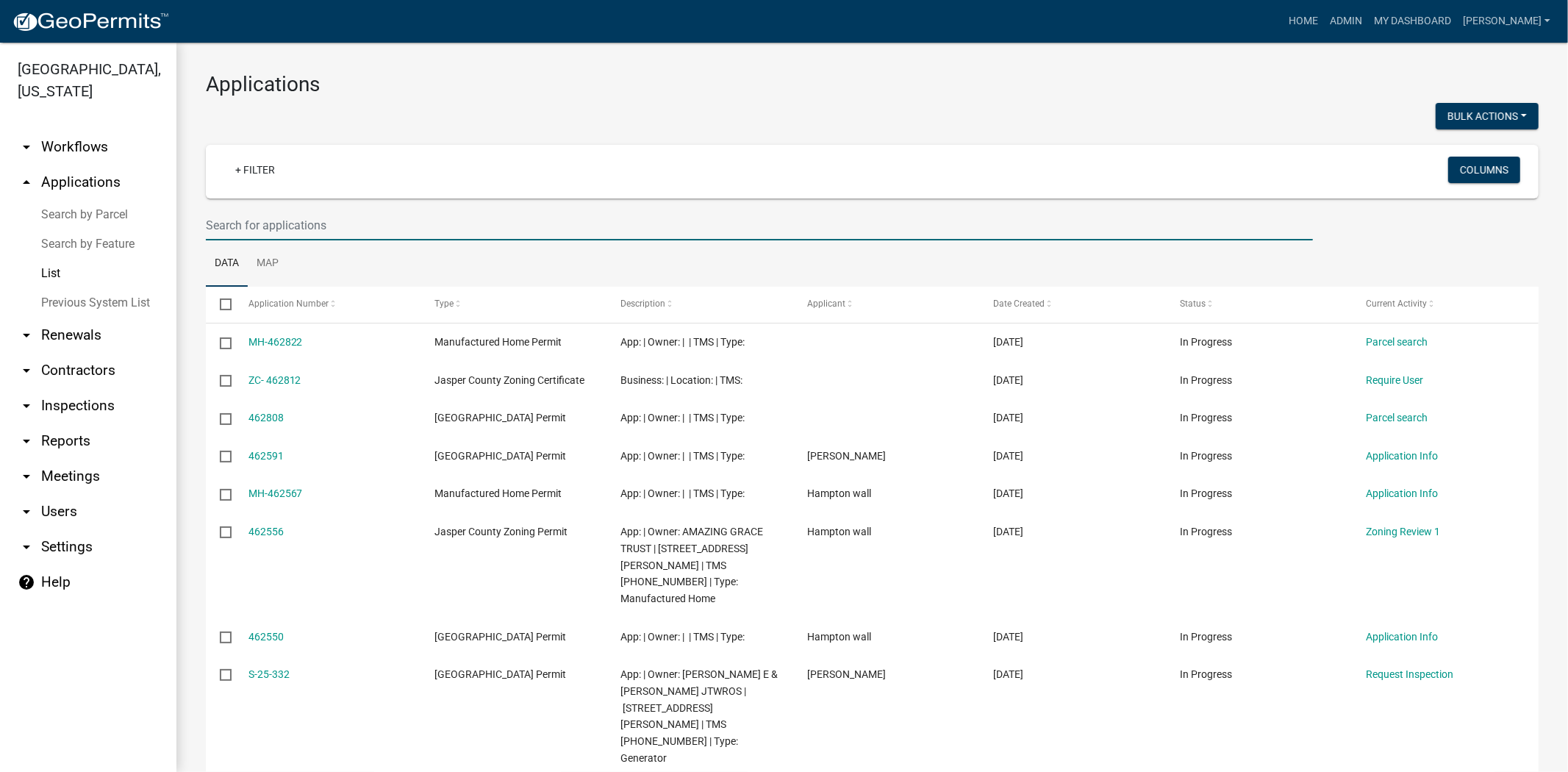
click at [250, 215] on input "text" at bounding box center [759, 225] width 1107 height 30
type input "26349"
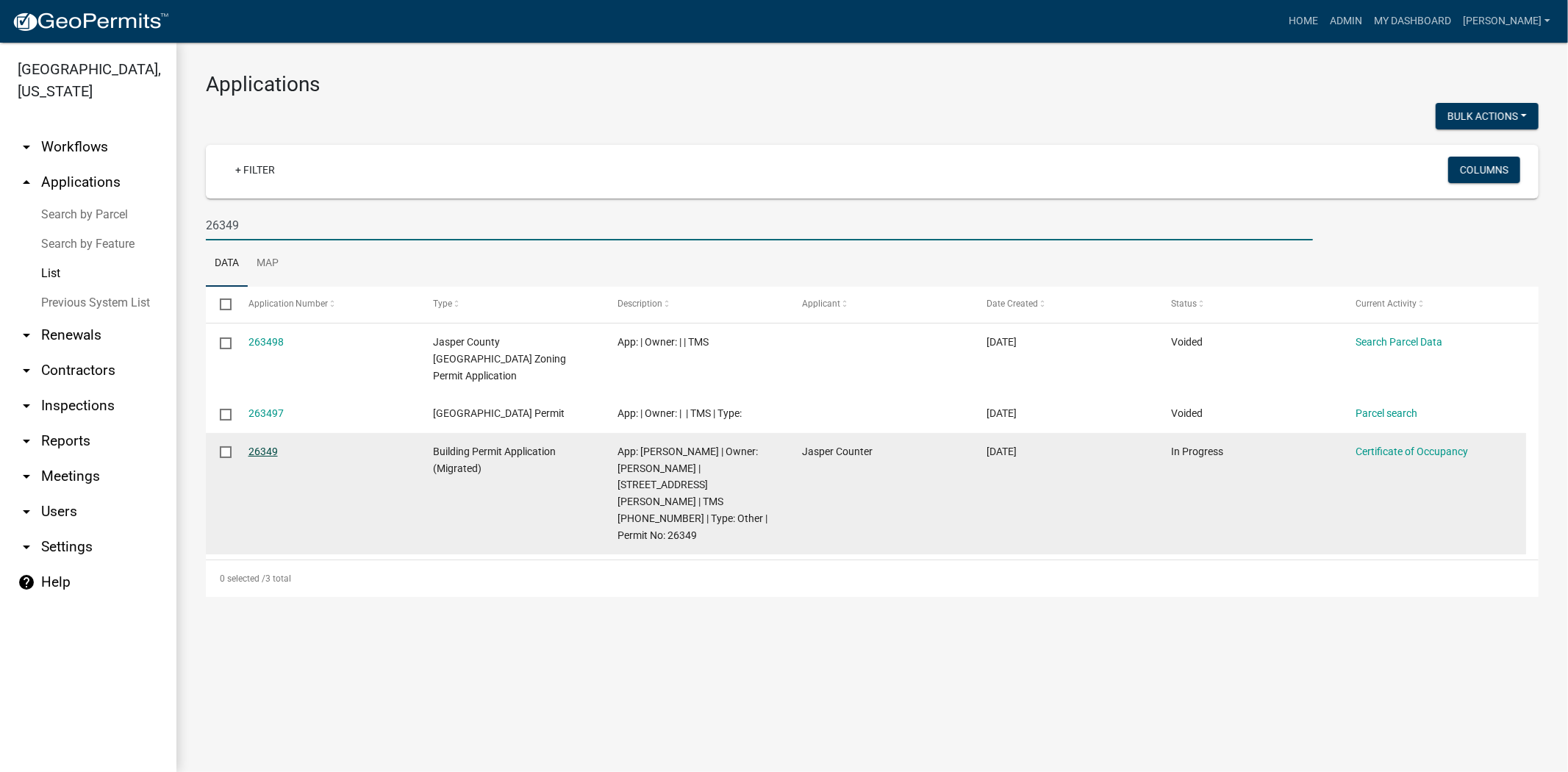
click at [265, 446] on link "26349" at bounding box center [263, 452] width 29 height 12
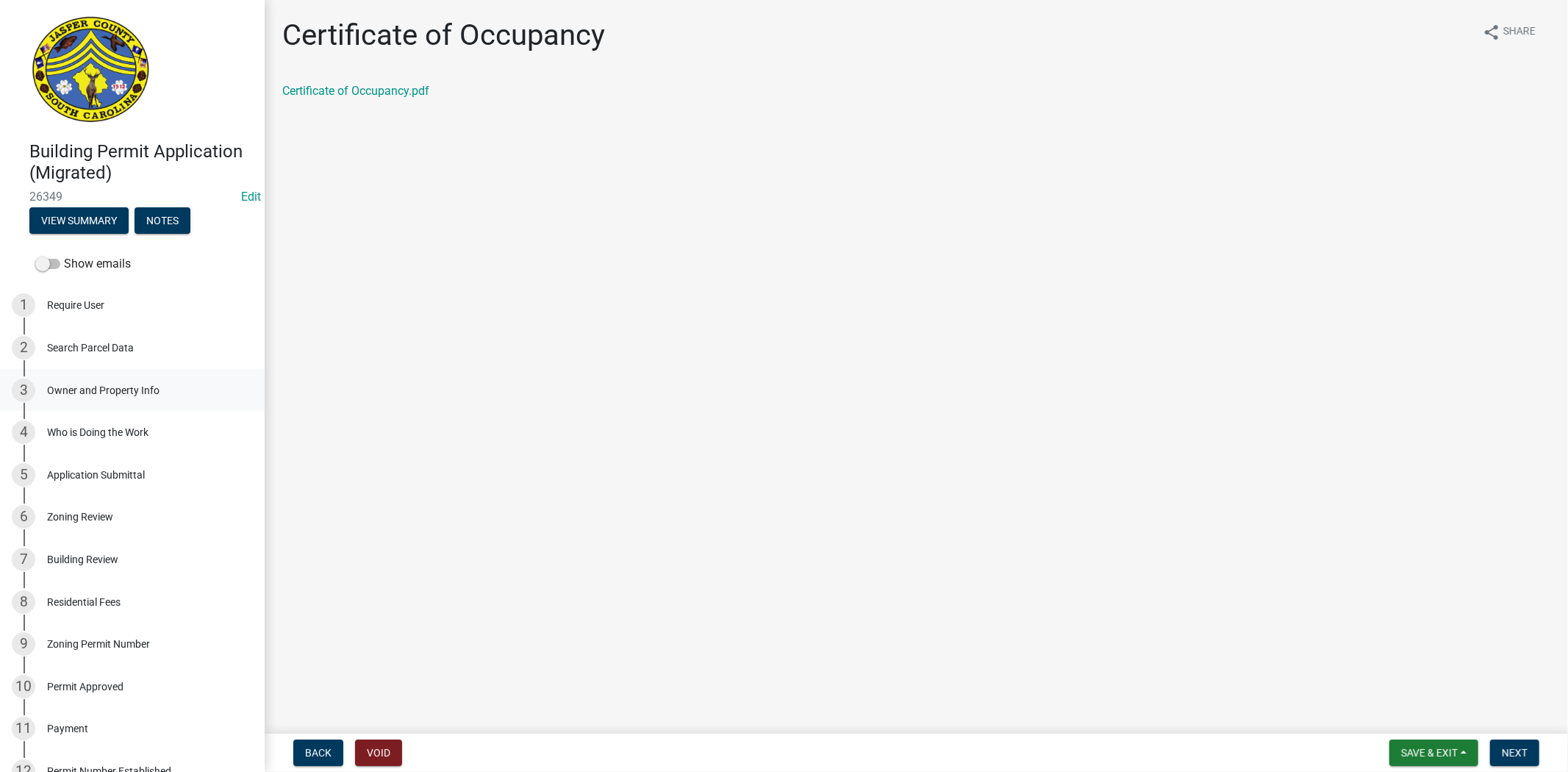
click at [108, 390] on div "Owner and Property Info" at bounding box center [103, 390] width 112 height 10
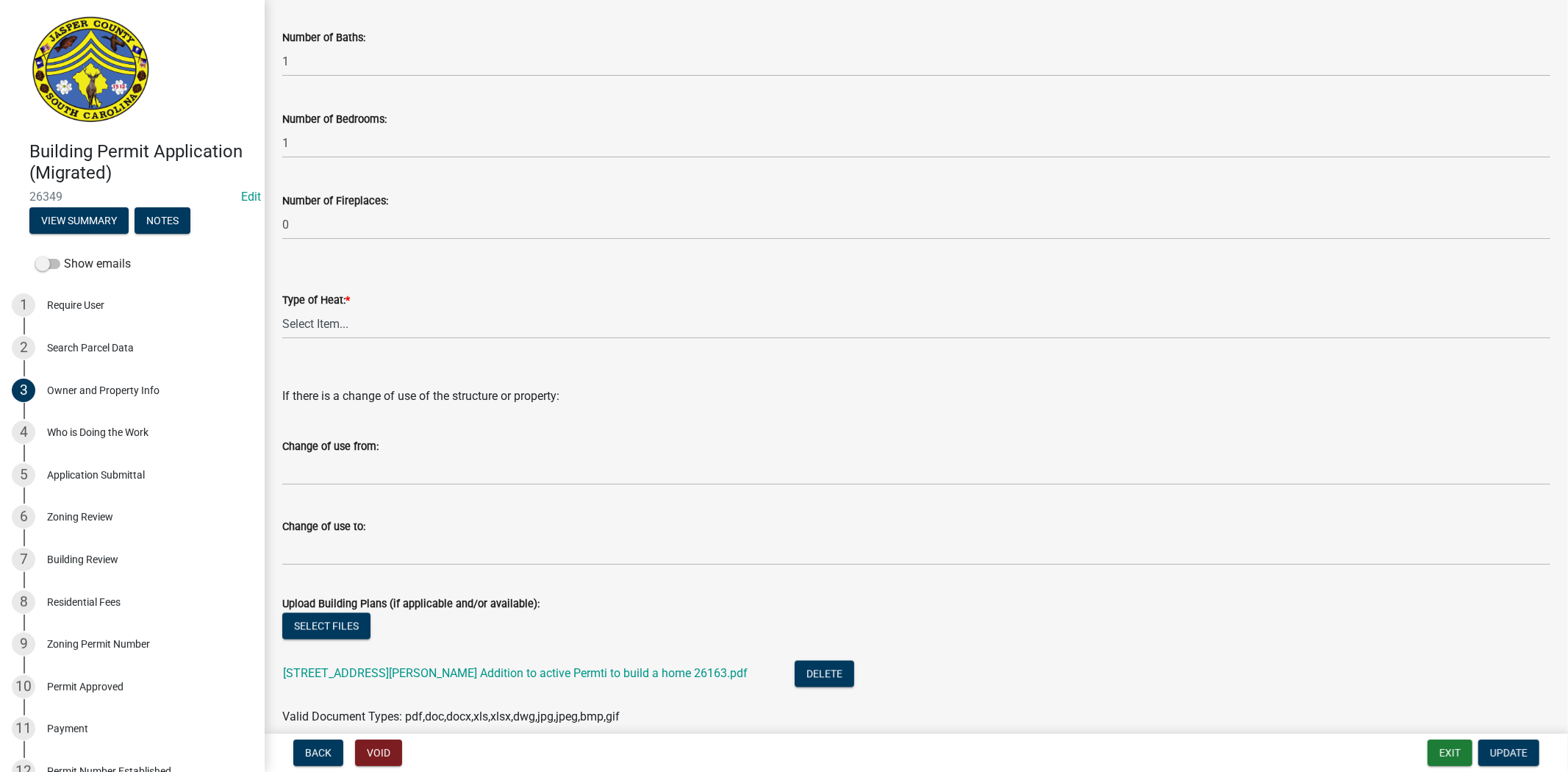
scroll to position [2621, 0]
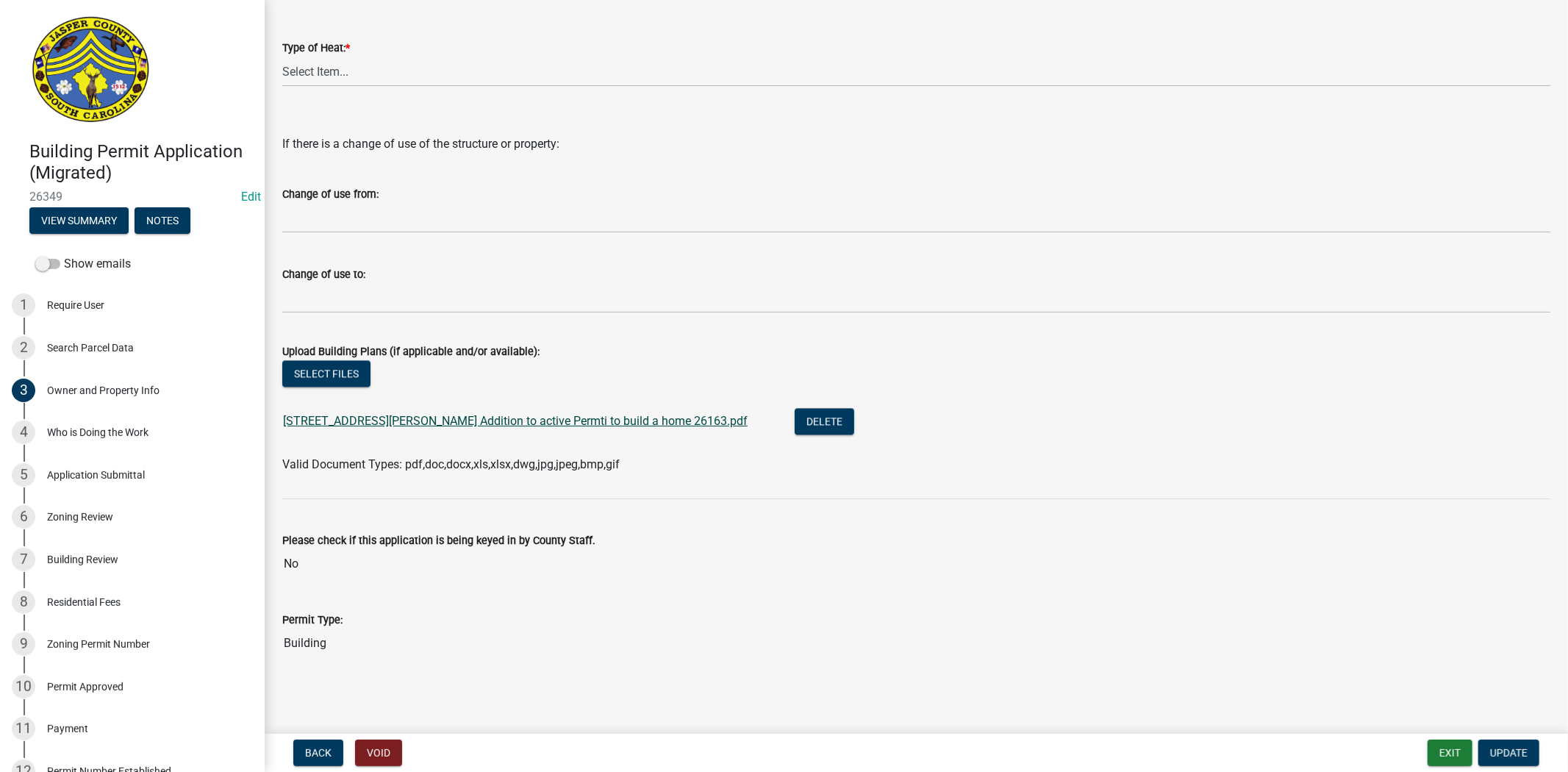
click at [451, 427] on link "970 Levy Rd Addition to active Permti to build a home 26163.pdf" at bounding box center [515, 421] width 465 height 14
click at [1459, 745] on button "Exit" at bounding box center [1450, 753] width 45 height 26
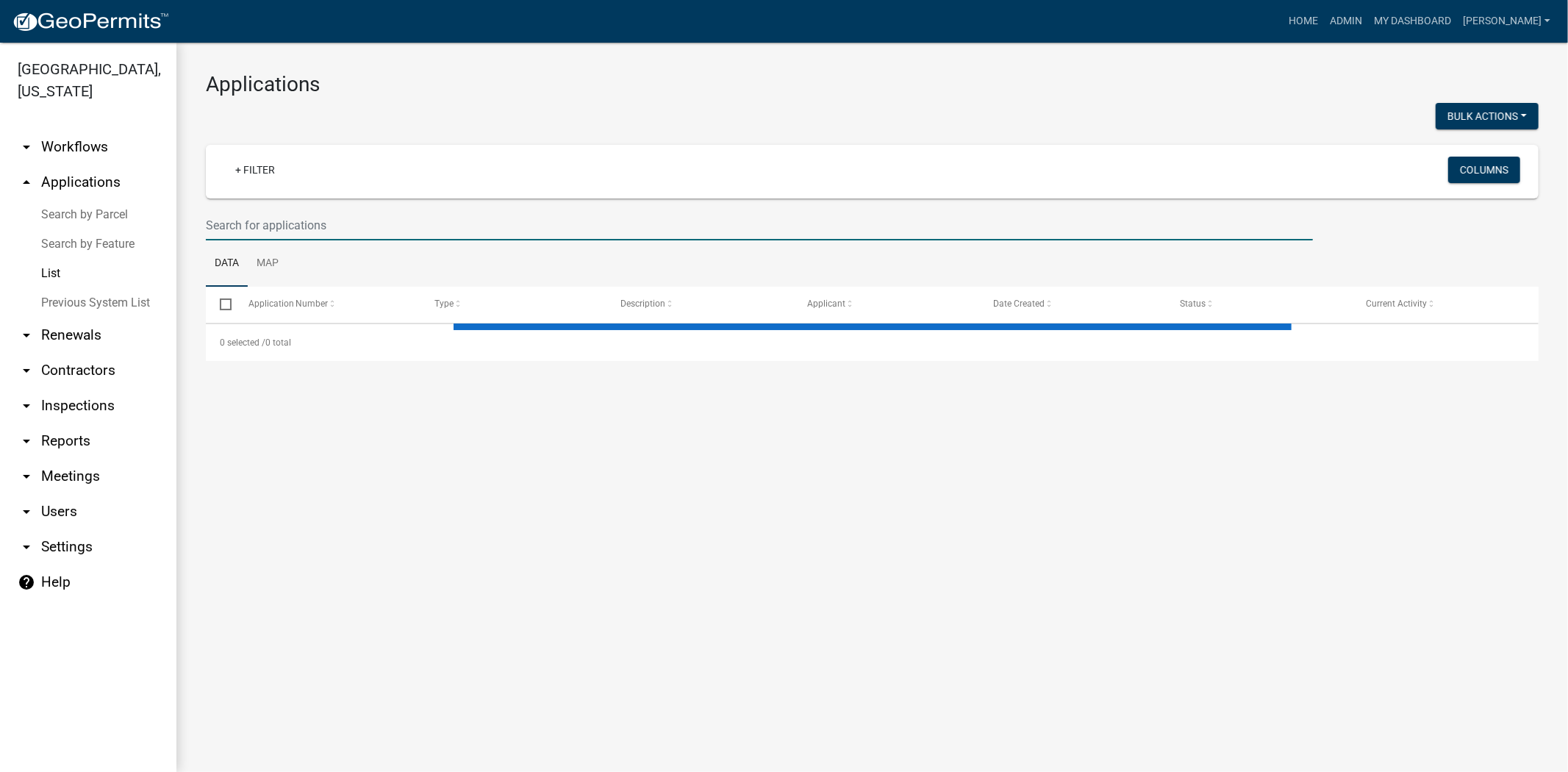
click at [274, 226] on input "text" at bounding box center [759, 225] width 1107 height 30
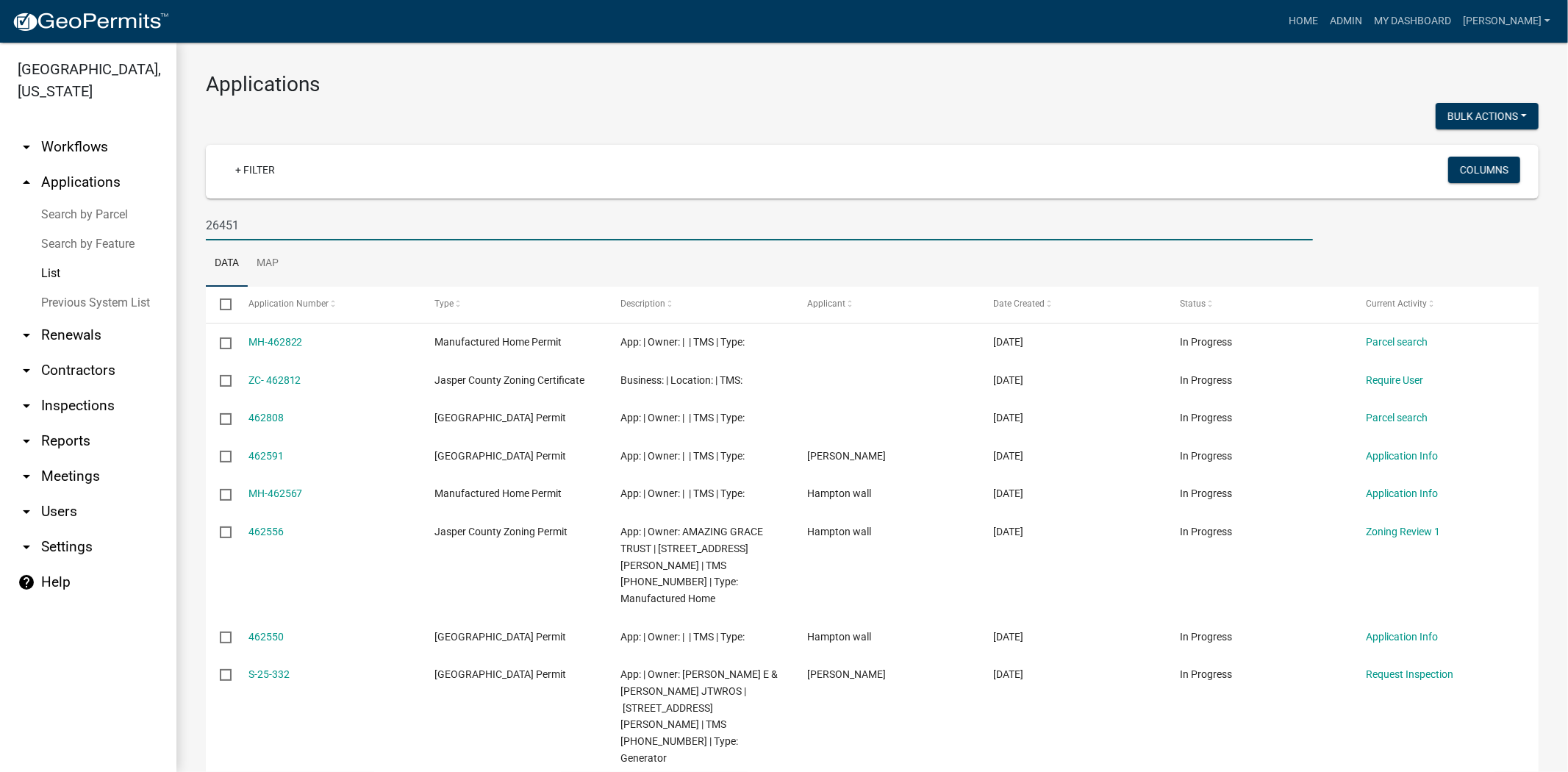
type input "26451"
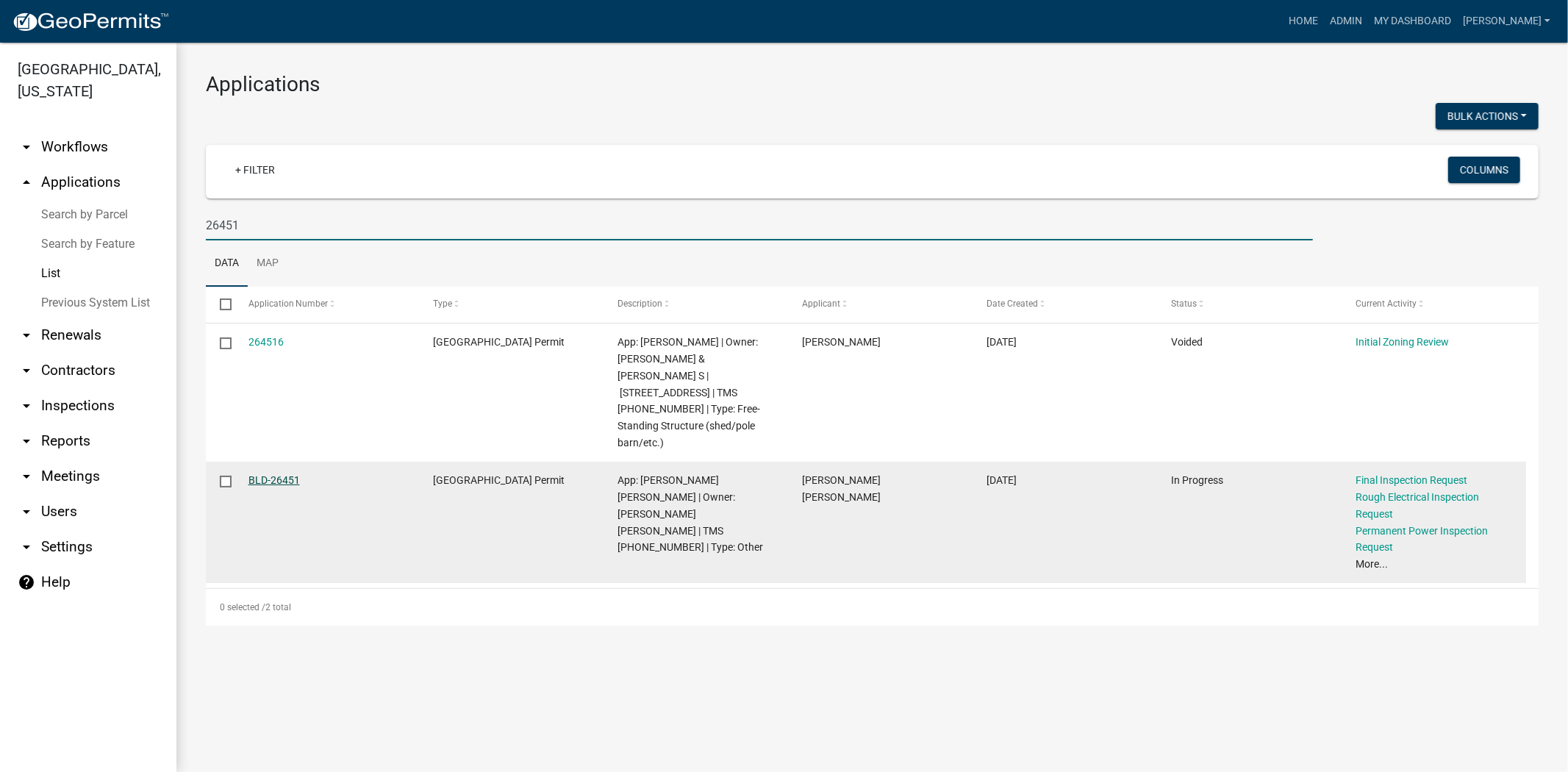
click at [251, 474] on link "BLD-26451" at bounding box center [274, 480] width 51 height 12
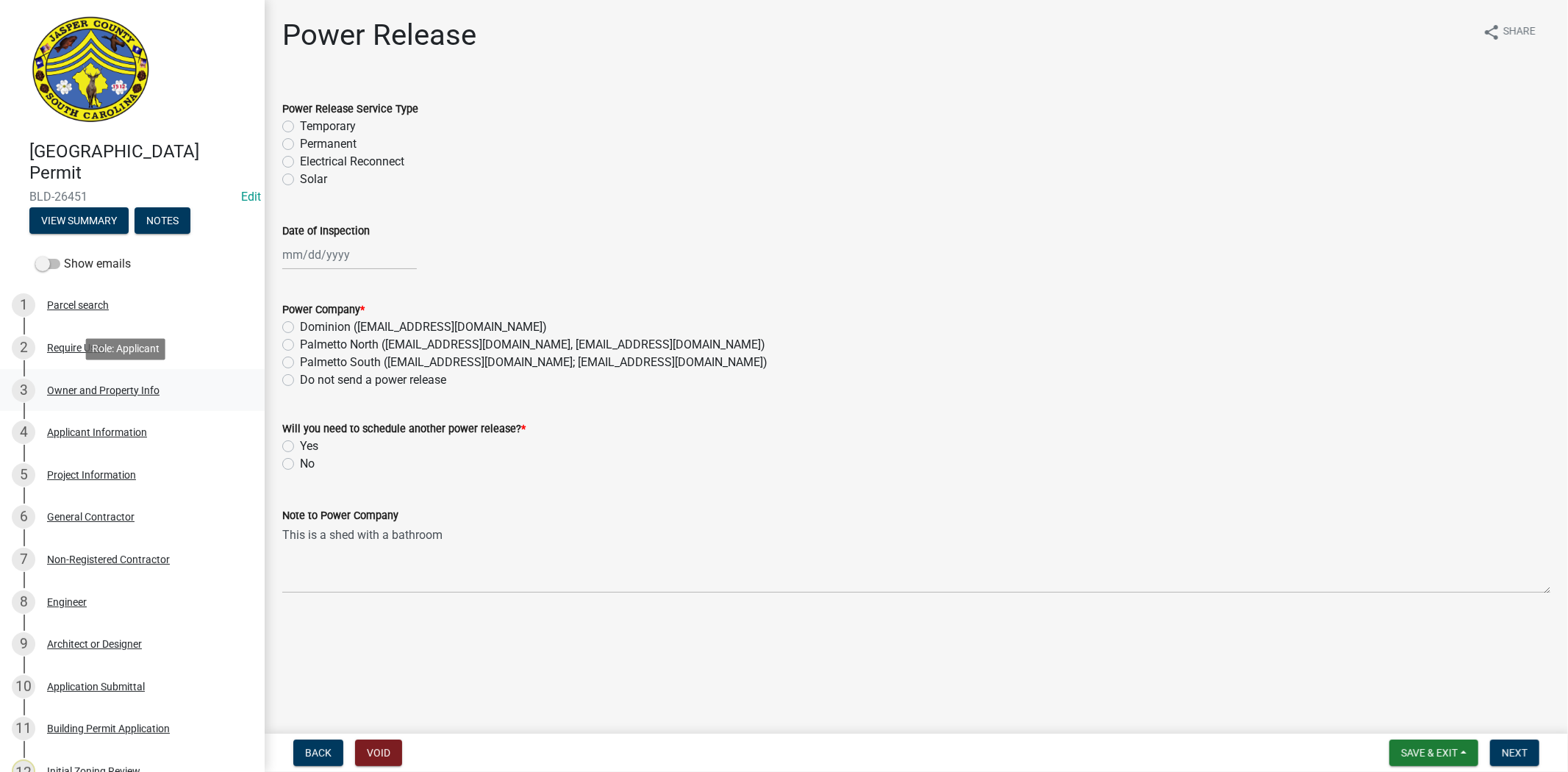
click at [104, 383] on div "3 Owner and Property Info" at bounding box center [126, 391] width 229 height 24
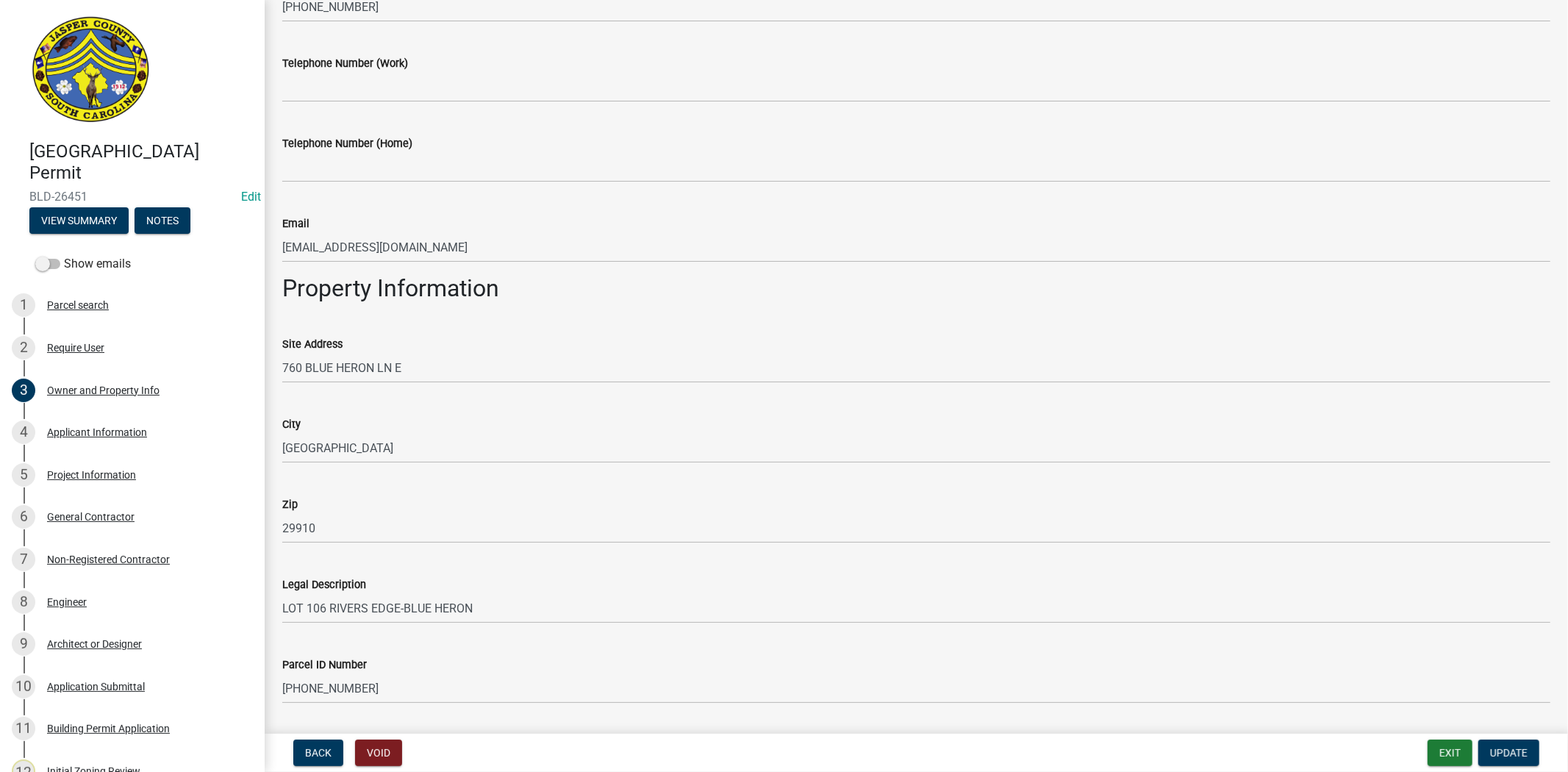
scroll to position [857, 0]
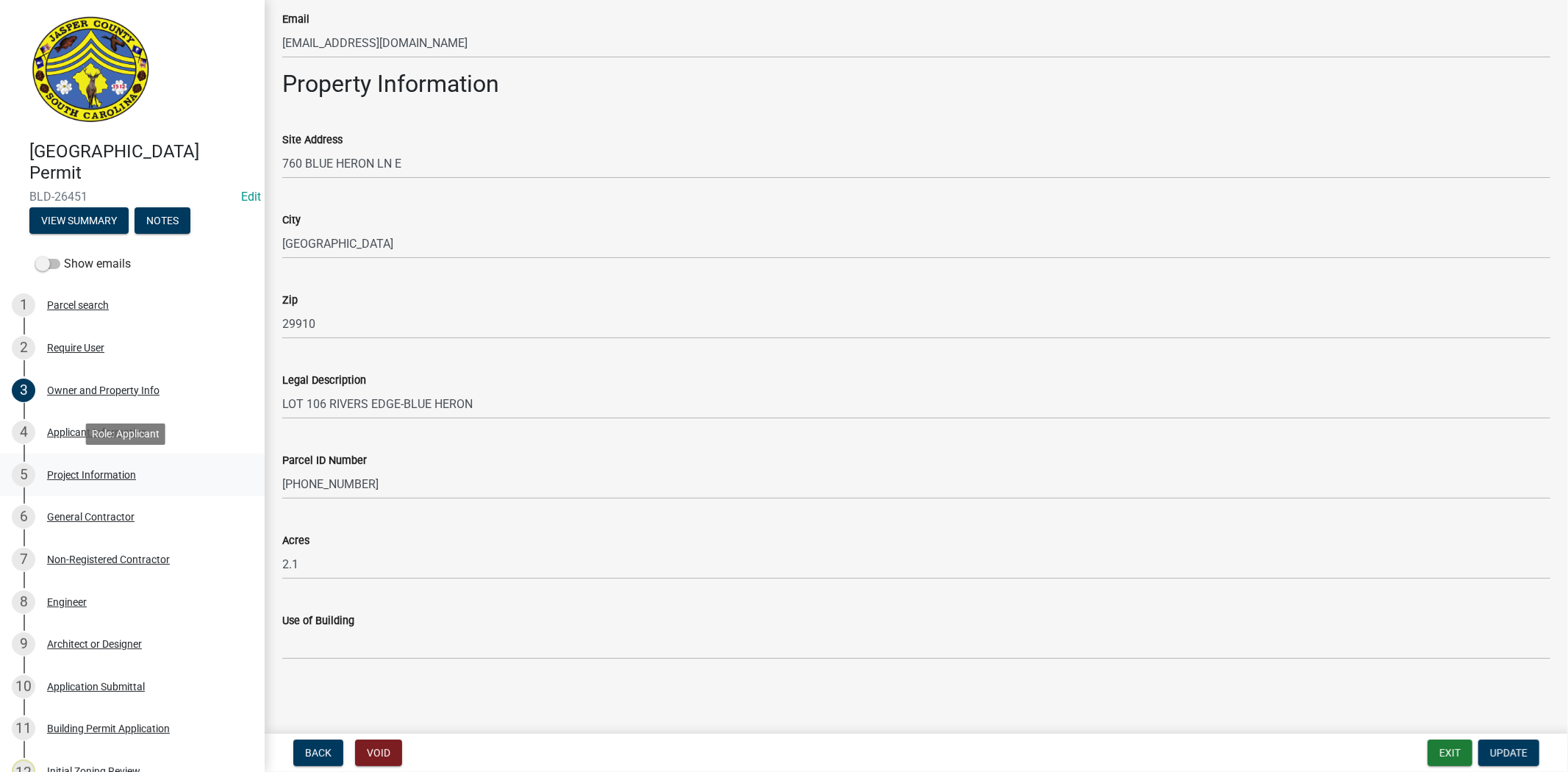
click at [78, 471] on div "Project Information" at bounding box center [91, 475] width 89 height 10
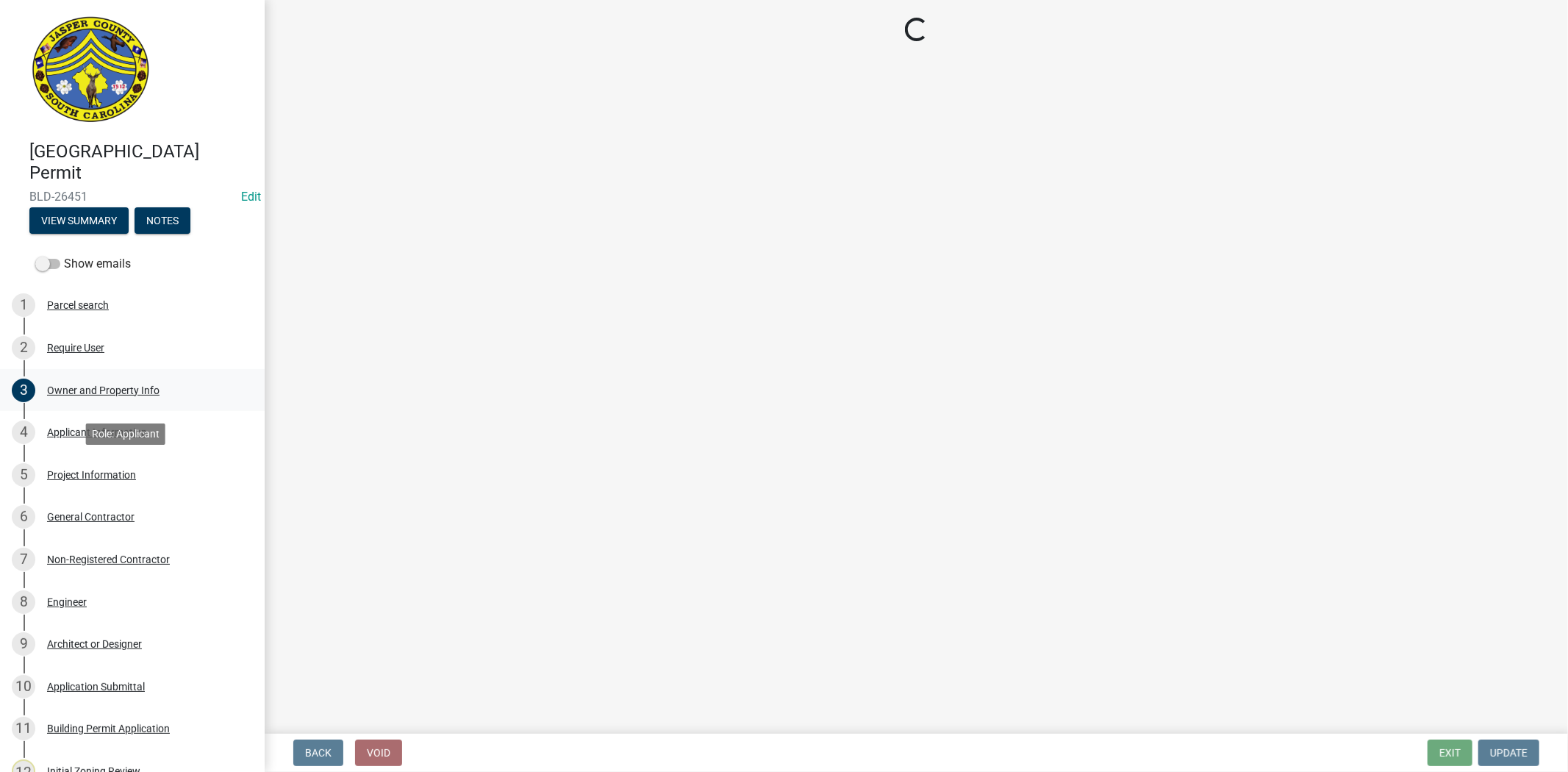
select select "ae8abcab-65b5-4c1a-8f7a-22aab3c4270e"
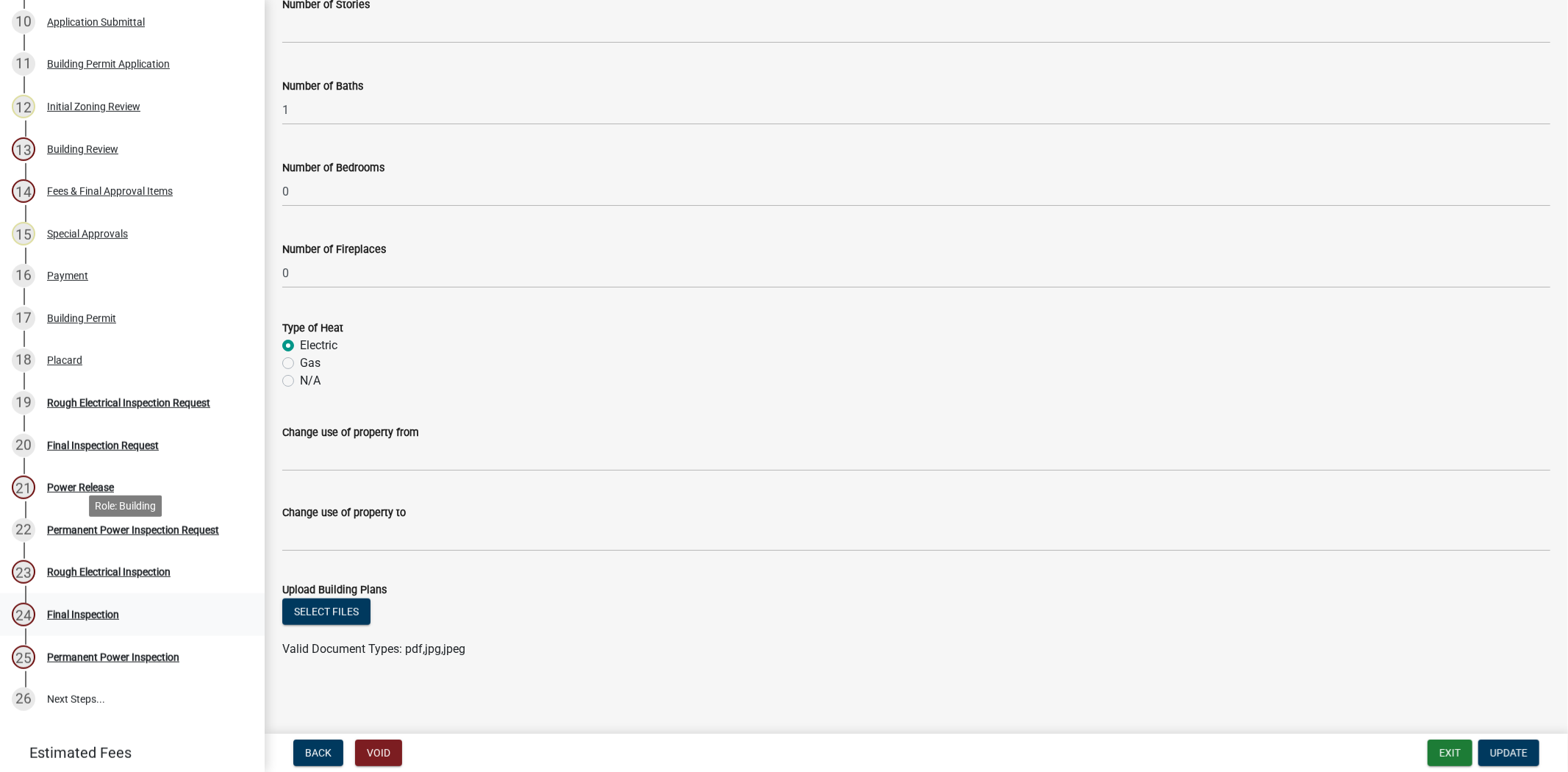
scroll to position [735, 0]
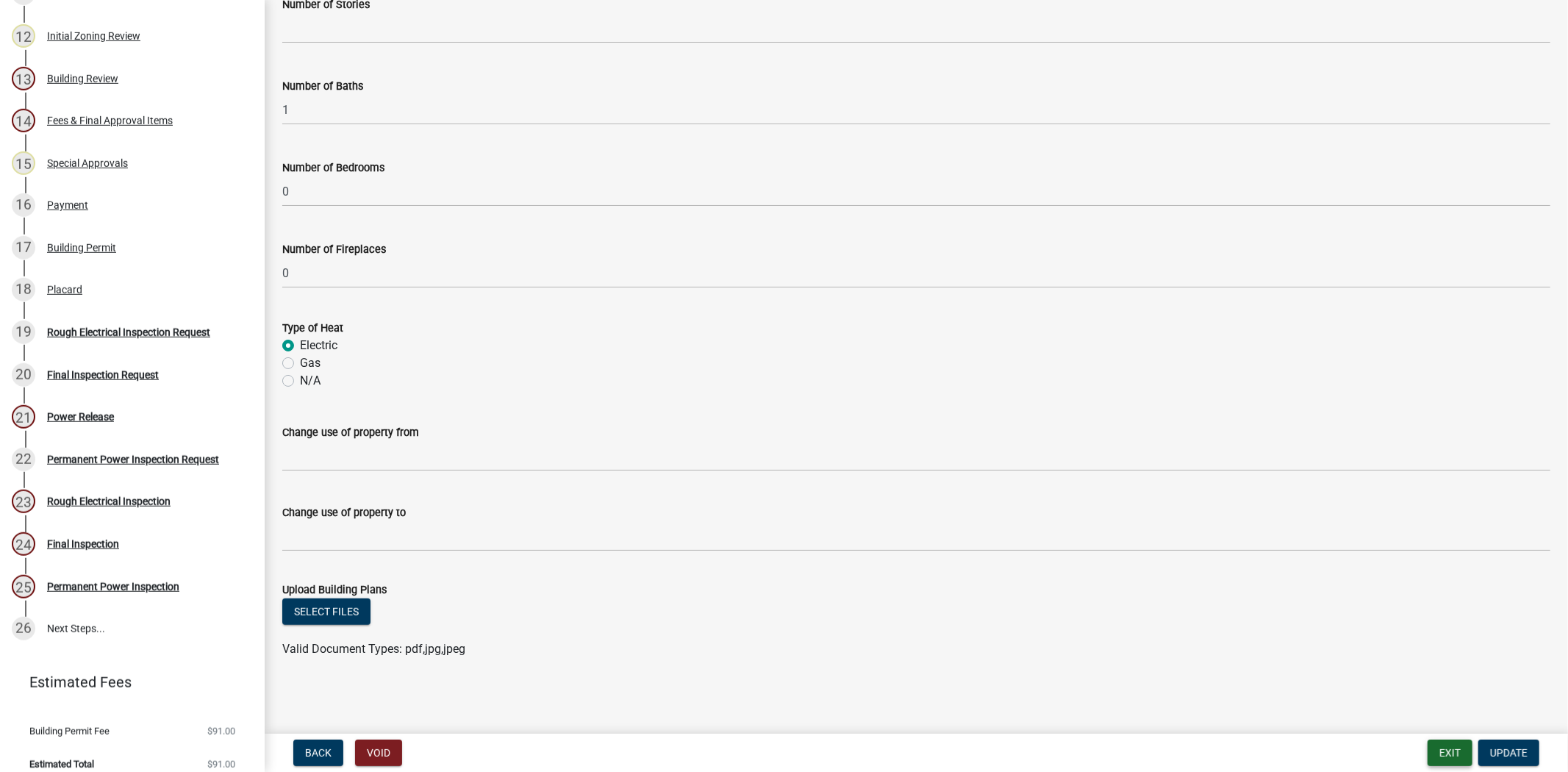
click at [1444, 746] on button "Exit" at bounding box center [1450, 753] width 45 height 26
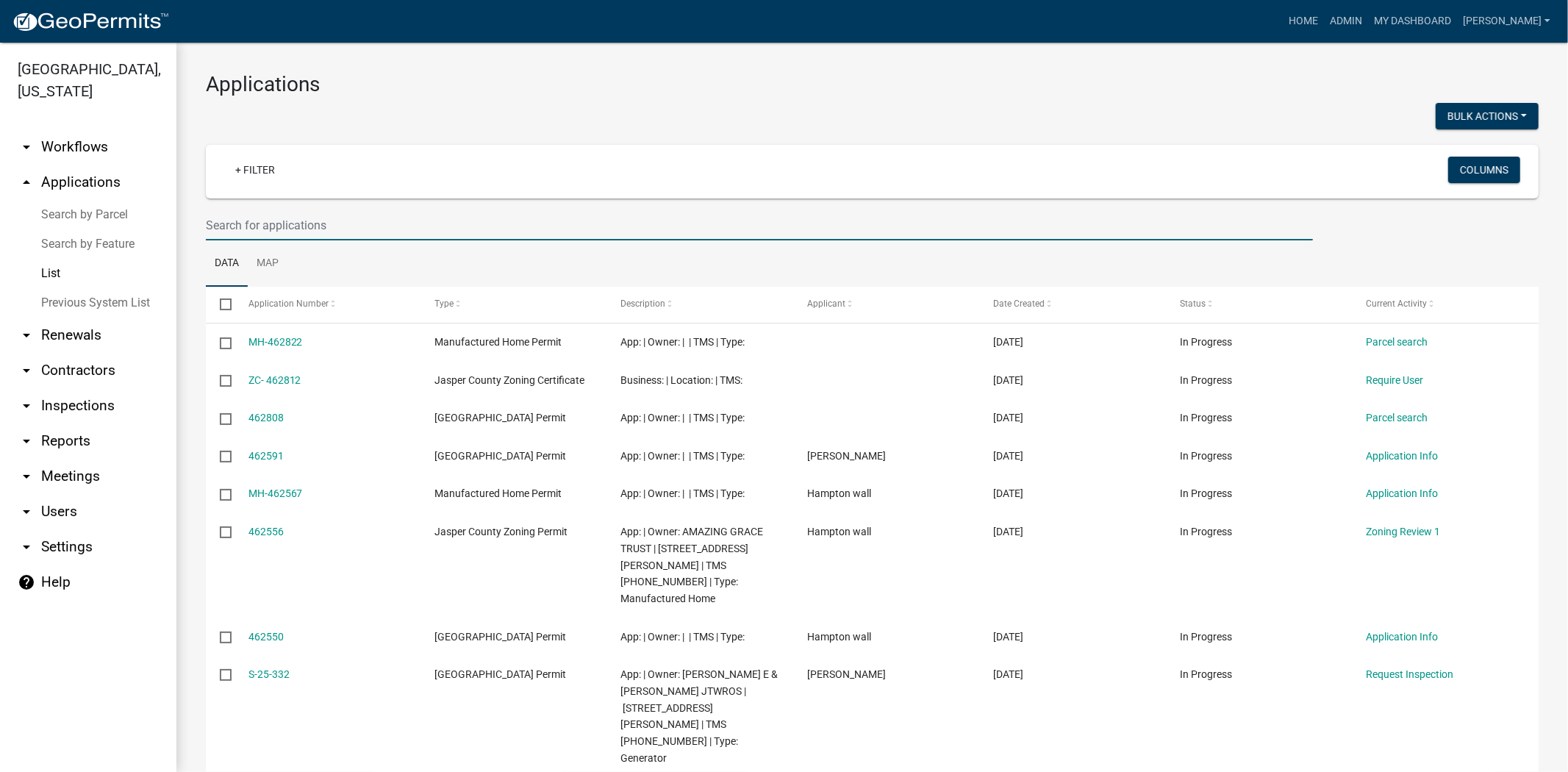
click at [368, 230] on input "text" at bounding box center [759, 225] width 1107 height 30
paste input "F-25-326"
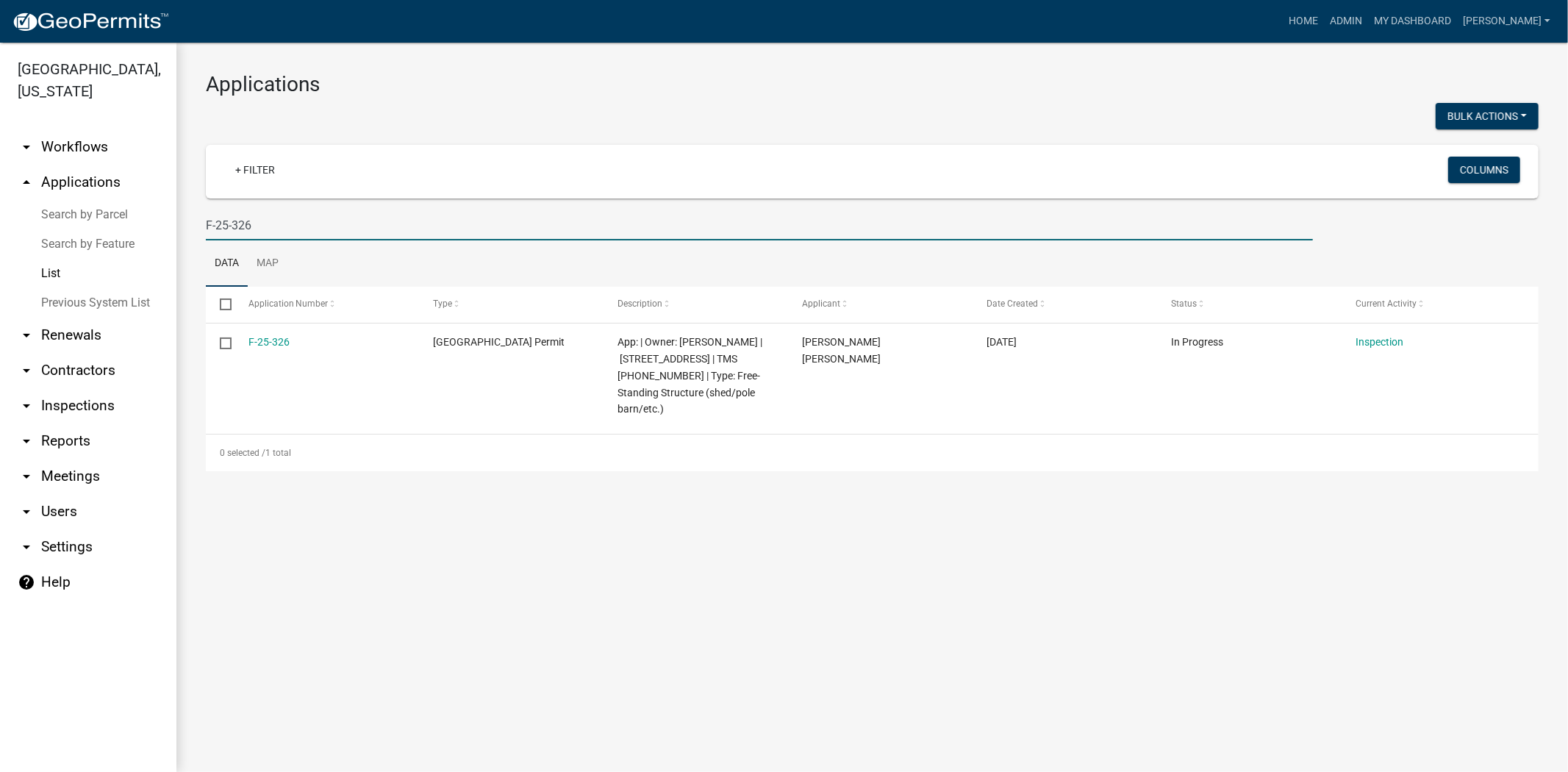
click at [907, 754] on main "Applications Bulk Actions Void + Filter Columns F-25-326 Data Map Select Applic…" at bounding box center [872, 407] width 1392 height 729
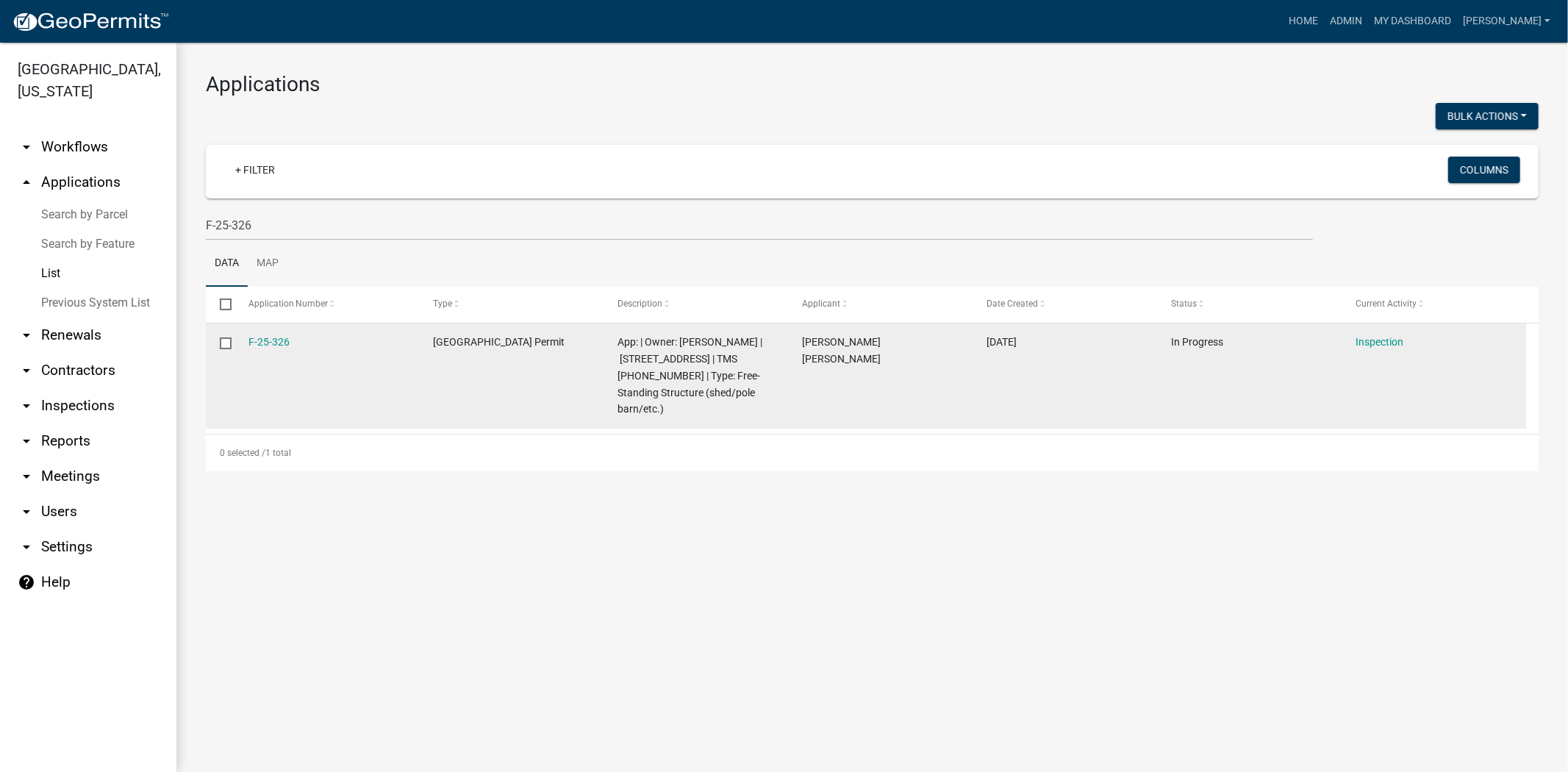
drag, startPoint x: 302, startPoint y: 343, endPoint x: 243, endPoint y: 349, distance: 59.0
click at [243, 349] on datatable-body-cell "F-25-326" at bounding box center [326, 376] width 185 height 105
copy link "F-25-326"
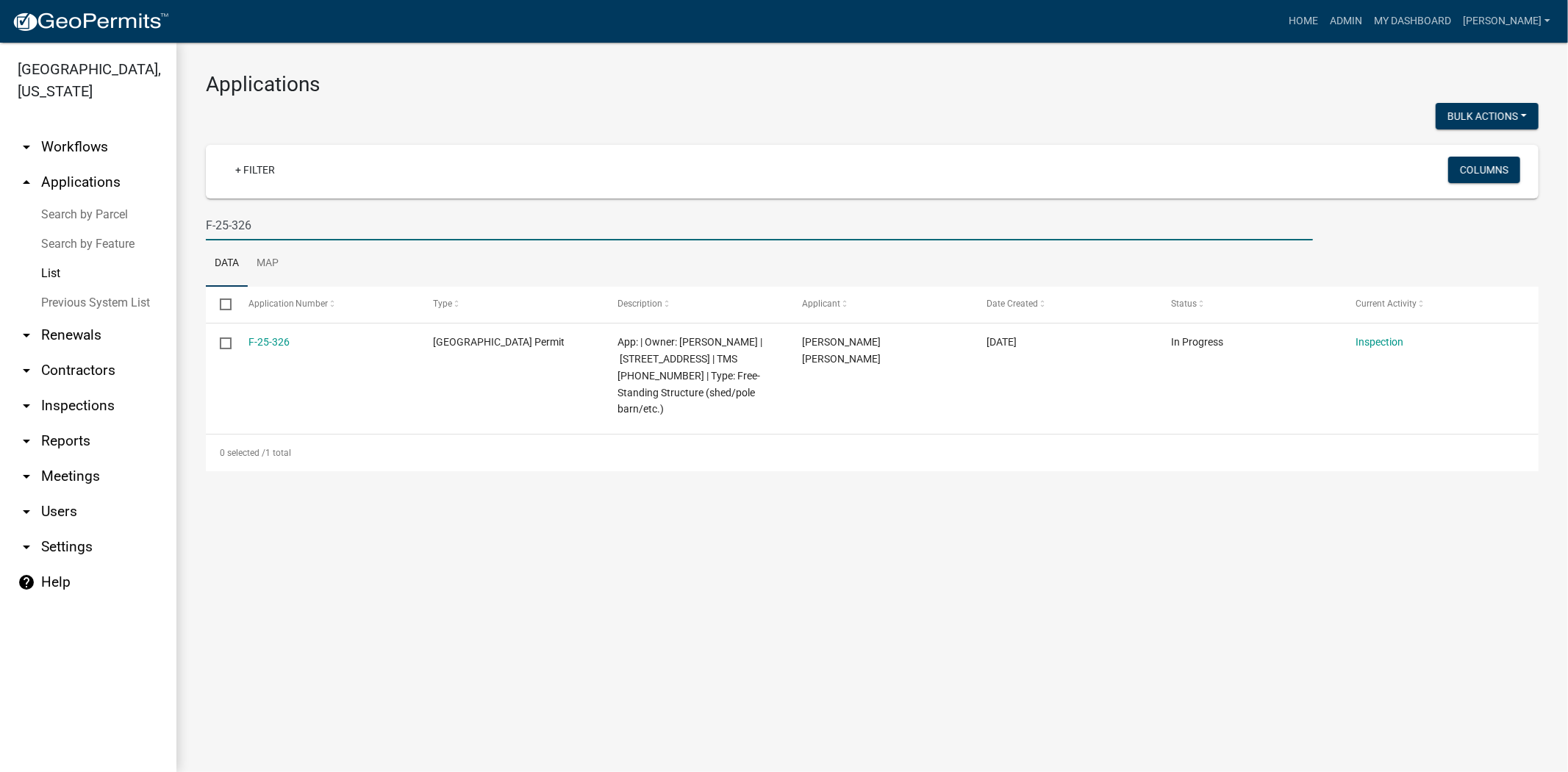
click at [268, 218] on input "F-25-326" at bounding box center [759, 225] width 1107 height 30
type input "F"
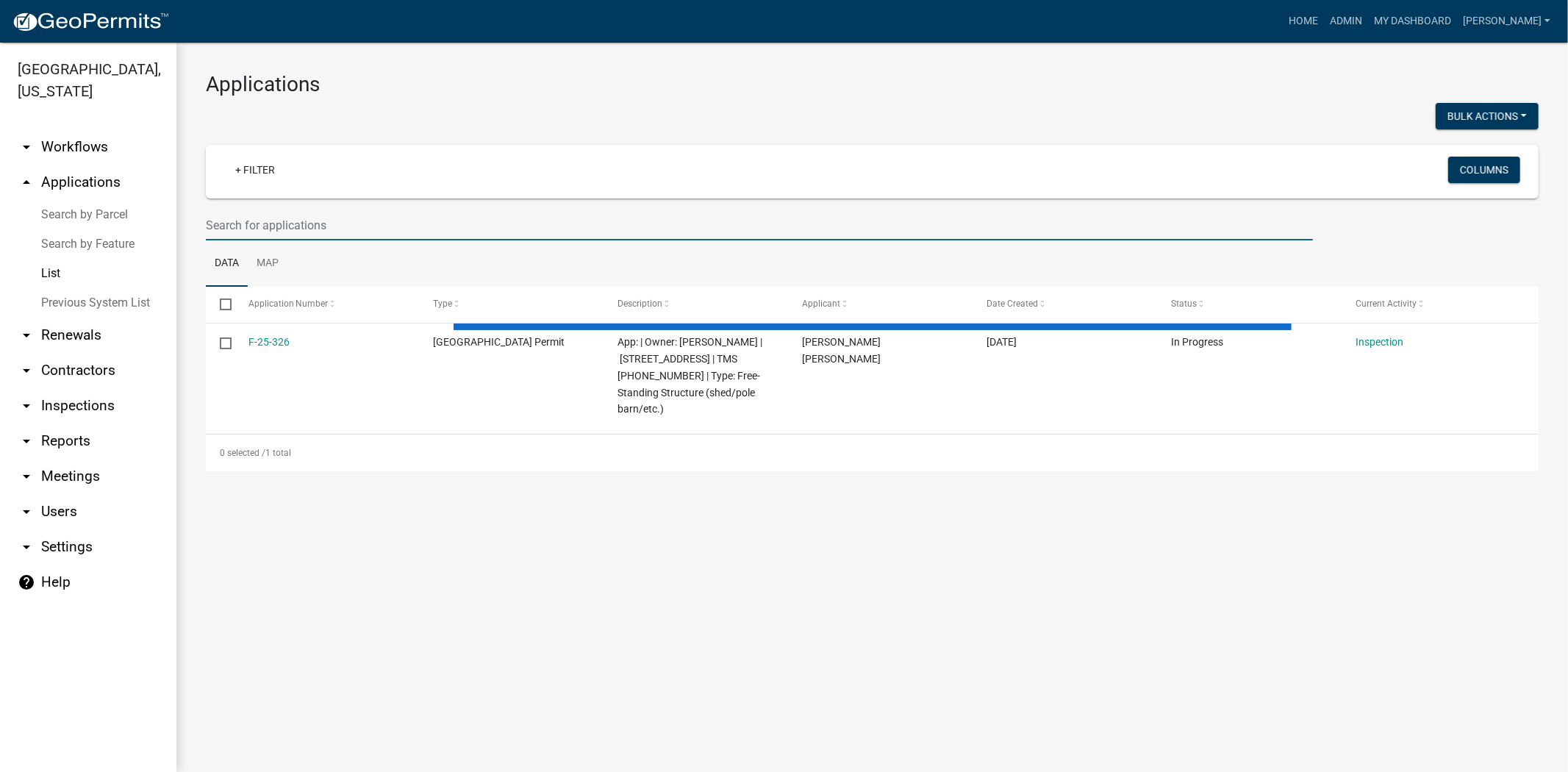
paste input "N-25-251"
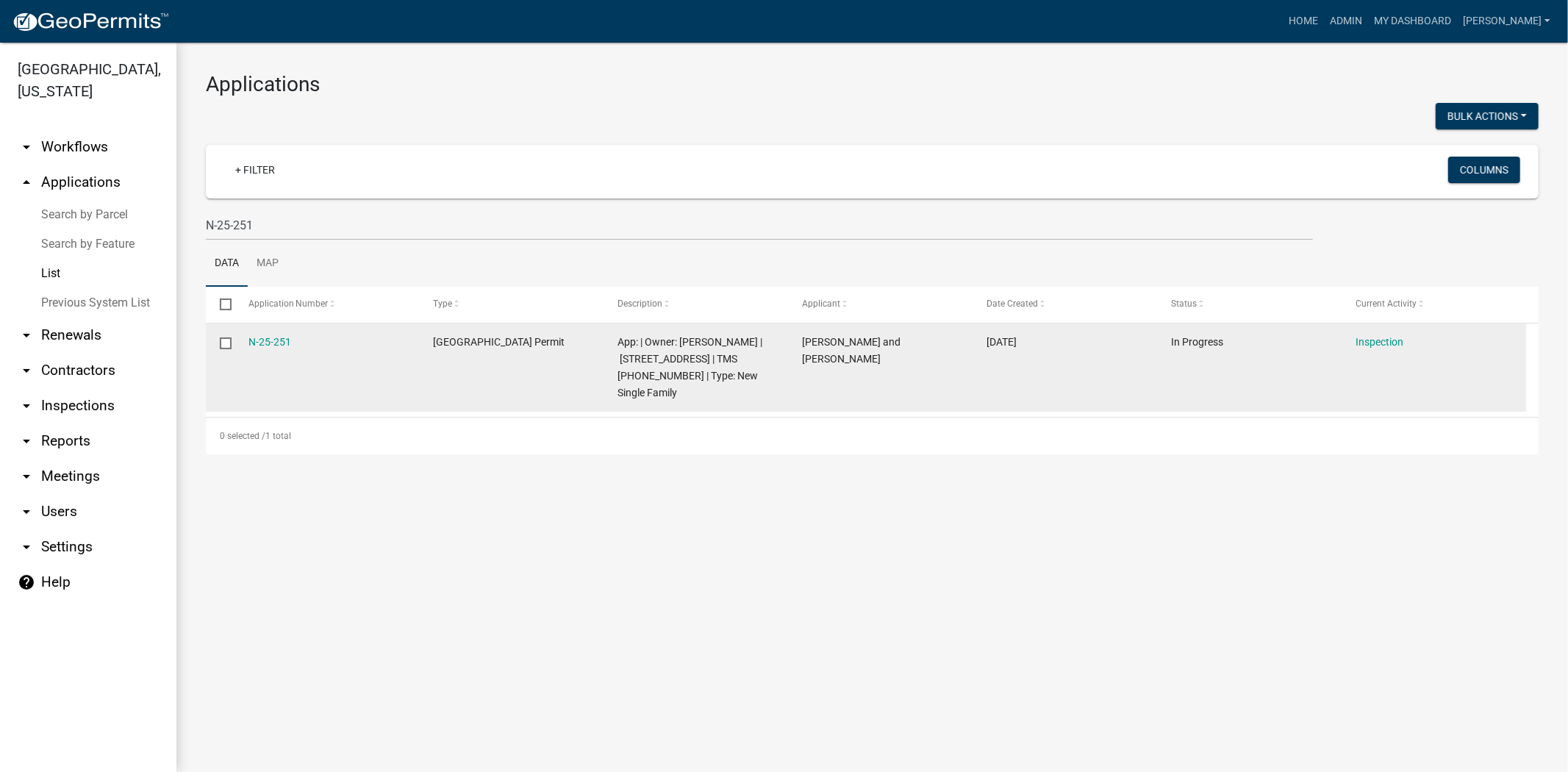
drag, startPoint x: 306, startPoint y: 346, endPoint x: 214, endPoint y: 354, distance: 92.2
click at [214, 354] on div "N-25-251 Jasper County Building Permit App: | Owner: Todd Malphus | 409 CORNER …" at bounding box center [866, 368] width 1320 height 88
copy div "N-25-251"
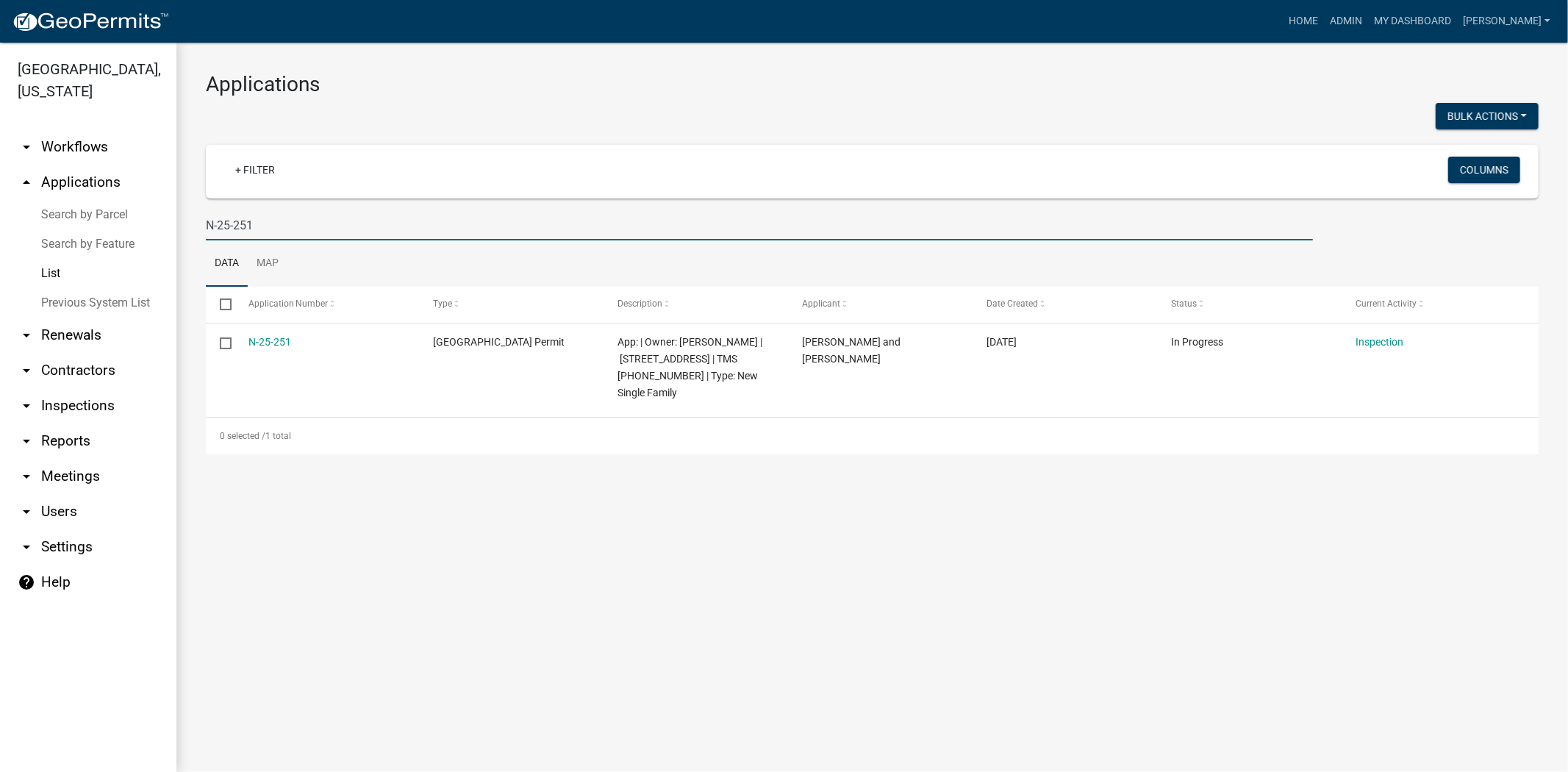
click at [296, 229] on input "N-25-251" at bounding box center [759, 225] width 1107 height 30
type input "N"
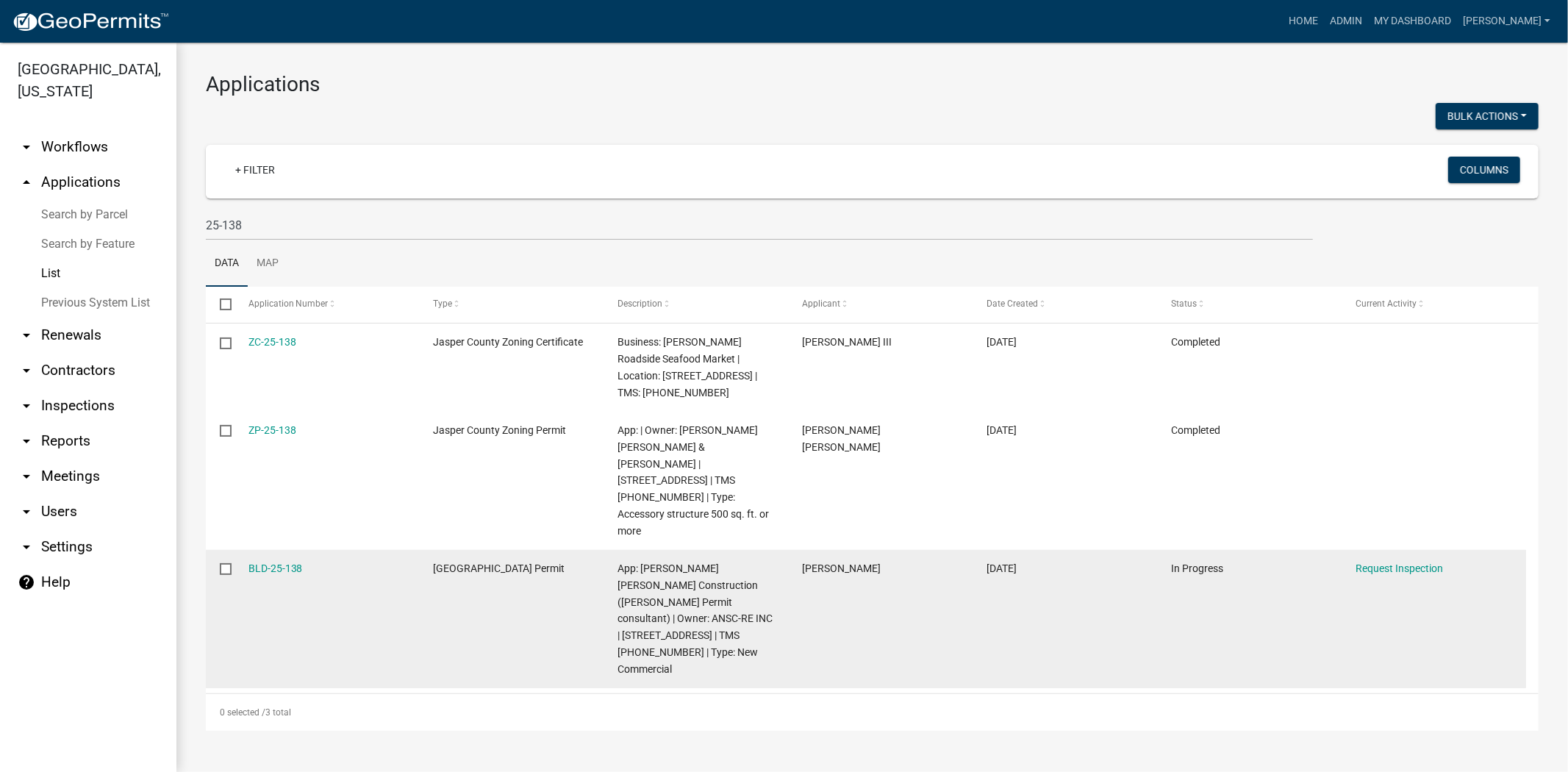
drag, startPoint x: 309, startPoint y: 535, endPoint x: 233, endPoint y: 535, distance: 75.7
click at [233, 550] on div "BLD-25-138 Jasper County Building Permit App: Thompson Turner Construction (Joh…" at bounding box center [866, 619] width 1320 height 138
copy div "BLD-25-138"
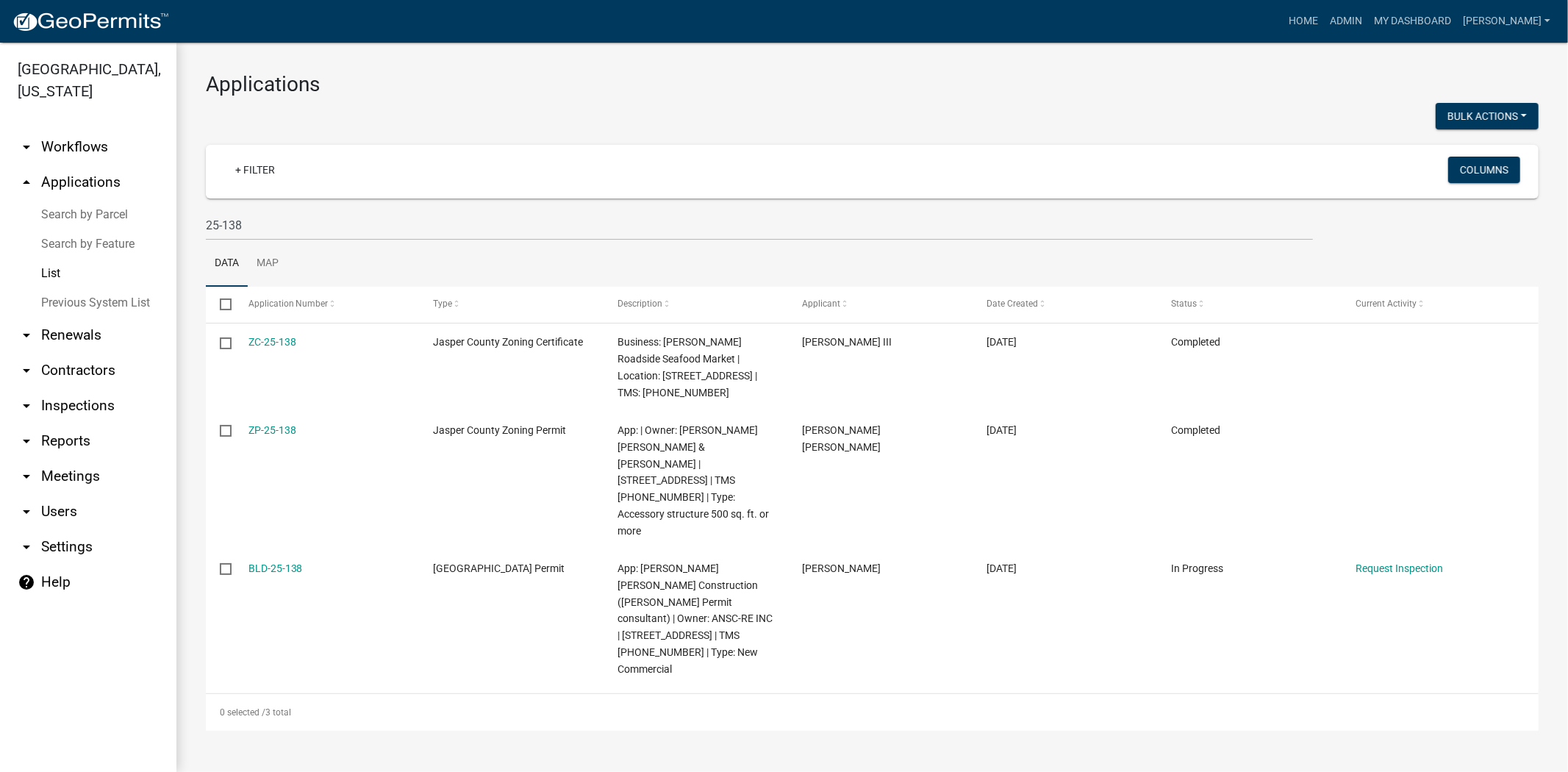
click at [295, 736] on main "Applications Bulk Actions Void + Filter Columns 25-138 Data Map Select Applicat…" at bounding box center [872, 407] width 1392 height 729
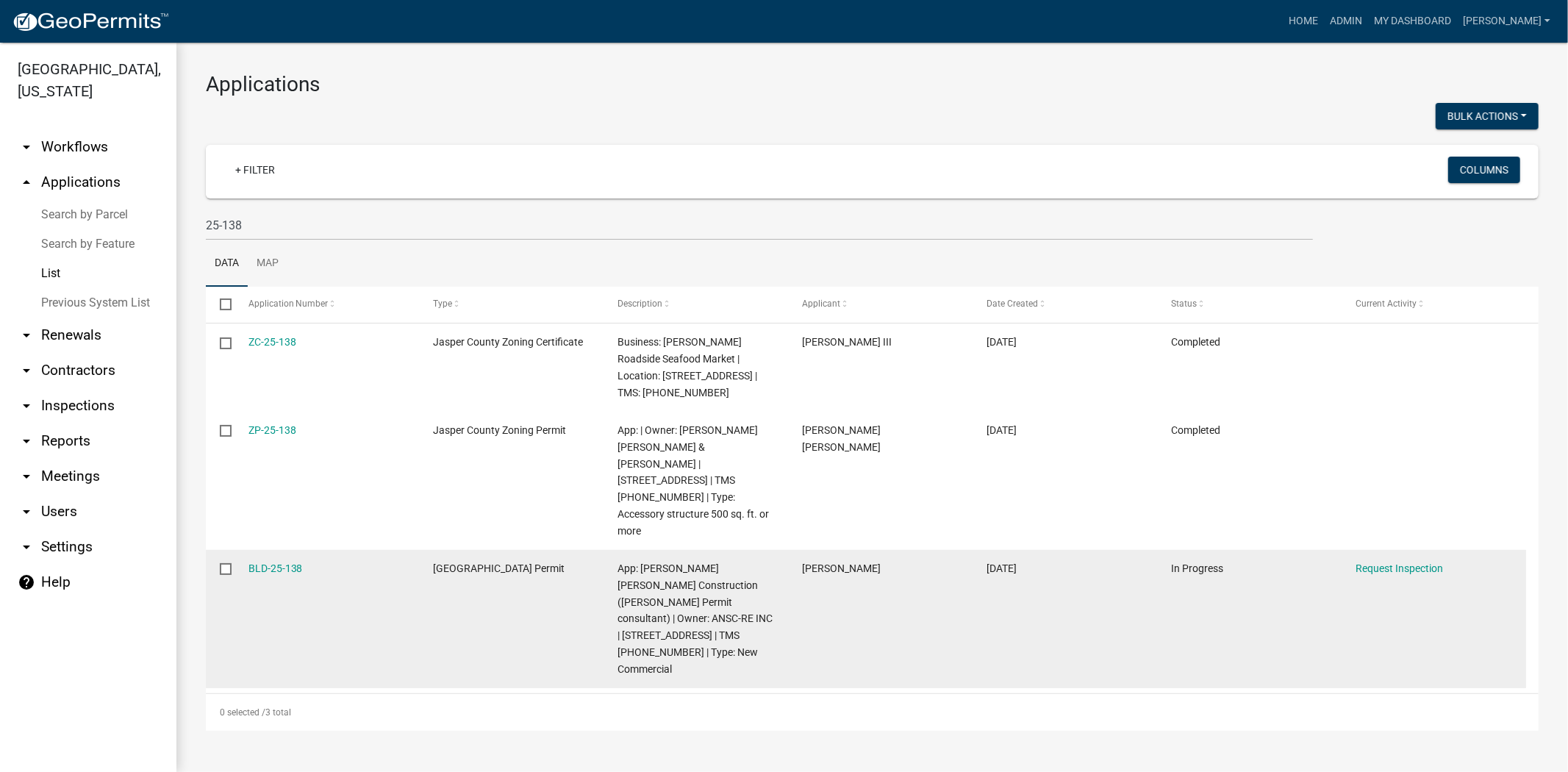
drag, startPoint x: 316, startPoint y: 533, endPoint x: 224, endPoint y: 534, distance: 91.9
click at [224, 550] on div "BLD-25-138 Jasper County Building Permit App: Thompson Turner Construction (Joh…" at bounding box center [866, 619] width 1320 height 138
copy div "BLD-25-138"
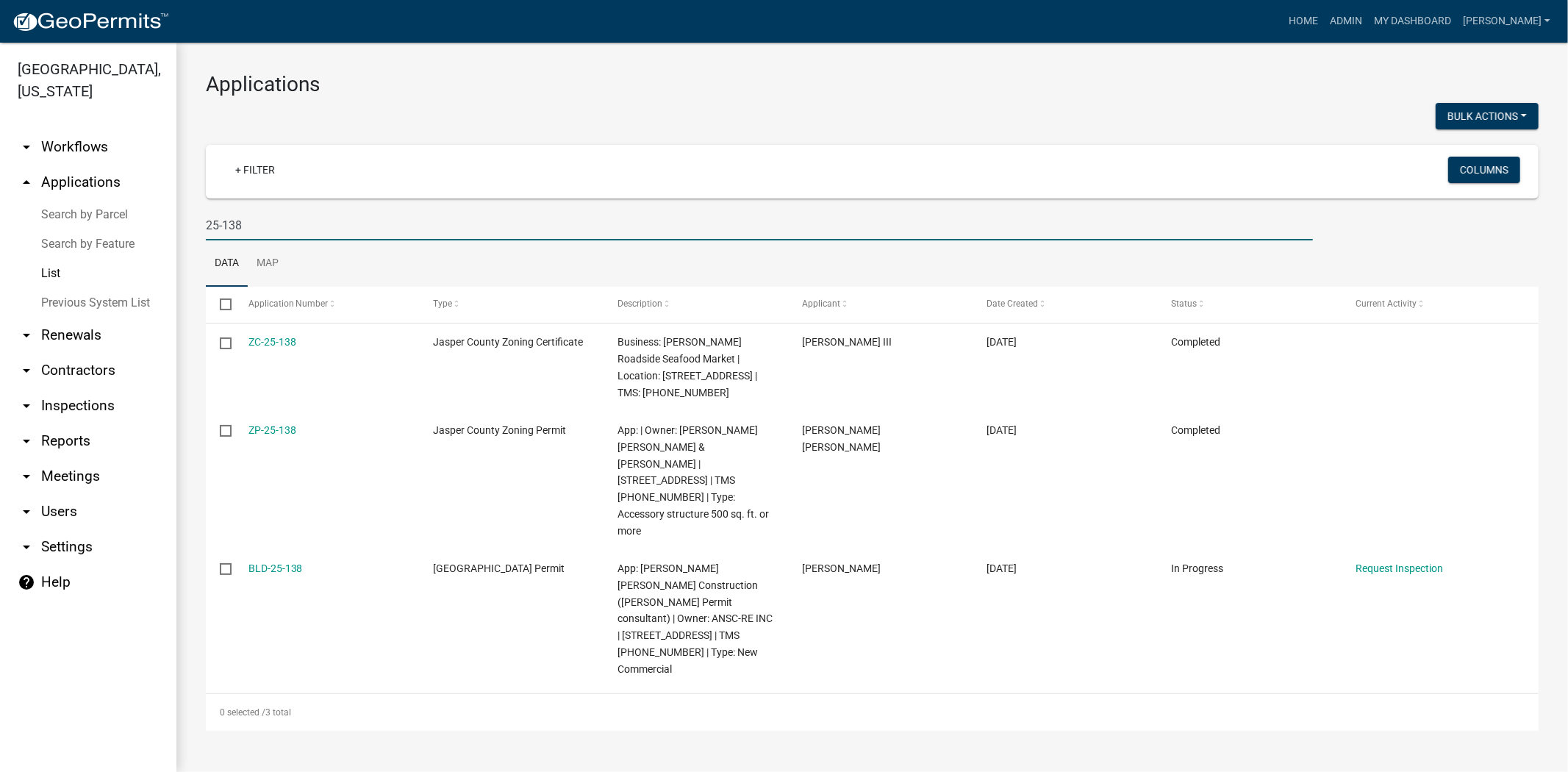
click at [257, 223] on input "25-138" at bounding box center [759, 225] width 1107 height 30
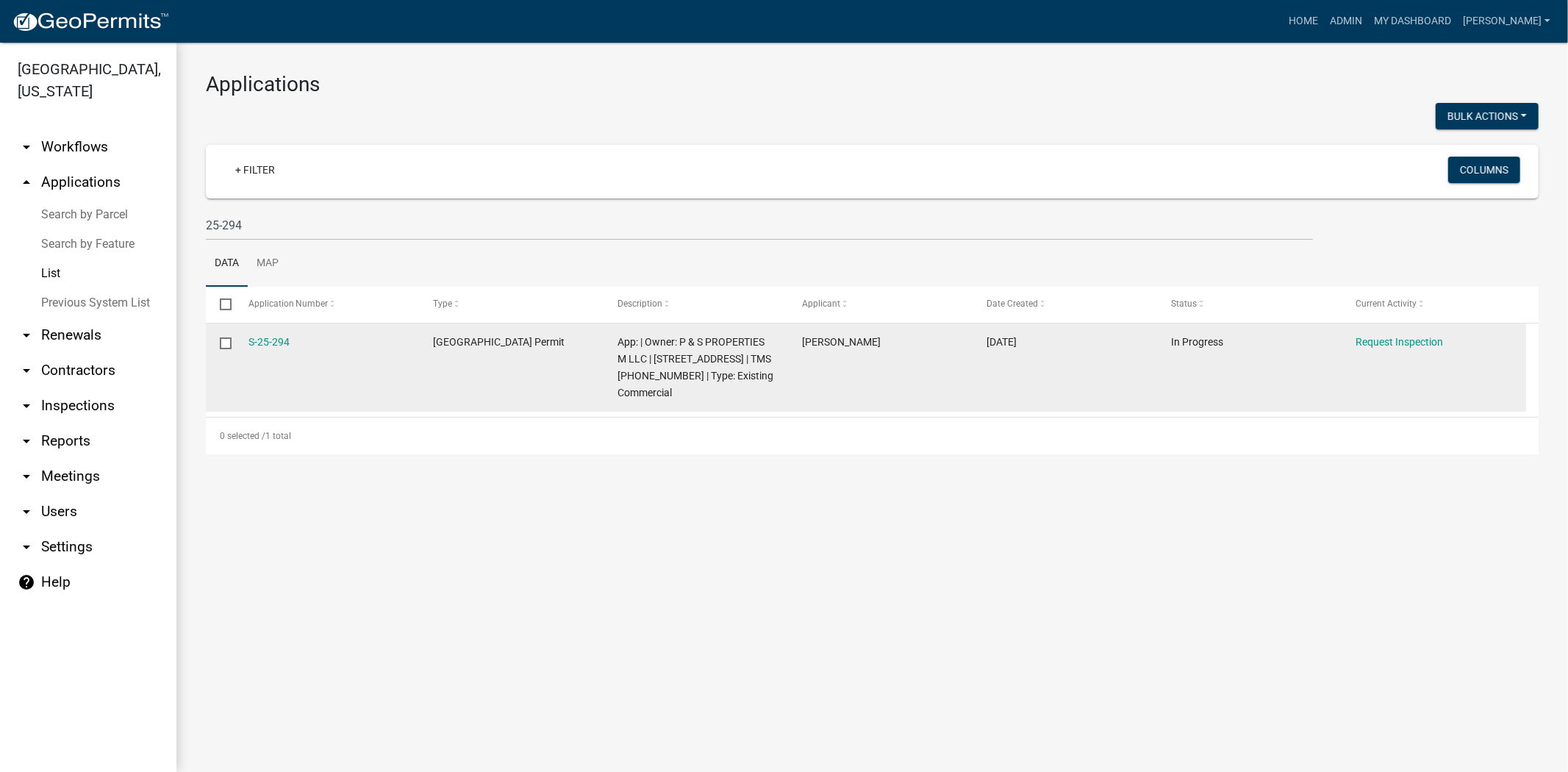
drag, startPoint x: 296, startPoint y: 340, endPoint x: 232, endPoint y: 336, distance: 64.1
click at [232, 336] on div "S-25-294 Jasper County Building Permit App: | Owner: P & S PROPERTIES M LLC | 1…" at bounding box center [866, 368] width 1320 height 88
copy div "S-25-294"
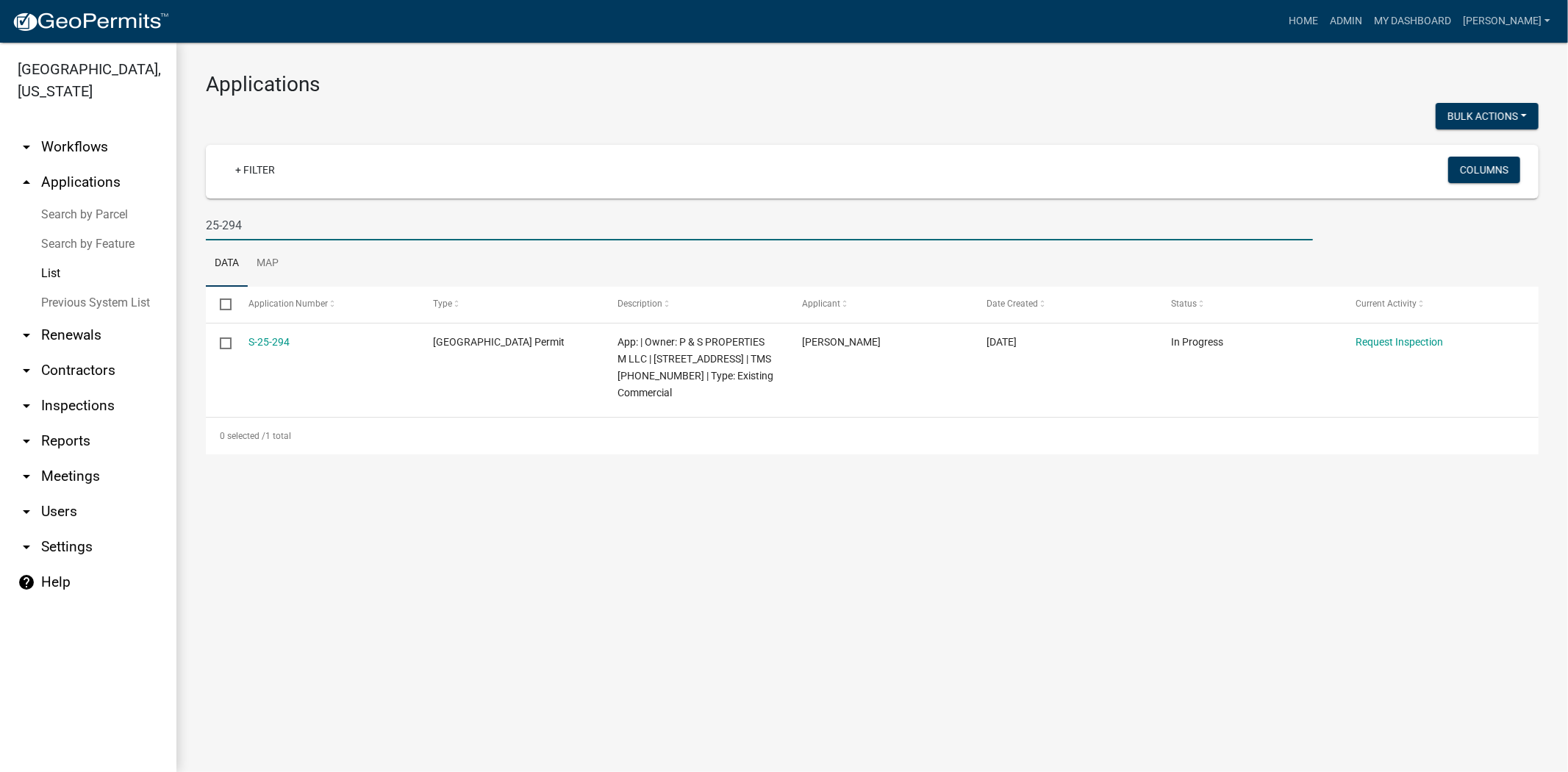
click at [247, 230] on input "25-294" at bounding box center [759, 225] width 1107 height 30
type input "2"
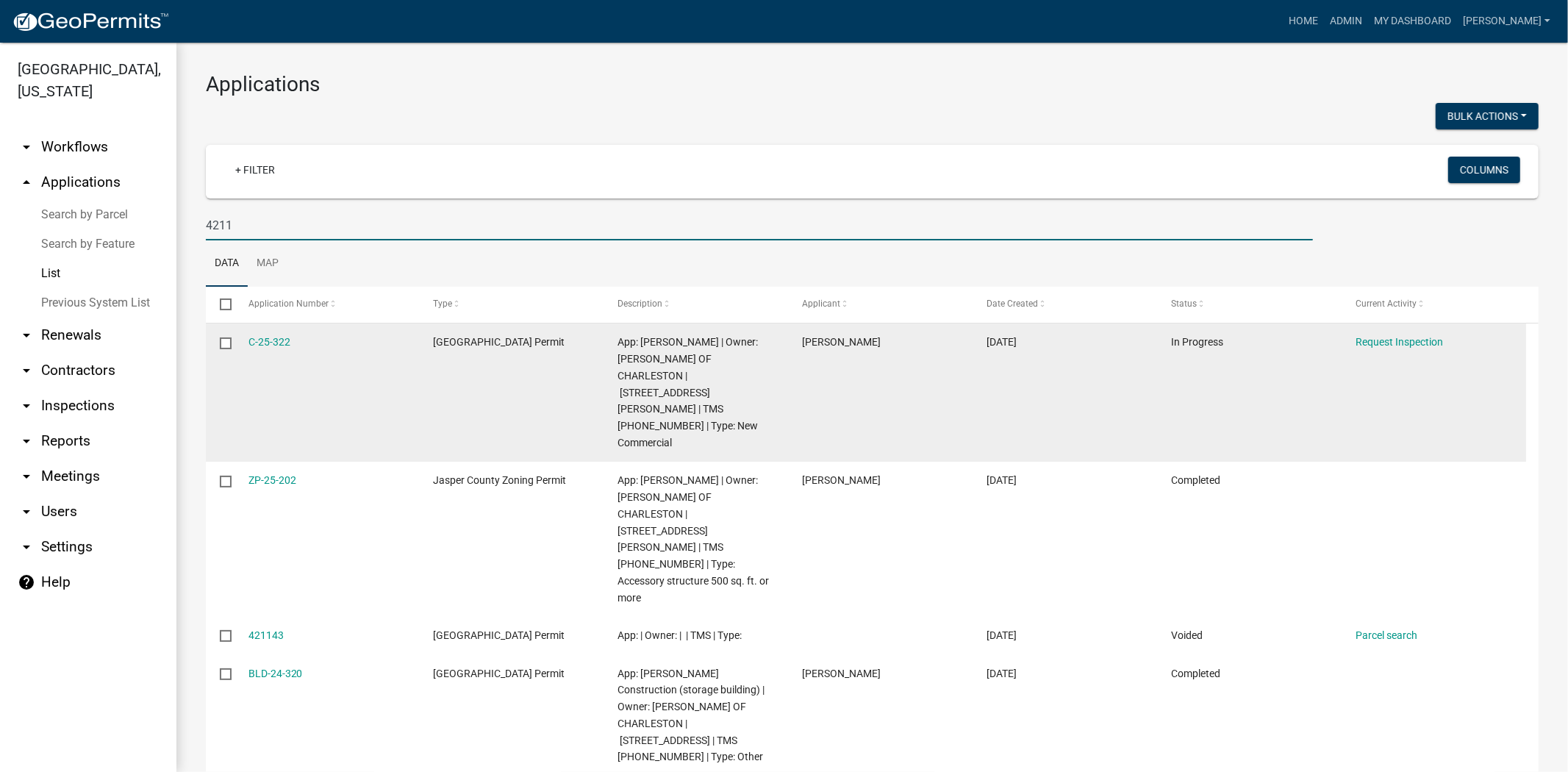
type input "4211"
drag, startPoint x: 316, startPoint y: 351, endPoint x: 234, endPoint y: 346, distance: 82.6
click at [234, 346] on datatable-body-cell "C-25-322" at bounding box center [326, 393] width 185 height 138
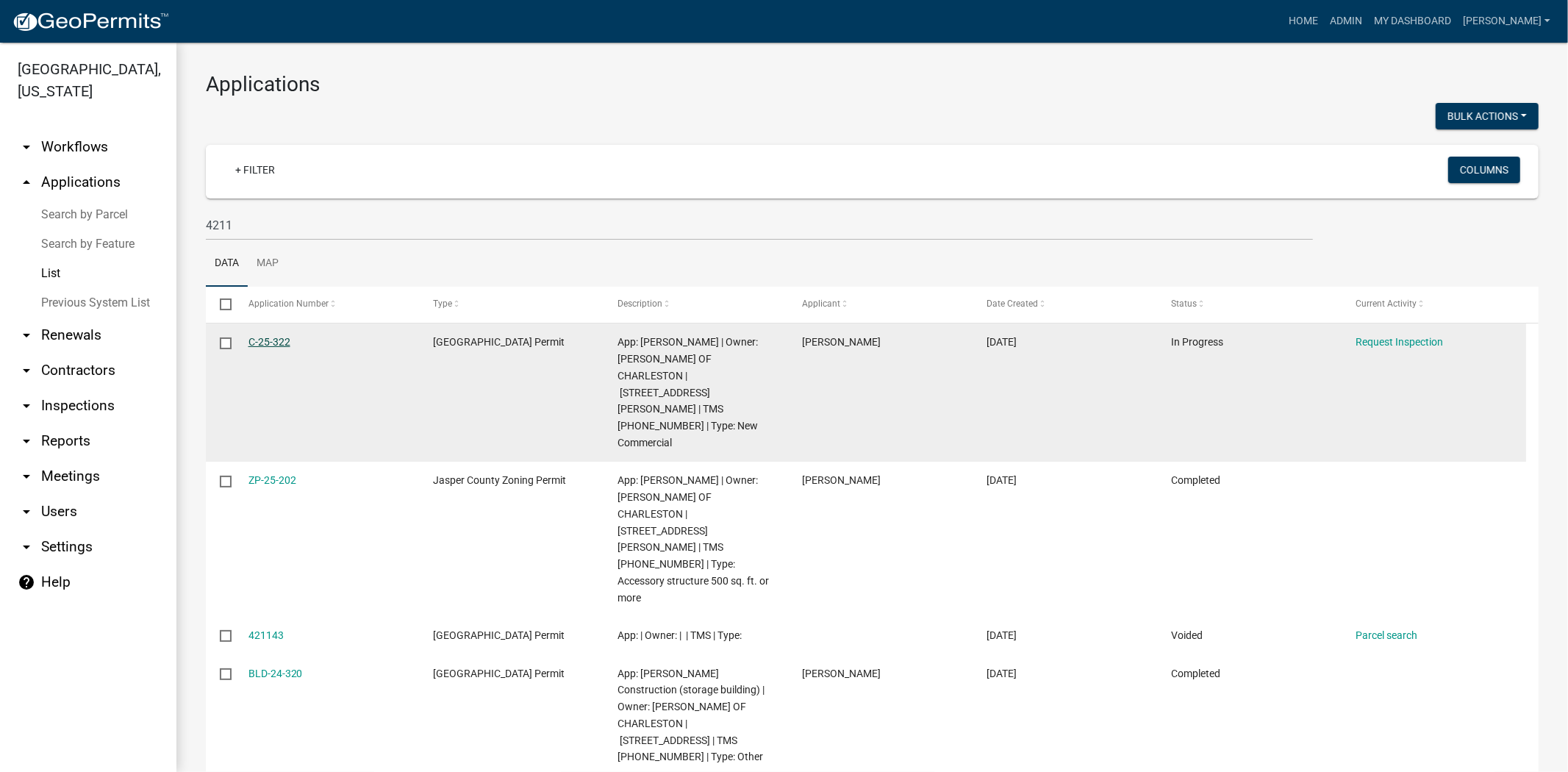
copy link "C-25-322"
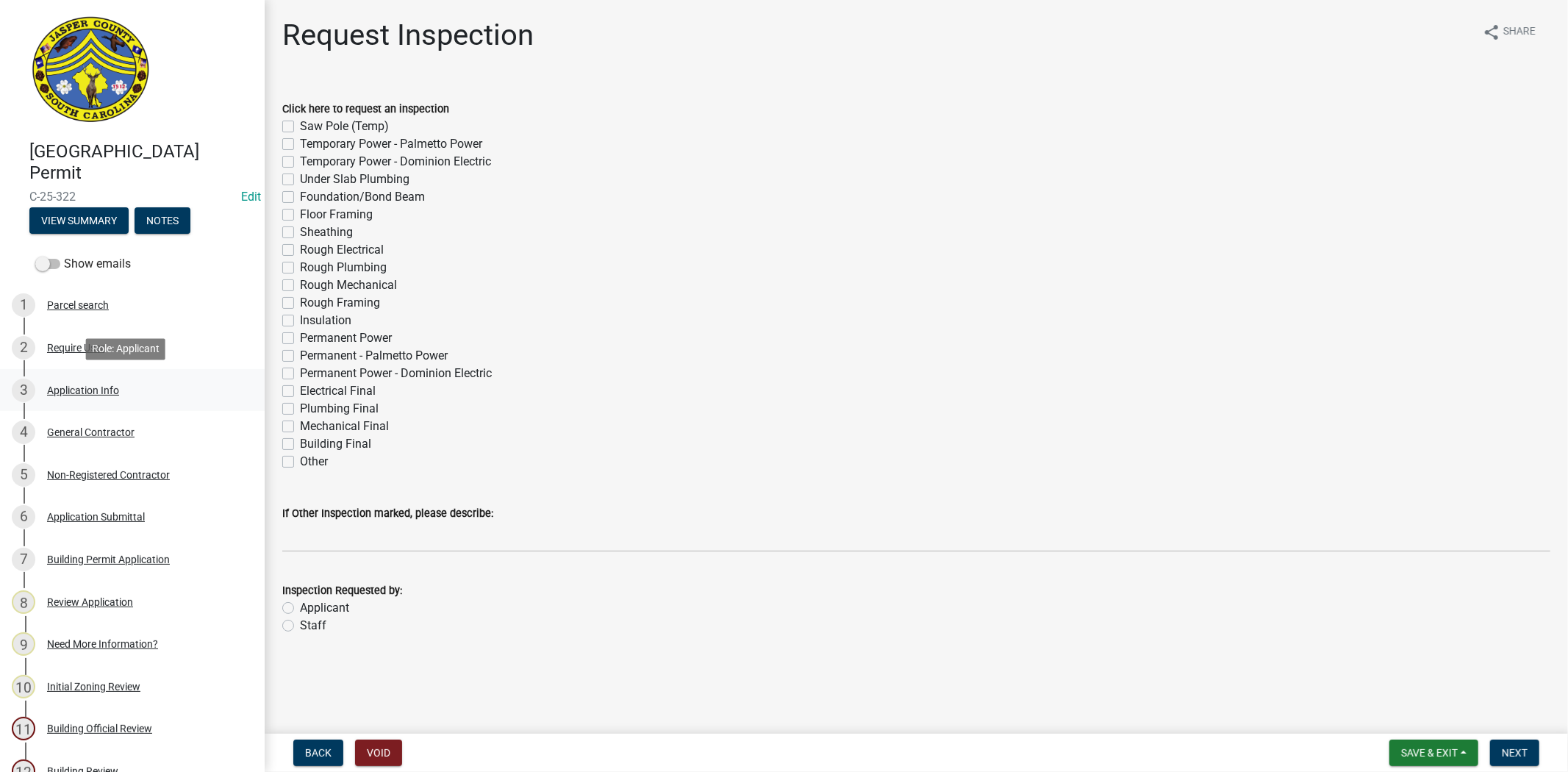
click at [76, 396] on div "3 Application Info" at bounding box center [126, 391] width 229 height 24
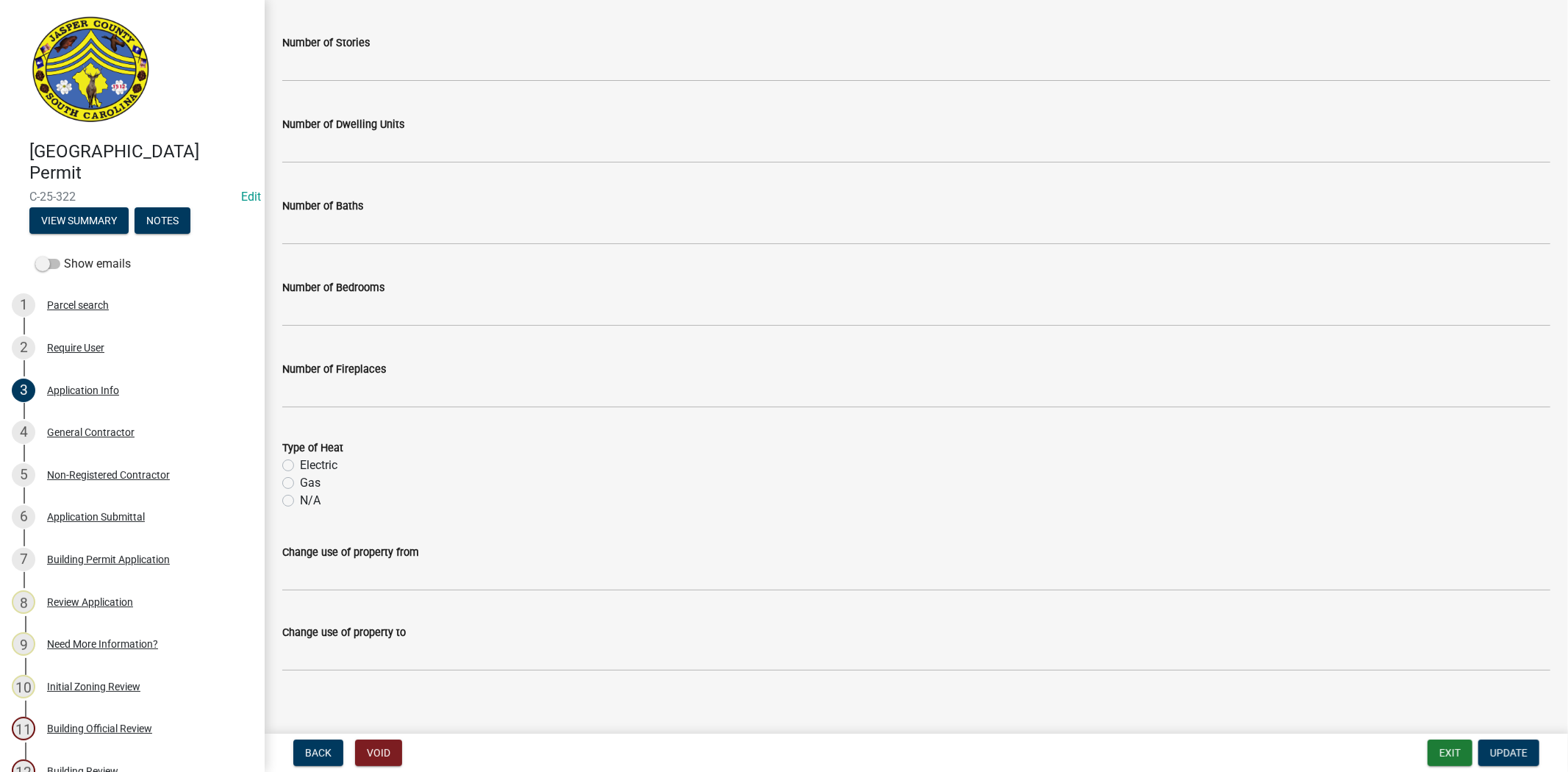
scroll to position [2567, 0]
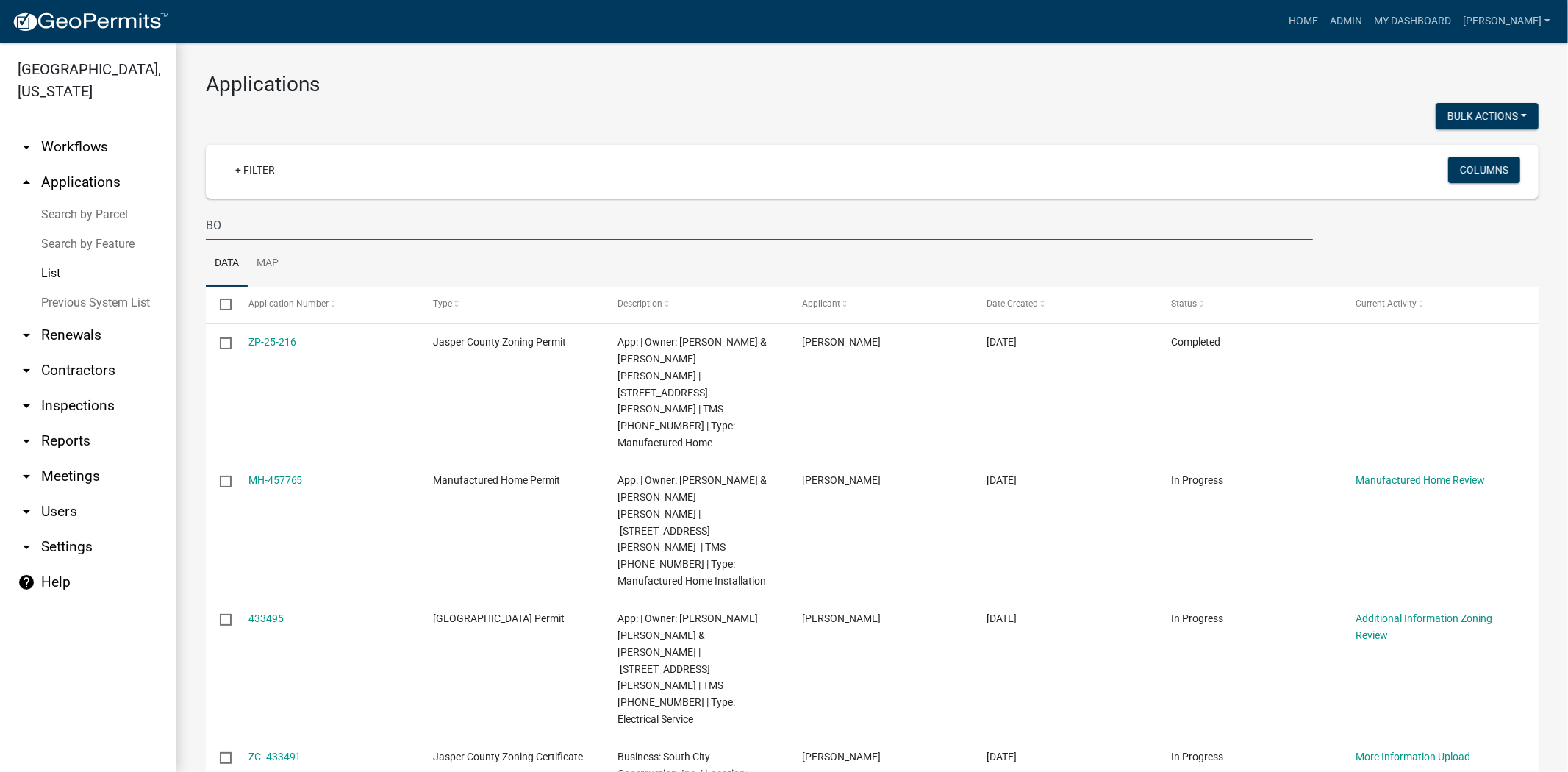
type input "B"
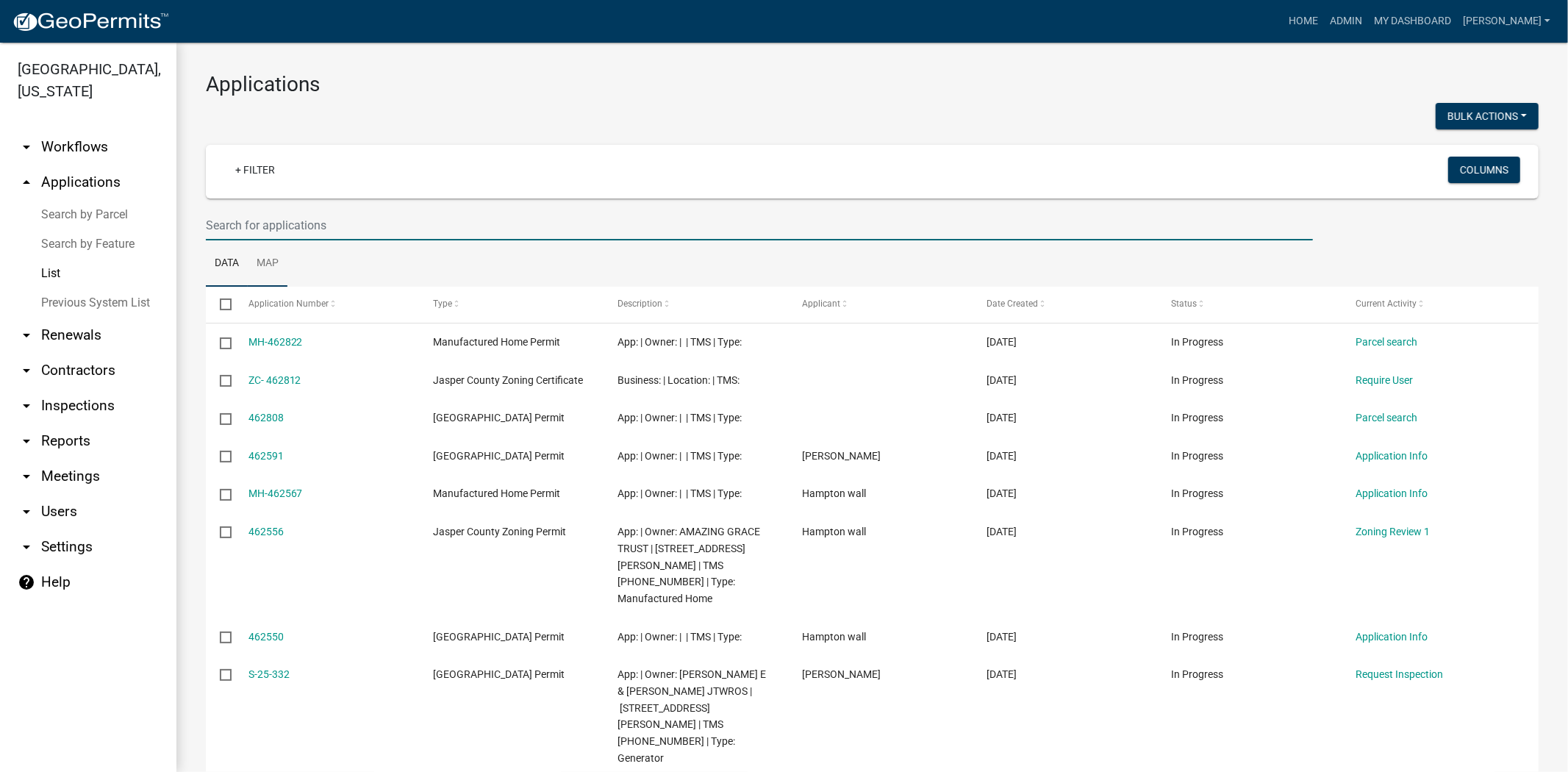
click at [269, 234] on input "text" at bounding box center [759, 225] width 1107 height 30
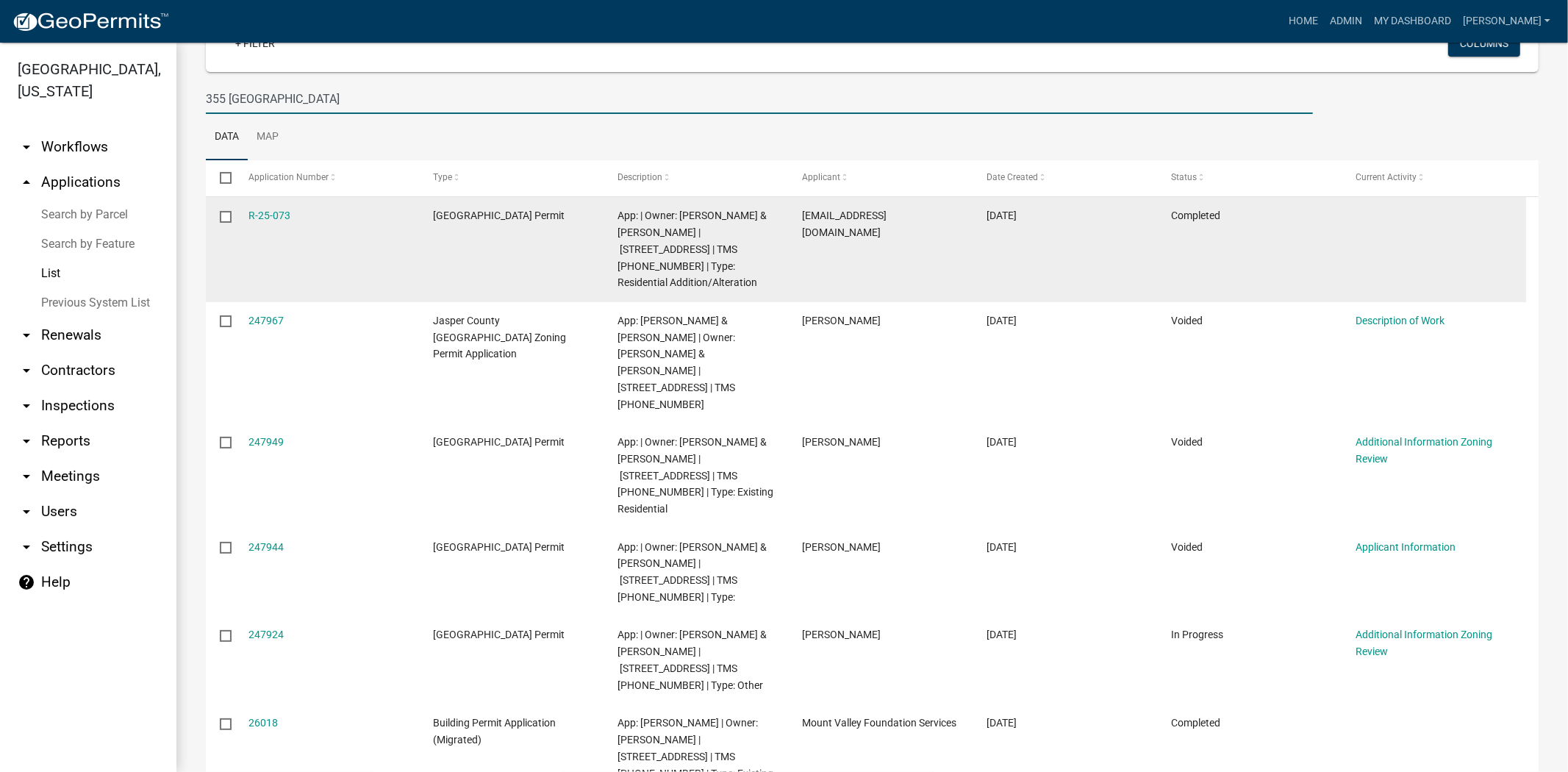
scroll to position [151, 0]
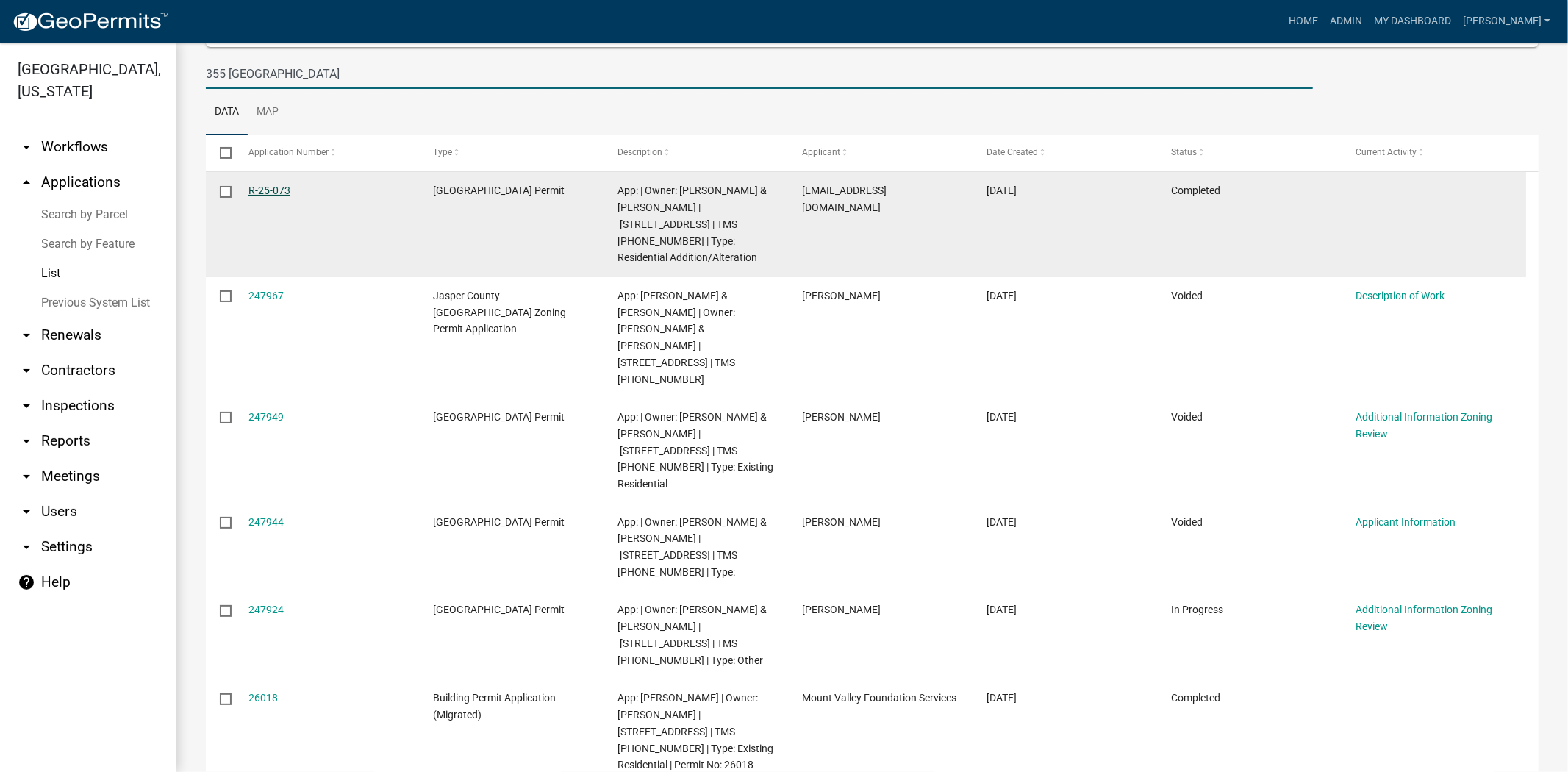
type input "355 [GEOGRAPHIC_DATA]"
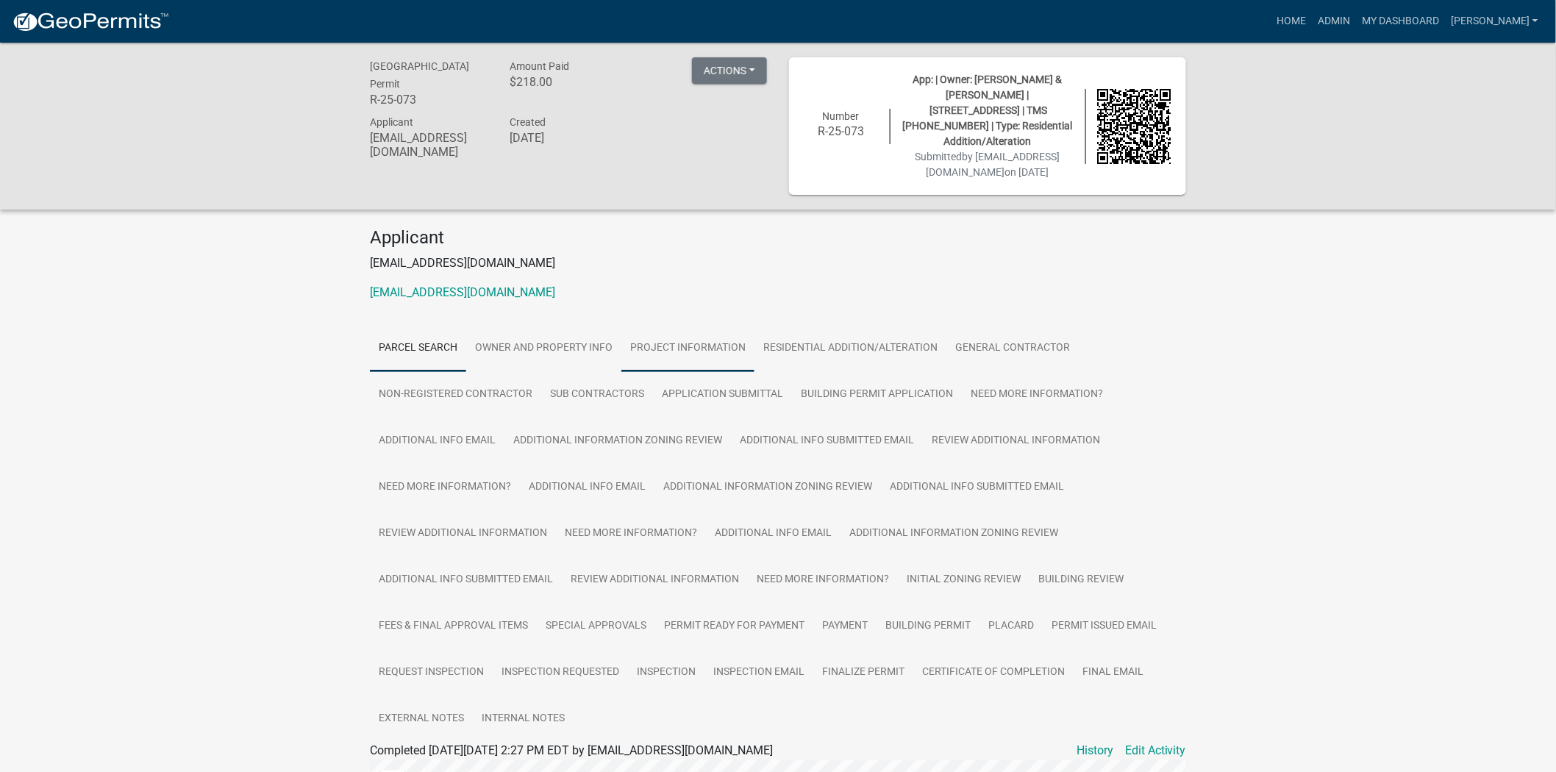
click at [643, 341] on link "Project Information" at bounding box center [687, 348] width 133 height 47
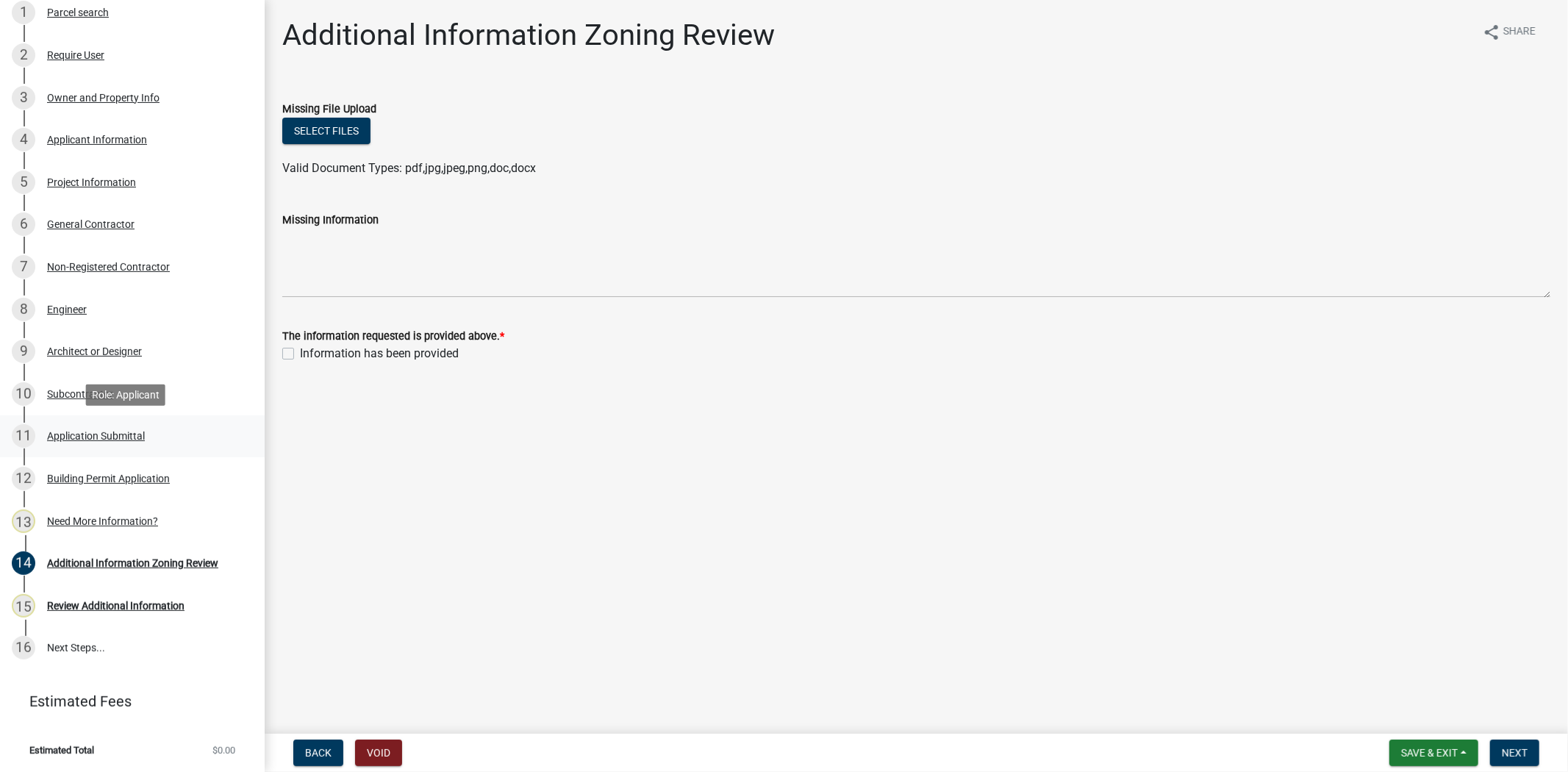
scroll to position [48, 0]
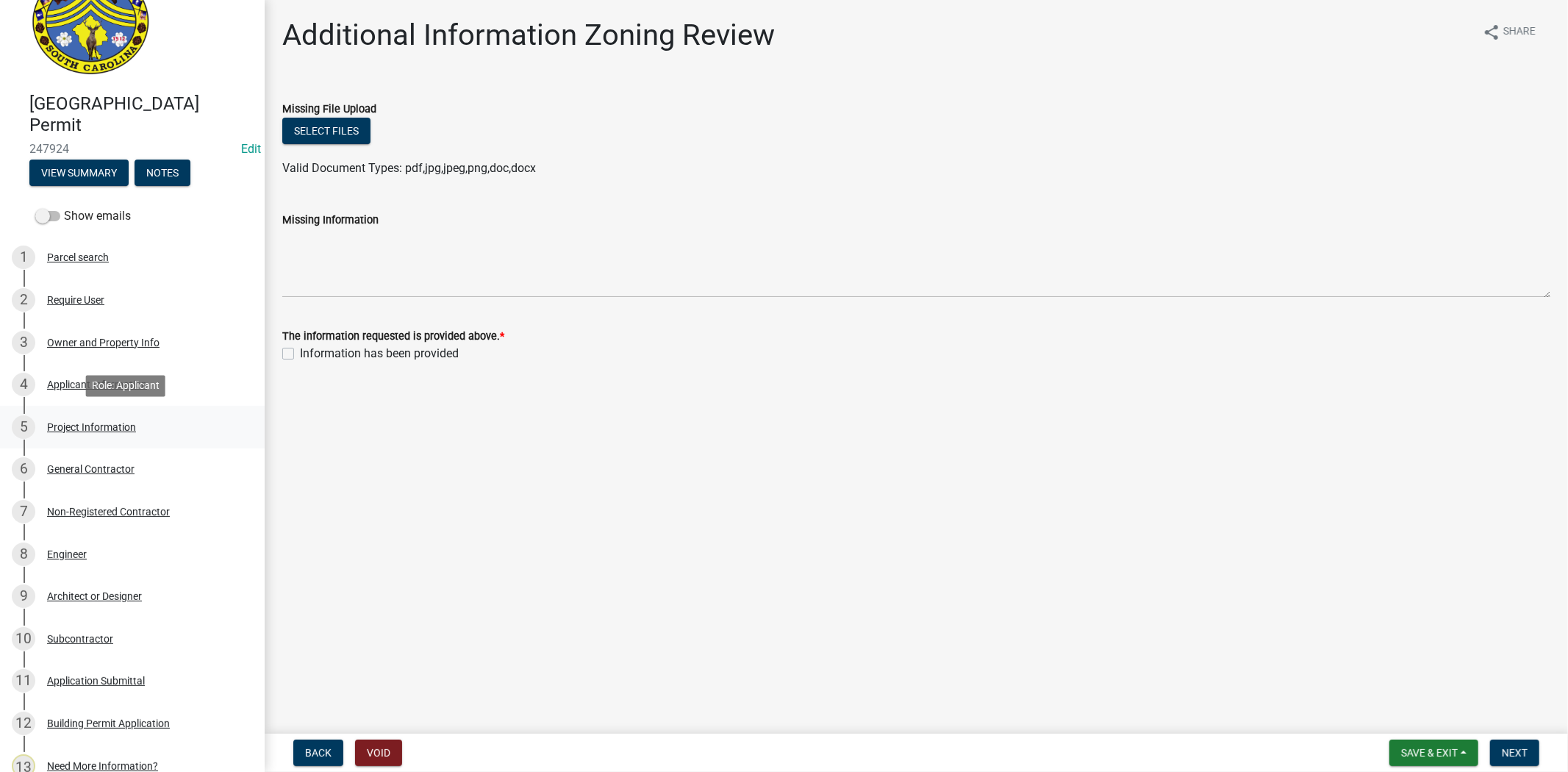
click at [104, 443] on link "5 Project Information" at bounding box center [132, 427] width 265 height 43
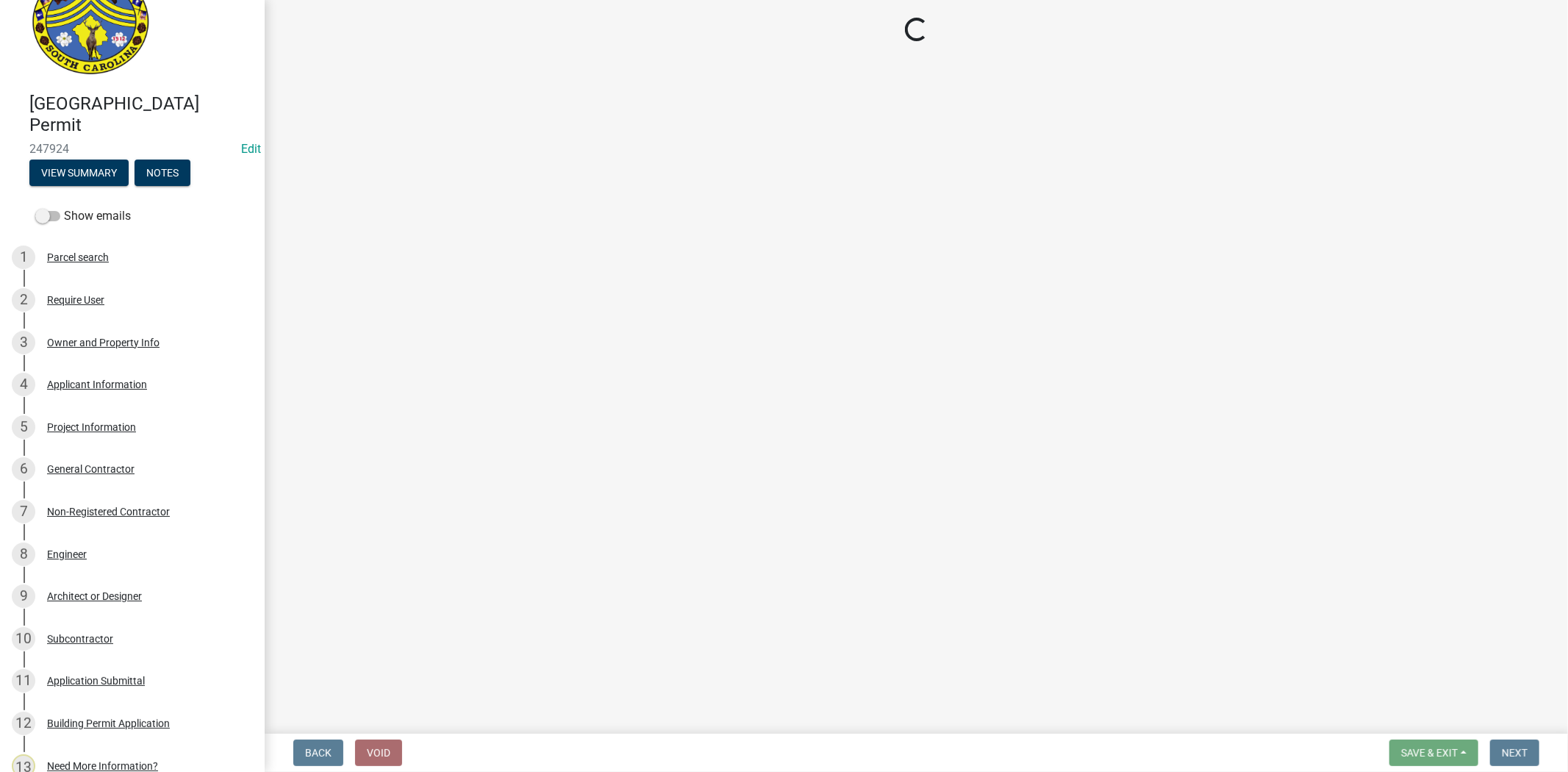
select select "6570ce79-212e-4c42-b64f-f74b85e12671"
select select "6ab2409e-ebf5-4fc4-a3dd-d111df7f0e40"
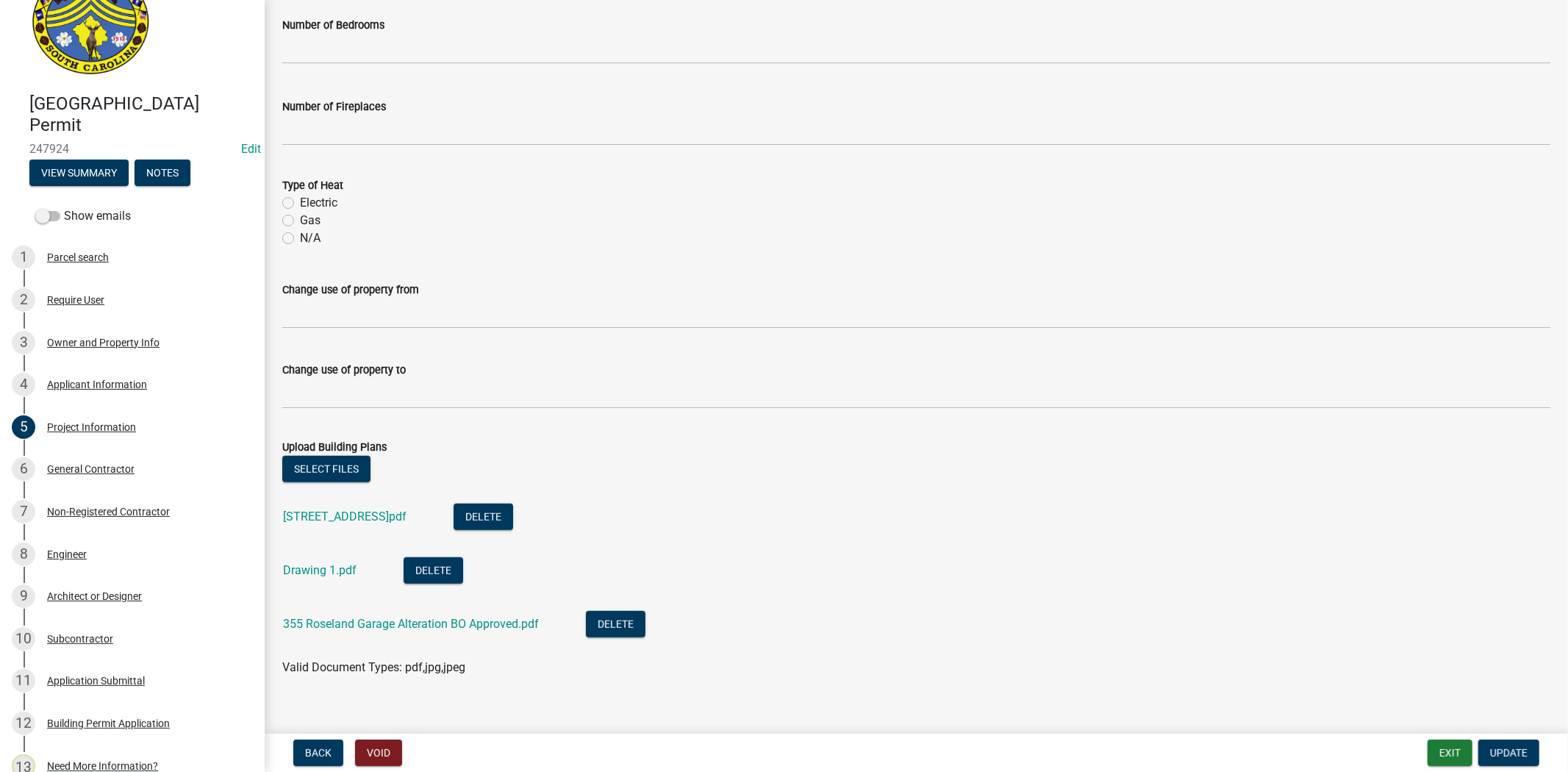
scroll to position [790, 0]
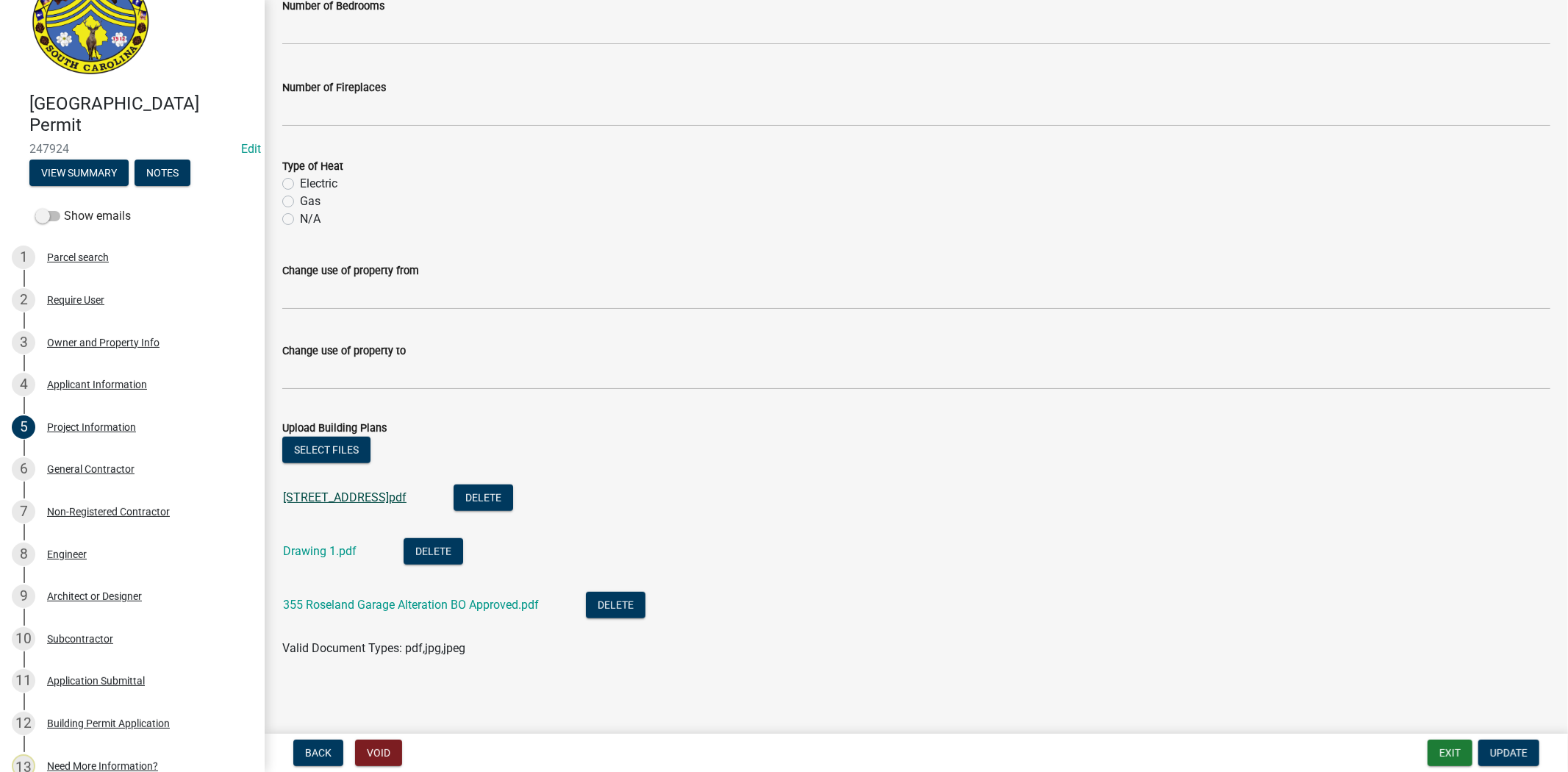
click at [326, 500] on link "[STREET_ADDRESS]pdf" at bounding box center [345, 497] width 124 height 14
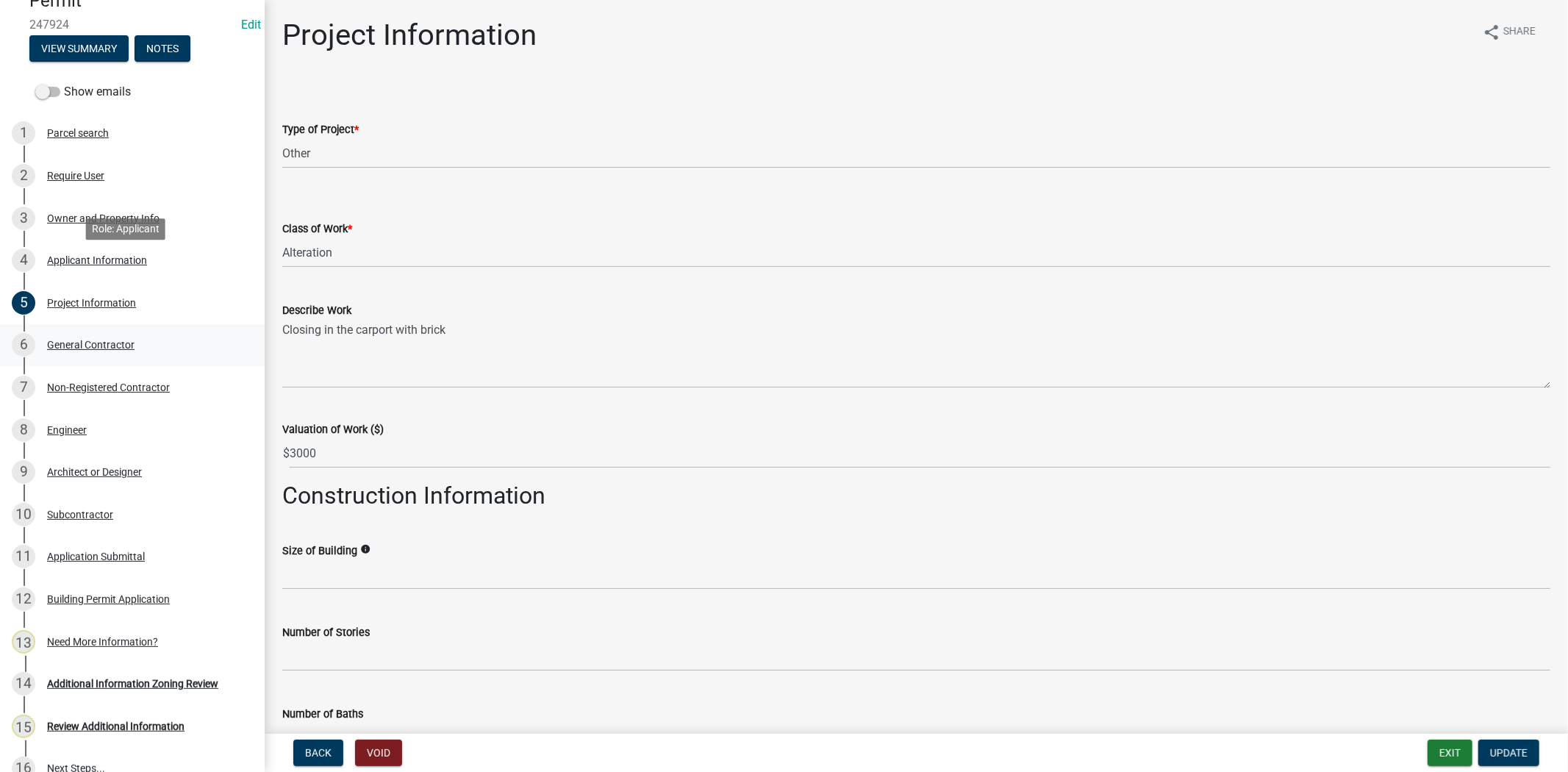
scroll to position [293, 0]
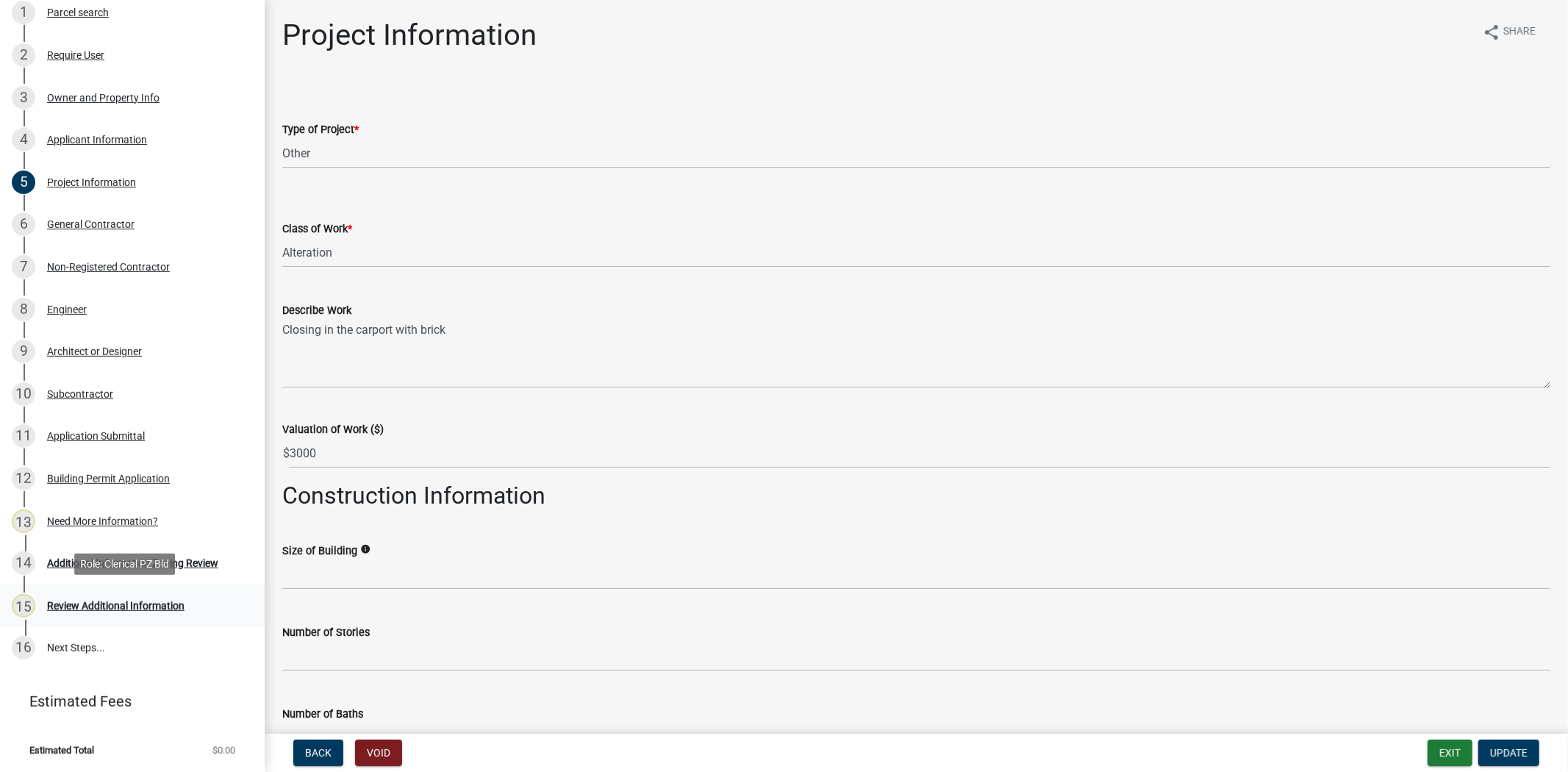
click at [162, 607] on div "Review Additional Information" at bounding box center [115, 606] width 137 height 10
click at [222, 576] on link "14 Additional Information Zoning Review" at bounding box center [132, 563] width 265 height 43
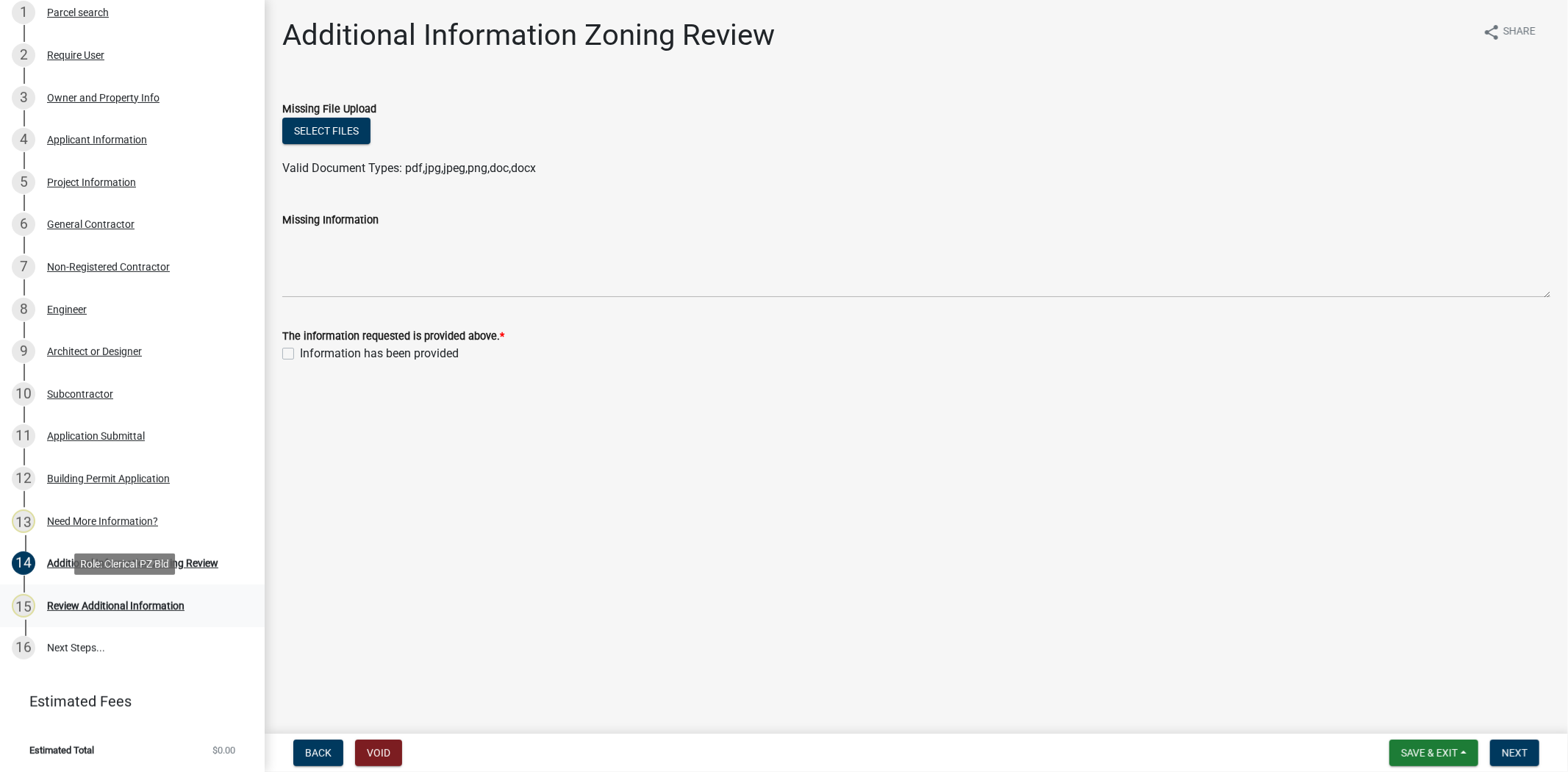
click at [88, 594] on div "15 Review Additional Information" at bounding box center [126, 606] width 229 height 24
click at [100, 496] on link "12 Building Permit Application" at bounding box center [132, 478] width 265 height 43
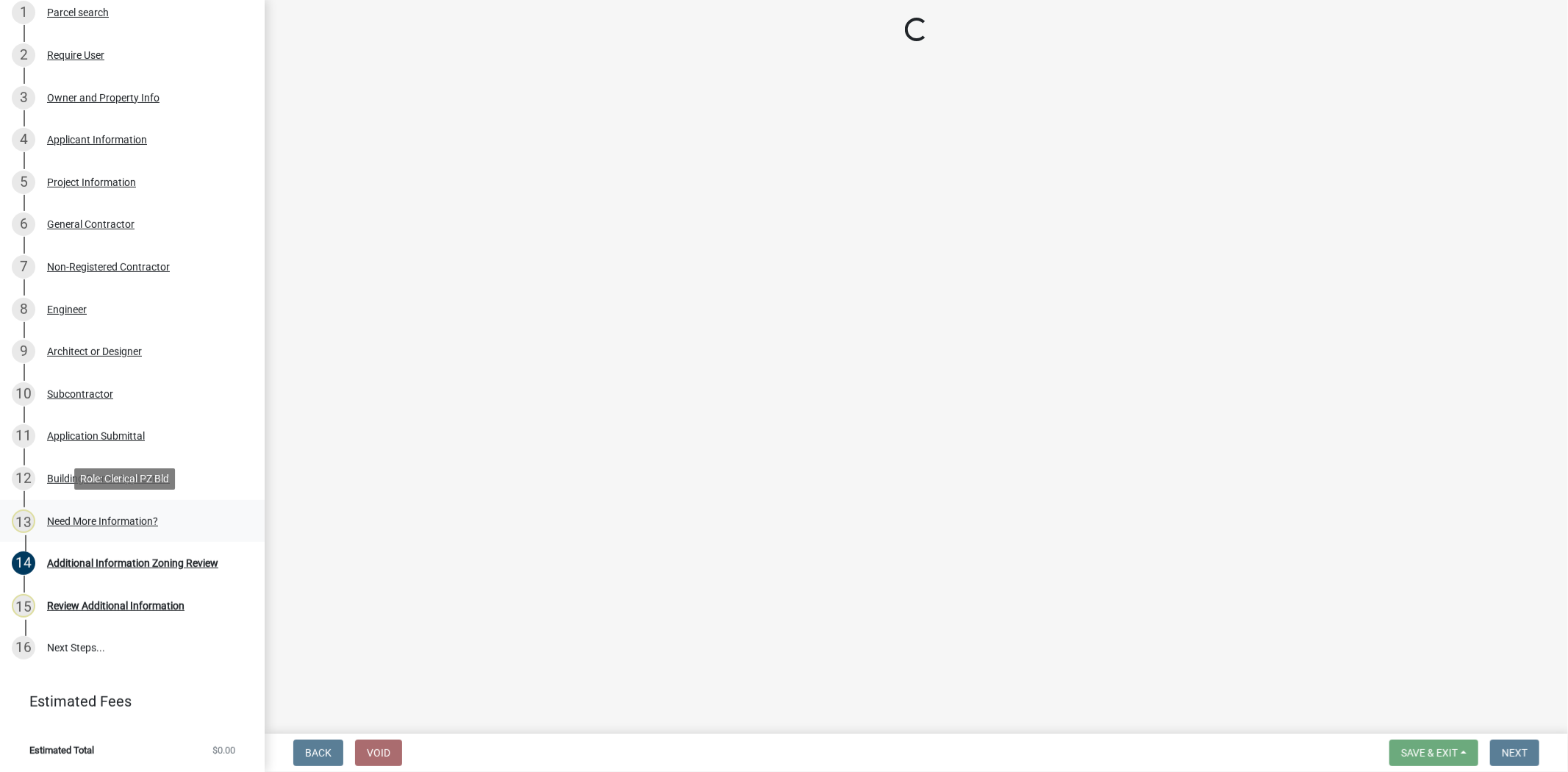
drag, startPoint x: 96, startPoint y: 513, endPoint x: 167, endPoint y: 502, distance: 71.4
click at [96, 516] on div "Need More Information?" at bounding box center [102, 521] width 111 height 10
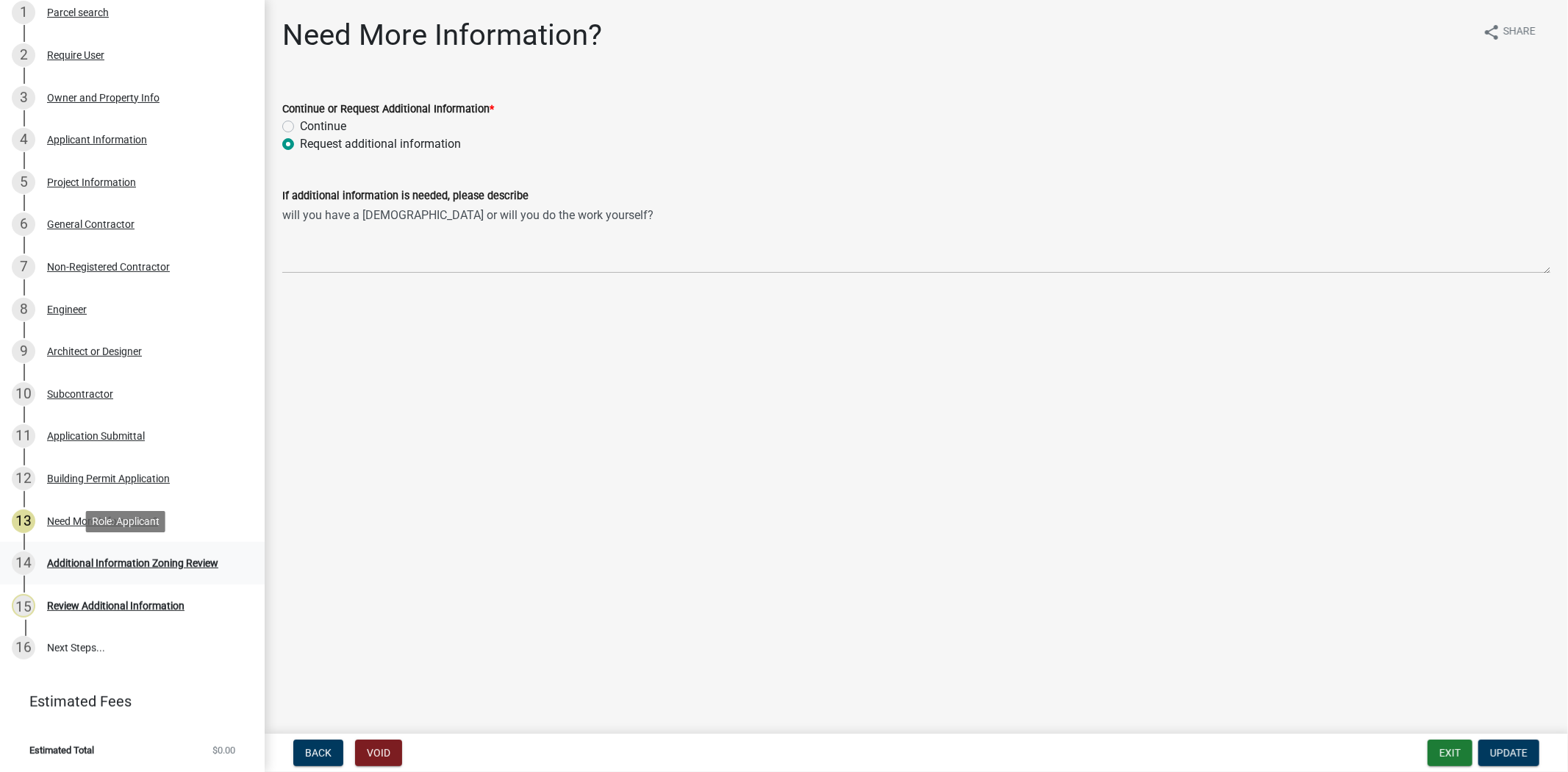
click at [70, 558] on div "Additional Information Zoning Review" at bounding box center [132, 563] width 171 height 10
